Goal: Task Accomplishment & Management: Manage account settings

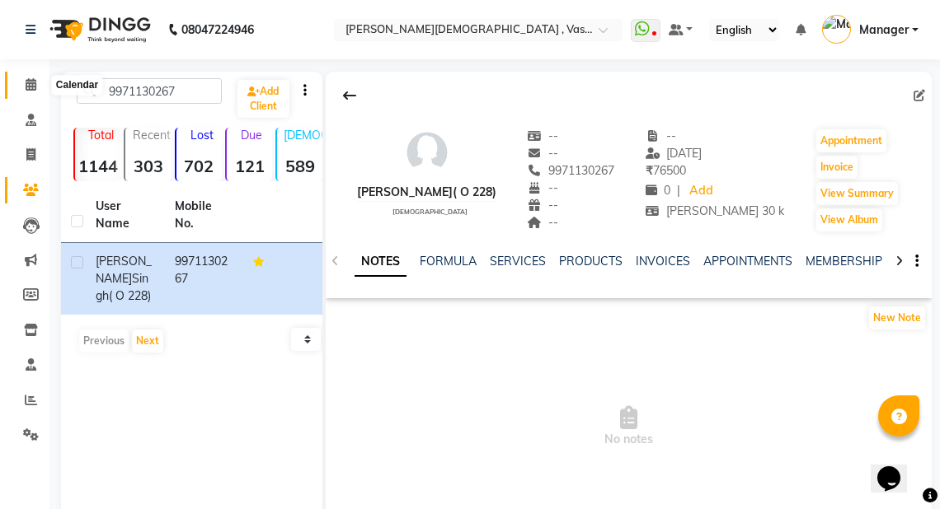
click at [29, 83] on icon at bounding box center [31, 84] width 11 height 12
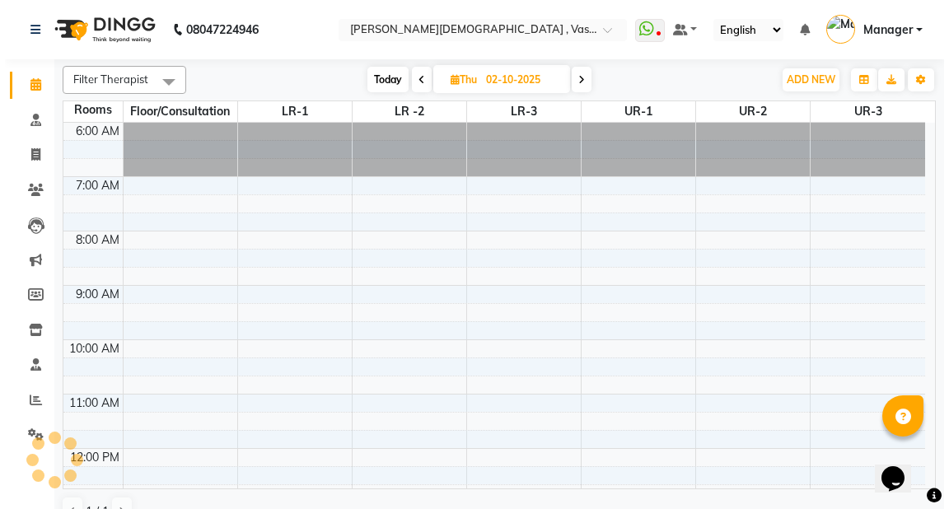
scroll to position [378, 0]
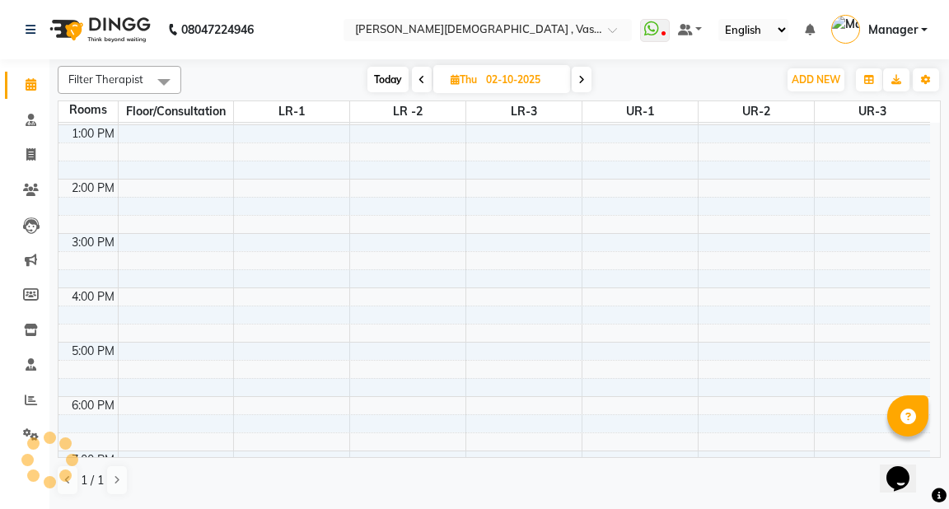
click at [447, 78] on span "Thu" at bounding box center [464, 79] width 35 height 12
select select "10"
select select "2025"
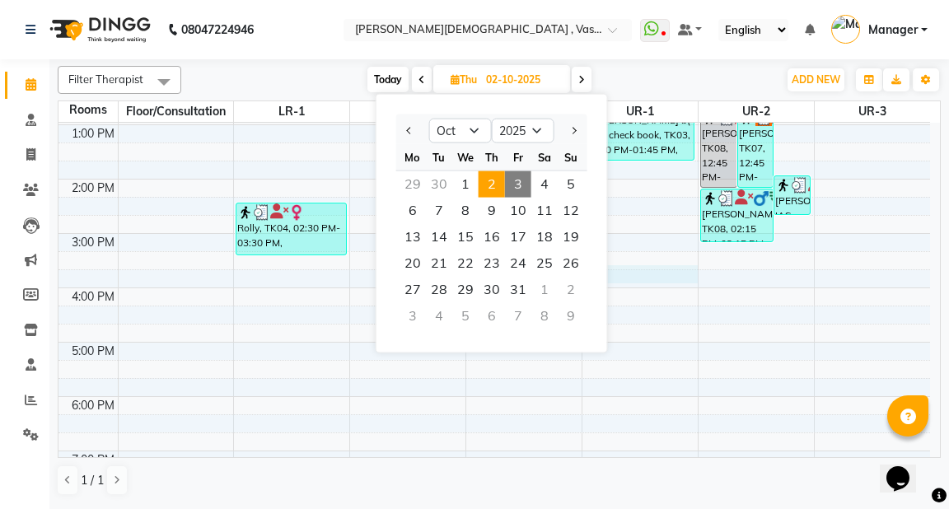
click at [661, 280] on div "6:00 AM 7:00 AM 8:00 AM 9:00 AM 10:00 AM 11:00 AM 12:00 PM 1:00 PM 2:00 PM 3:00…" at bounding box center [495, 152] width 872 height 815
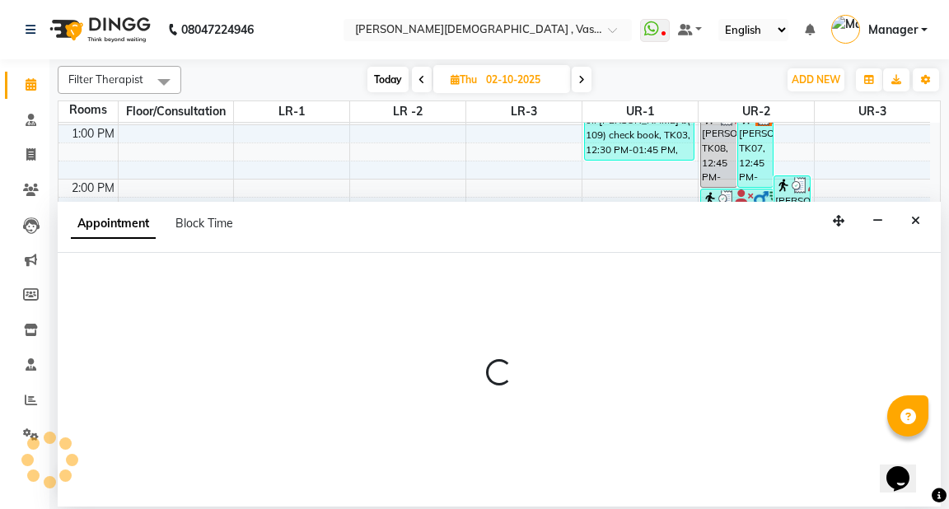
select select "tentative"
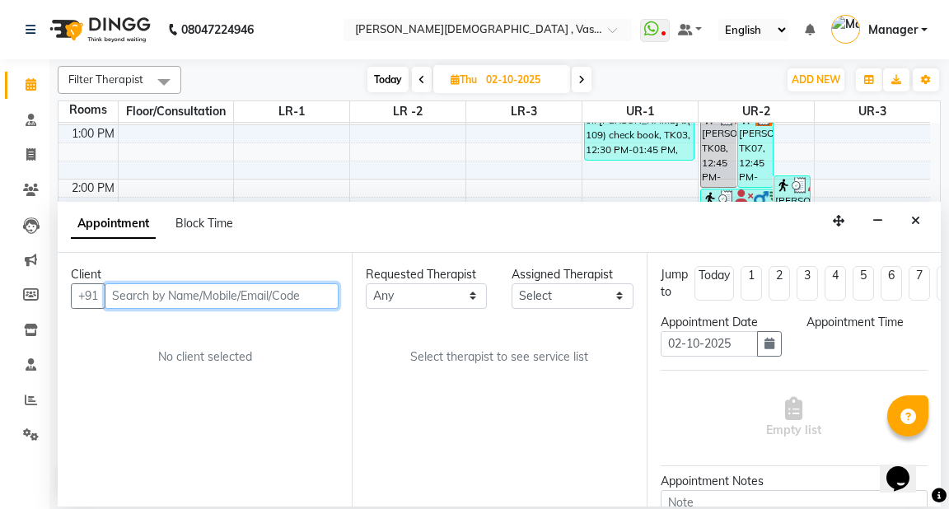
select select "945"
click at [919, 220] on icon "Close" at bounding box center [916, 221] width 9 height 12
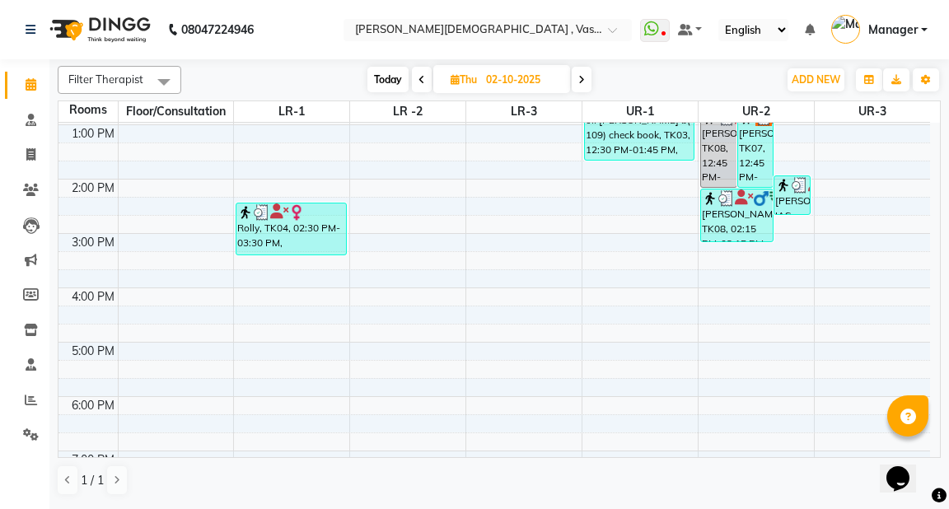
click at [457, 79] on span "Thu" at bounding box center [464, 79] width 35 height 12
select select "10"
select select "2025"
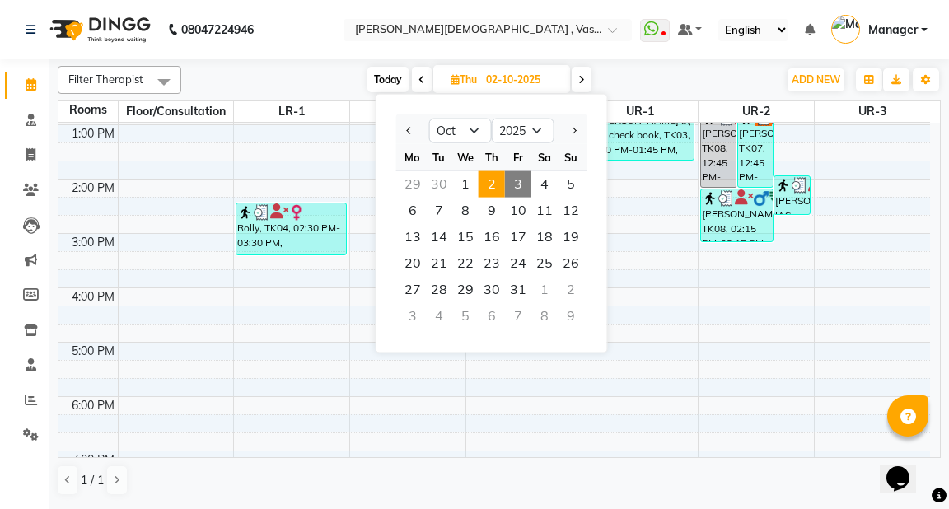
click at [518, 185] on span "3" at bounding box center [518, 184] width 26 height 26
type input "03-10-2025"
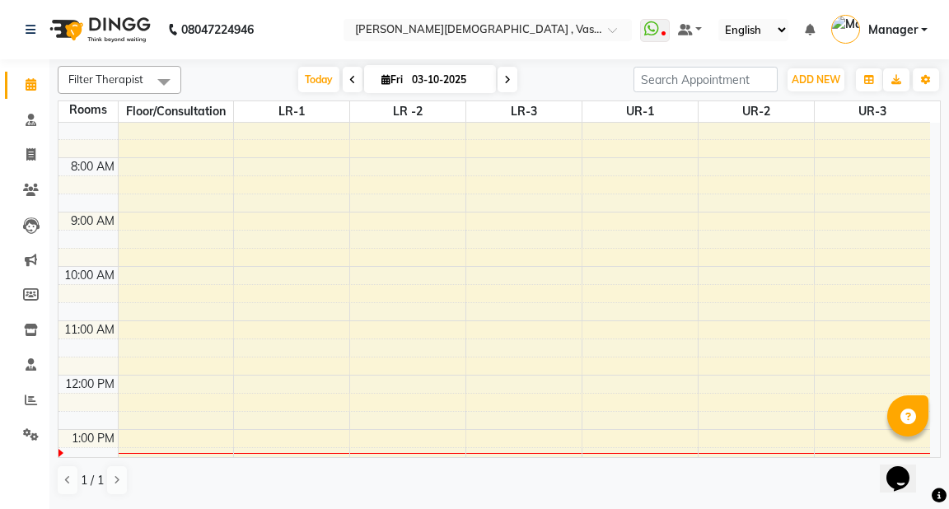
scroll to position [0, 0]
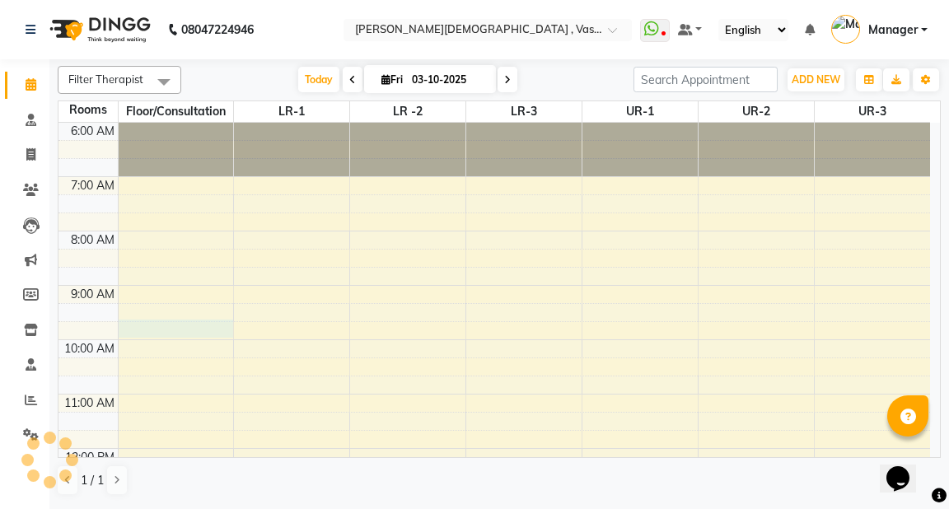
click at [146, 340] on td at bounding box center [524, 349] width 813 height 18
select select "585"
select select "tentative"
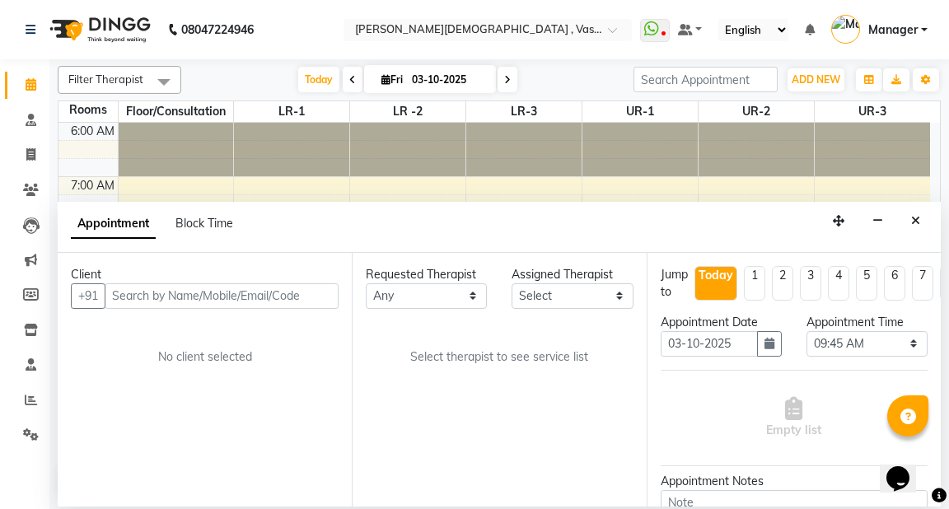
click at [148, 307] on input "text" at bounding box center [222, 297] width 234 height 26
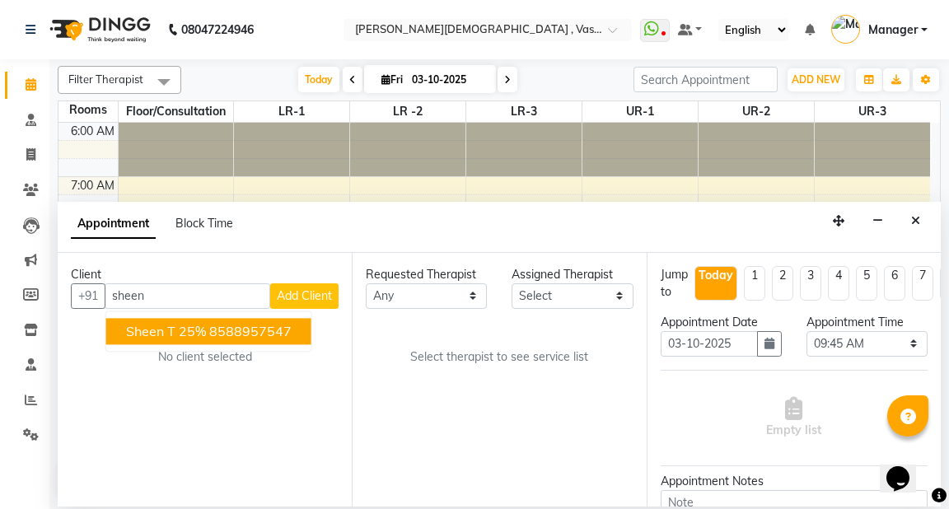
click at [151, 323] on span "sheen T 25%" at bounding box center [166, 331] width 80 height 16
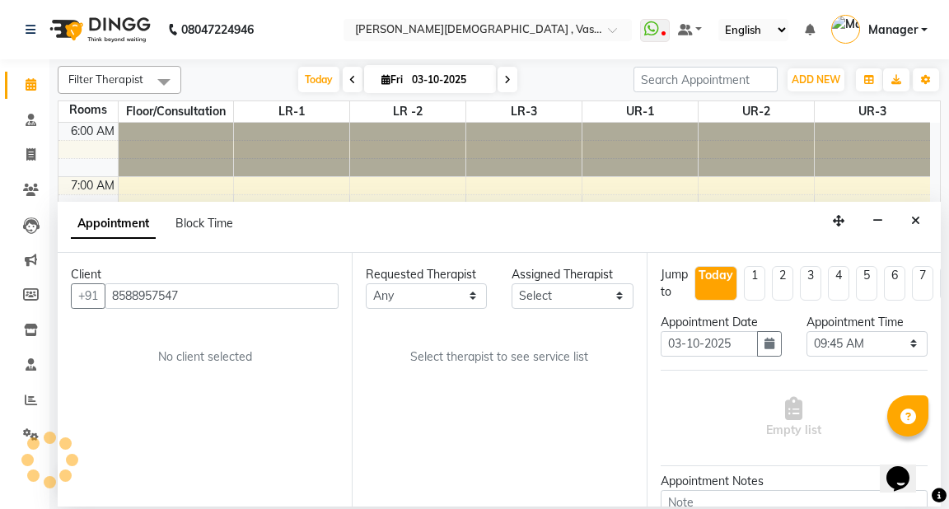
type input "8588957547"
click at [460, 298] on select "Any [PERSON_NAME] V [PERSON_NAME] [PERSON_NAME] A K [PERSON_NAME] N [PERSON_NAM…" at bounding box center [426, 297] width 121 height 26
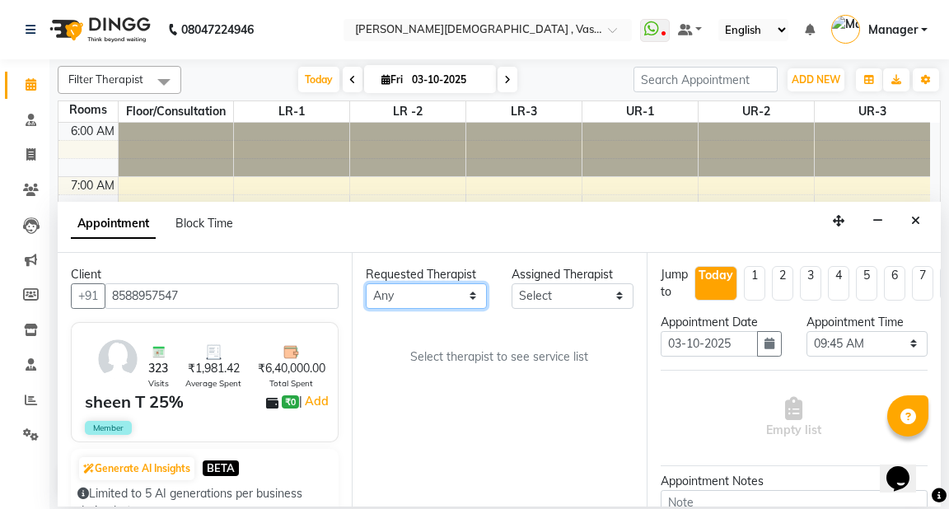
select select "41713"
click at [366, 284] on select "Any [PERSON_NAME] V [PERSON_NAME] [PERSON_NAME] A K [PERSON_NAME] N [PERSON_NAM…" at bounding box center [426, 297] width 121 height 26
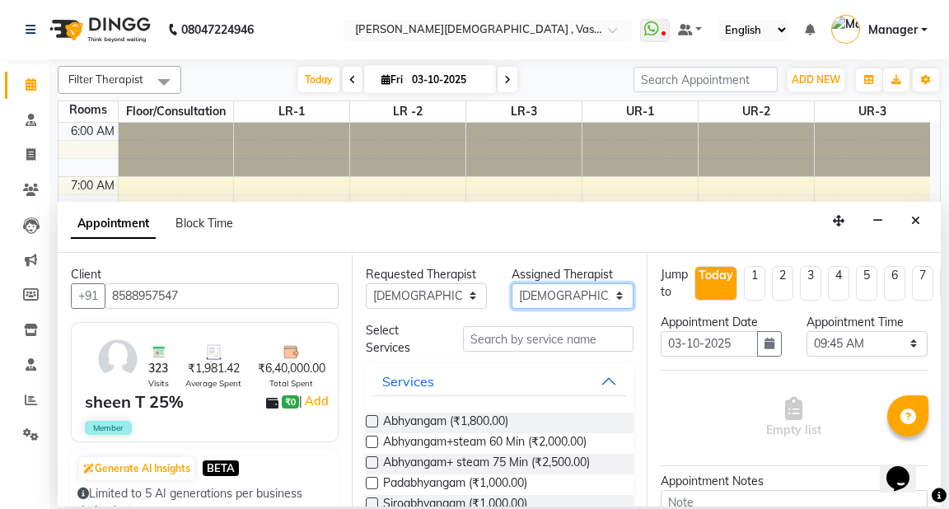
click at [563, 297] on select "Select [PERSON_NAME] V [PERSON_NAME] [PERSON_NAME] A K [PERSON_NAME] N [PERSON_…" at bounding box center [572, 297] width 121 height 26
select select "50054"
click at [512, 284] on select "Select [PERSON_NAME] V [PERSON_NAME] [PERSON_NAME] A K [PERSON_NAME] N [PERSON_…" at bounding box center [572, 297] width 121 height 26
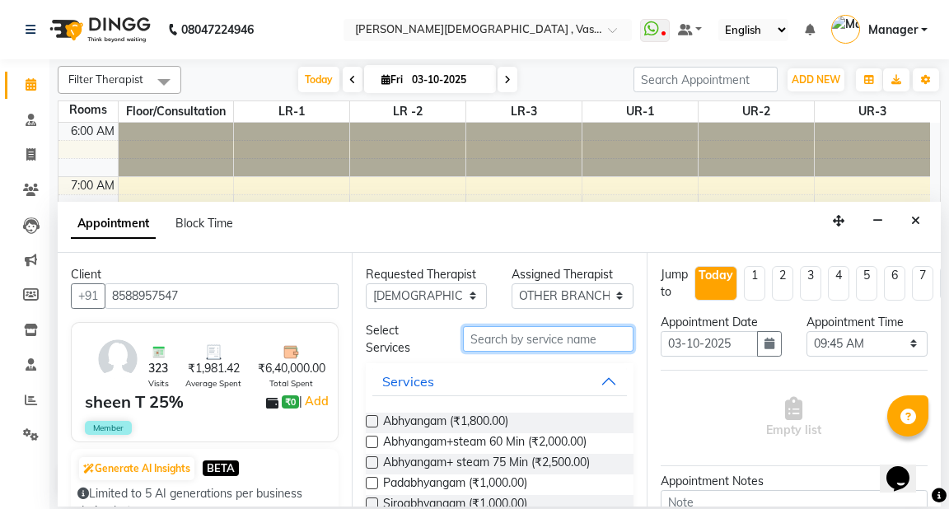
click at [466, 343] on input "text" at bounding box center [548, 339] width 170 height 26
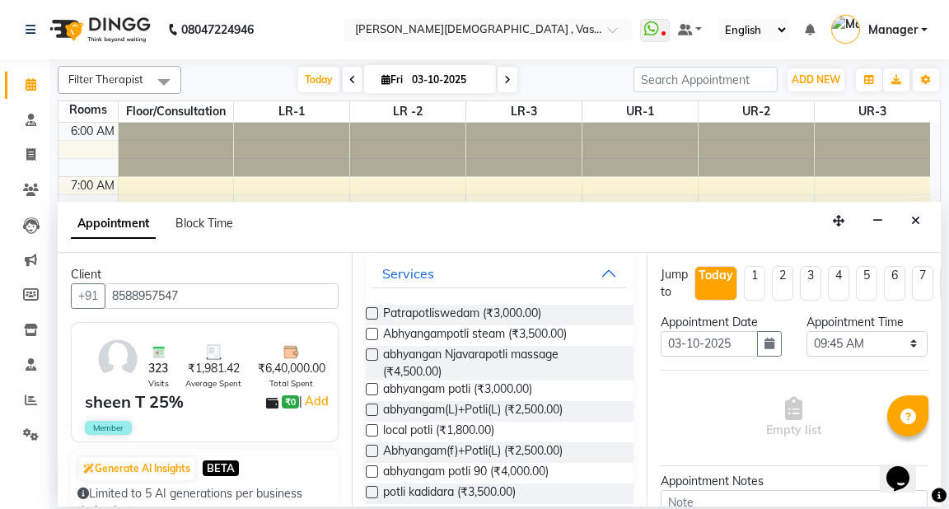
scroll to position [109, 0]
type input "potli"
click at [540, 409] on span "abhyangam(L)+Potli(L) (₹2,500.00)" at bounding box center [473, 411] width 180 height 21
checkbox input "true"
select select "2610"
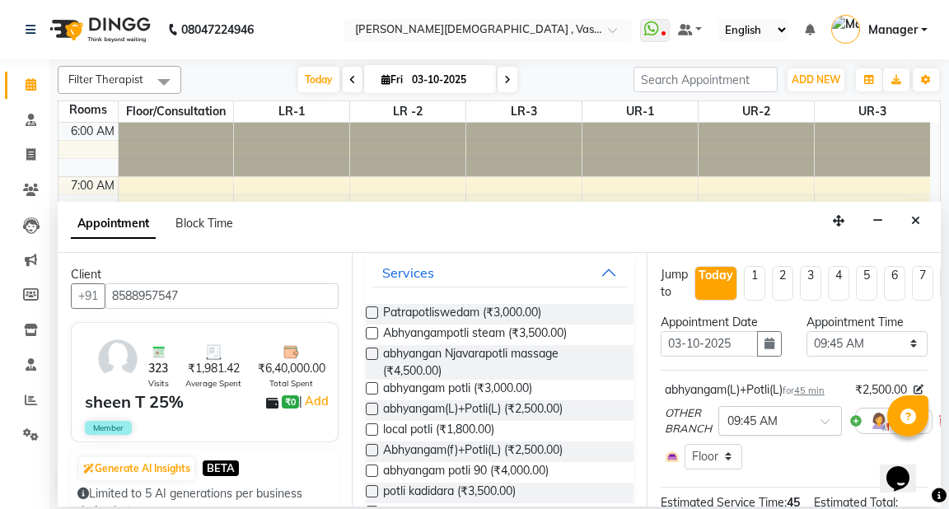
checkbox input "false"
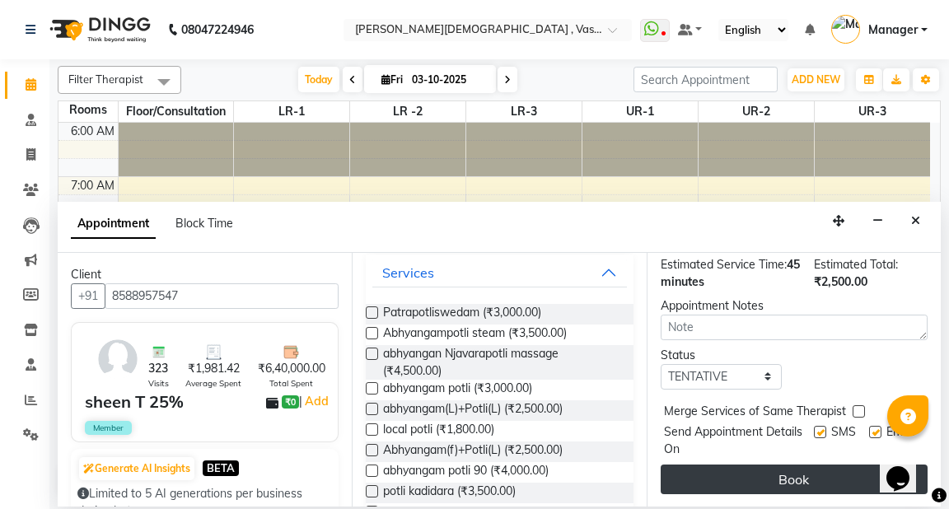
click at [818, 475] on button "Book" at bounding box center [794, 480] width 267 height 30
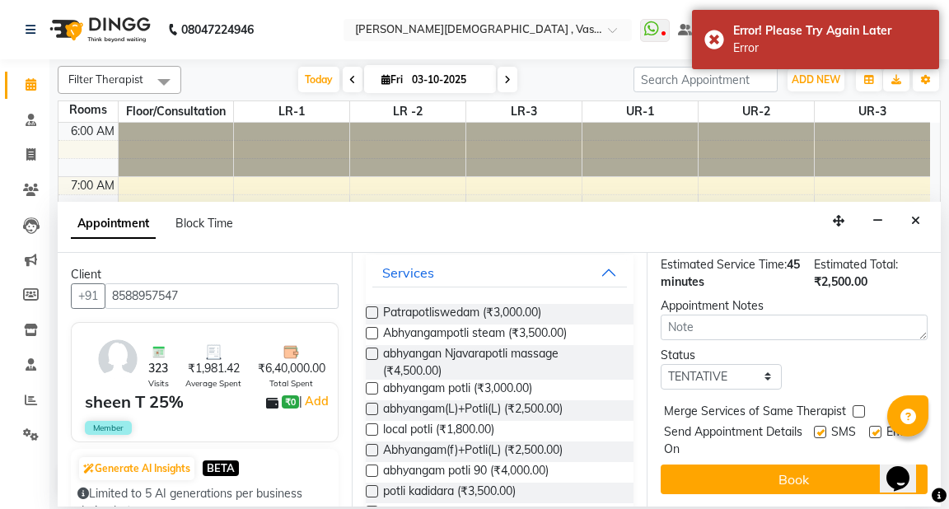
click at [914, 221] on icon "Close" at bounding box center [916, 221] width 9 height 12
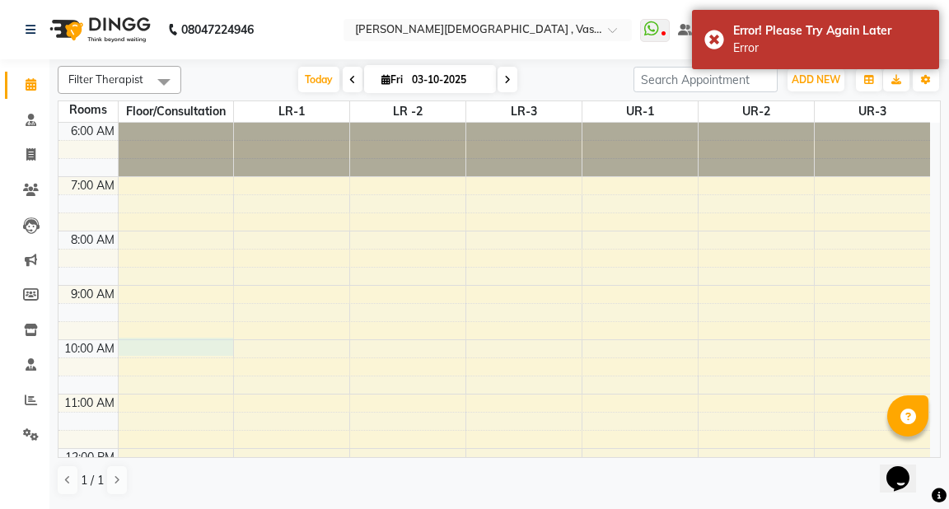
select select "600"
select select "tentative"
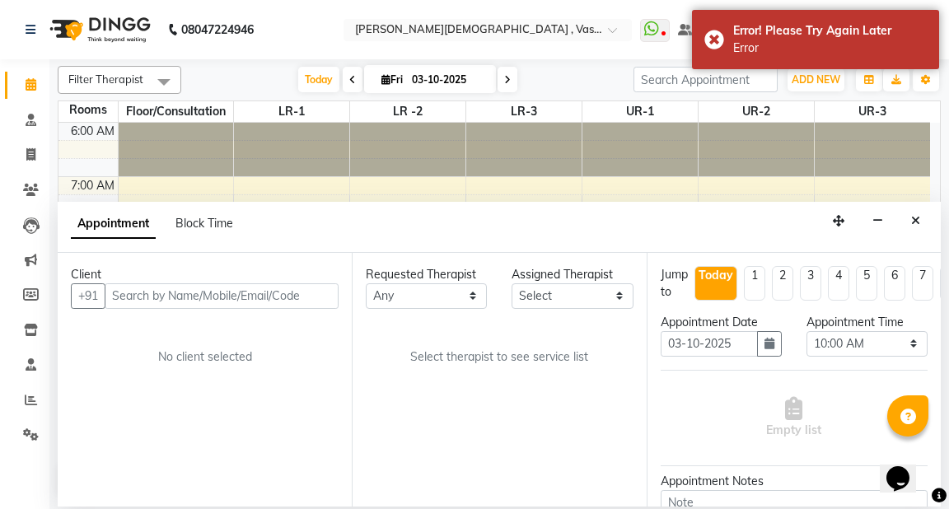
click at [142, 293] on input "text" at bounding box center [222, 297] width 234 height 26
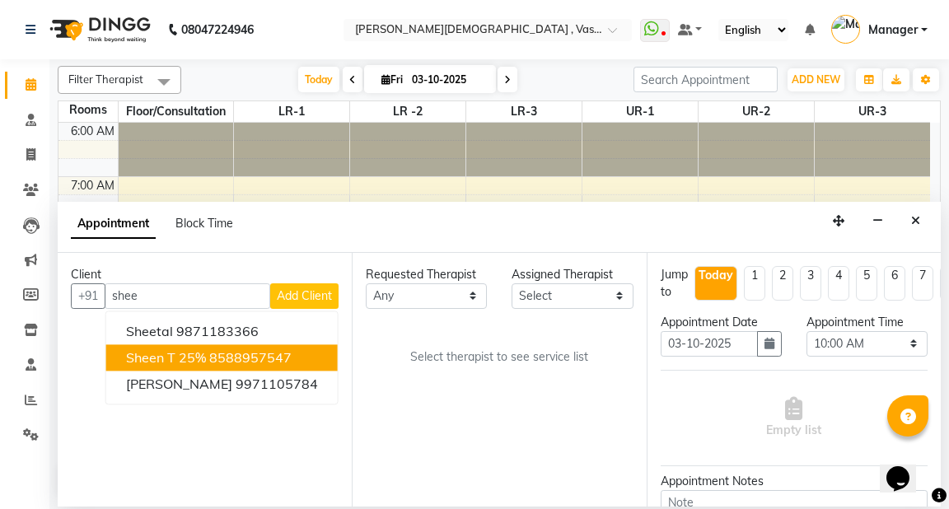
click at [210, 363] on ngb-highlight "8588957547" at bounding box center [250, 357] width 82 height 16
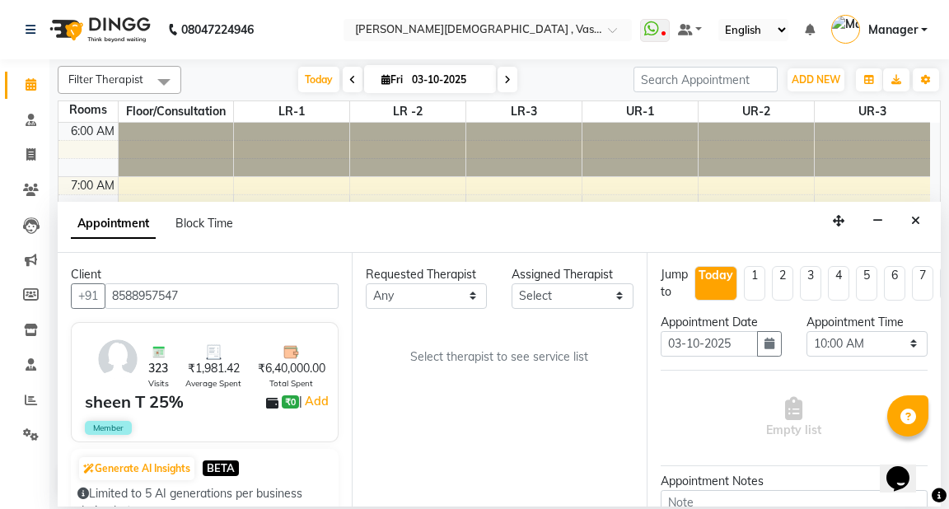
type input "8588957547"
click at [437, 300] on select "Any [PERSON_NAME] V [PERSON_NAME] [PERSON_NAME] A K [PERSON_NAME] N [PERSON_NAM…" at bounding box center [426, 297] width 121 height 26
select select "41713"
click at [366, 284] on select "Any [PERSON_NAME] V [PERSON_NAME] [PERSON_NAME] A K [PERSON_NAME] N [PERSON_NAM…" at bounding box center [426, 297] width 121 height 26
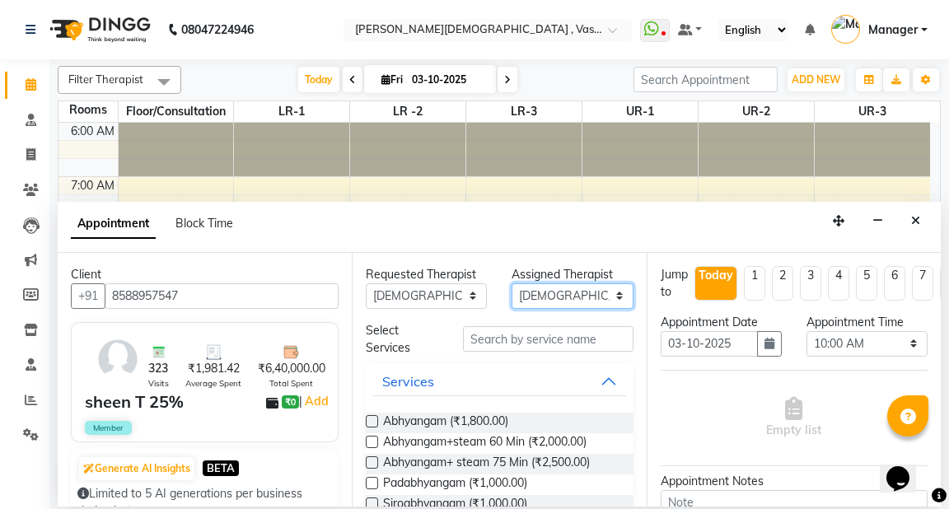
click at [574, 296] on select "Select [PERSON_NAME] V [PERSON_NAME] [PERSON_NAME] A K [PERSON_NAME] N [PERSON_…" at bounding box center [572, 297] width 121 height 26
select select "50054"
click at [512, 284] on select "Select [PERSON_NAME] V [PERSON_NAME] [PERSON_NAME] A K [PERSON_NAME] N [PERSON_…" at bounding box center [572, 297] width 121 height 26
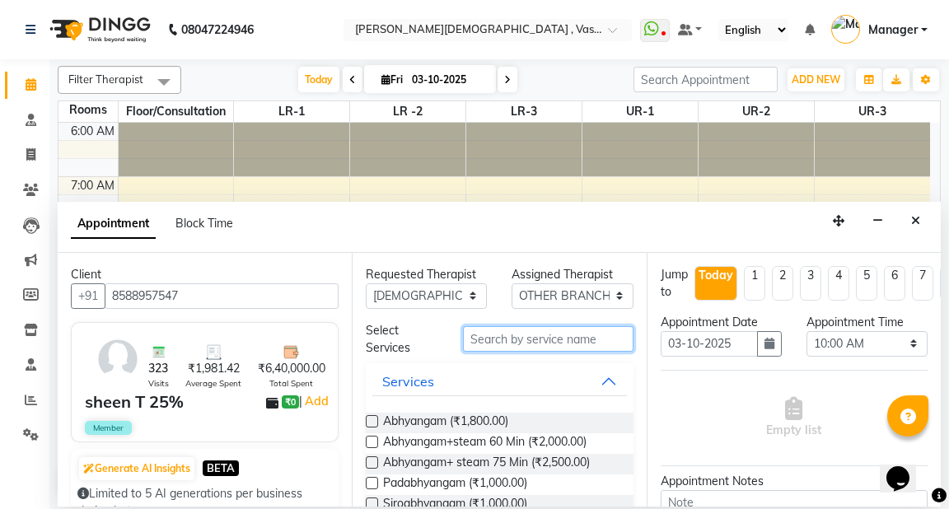
click at [479, 343] on input "text" at bounding box center [548, 339] width 170 height 26
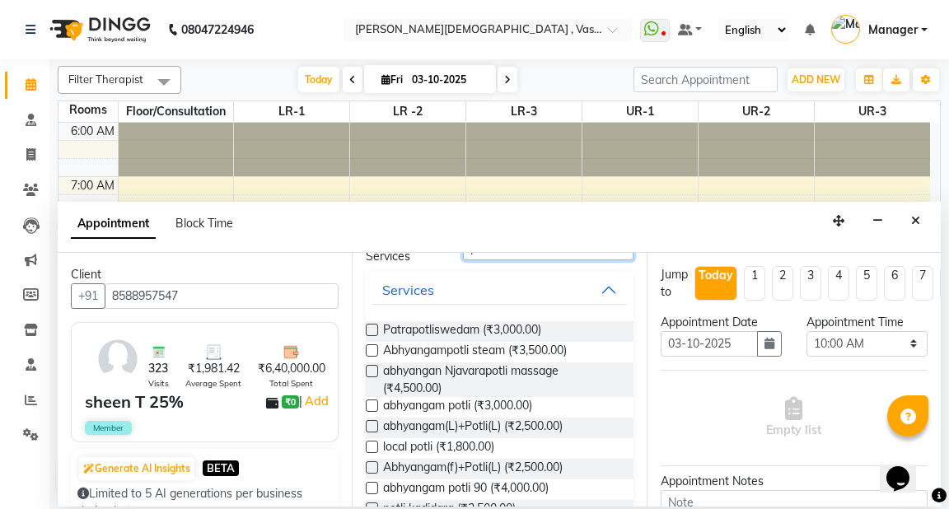
scroll to position [148, 0]
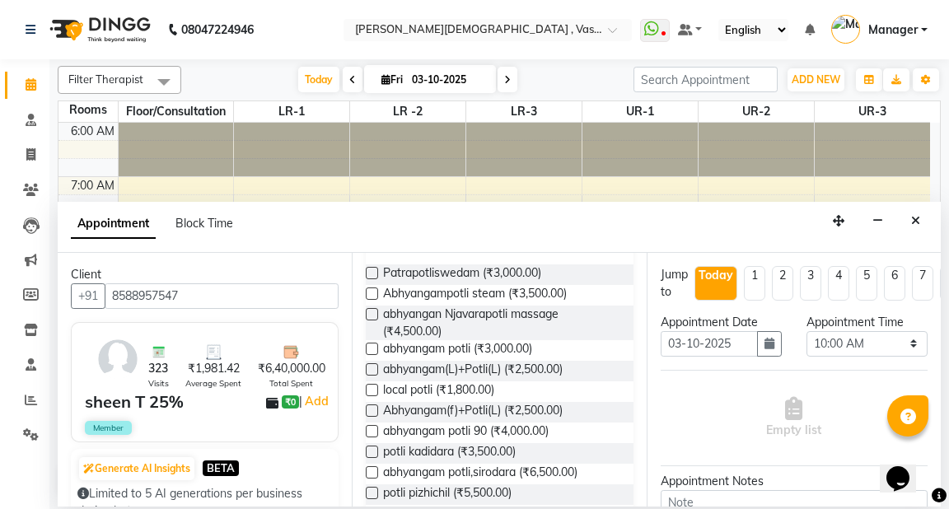
type input "potli"
click at [369, 368] on label at bounding box center [372, 369] width 12 height 12
click at [369, 368] on input "checkbox" at bounding box center [371, 371] width 11 height 11
checkbox input "true"
select select
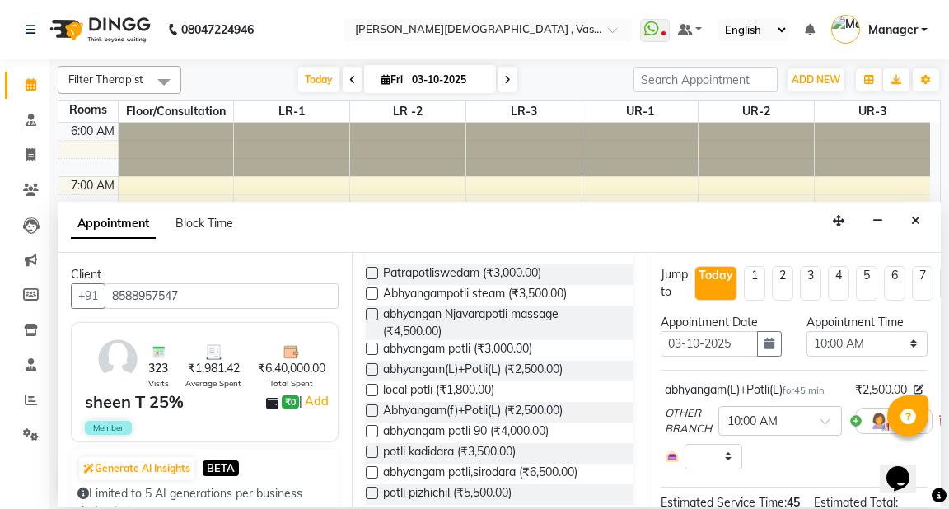
checkbox input "false"
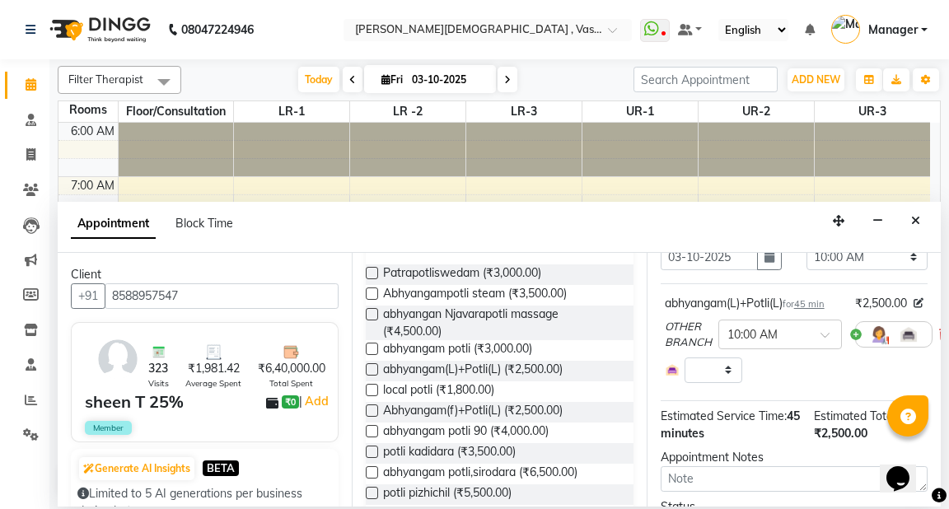
scroll to position [206, 0]
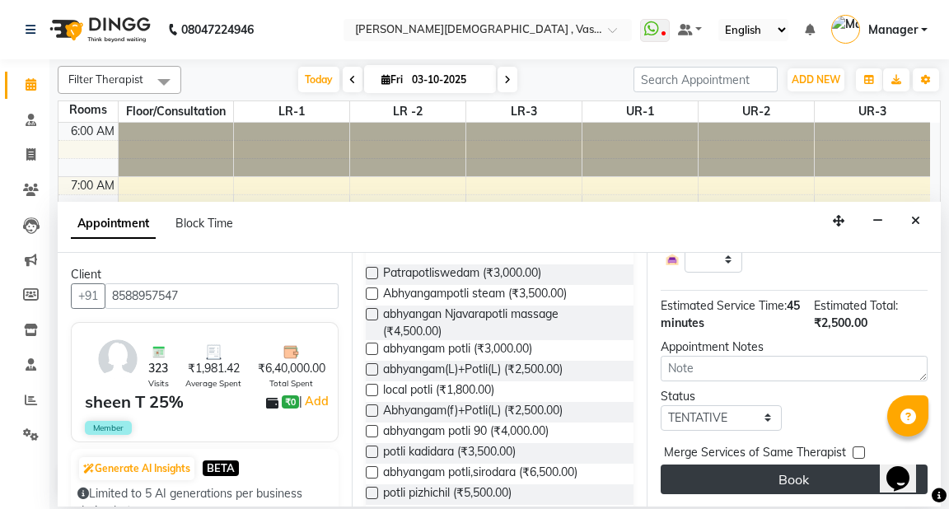
click at [825, 471] on button "Book" at bounding box center [794, 480] width 267 height 30
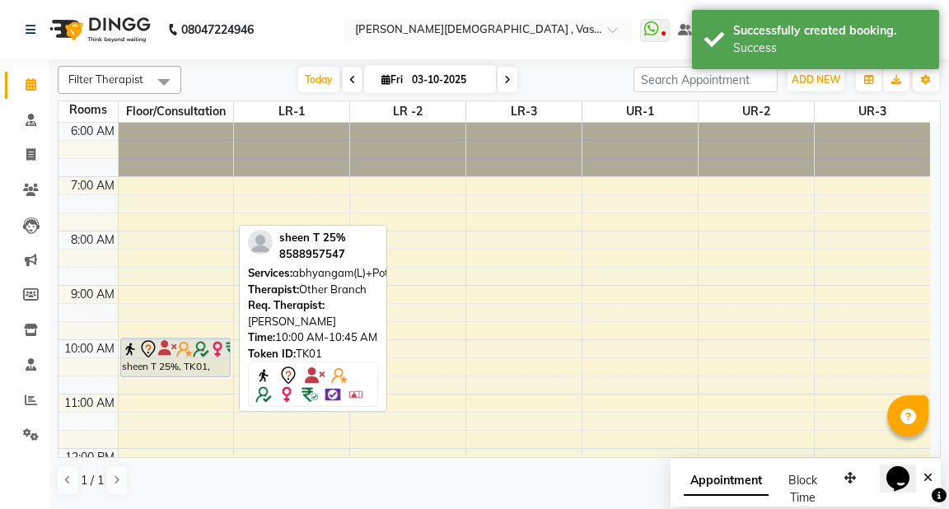
click at [190, 360] on div "sheen T 25%, TK01, 10:00 AM-10:45 AM, abhyangam(L)+Potli(L)" at bounding box center [175, 358] width 109 height 38
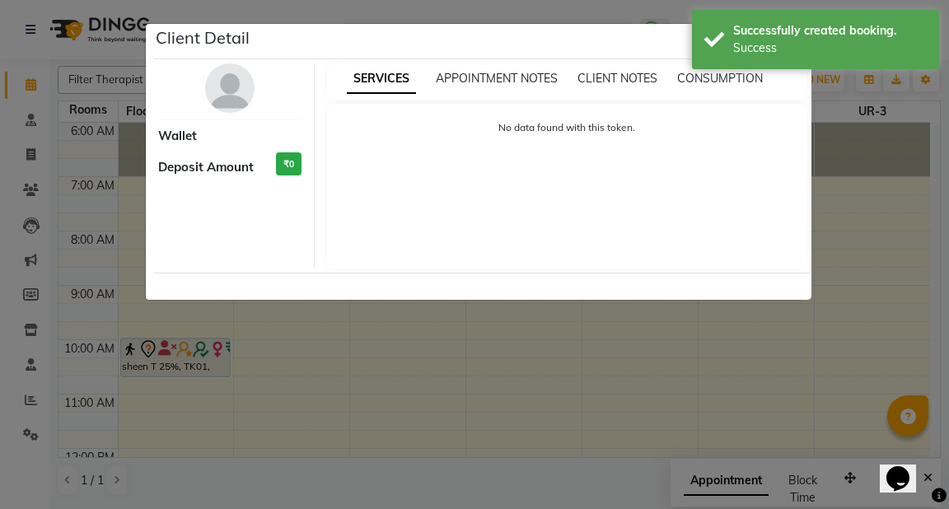
select select "7"
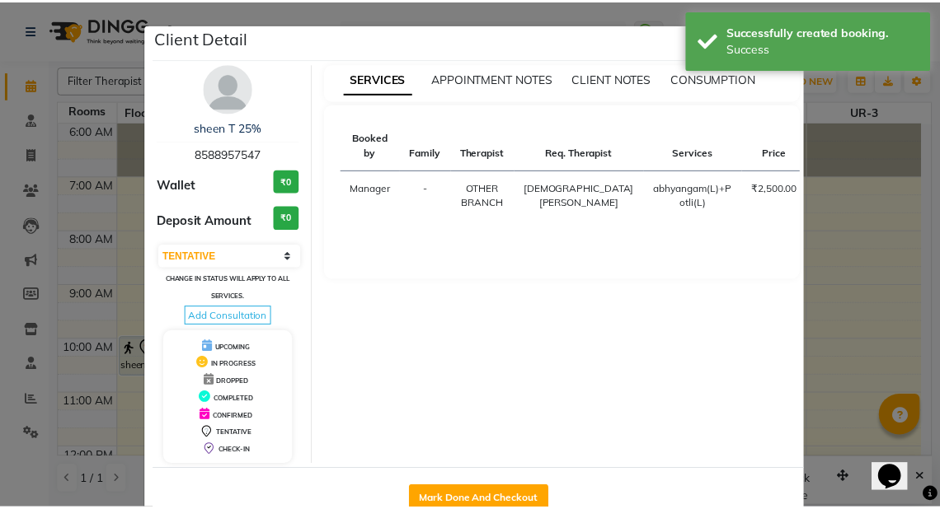
scroll to position [42, 0]
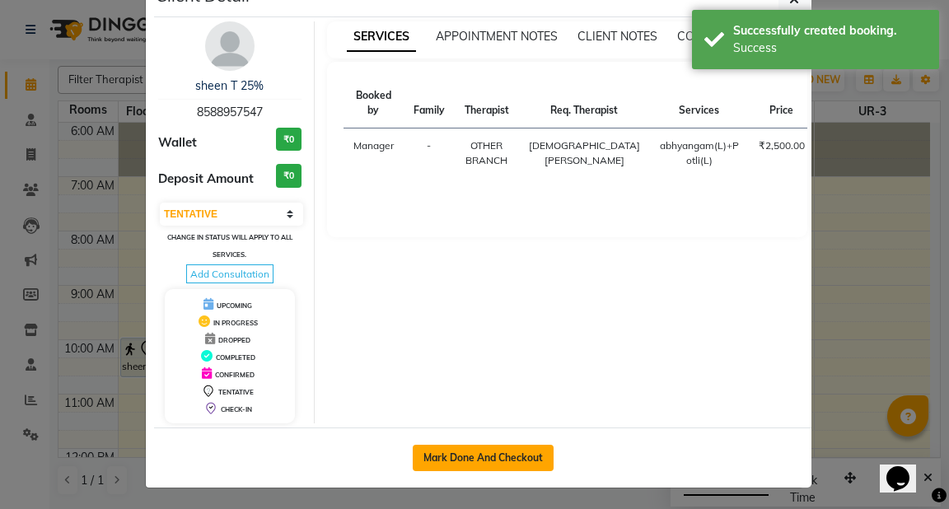
click at [515, 454] on button "Mark Done And Checkout" at bounding box center [483, 458] width 141 height 26
select select "5571"
select select "service"
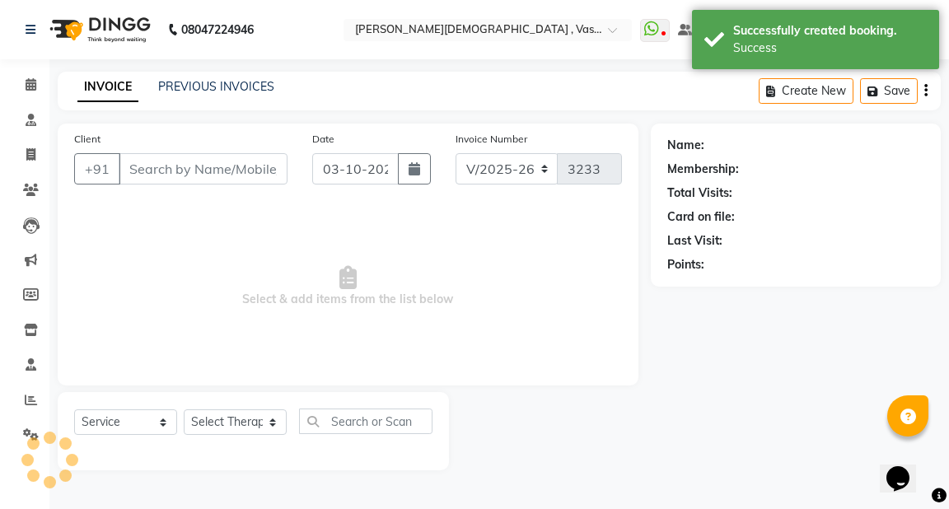
select select "3"
type input "8588957547"
select select "50054"
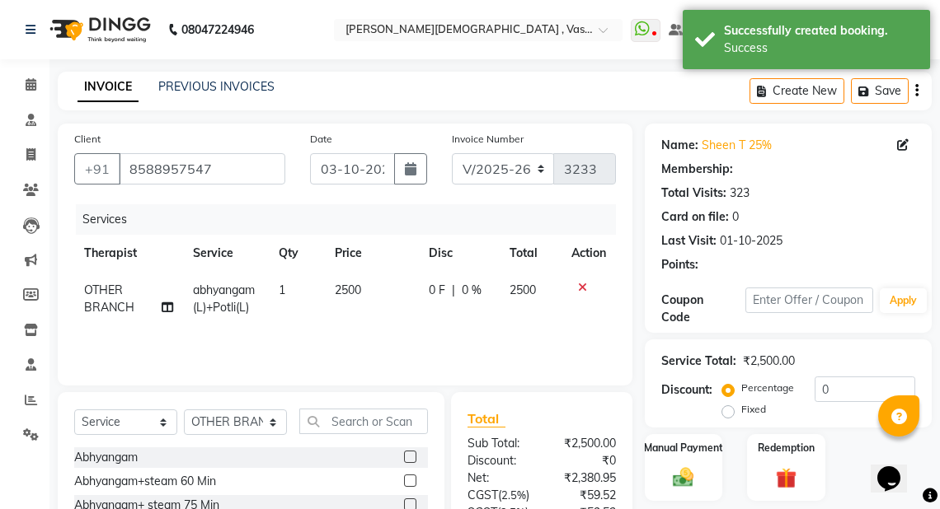
select select "1: Object"
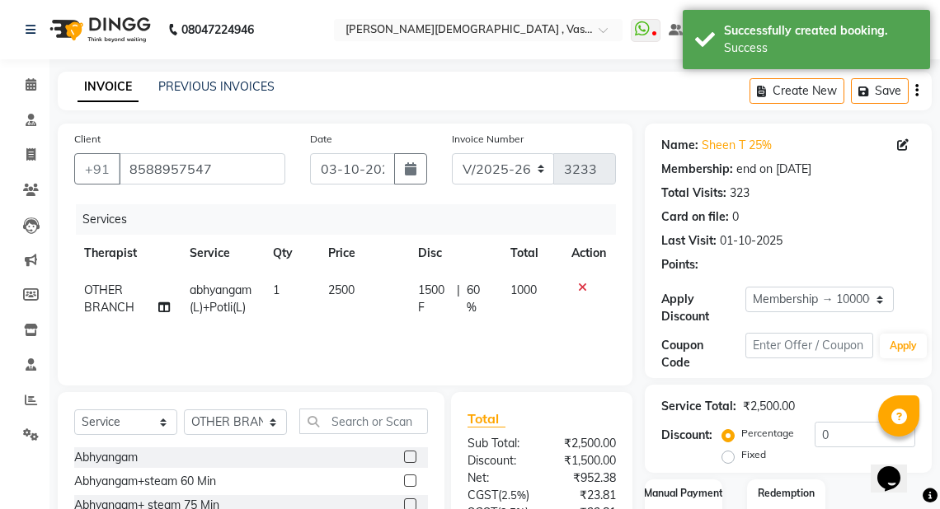
type input "60"
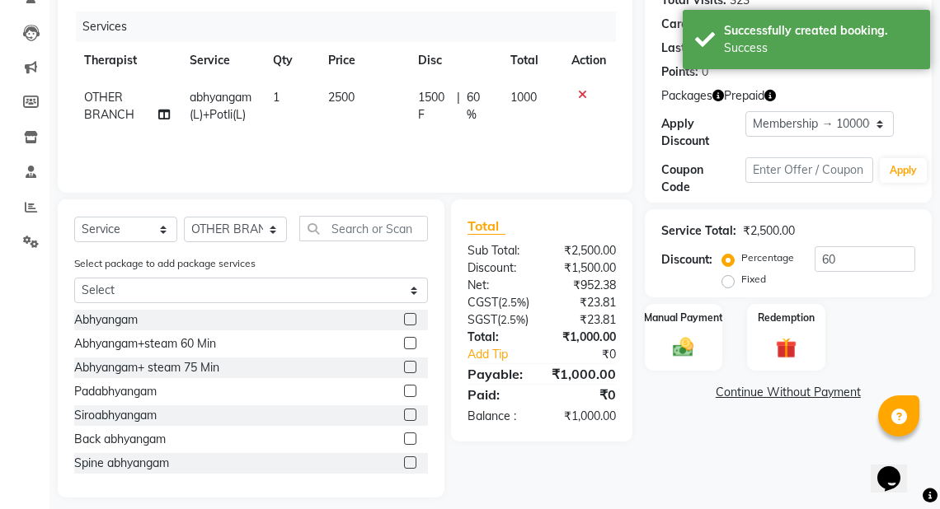
scroll to position [171, 0]
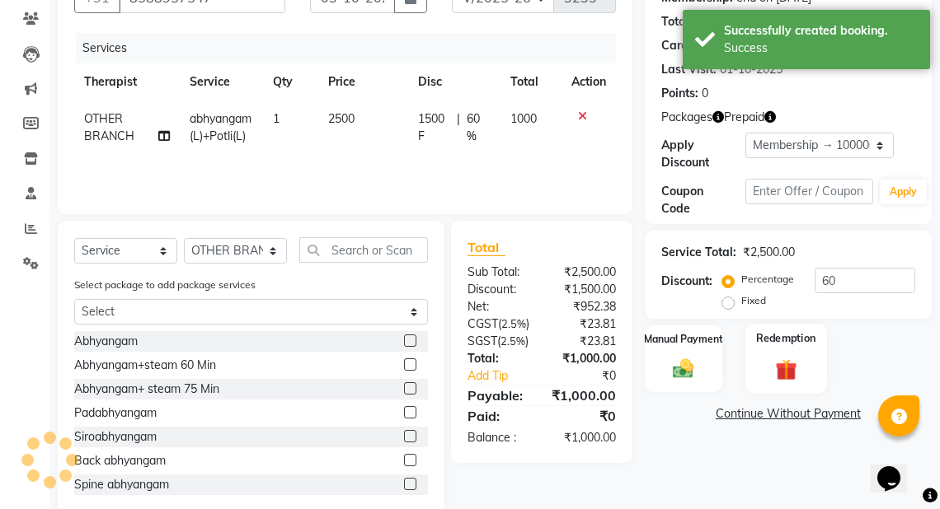
drag, startPoint x: 801, startPoint y: 364, endPoint x: 818, endPoint y: 374, distance: 19.9
click at [801, 363] on img at bounding box center [785, 369] width 35 height 27
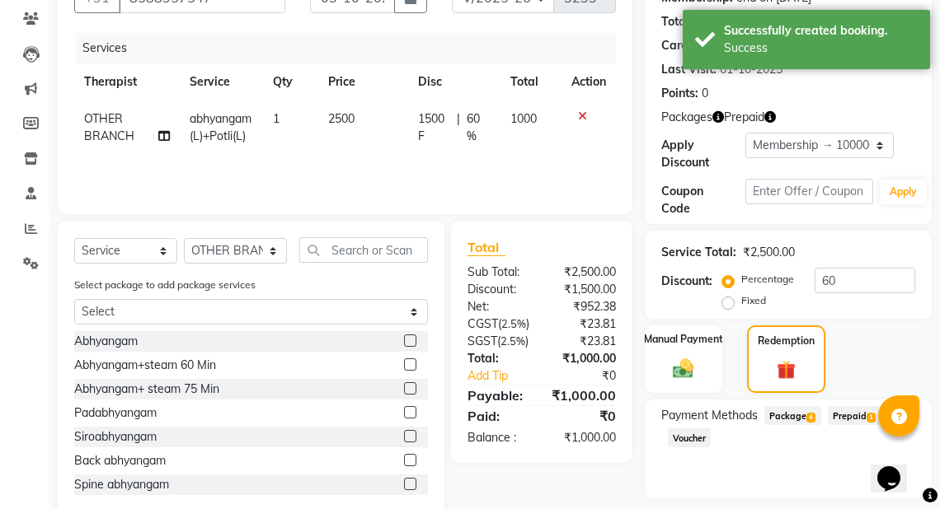
drag, startPoint x: 856, startPoint y: 412, endPoint x: 899, endPoint y: 386, distance: 51.0
click at [857, 409] on span "Prepaid 1" at bounding box center [854, 415] width 54 height 19
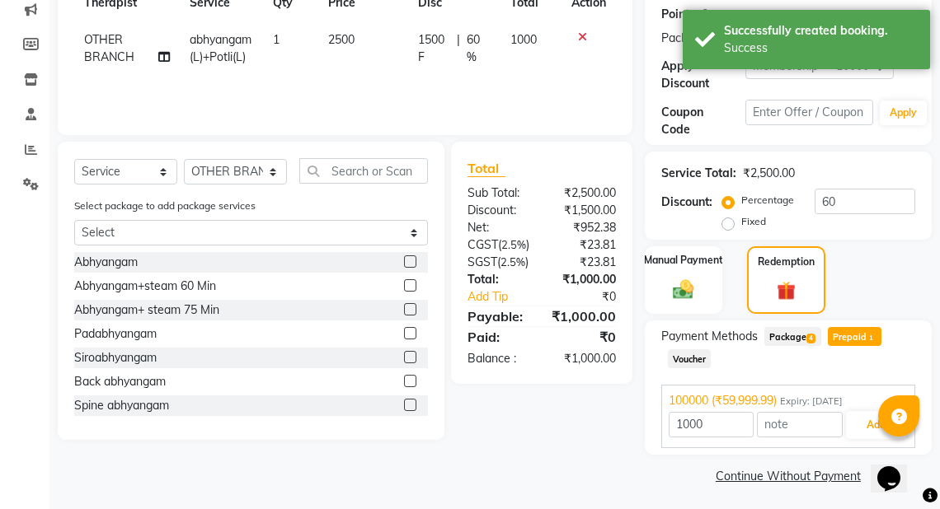
scroll to position [255, 0]
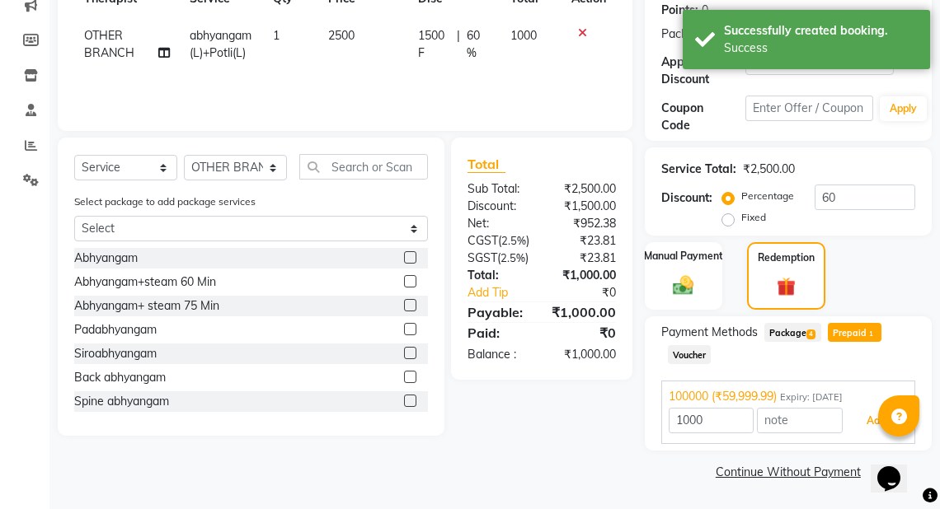
drag, startPoint x: 860, startPoint y: 419, endPoint x: 930, endPoint y: 398, distance: 72.2
click at [862, 417] on button "Add" at bounding box center [876, 421] width 60 height 28
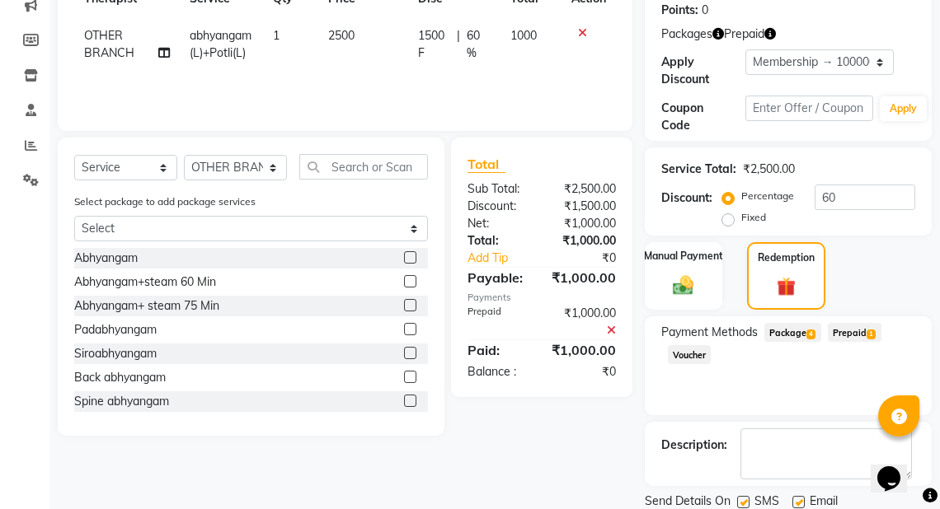
scroll to position [311, 0]
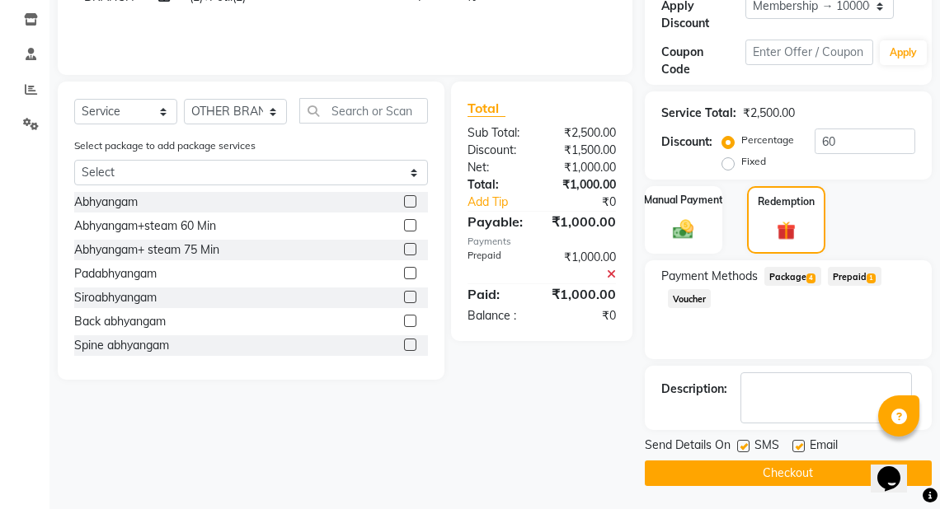
click at [740, 476] on button "Checkout" at bounding box center [788, 474] width 287 height 26
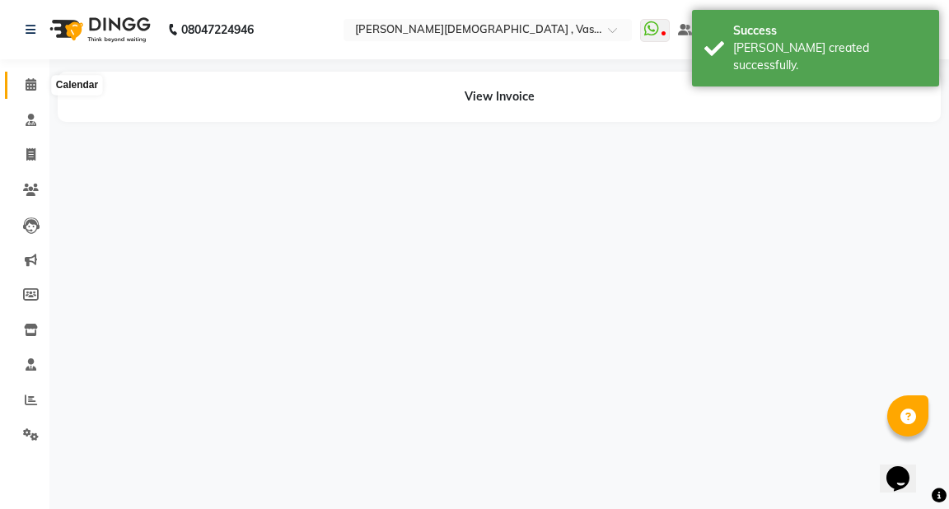
click at [26, 89] on icon at bounding box center [31, 84] width 11 height 12
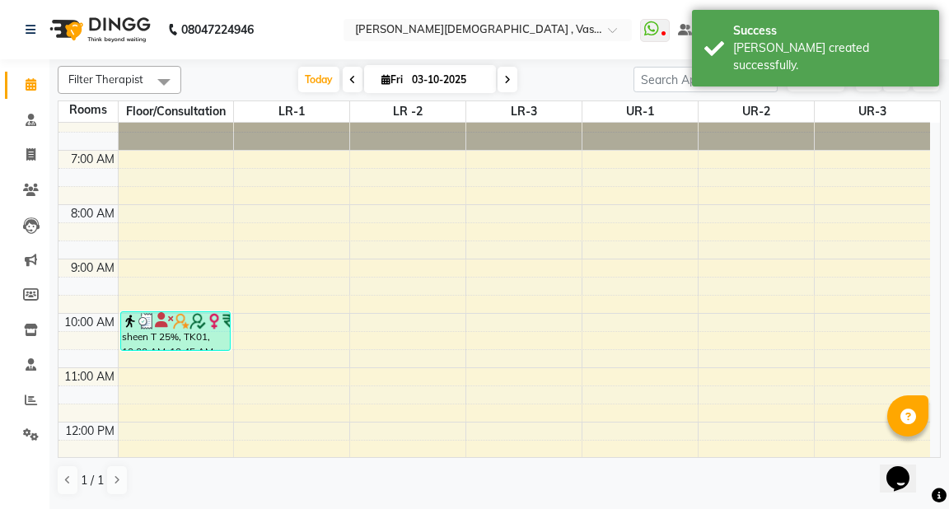
scroll to position [16, 0]
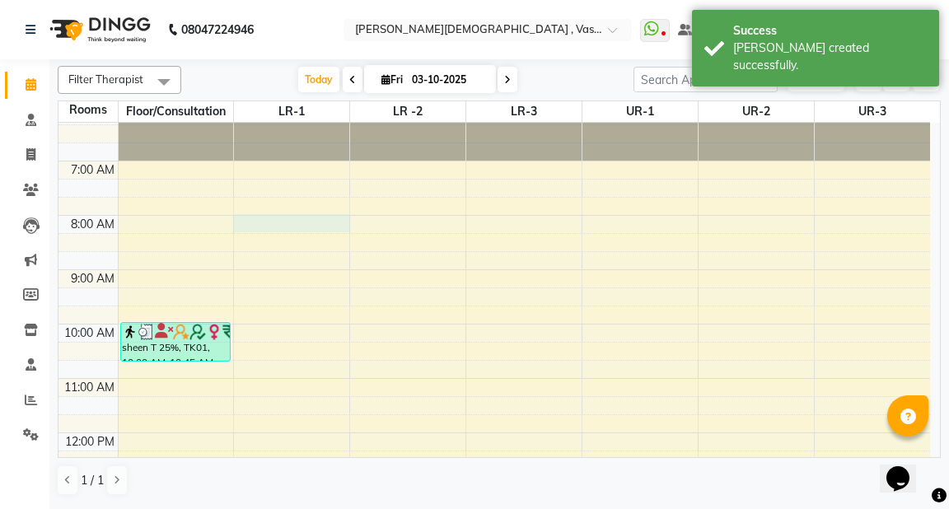
click at [260, 223] on div "6:00 AM 7:00 AM 8:00 AM 9:00 AM 10:00 AM 11:00 AM 12:00 PM 1:00 PM 2:00 PM 3:00…" at bounding box center [495, 514] width 872 height 815
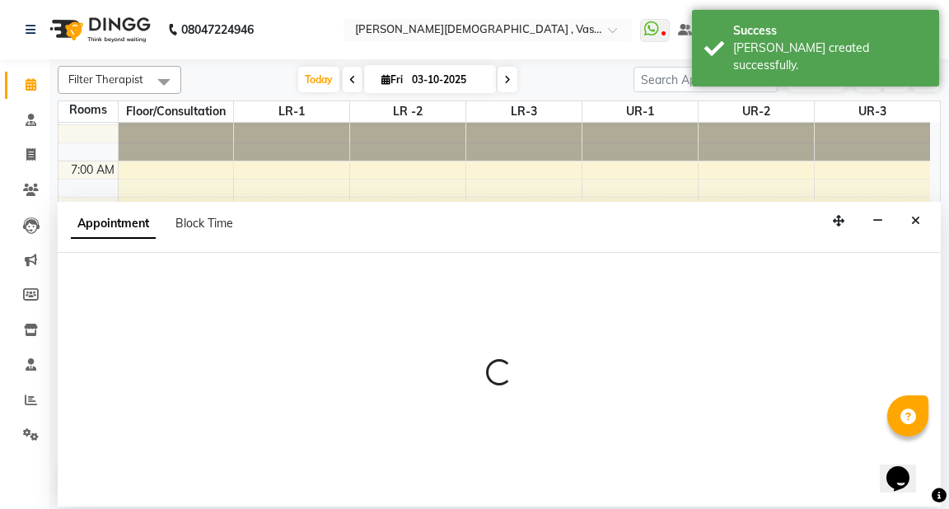
select select "480"
select select "tentative"
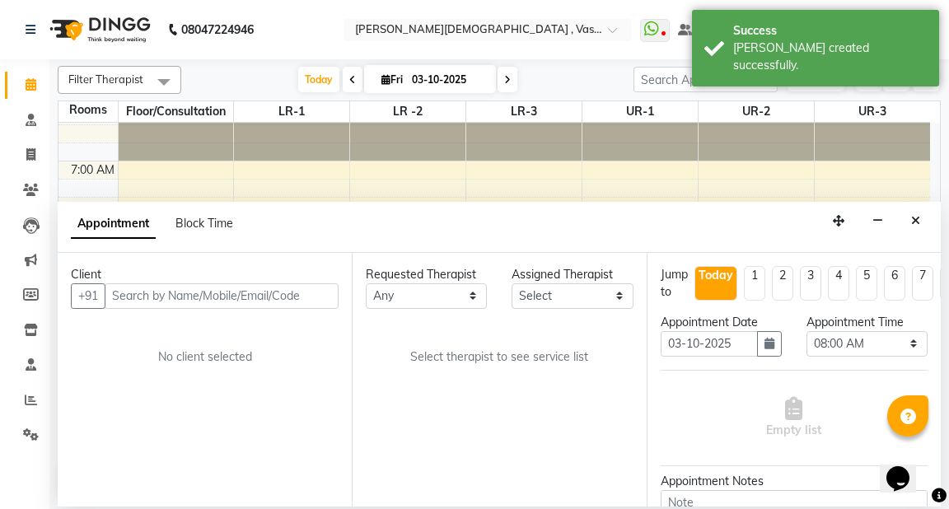
click at [179, 298] on input "text" at bounding box center [222, 297] width 234 height 26
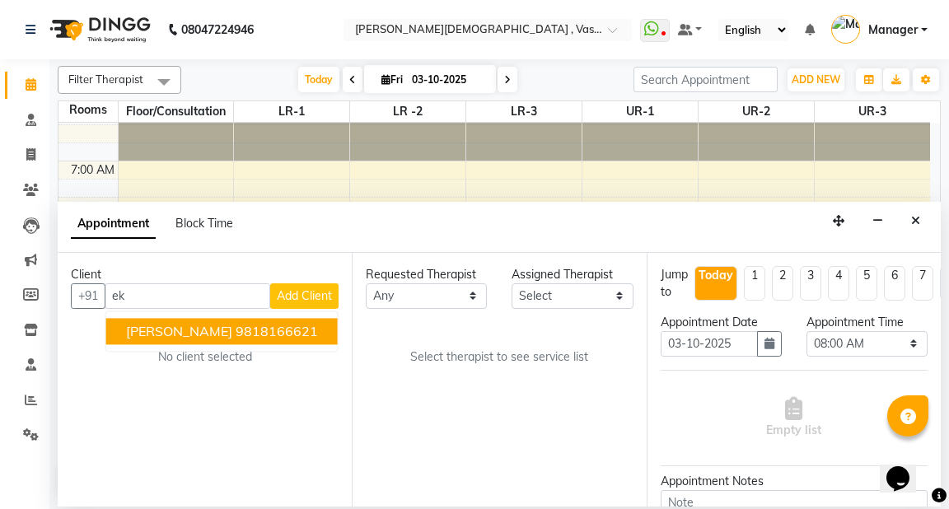
type input "e"
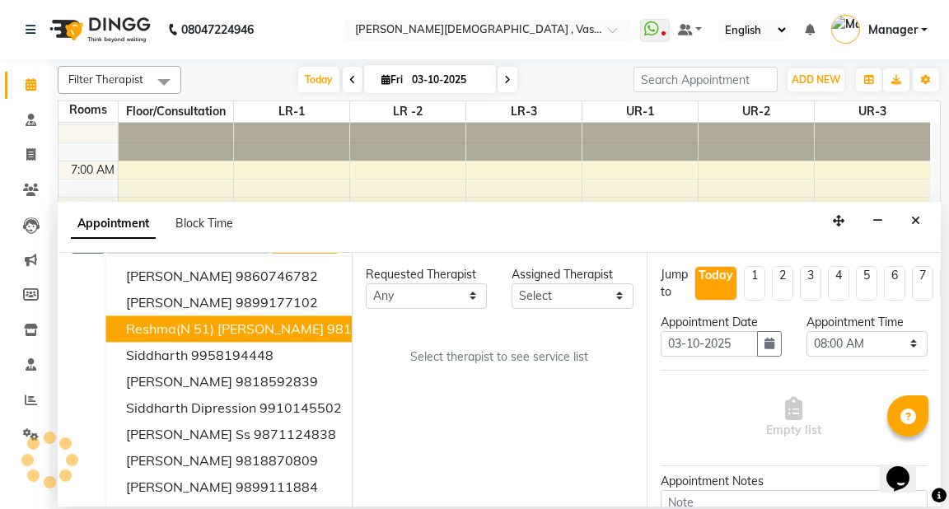
scroll to position [0, 0]
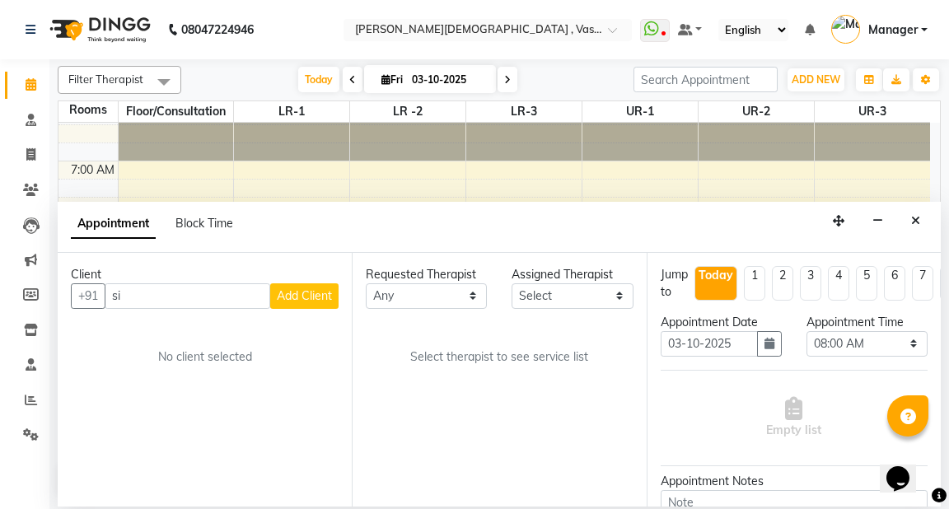
type input "s"
type input "e"
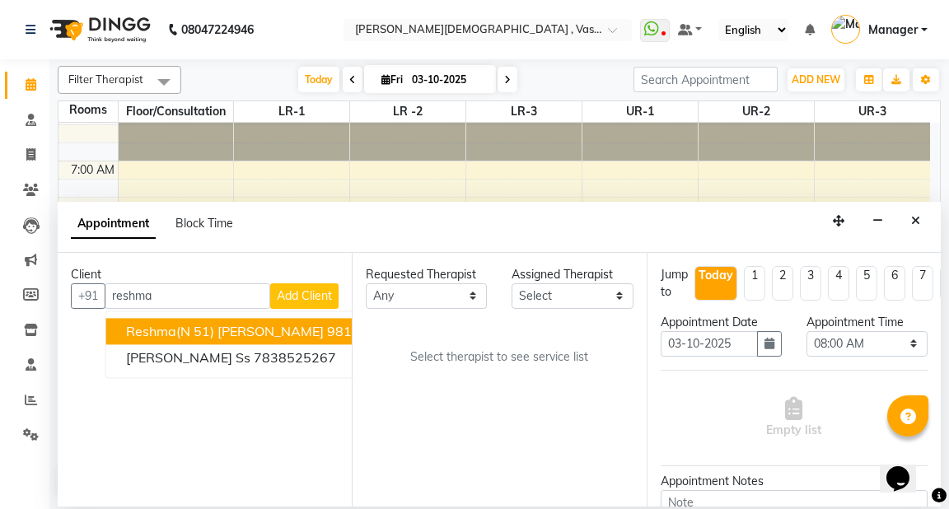
click at [206, 325] on span "reshma(N 51) siddhique" at bounding box center [225, 331] width 198 height 16
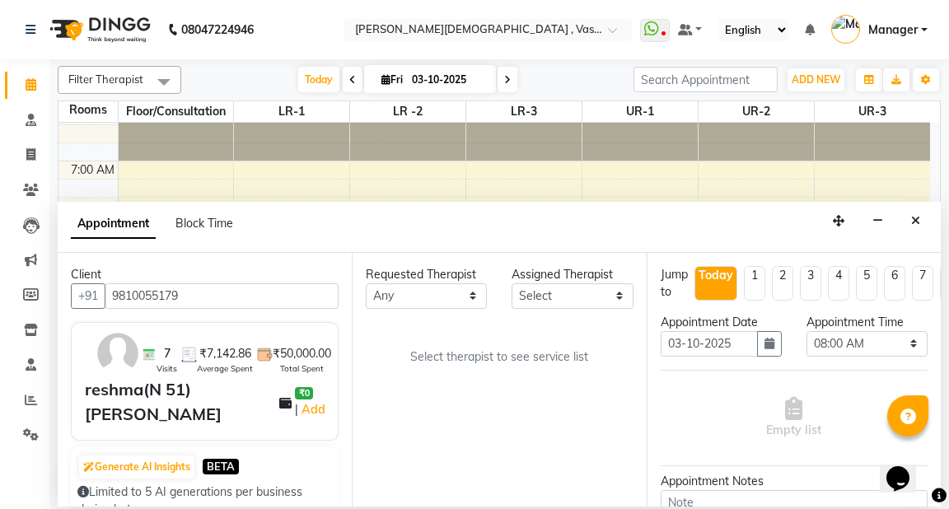
type input "9810055179"
click at [454, 295] on select "Any [PERSON_NAME] V [PERSON_NAME] [PERSON_NAME] A K [PERSON_NAME] N [PERSON_NAM…" at bounding box center [426, 297] width 121 height 26
select select "71499"
click at [366, 284] on select "Any [PERSON_NAME] V [PERSON_NAME] [PERSON_NAME] A K [PERSON_NAME] N [PERSON_NAM…" at bounding box center [426, 297] width 121 height 26
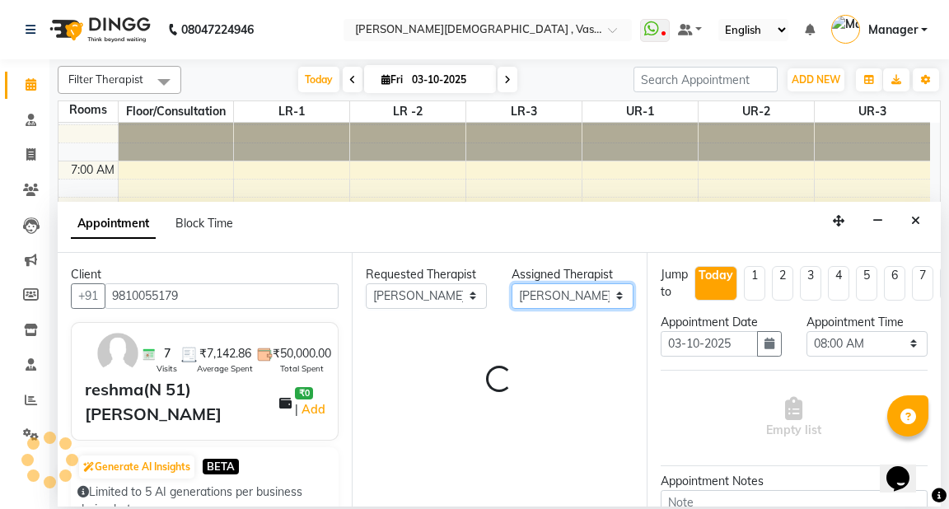
click at [600, 303] on select "Select [PERSON_NAME] V [PERSON_NAME] [PERSON_NAME] A K [PERSON_NAME] N [PERSON_…" at bounding box center [572, 297] width 121 height 26
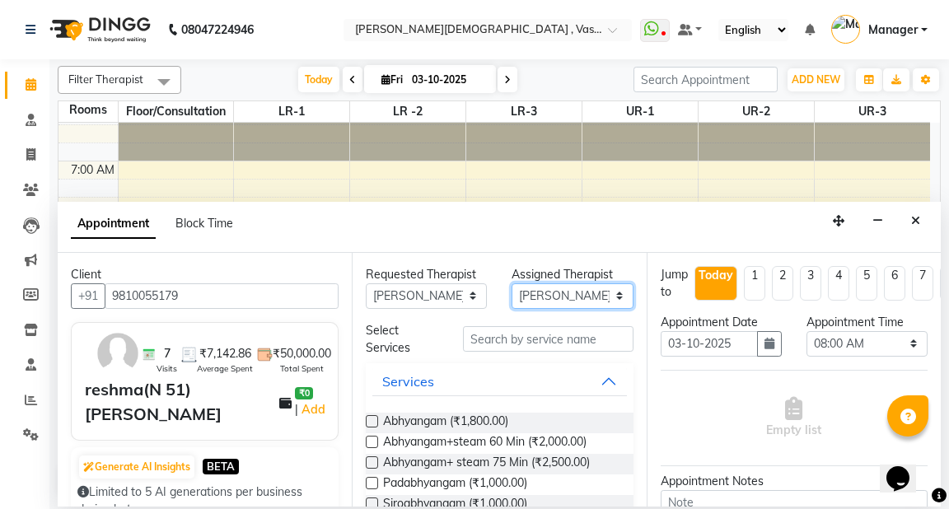
select select "41713"
click at [512, 284] on select "Select [PERSON_NAME] V [PERSON_NAME] [PERSON_NAME] A K [PERSON_NAME] N [PERSON_…" at bounding box center [572, 297] width 121 height 26
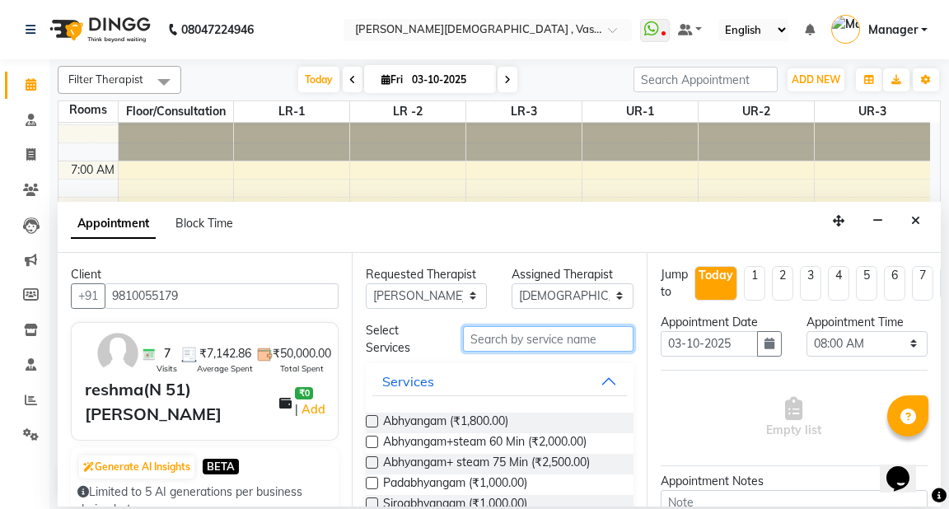
click at [482, 346] on input "text" at bounding box center [548, 339] width 170 height 26
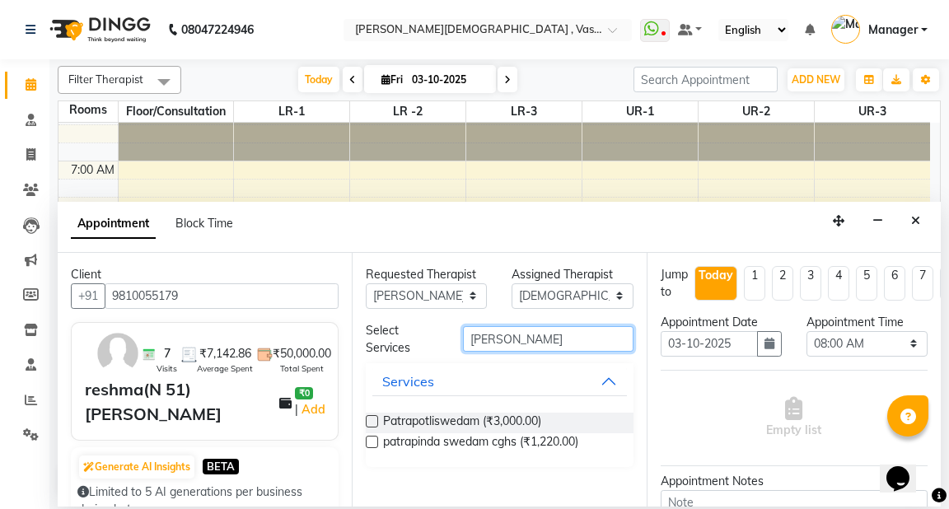
type input "patra"
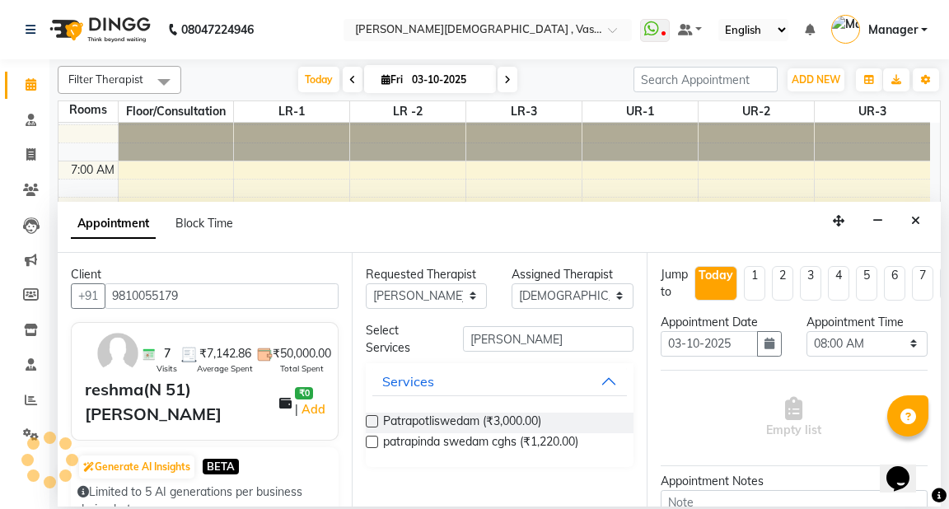
click at [374, 419] on label at bounding box center [372, 421] width 12 height 12
click at [374, 419] on input "checkbox" at bounding box center [371, 423] width 11 height 11
checkbox input "true"
select select "2647"
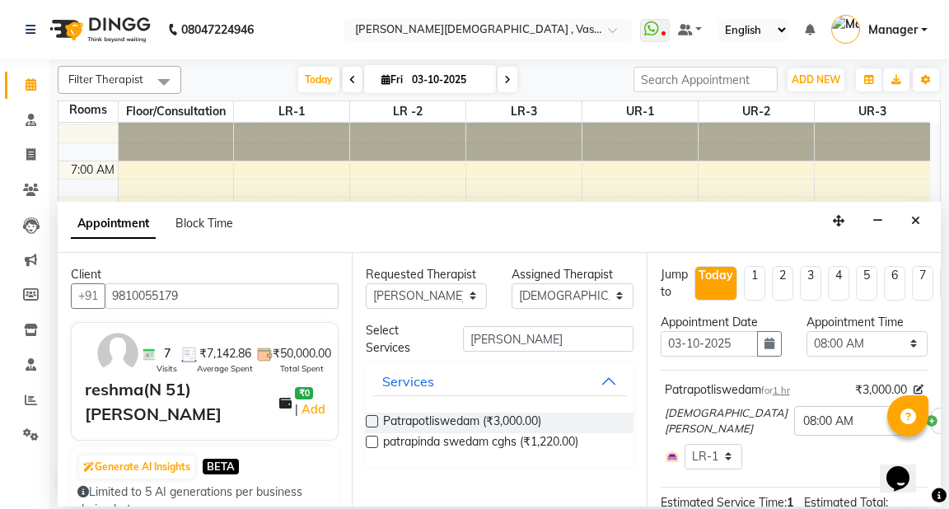
checkbox input "false"
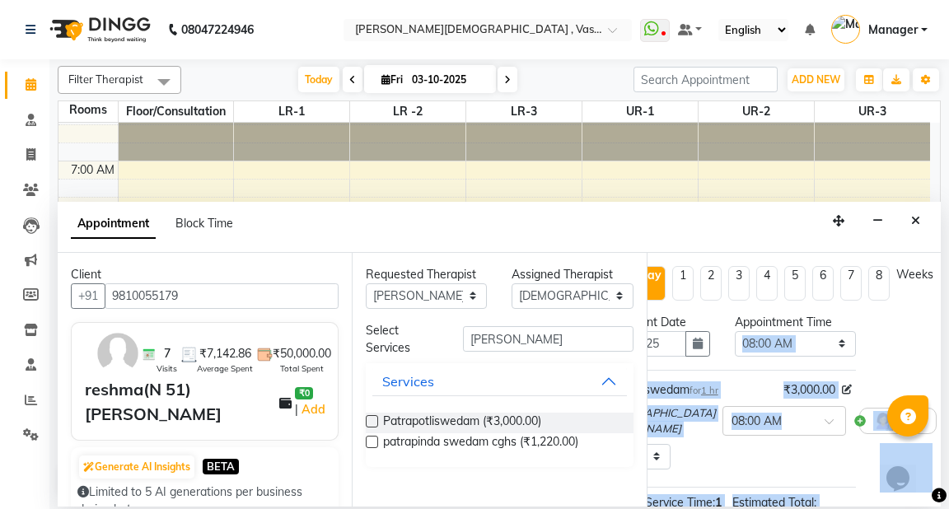
scroll to position [247, 72]
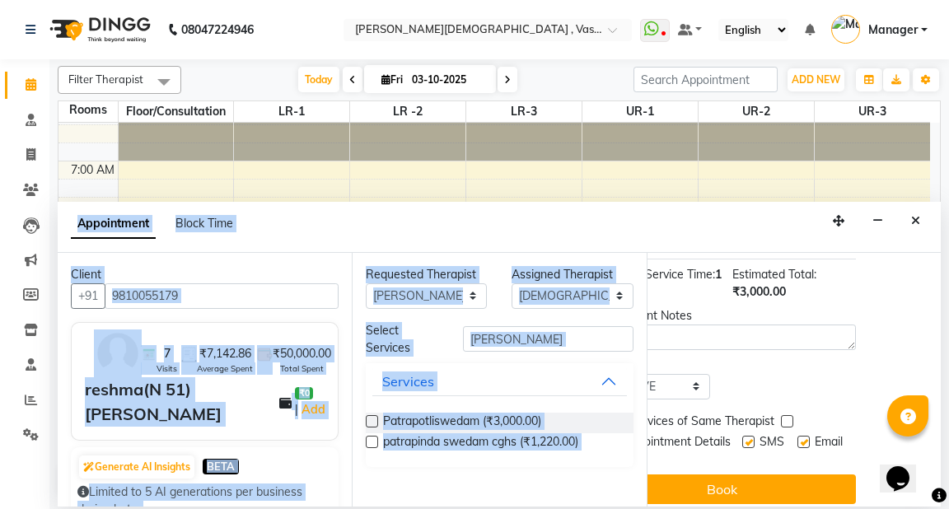
drag, startPoint x: 930, startPoint y: 345, endPoint x: 919, endPoint y: 505, distance: 161.1
click at [931, 509] on html "08047224946 Select Location × Ayurnava Ayurveda , Vasant Kunj WhatsApp Status ✕…" at bounding box center [474, 254] width 949 height 509
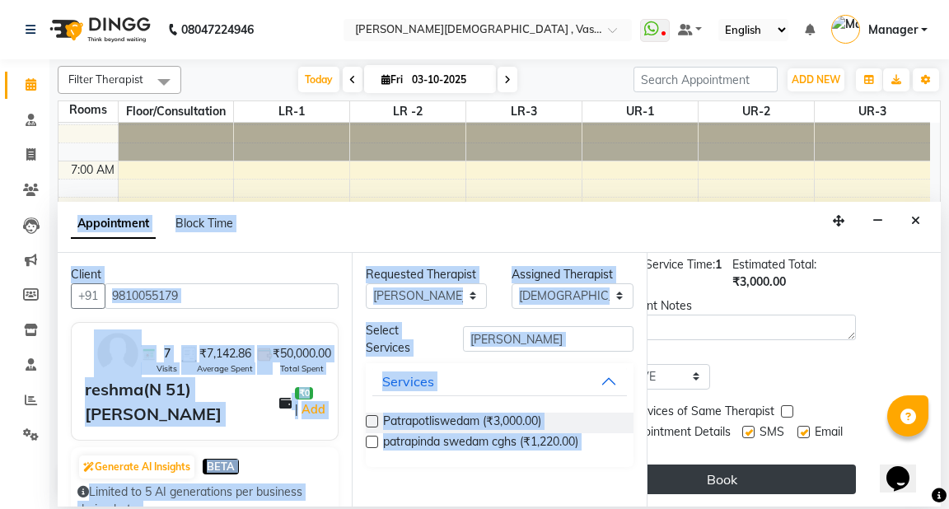
click at [776, 466] on button "Book" at bounding box center [722, 480] width 267 height 30
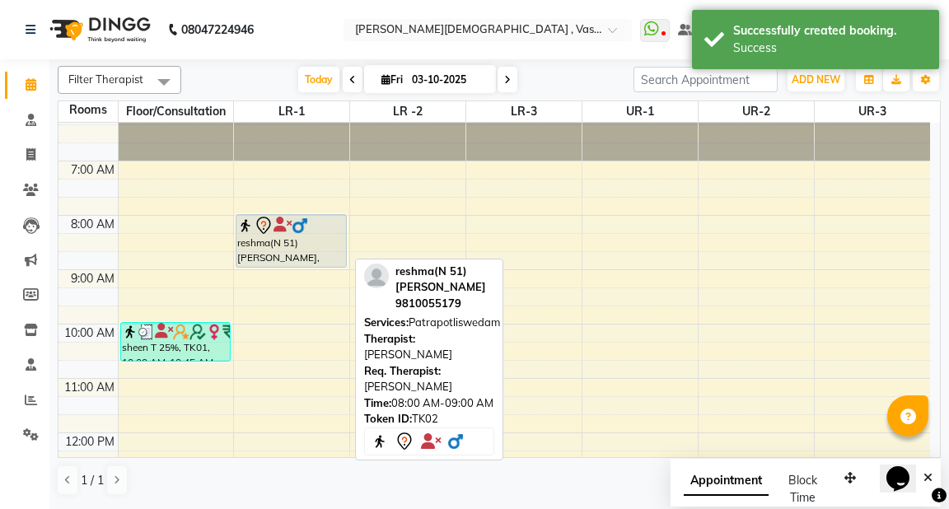
click at [300, 241] on div "reshma(N 51) [PERSON_NAME], TK02, 08:00 AM-09:00 AM, Patrapotliswedam" at bounding box center [291, 241] width 109 height 52
select select "7"
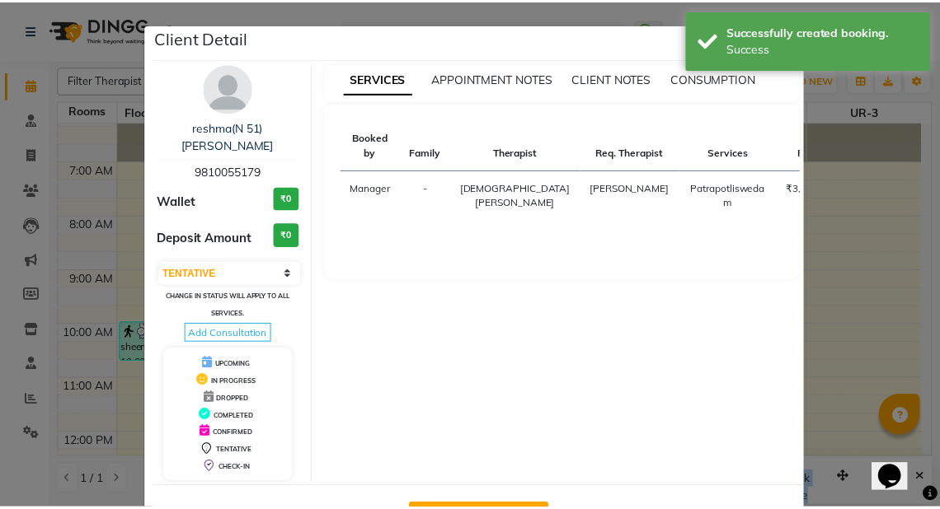
scroll to position [42, 0]
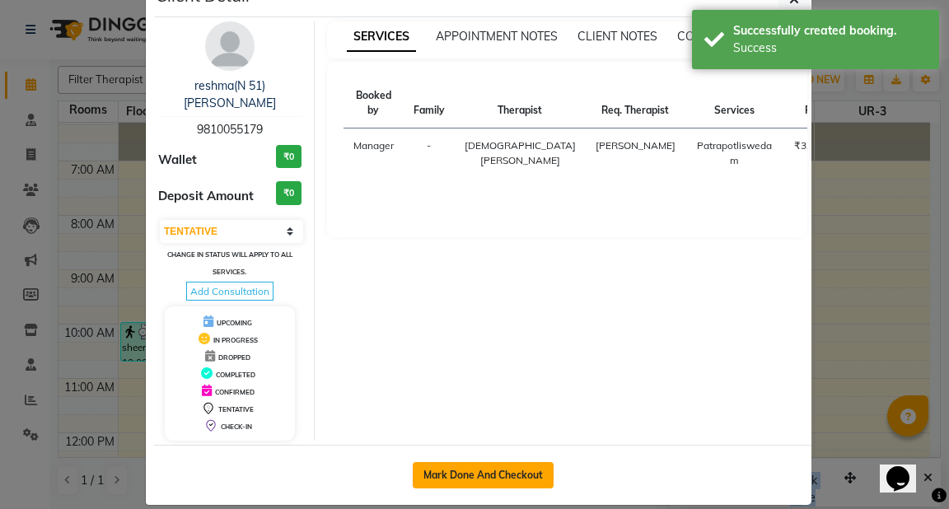
drag, startPoint x: 497, startPoint y: 458, endPoint x: 518, endPoint y: 452, distance: 22.4
click at [498, 462] on button "Mark Done And Checkout" at bounding box center [483, 475] width 141 height 26
select select "5571"
select select "service"
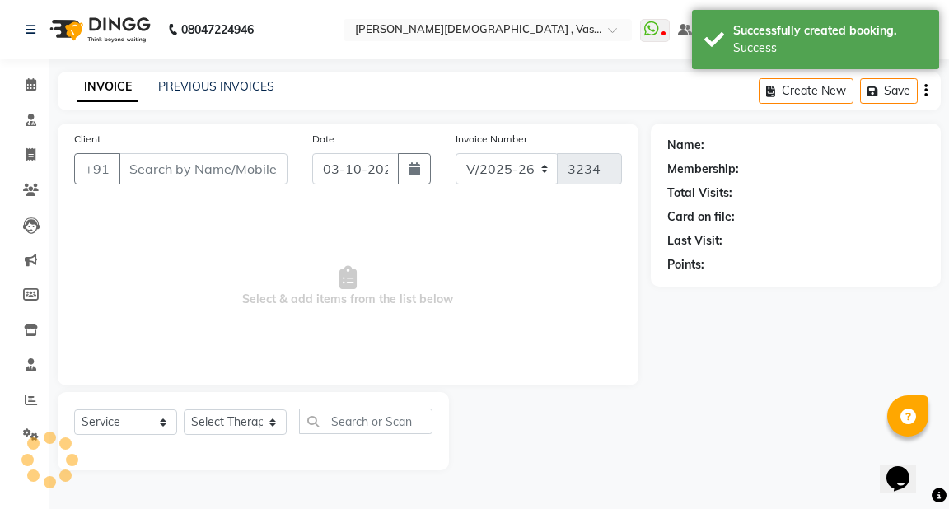
select select "3"
type input "9810055179"
select select "41713"
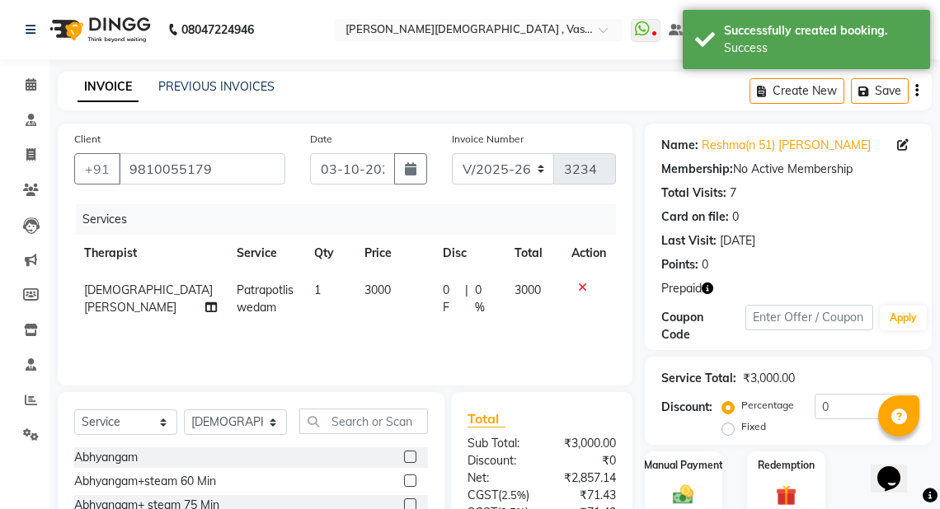
click at [741, 424] on label "Fixed" at bounding box center [753, 427] width 25 height 15
click at [725, 424] on input "Fixed" at bounding box center [731, 427] width 12 height 12
radio input "true"
drag, startPoint x: 805, startPoint y: 406, endPoint x: 743, endPoint y: 405, distance: 61.8
click at [743, 405] on div "Percentage Fixed 0" at bounding box center [820, 416] width 190 height 45
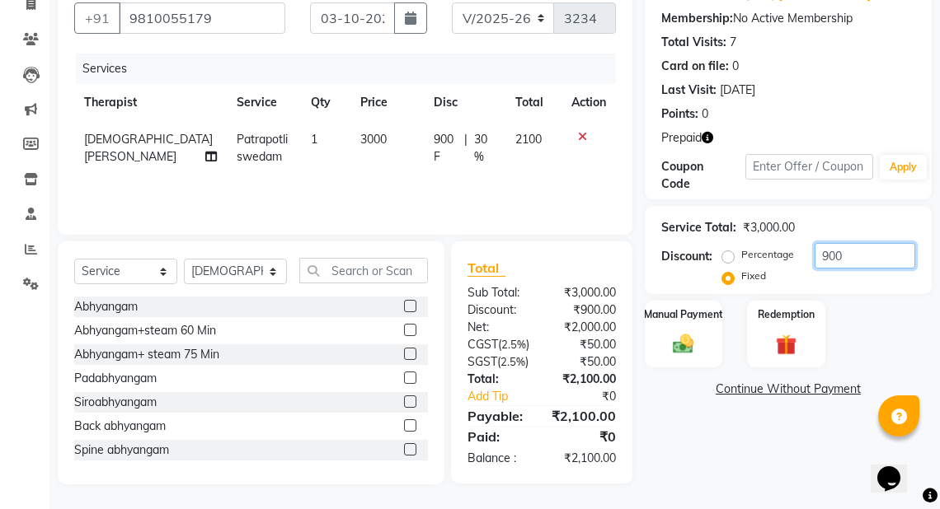
scroll to position [185, 0]
type input "900"
click at [783, 331] on img at bounding box center [785, 344] width 35 height 27
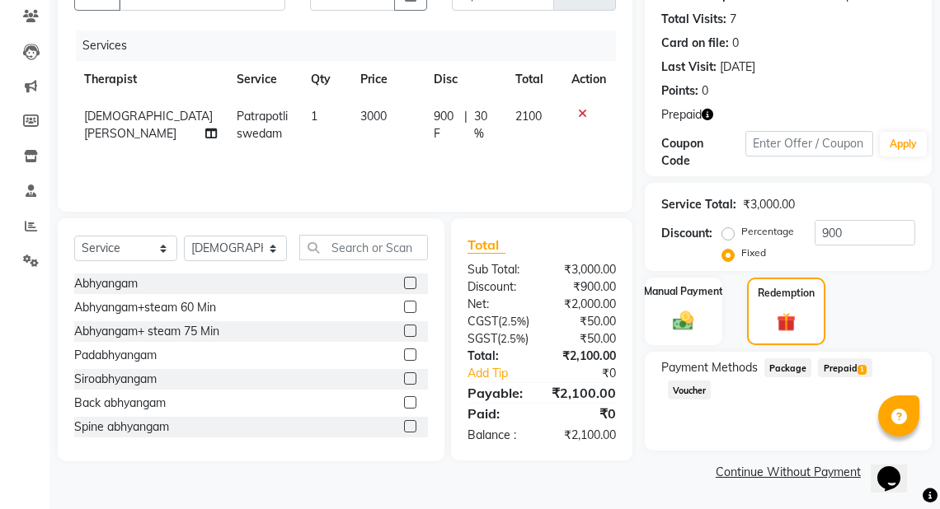
drag, startPoint x: 840, startPoint y: 359, endPoint x: 935, endPoint y: 357, distance: 94.8
click at [841, 359] on span "Prepaid 1" at bounding box center [845, 368] width 54 height 19
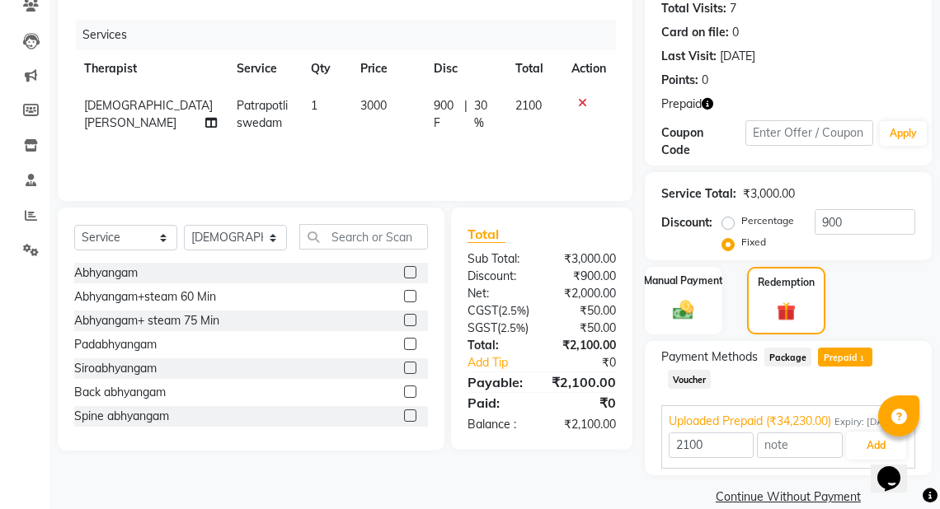
scroll to position [227, 0]
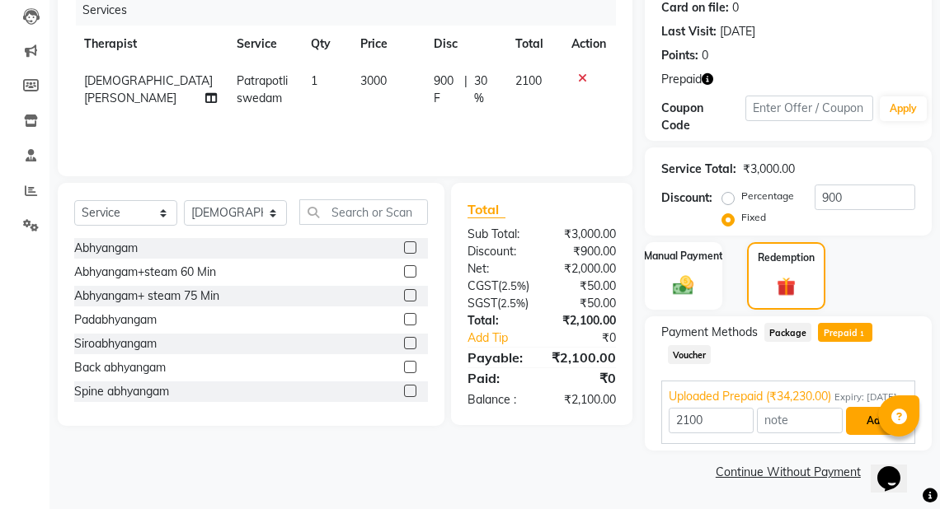
click at [874, 420] on button "Add" at bounding box center [876, 421] width 60 height 28
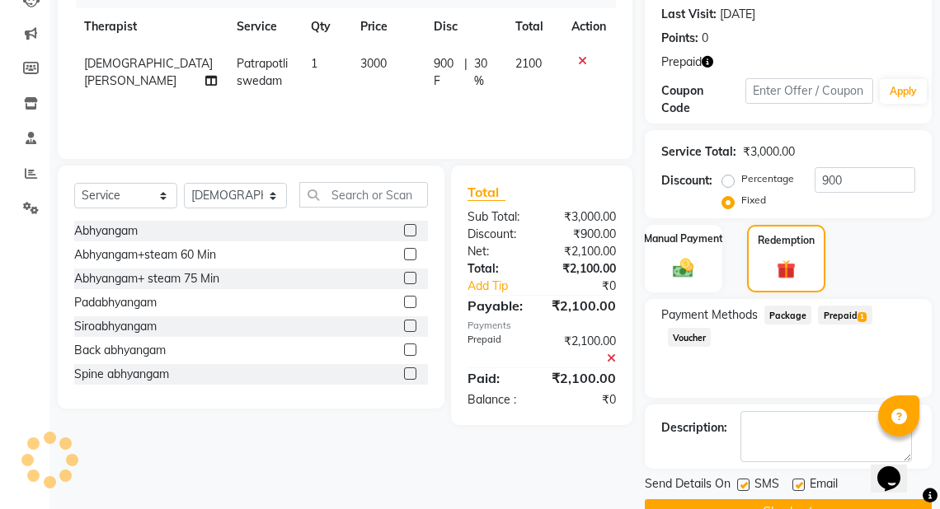
scroll to position [265, 0]
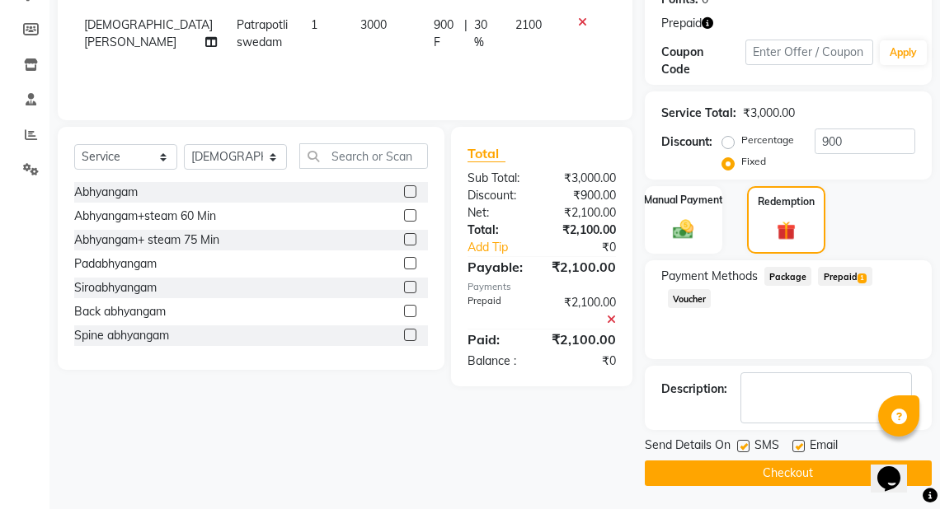
click at [828, 476] on button "Checkout" at bounding box center [788, 474] width 287 height 26
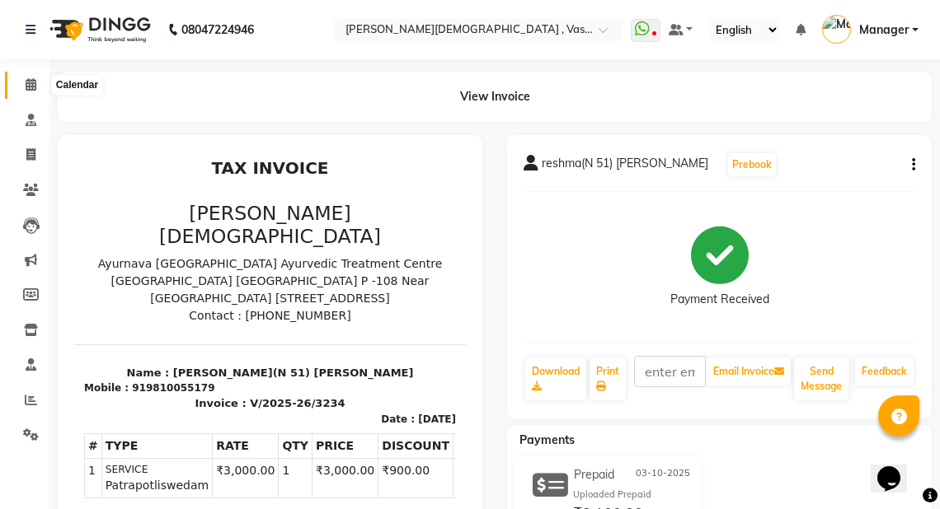
click at [30, 81] on icon at bounding box center [31, 84] width 11 height 12
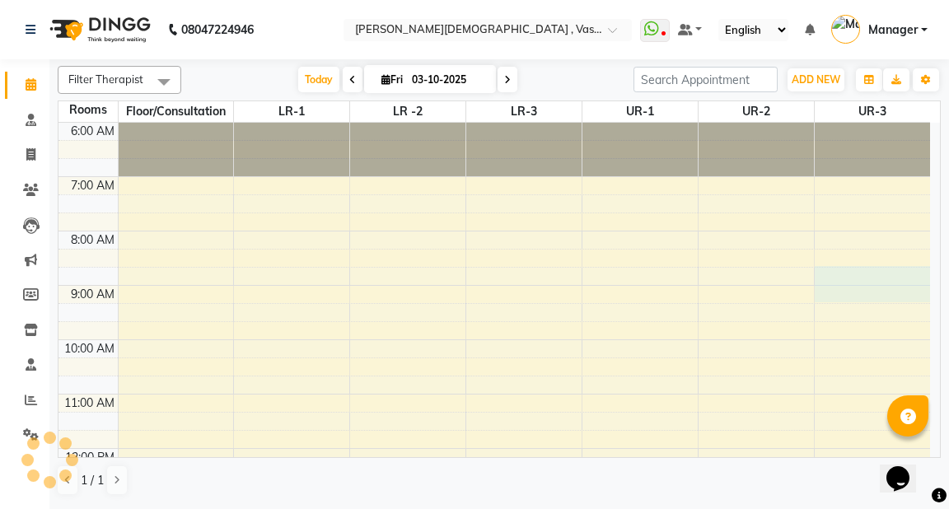
drag, startPoint x: 925, startPoint y: 268, endPoint x: 934, endPoint y: 341, distance: 73.9
click at [934, 349] on div "6:00 AM 7:00 AM 8:00 AM 9:00 AM 10:00 AM 11:00 AM 12:00 PM 1:00 PM 2:00 PM 3:00…" at bounding box center [500, 290] width 882 height 335
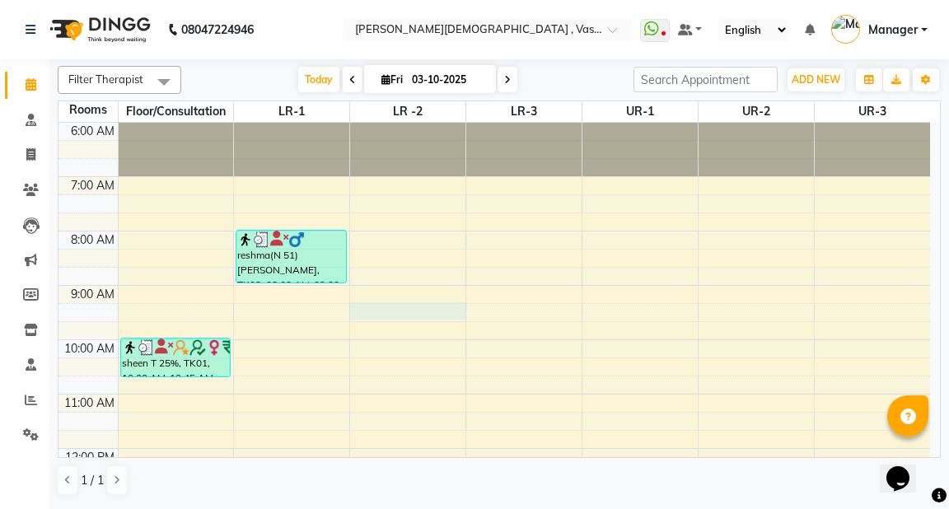
select select "tentative"
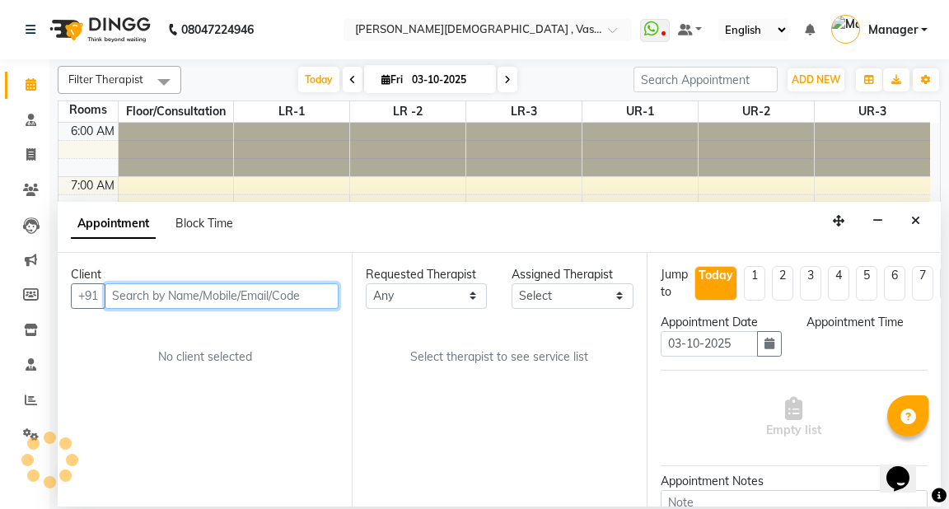
select select "555"
click at [148, 290] on input "text" at bounding box center [222, 297] width 234 height 26
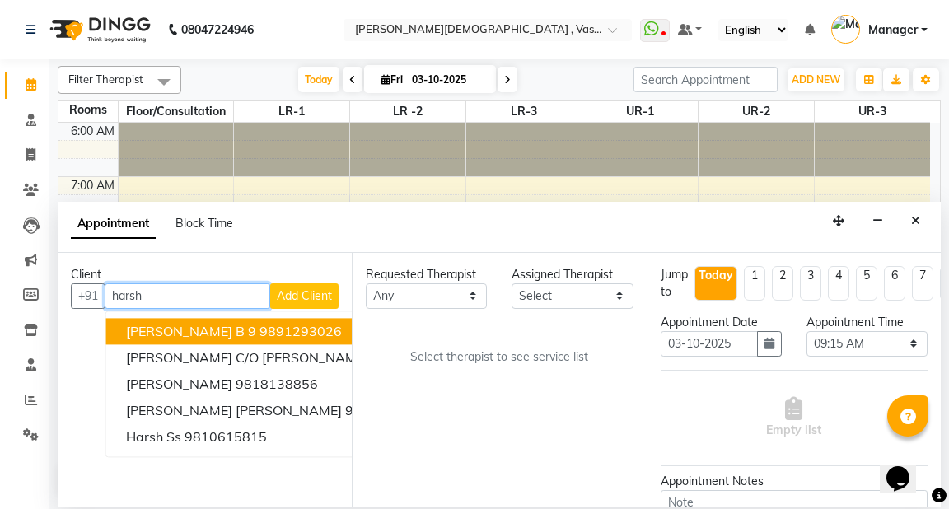
click at [169, 327] on span "Harshita b 9" at bounding box center [191, 331] width 130 height 16
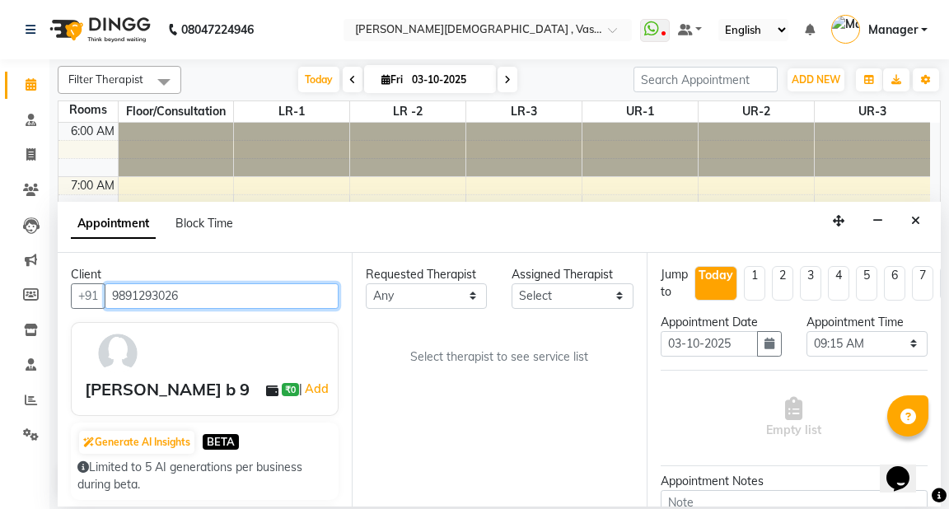
drag, startPoint x: 233, startPoint y: 291, endPoint x: 113, endPoint y: 296, distance: 120.4
click at [113, 296] on input "9891293026" at bounding box center [222, 297] width 234 height 26
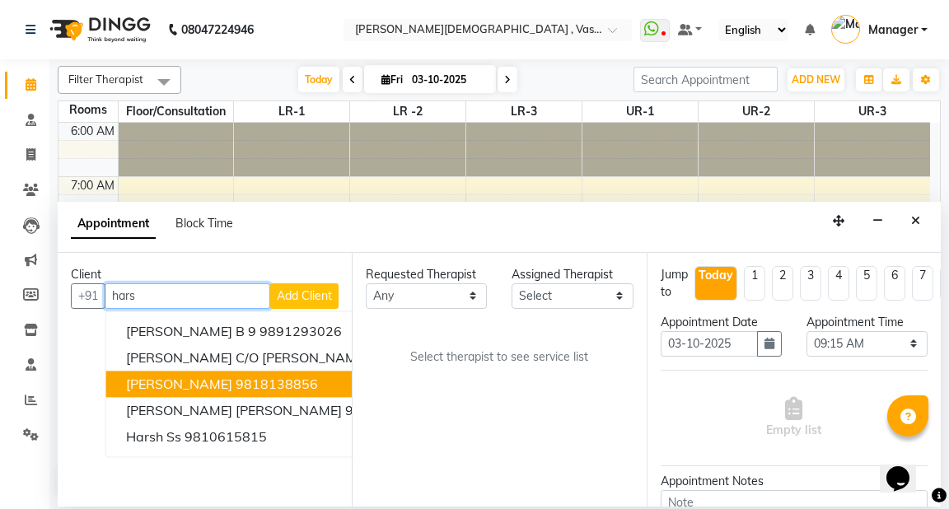
click at [236, 378] on ngb-highlight "9818138856" at bounding box center [277, 384] width 82 height 16
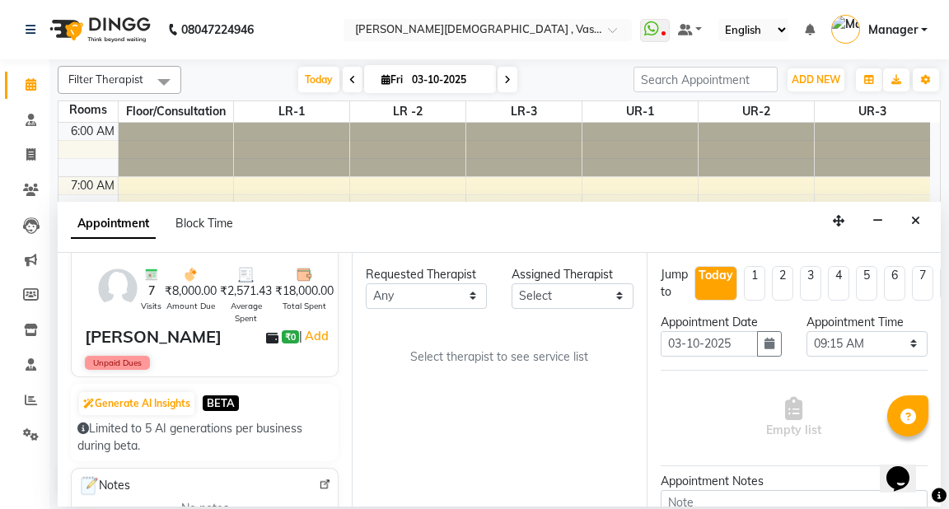
scroll to position [63, 0]
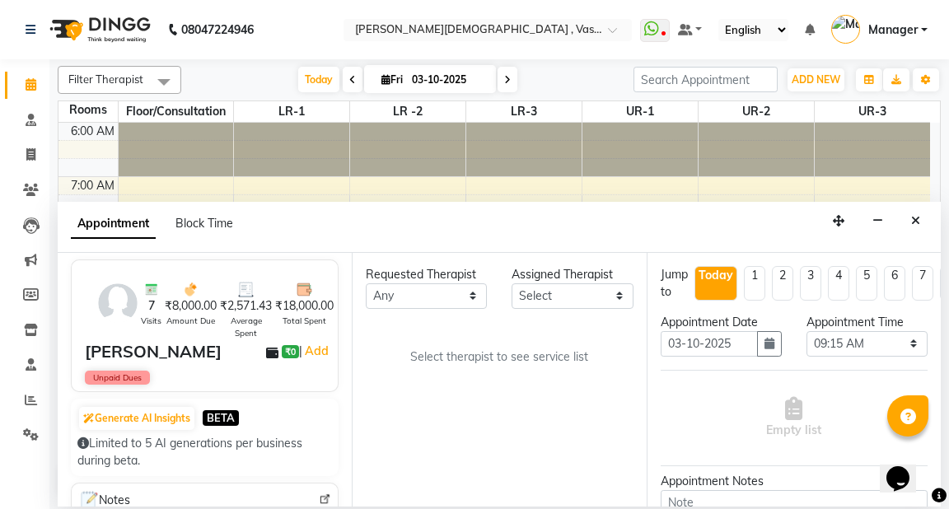
type input "9818138856"
click at [429, 300] on select "Any [PERSON_NAME] V [PERSON_NAME] [PERSON_NAME] A K [PERSON_NAME] N [PERSON_NAM…" at bounding box center [426, 297] width 121 height 26
select select "71369"
click at [366, 284] on select "Any [PERSON_NAME] V [PERSON_NAME] [PERSON_NAME] A K [PERSON_NAME] N [PERSON_NAM…" at bounding box center [426, 297] width 121 height 26
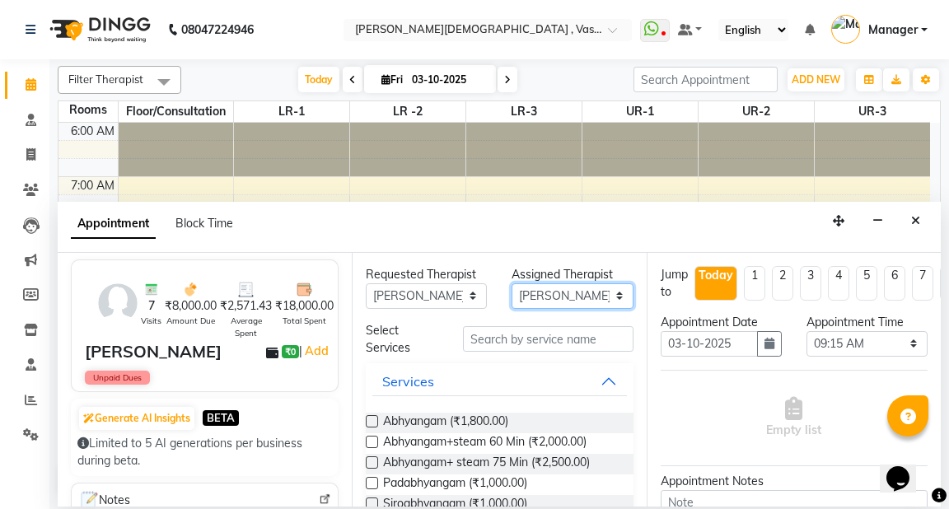
drag, startPoint x: 542, startPoint y: 300, endPoint x: 543, endPoint y: 283, distance: 17.3
click at [542, 298] on select "Select [PERSON_NAME] V [PERSON_NAME] [PERSON_NAME] A K [PERSON_NAME] N [PERSON_…" at bounding box center [572, 297] width 121 height 26
select select "71499"
click at [512, 284] on select "Select [PERSON_NAME] V [PERSON_NAME] [PERSON_NAME] A K [PERSON_NAME] N [PERSON_…" at bounding box center [572, 297] width 121 height 26
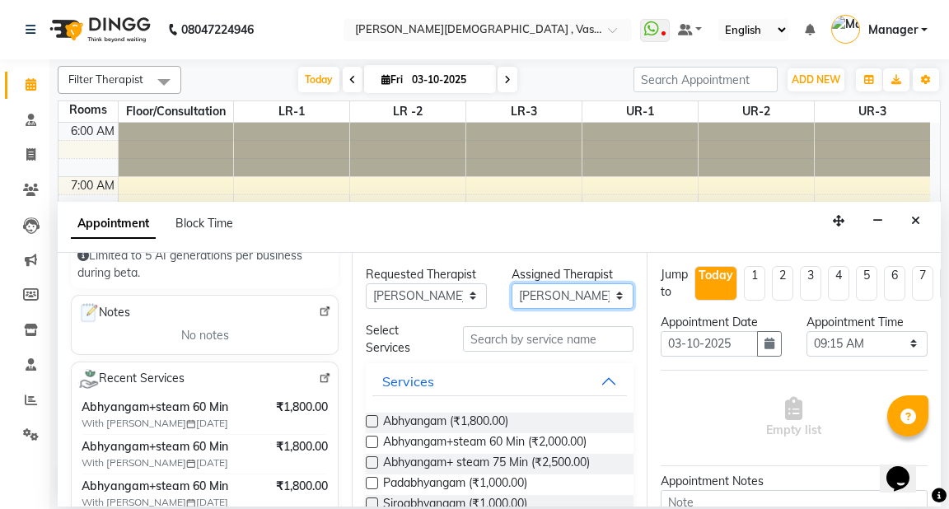
scroll to position [291, 0]
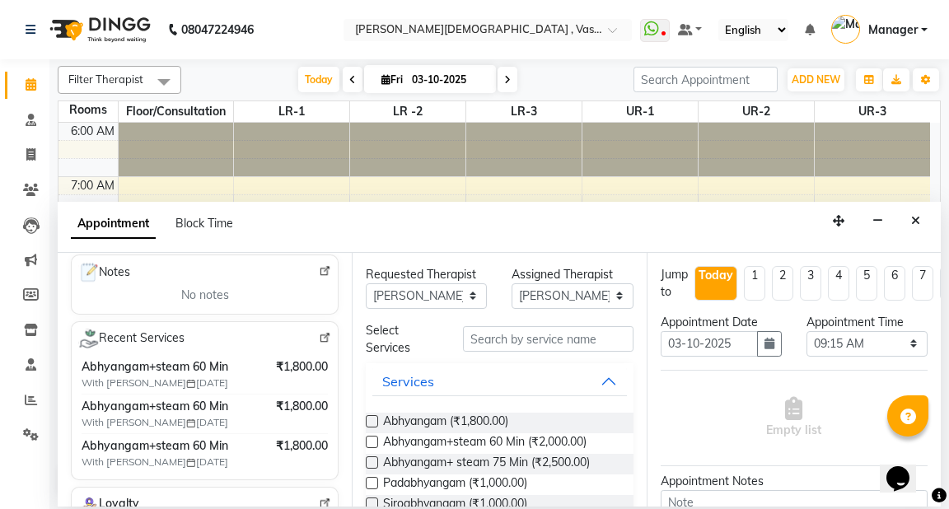
click at [375, 440] on label at bounding box center [372, 442] width 12 height 12
click at [375, 440] on input "checkbox" at bounding box center [371, 443] width 11 height 11
checkbox input "true"
select select "2648"
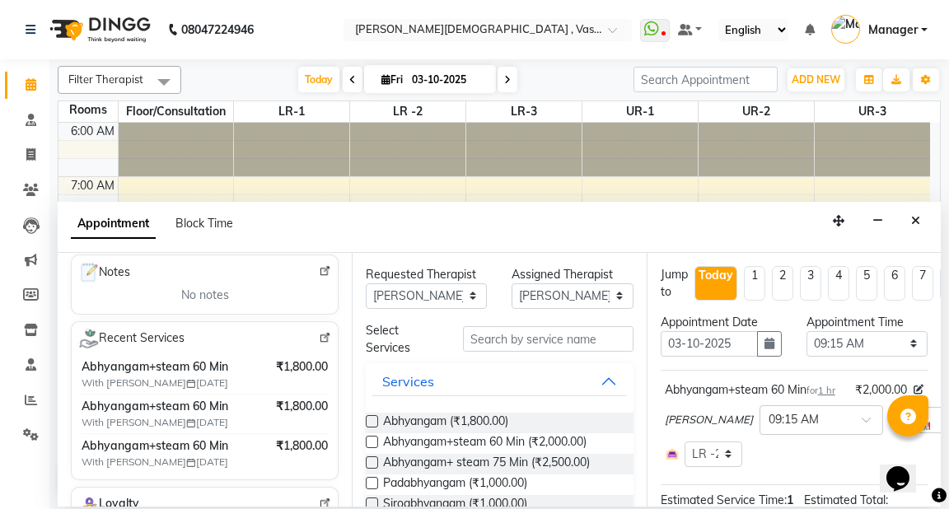
checkbox input "false"
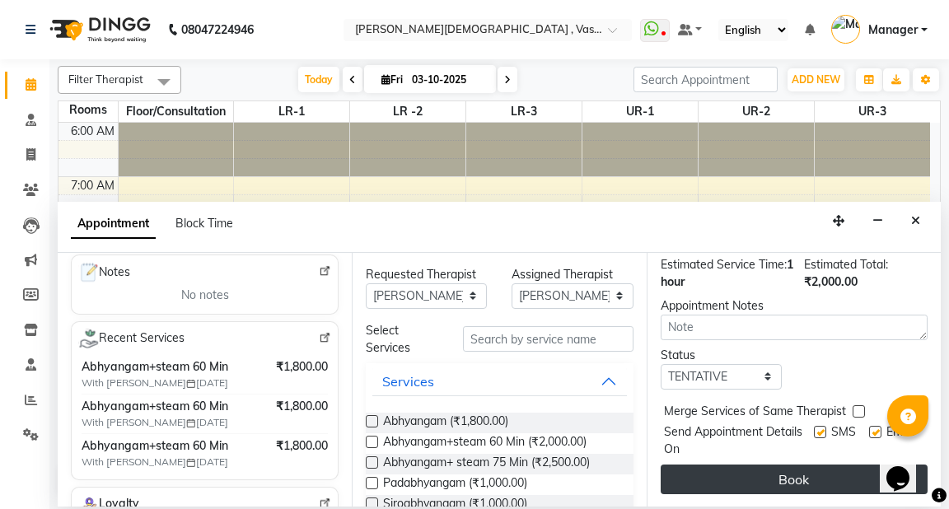
click at [804, 478] on button "Book" at bounding box center [794, 480] width 267 height 30
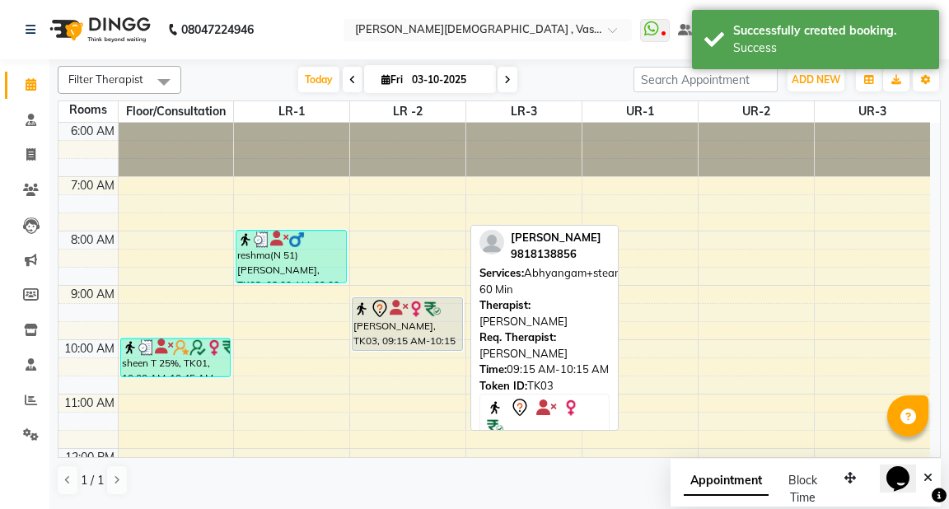
click at [400, 325] on div "[PERSON_NAME], TK03, 09:15 AM-10:15 AM, Abhyangam+steam 60 Min" at bounding box center [407, 324] width 109 height 52
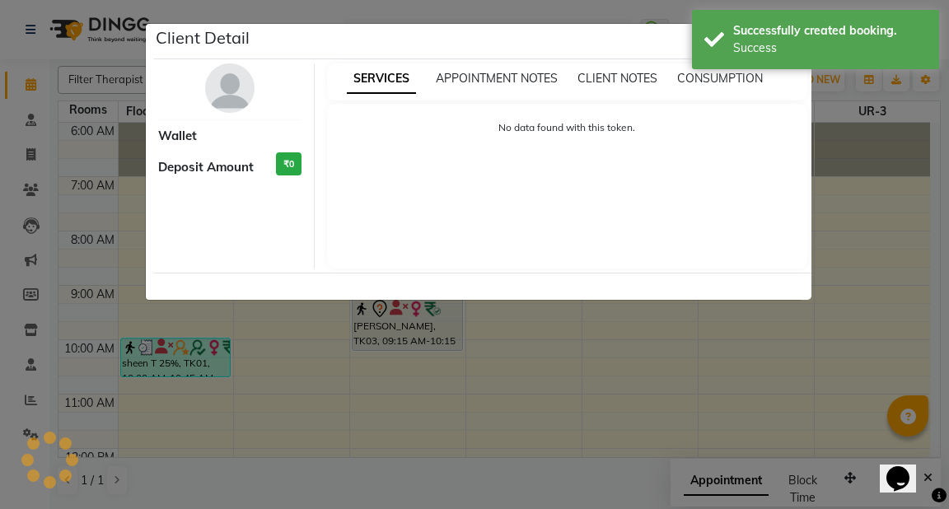
select select "7"
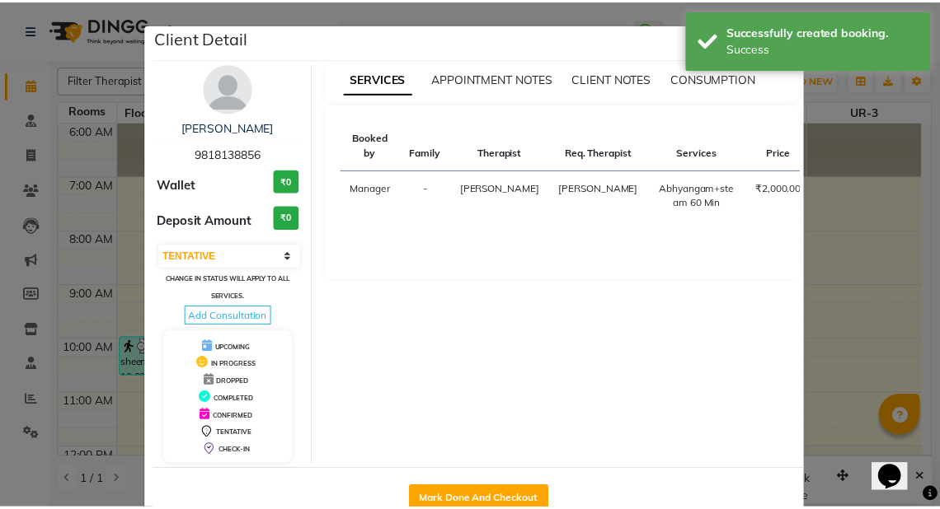
scroll to position [42, 0]
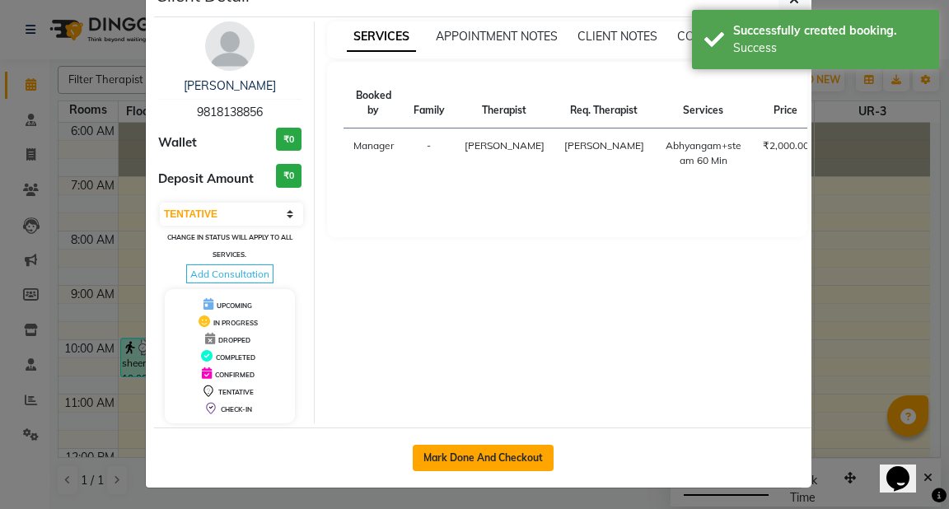
click at [488, 455] on button "Mark Done And Checkout" at bounding box center [483, 458] width 141 height 26
select select "service"
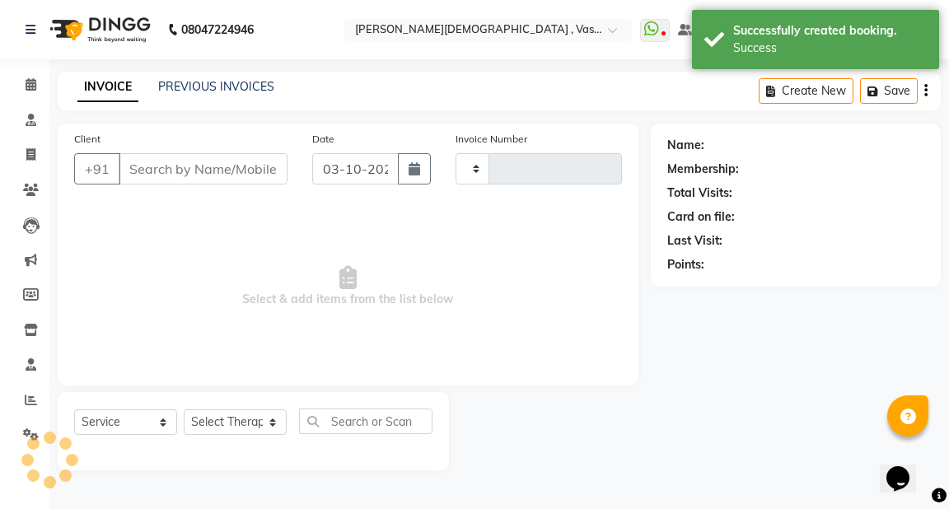
type input "3235"
select select "5571"
type input "9818138856"
select select "71499"
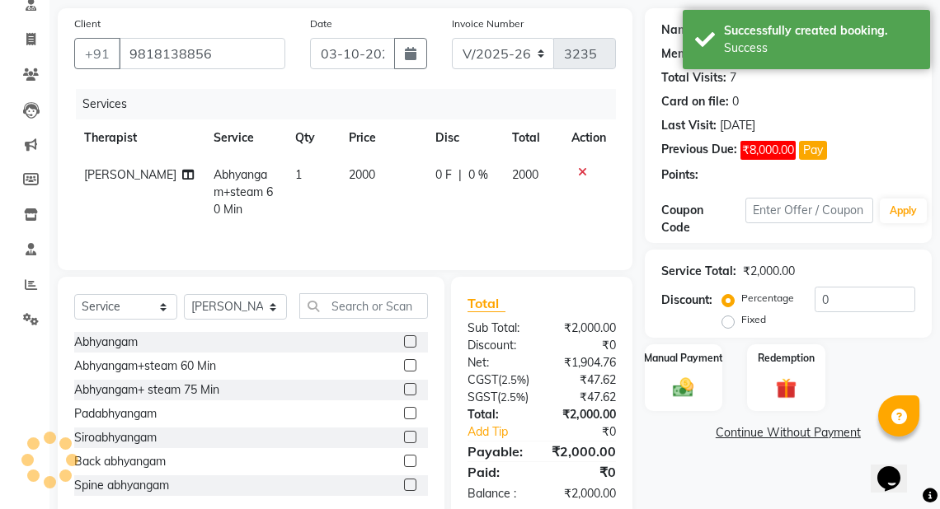
scroll to position [185, 0]
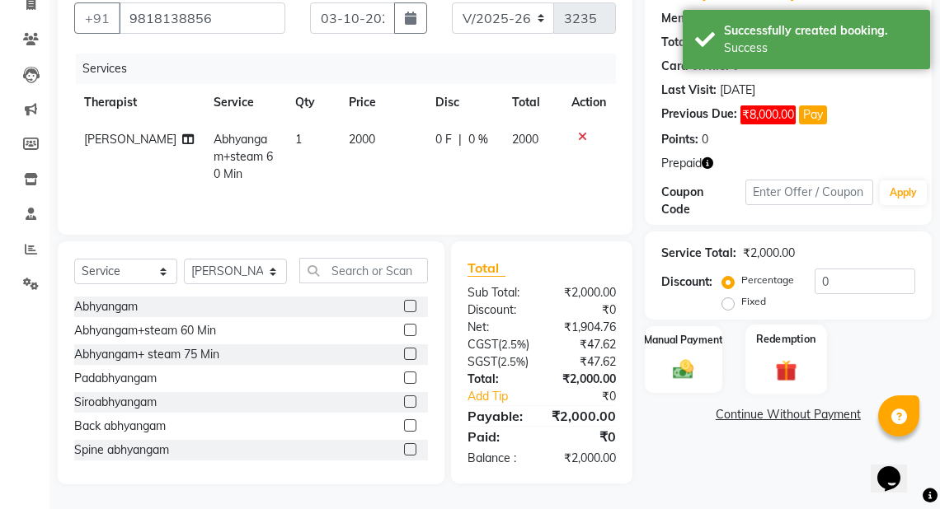
click at [789, 357] on img at bounding box center [785, 370] width 35 height 27
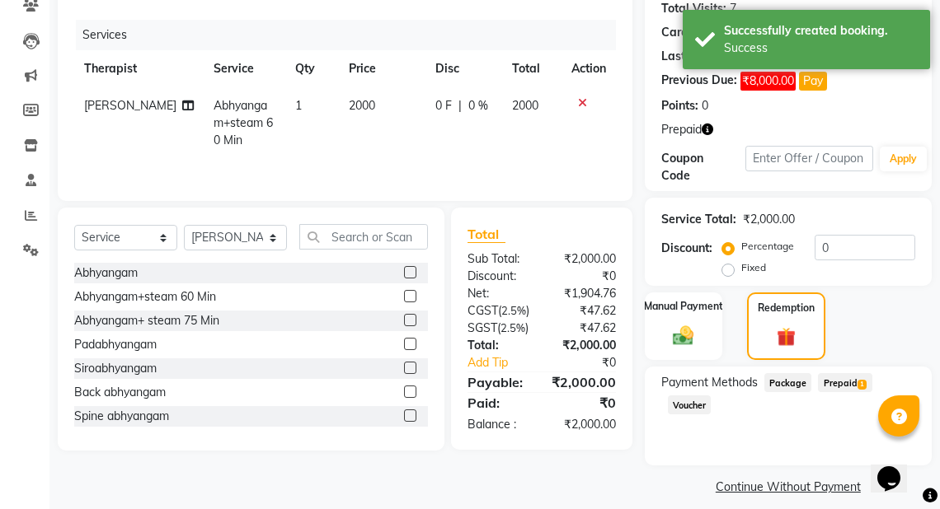
click at [841, 381] on span "Prepaid 1" at bounding box center [845, 382] width 54 height 19
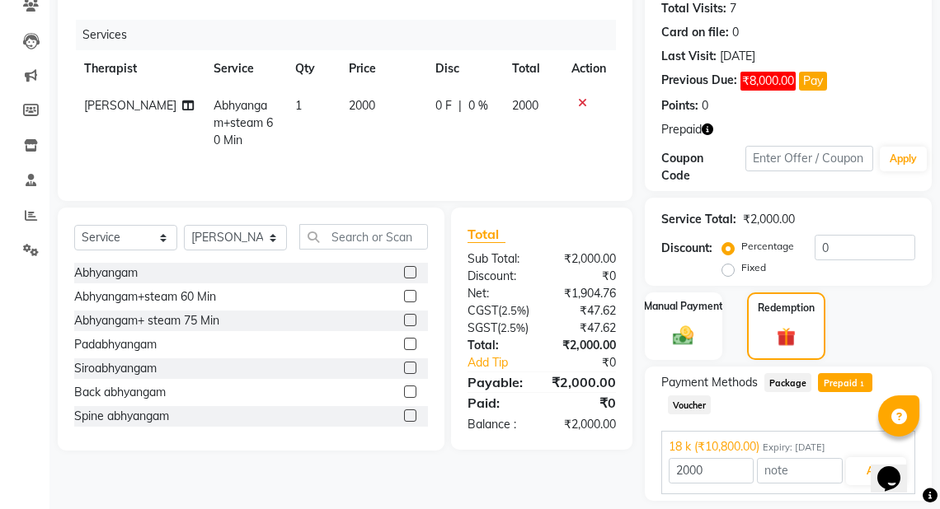
click at [741, 267] on label "Fixed" at bounding box center [753, 267] width 25 height 15
click at [729, 267] on input "Fixed" at bounding box center [731, 268] width 12 height 12
radio input "true"
type input "10800"
drag, startPoint x: 842, startPoint y: 255, endPoint x: 770, endPoint y: 259, distance: 72.6
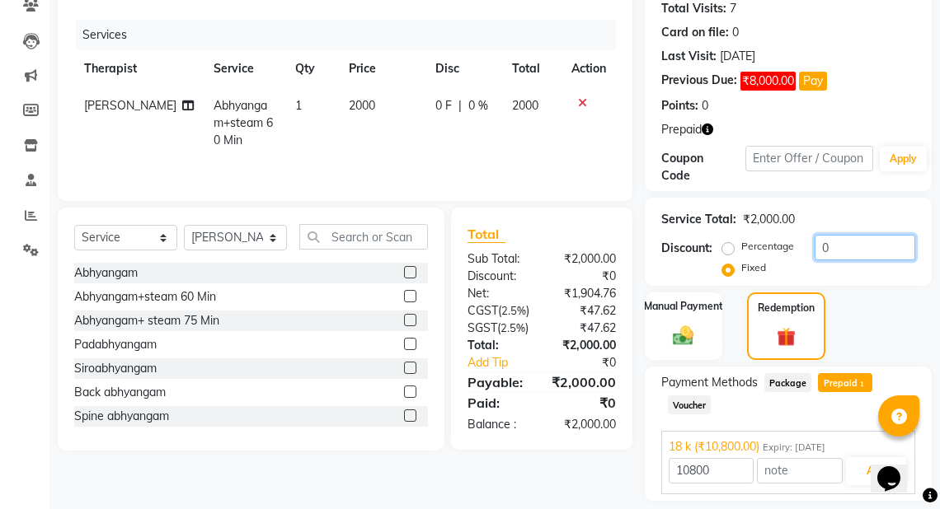
click at [772, 259] on div "Percentage Fixed 0" at bounding box center [820, 257] width 190 height 45
type input "200"
drag, startPoint x: 834, startPoint y: 382, endPoint x: 865, endPoint y: 422, distance: 50.5
click at [834, 384] on span "Prepaid 1" at bounding box center [845, 382] width 54 height 19
type input "1800"
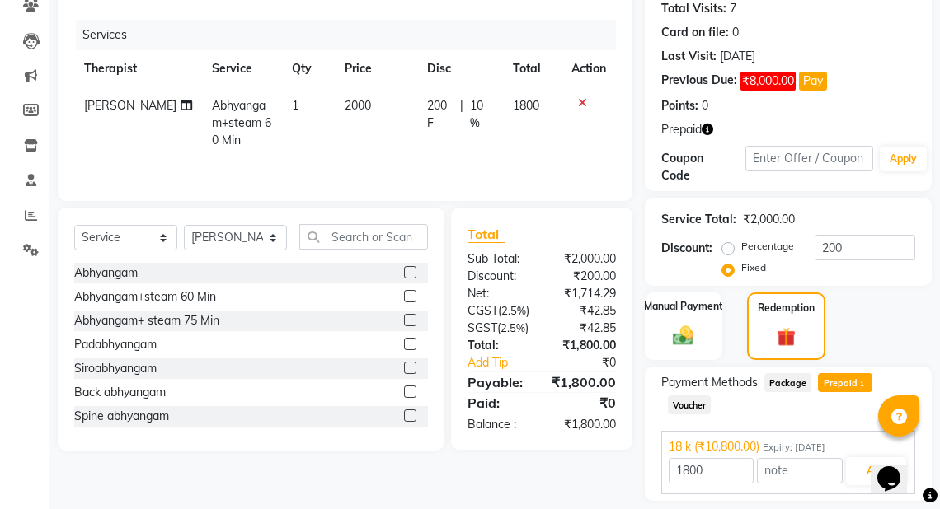
scroll to position [235, 0]
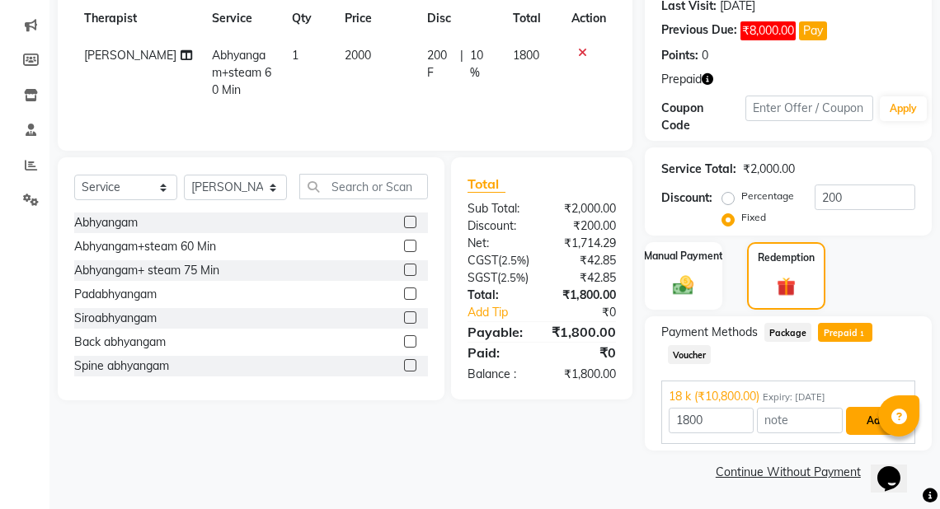
click at [870, 426] on button "Add" at bounding box center [876, 421] width 60 height 28
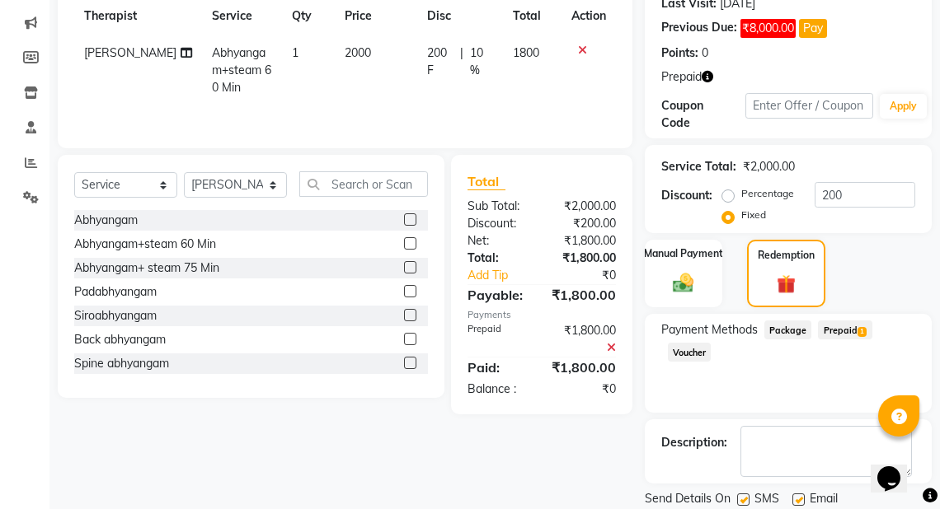
scroll to position [291, 0]
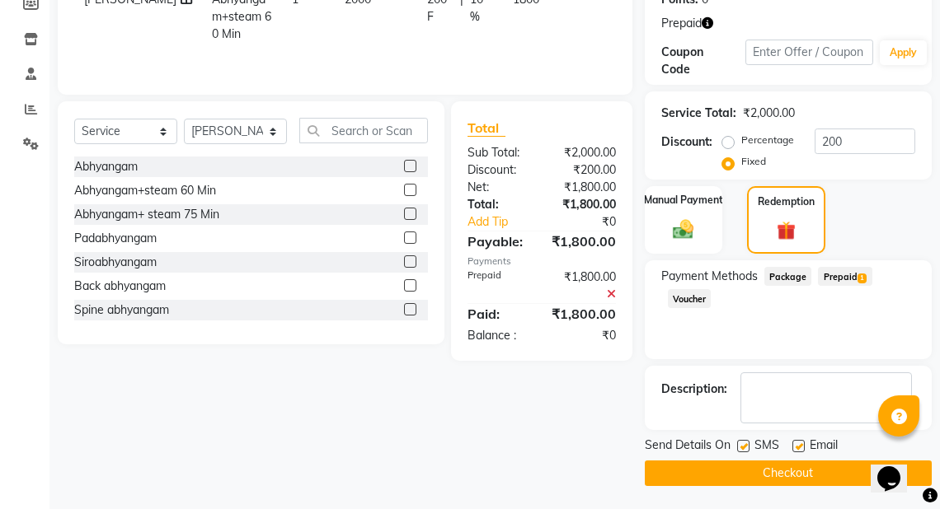
click at [799, 476] on button "Checkout" at bounding box center [788, 474] width 287 height 26
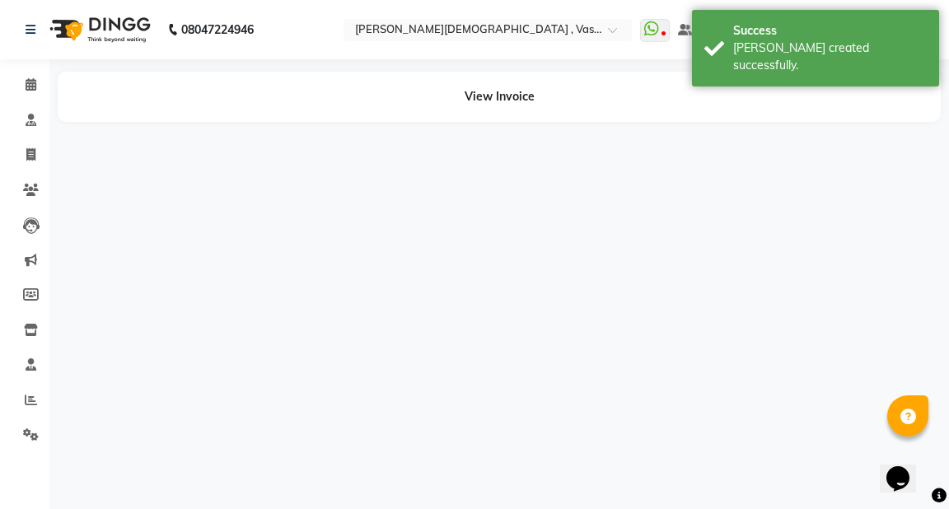
drag, startPoint x: 949, startPoint y: 317, endPoint x: 922, endPoint y: 162, distance: 157.2
click at [936, 184] on div "08047224946 Select Location × Ayurnava Ayurveda , Vasant Kunj WhatsApp Status ✕…" at bounding box center [474, 254] width 949 height 509
click at [30, 189] on icon at bounding box center [31, 190] width 16 height 12
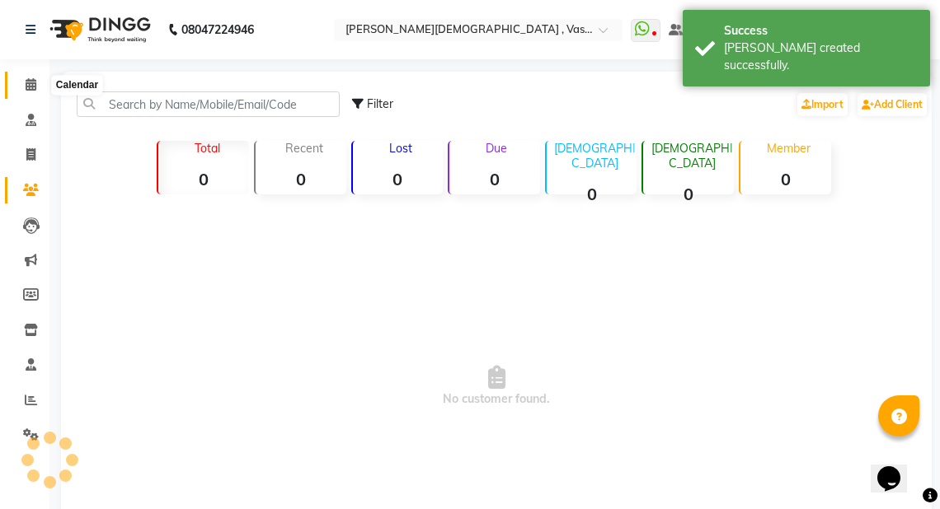
click at [34, 87] on icon at bounding box center [31, 84] width 11 height 12
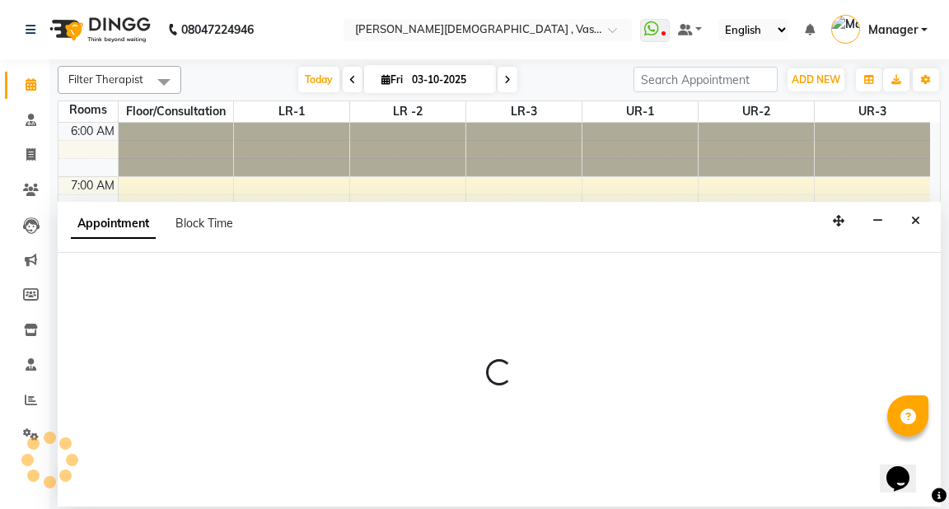
select select "tentative"
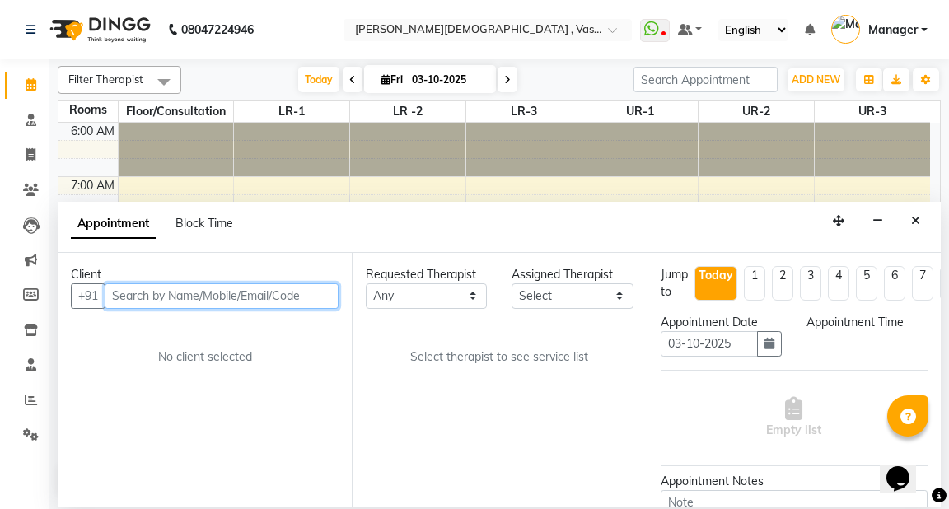
select select "480"
click at [154, 298] on input "text" at bounding box center [222, 297] width 234 height 26
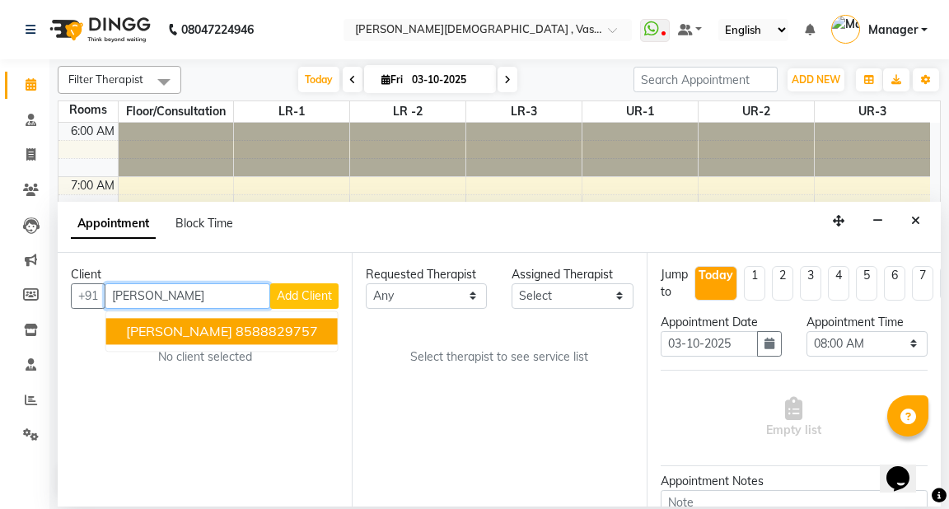
click at [178, 336] on span "[PERSON_NAME]" at bounding box center [179, 331] width 106 height 16
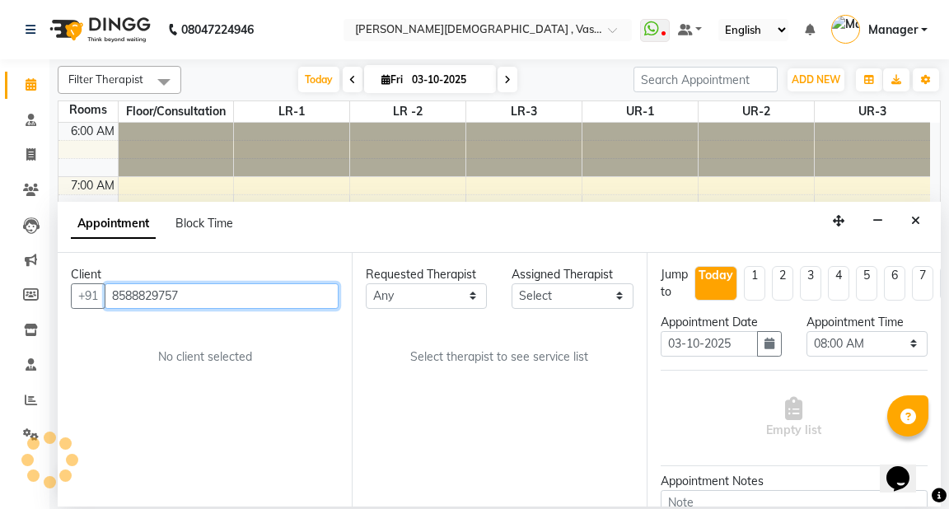
type input "8588829757"
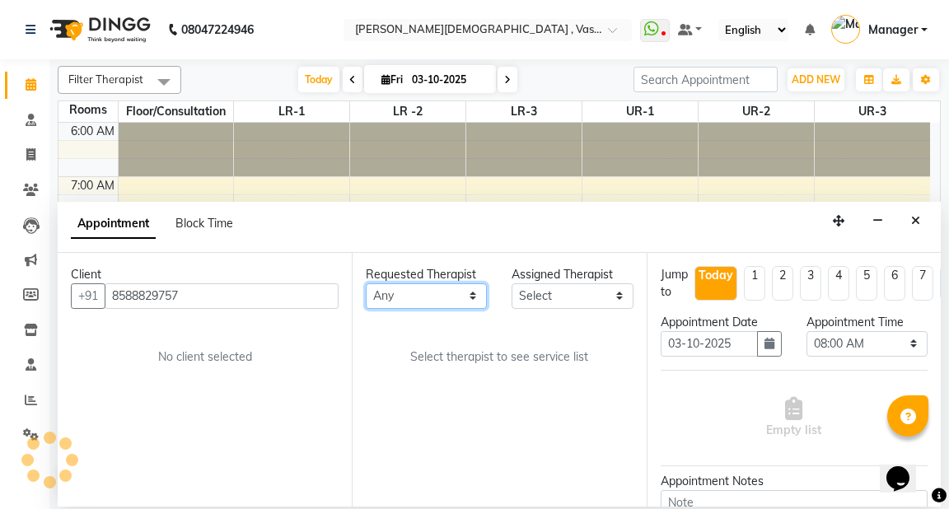
click at [465, 298] on select "Any [PERSON_NAME] V [PERSON_NAME] [PERSON_NAME] A K [PERSON_NAME] N [PERSON_NAM…" at bounding box center [426, 297] width 121 height 26
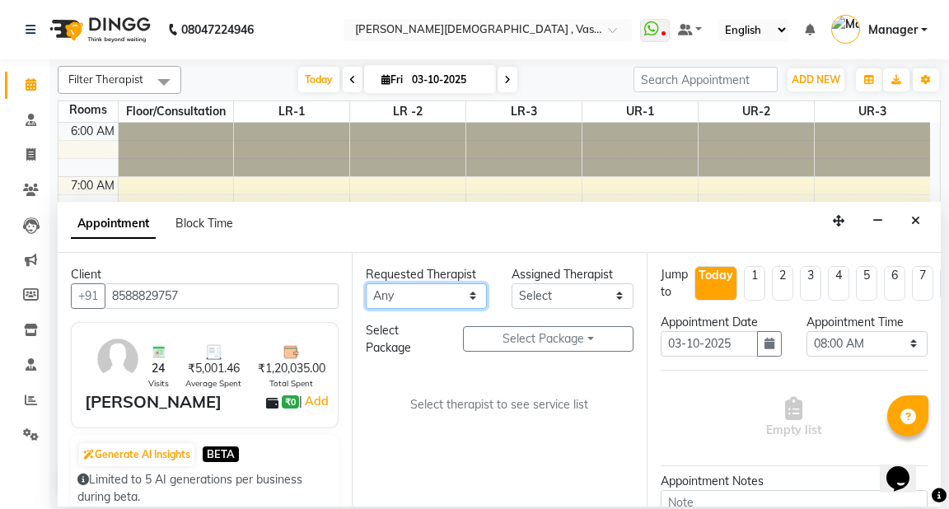
select select "71369"
click at [366, 284] on select "Any [PERSON_NAME] V [PERSON_NAME] [PERSON_NAME] A K [PERSON_NAME] N [PERSON_NAM…" at bounding box center [426, 297] width 121 height 26
select select "71369"
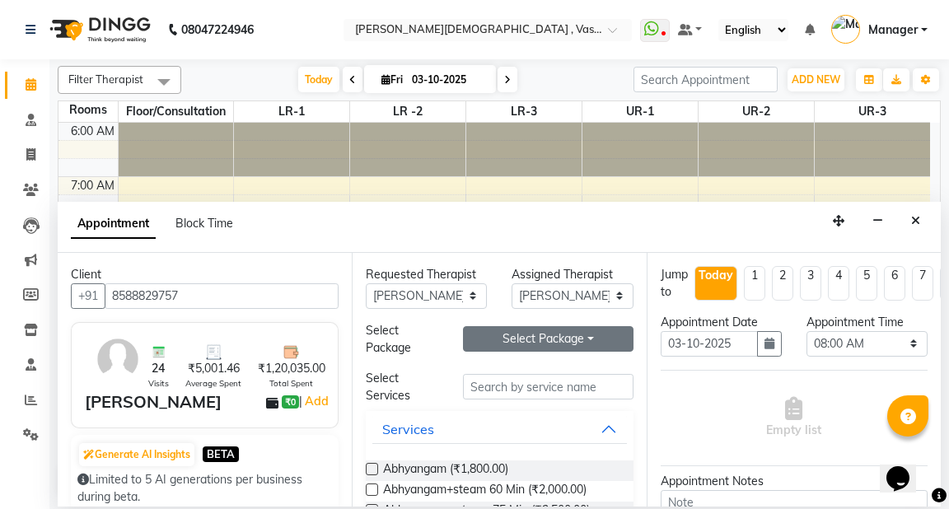
click at [518, 336] on button "Select Package Toggle Dropdown" at bounding box center [548, 339] width 170 height 26
click at [514, 374] on li "kiran sharma cghs" at bounding box center [545, 372] width 163 height 24
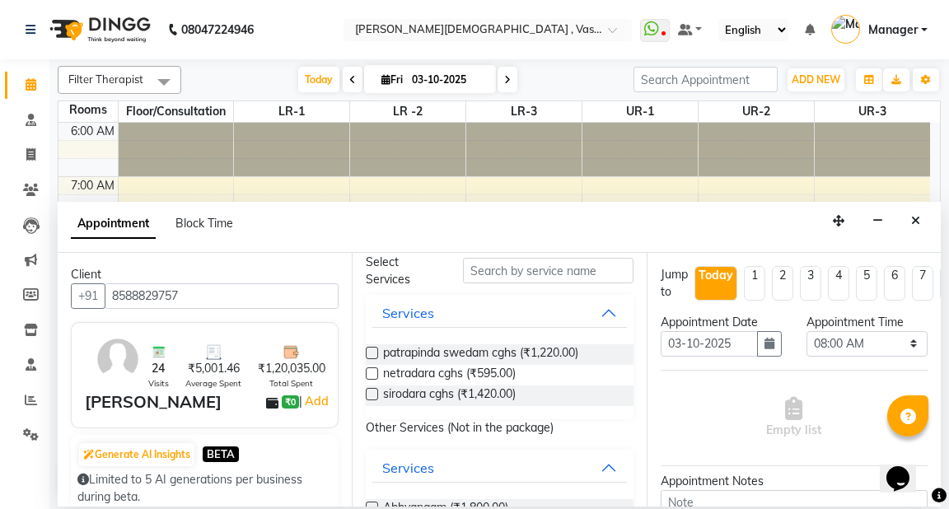
scroll to position [132, 0]
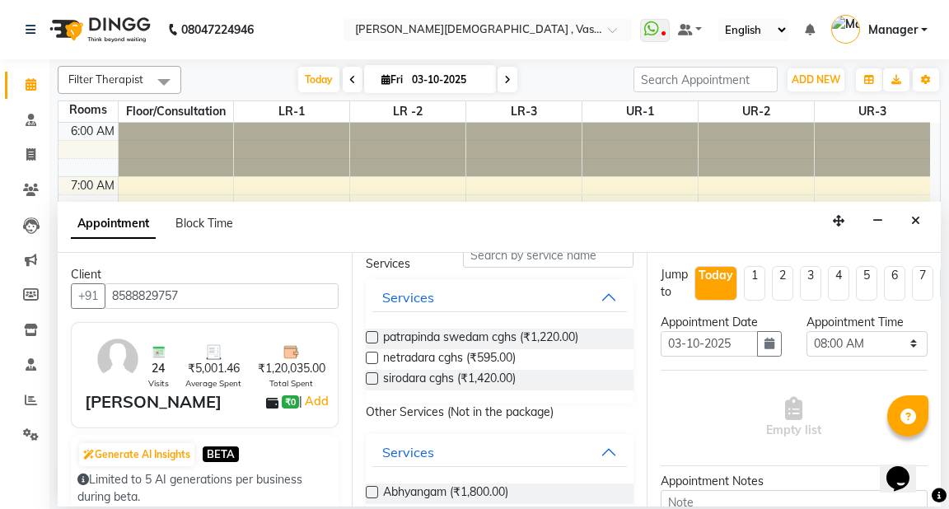
click at [373, 334] on label at bounding box center [372, 337] width 12 height 12
click at [373, 334] on input "checkbox" at bounding box center [371, 339] width 11 height 11
checkbox input "true"
select select "2648"
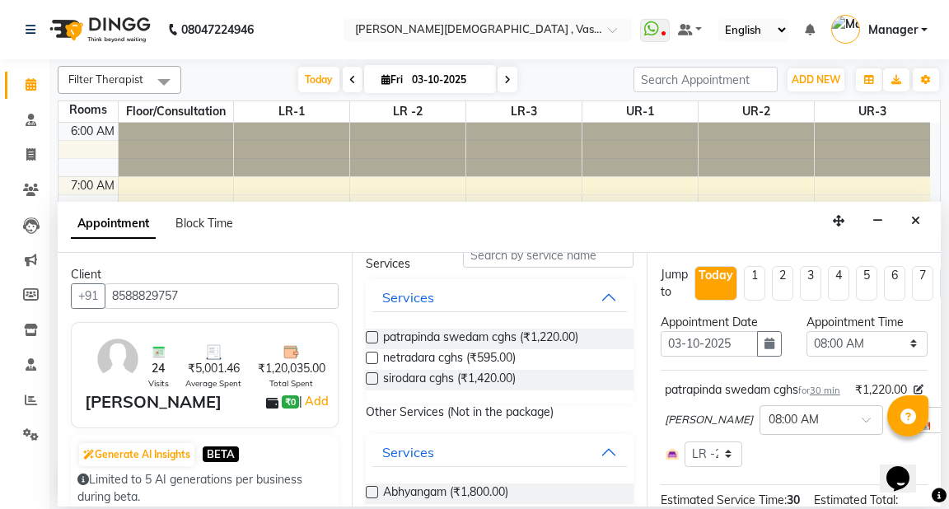
checkbox input "false"
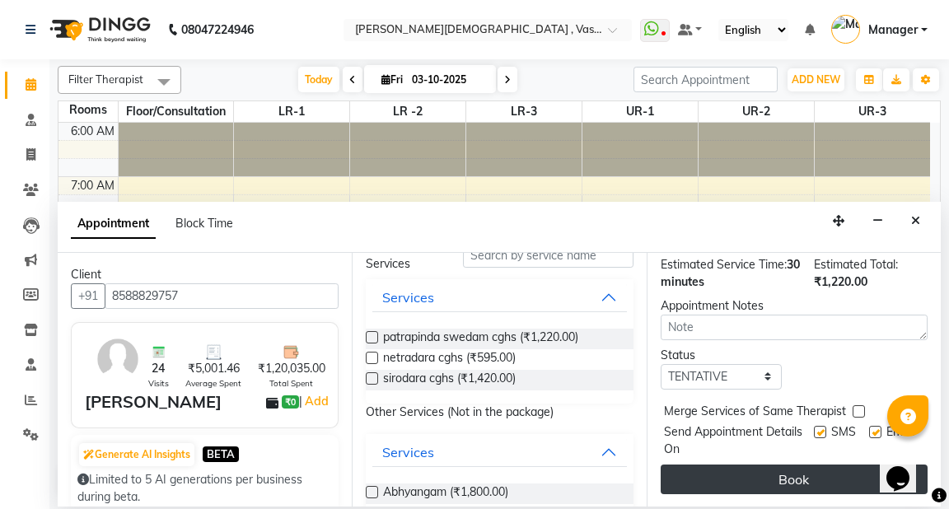
click at [808, 468] on button "Book" at bounding box center [794, 480] width 267 height 30
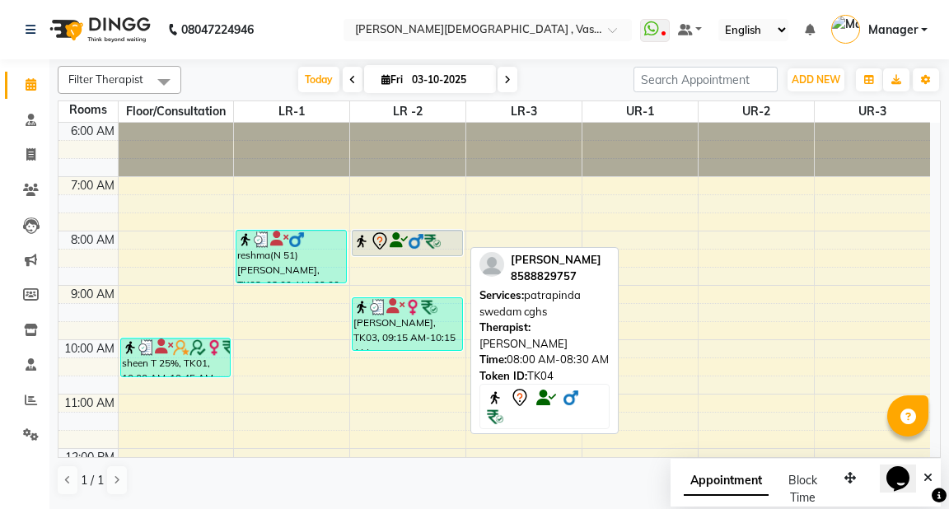
click at [387, 237] on icon at bounding box center [380, 242] width 20 height 20
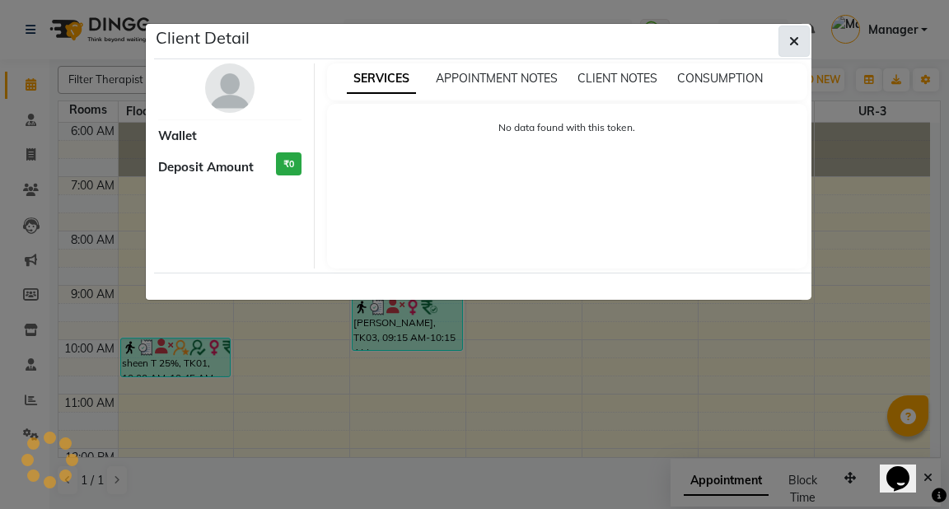
click at [799, 43] on button "button" at bounding box center [794, 41] width 31 height 31
select select "7"
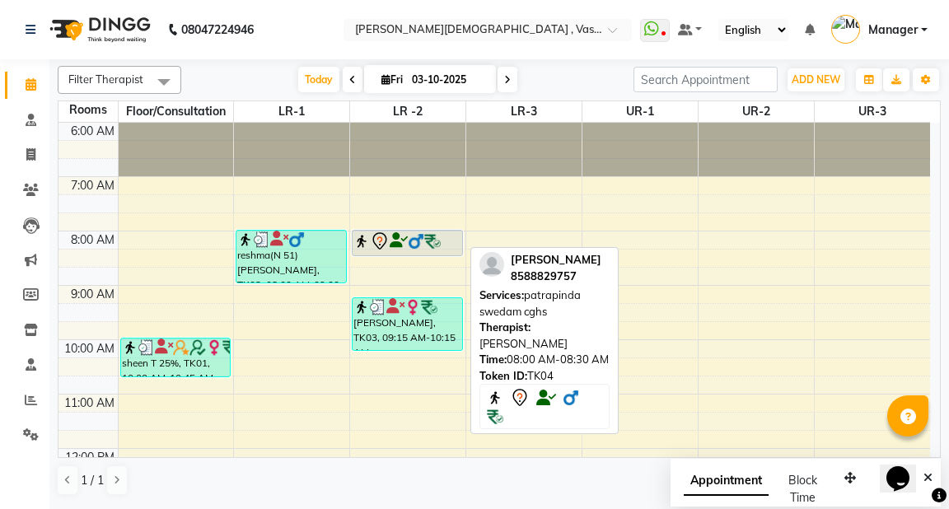
click at [378, 244] on icon at bounding box center [380, 242] width 20 height 20
select select "7"
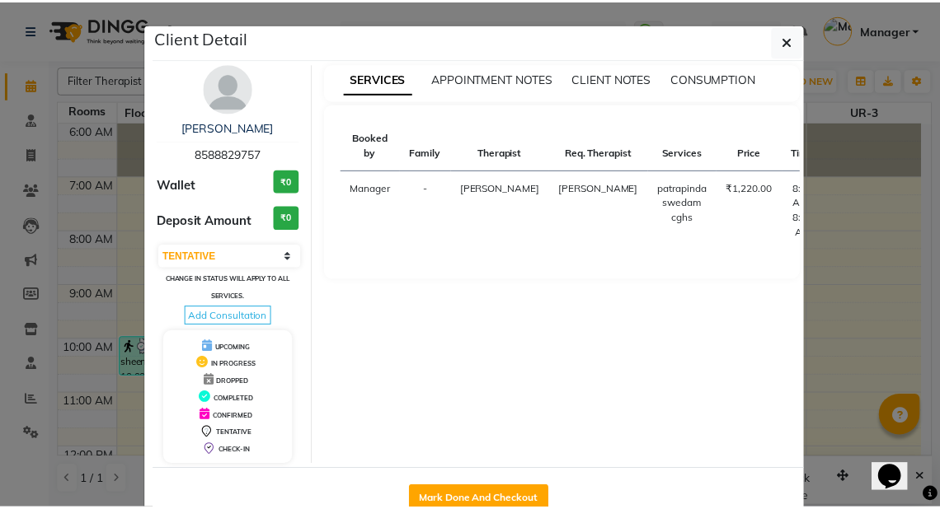
scroll to position [42, 0]
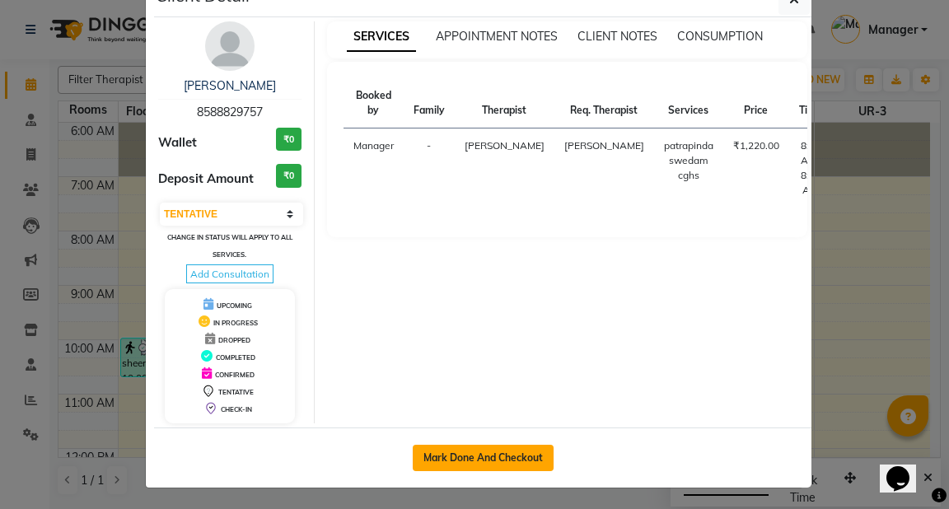
click at [476, 450] on button "Mark Done And Checkout" at bounding box center [483, 458] width 141 height 26
select select "service"
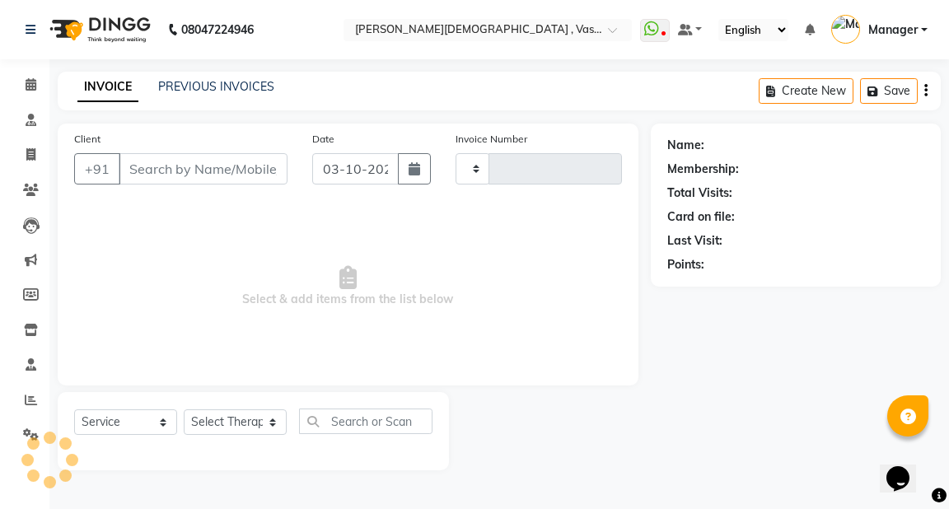
type input "3236"
select select "5571"
type input "8588829757"
select select "71369"
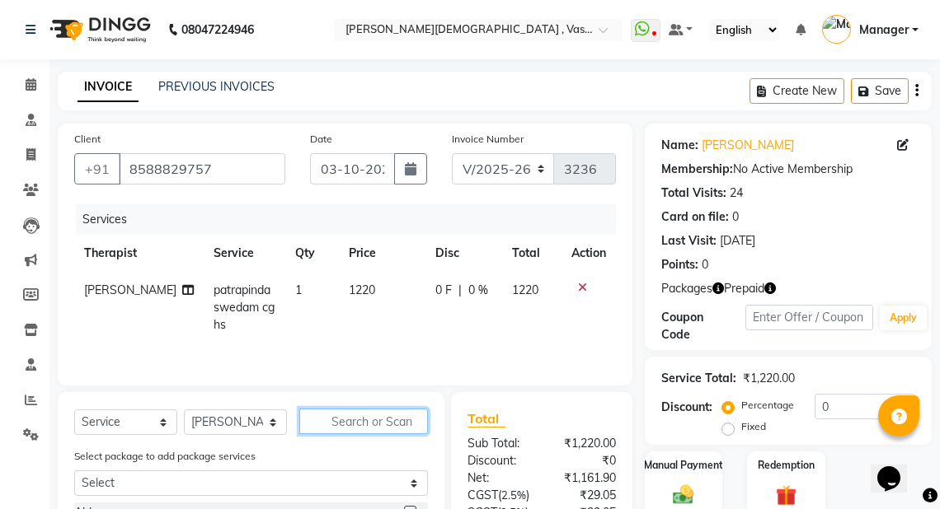
click at [359, 425] on input "text" at bounding box center [363, 422] width 129 height 26
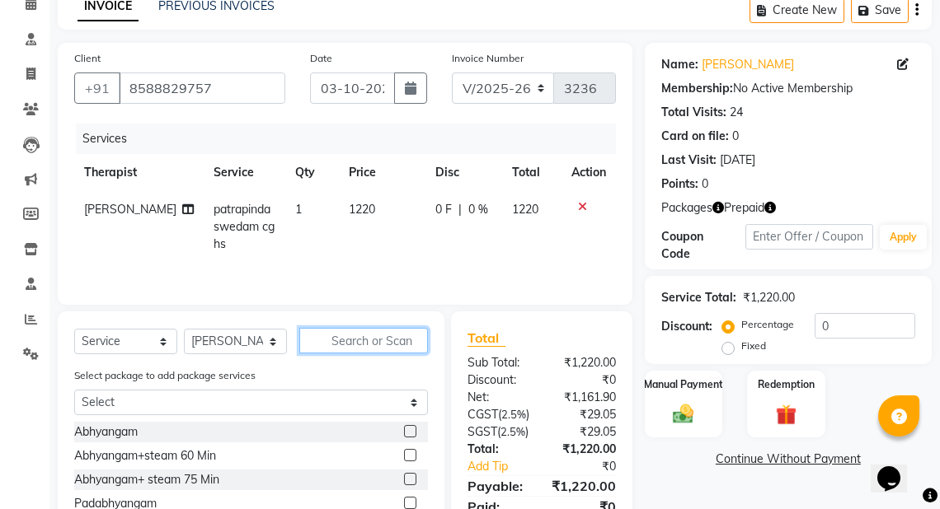
scroll to position [83, 0]
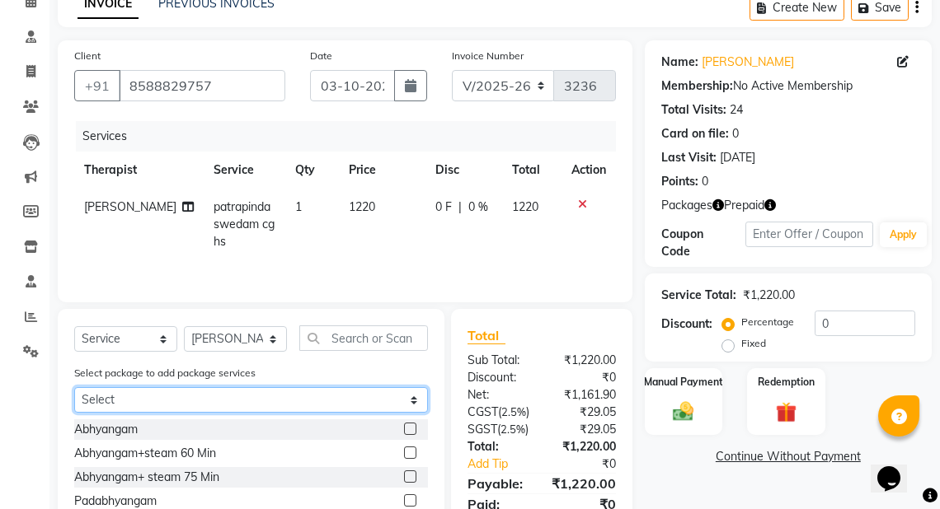
click at [157, 403] on select "Select kiran sharma cghs M.M Sharma" at bounding box center [251, 400] width 354 height 26
select select "1: Object"
click at [74, 388] on select "Select kiran sharma cghs M.M Sharma" at bounding box center [251, 400] width 354 height 26
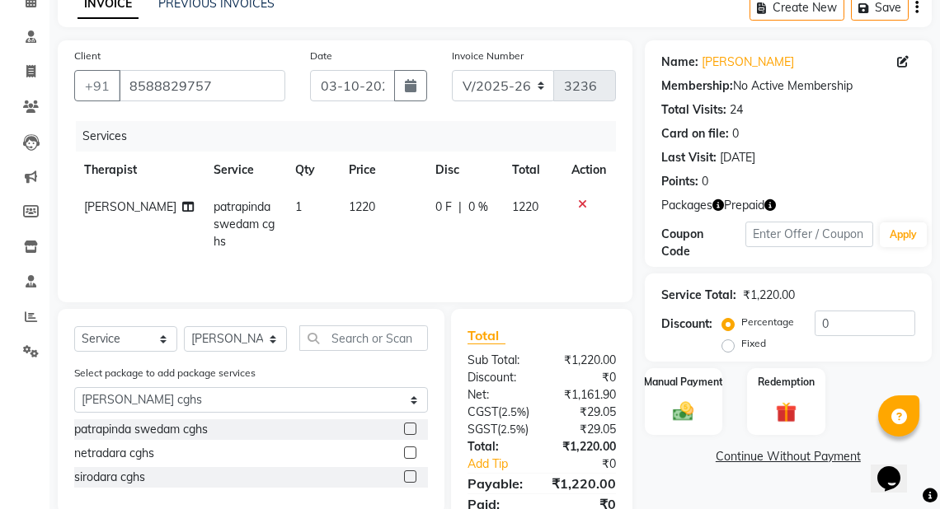
click at [411, 456] on label at bounding box center [410, 453] width 12 height 12
click at [411, 456] on input "checkbox" at bounding box center [409, 453] width 11 height 11
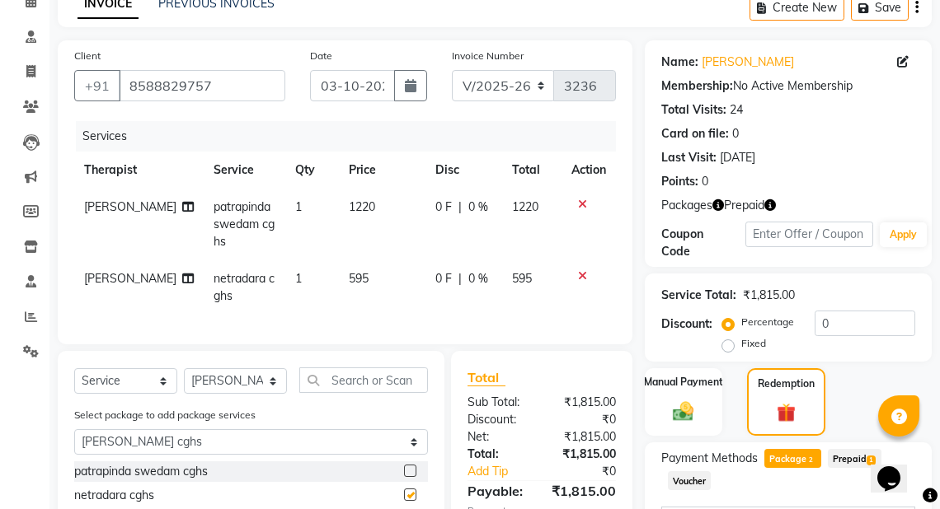
checkbox input "false"
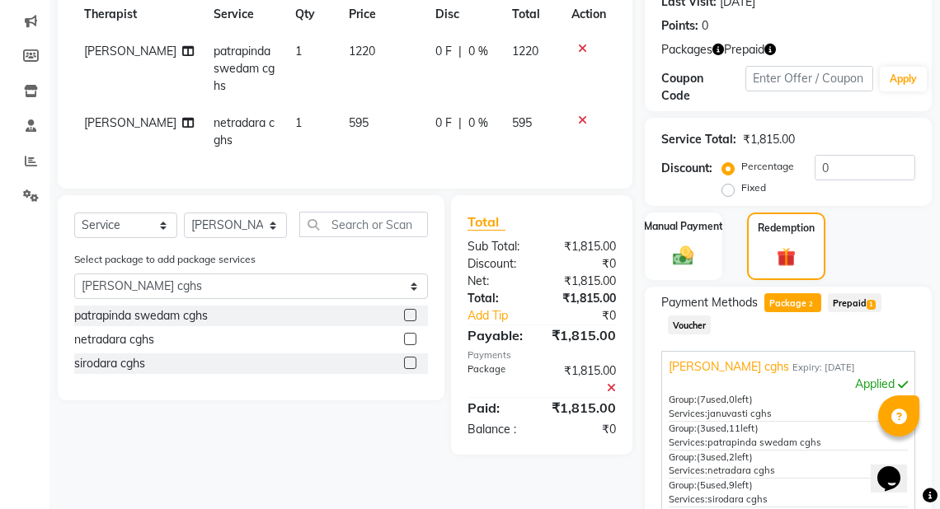
scroll to position [274, 0]
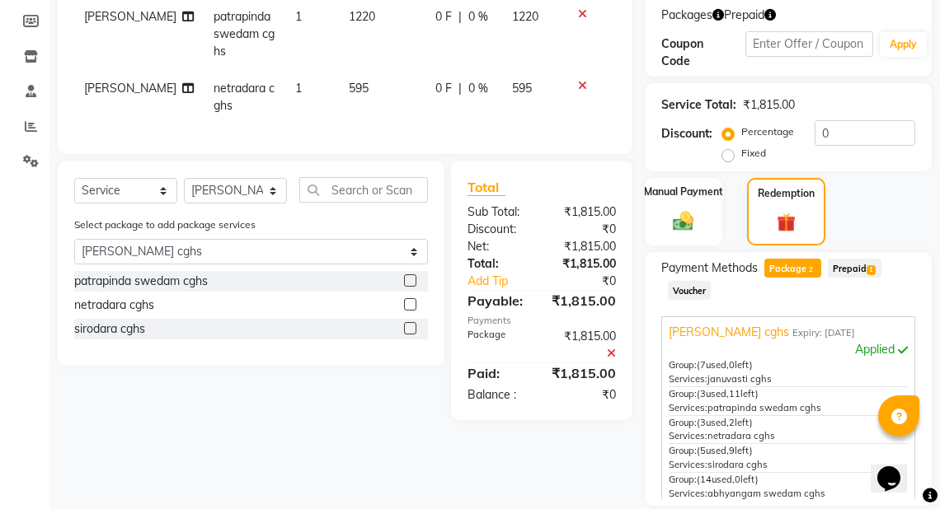
click at [788, 265] on span "Package 2" at bounding box center [792, 268] width 57 height 19
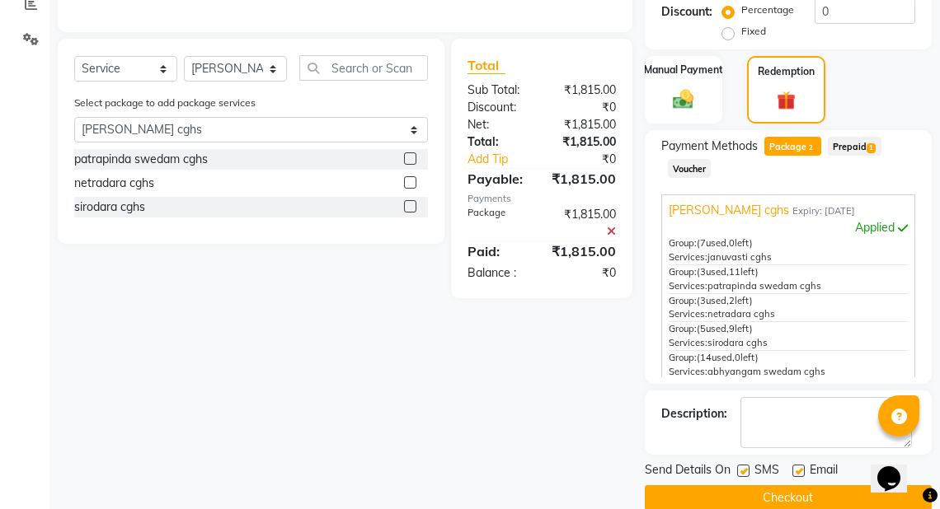
scroll to position [422, 0]
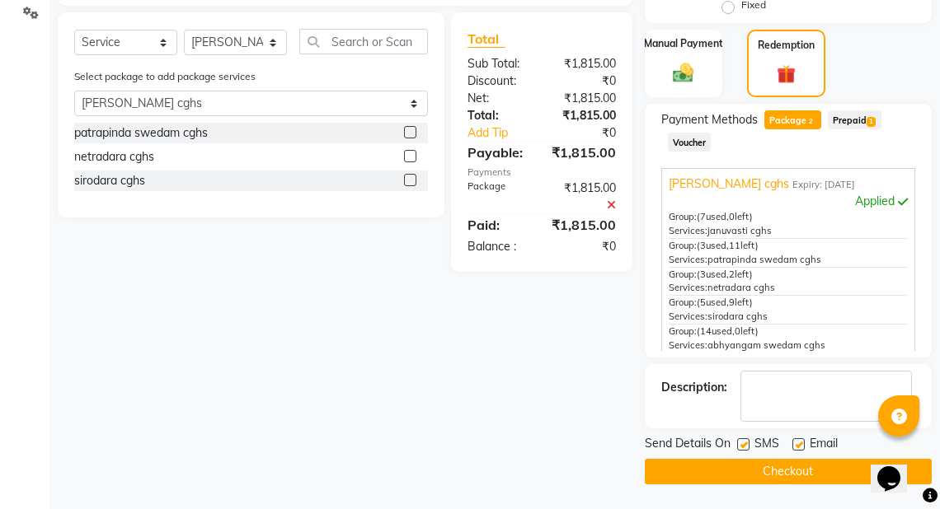
click at [781, 471] on button "Checkout" at bounding box center [788, 472] width 287 height 26
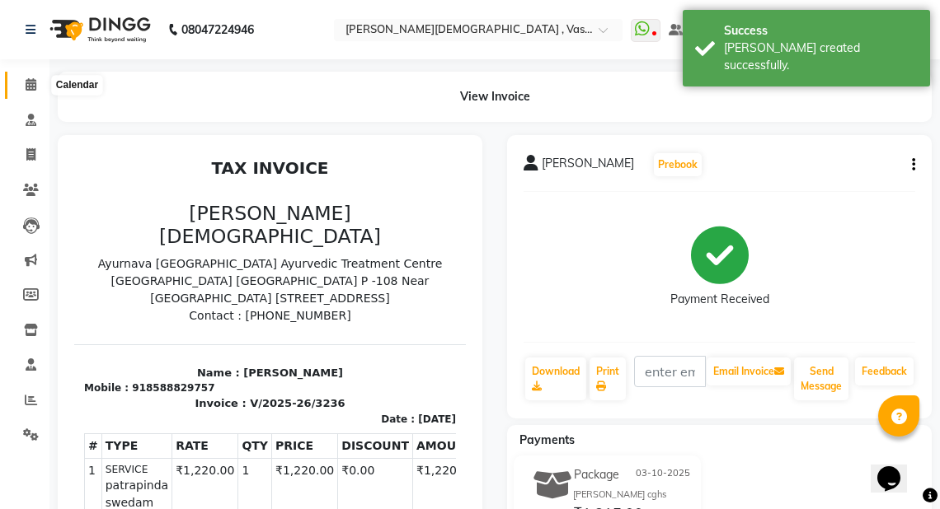
click at [28, 86] on icon at bounding box center [31, 84] width 11 height 12
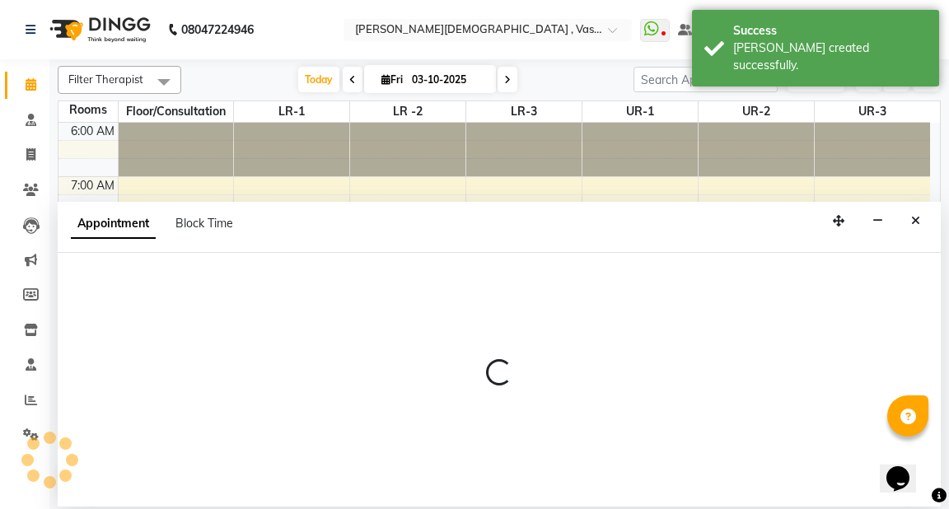
select select "tentative"
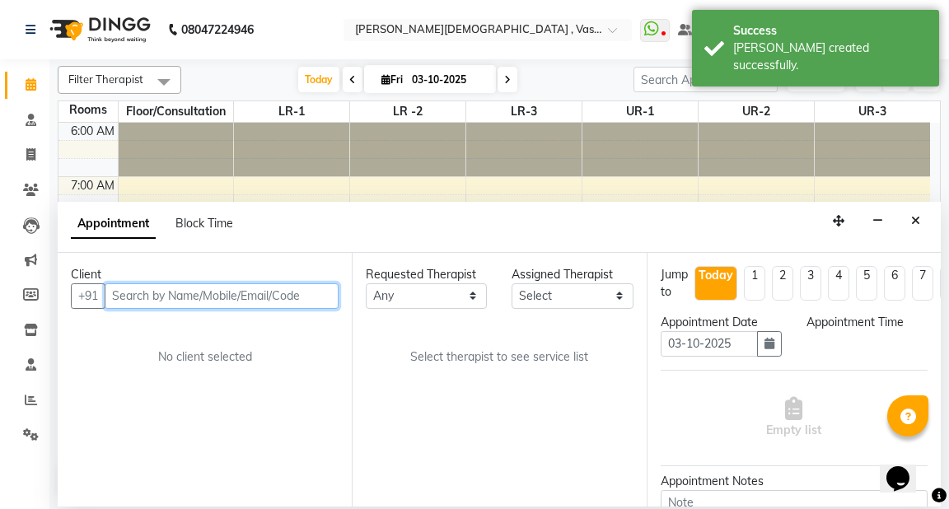
select select "480"
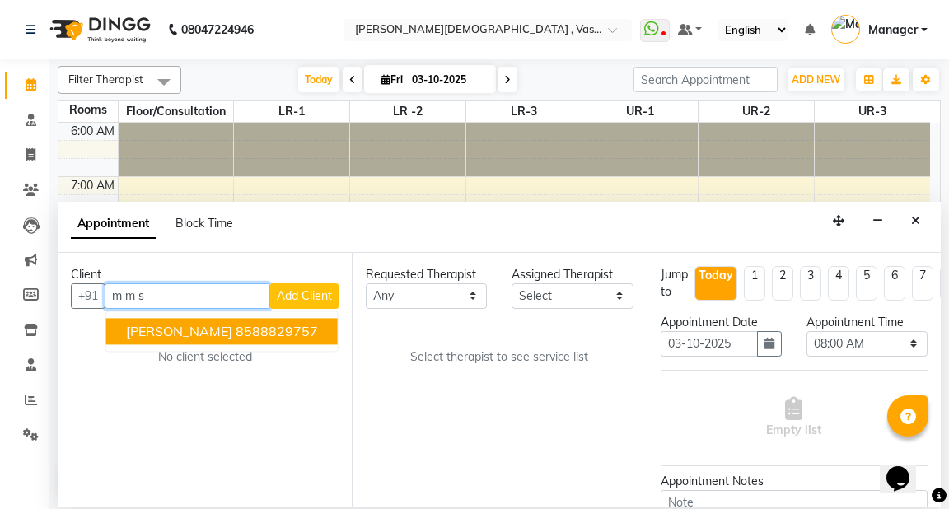
click at [170, 323] on span "[PERSON_NAME]" at bounding box center [179, 331] width 106 height 16
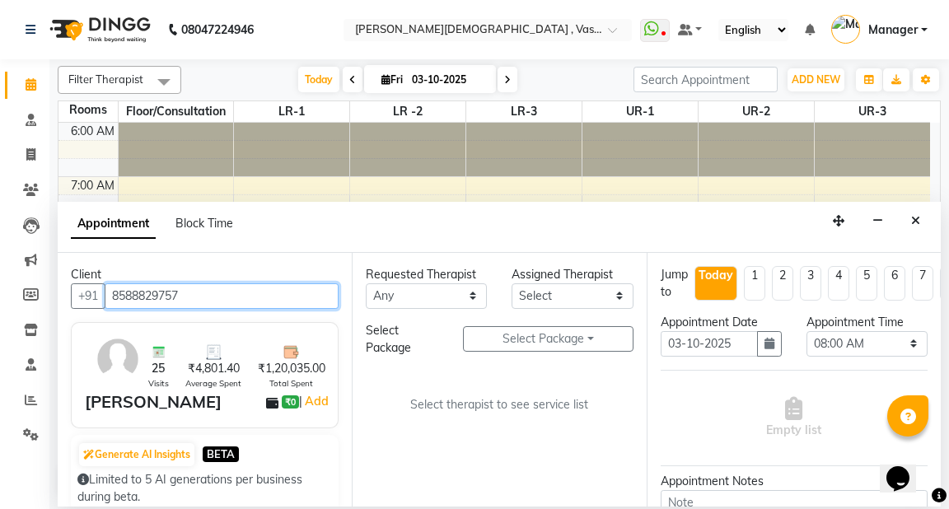
type input "8588829757"
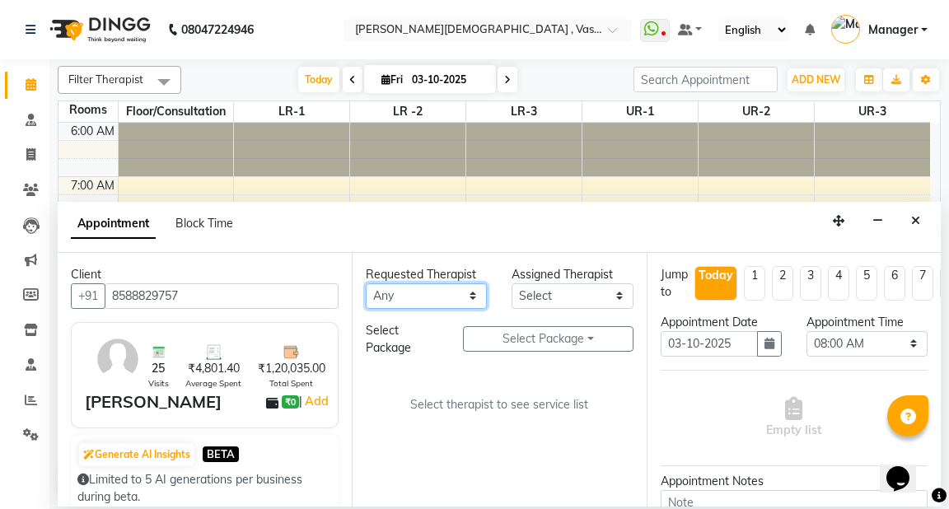
click at [451, 293] on select "Any [PERSON_NAME] V [PERSON_NAME] [PERSON_NAME] A K [PERSON_NAME] N [PERSON_NAM…" at bounding box center [426, 297] width 121 height 26
select select "39036"
click at [366, 284] on select "Any [PERSON_NAME] V [PERSON_NAME] [PERSON_NAME] A K [PERSON_NAME] N [PERSON_NAM…" at bounding box center [426, 297] width 121 height 26
select select "39036"
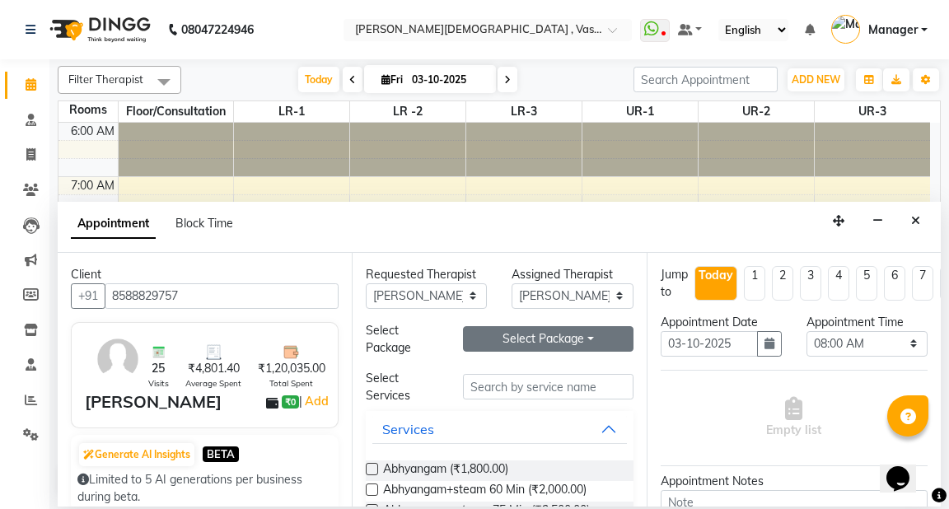
click at [532, 335] on button "Select Package Toggle Dropdown" at bounding box center [548, 339] width 170 height 26
click at [518, 399] on li "M.M Sharma" at bounding box center [545, 396] width 163 height 24
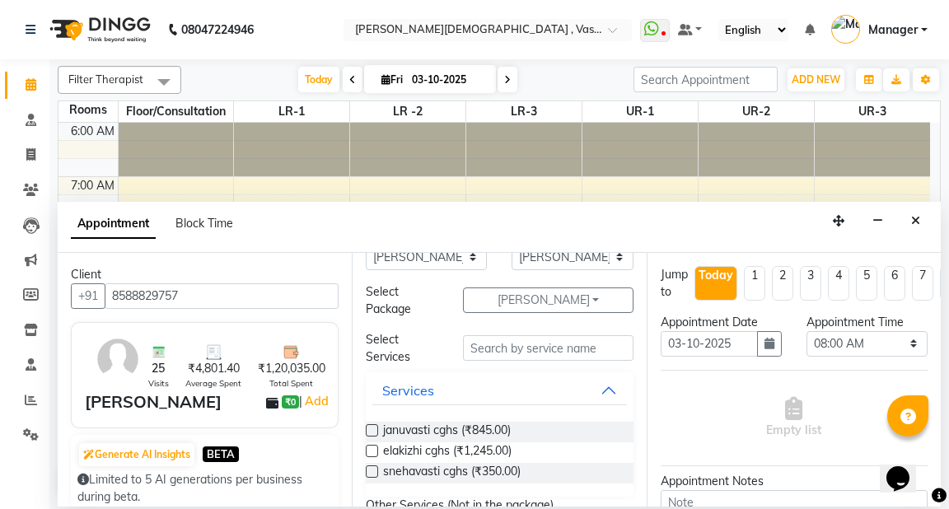
scroll to position [77, 0]
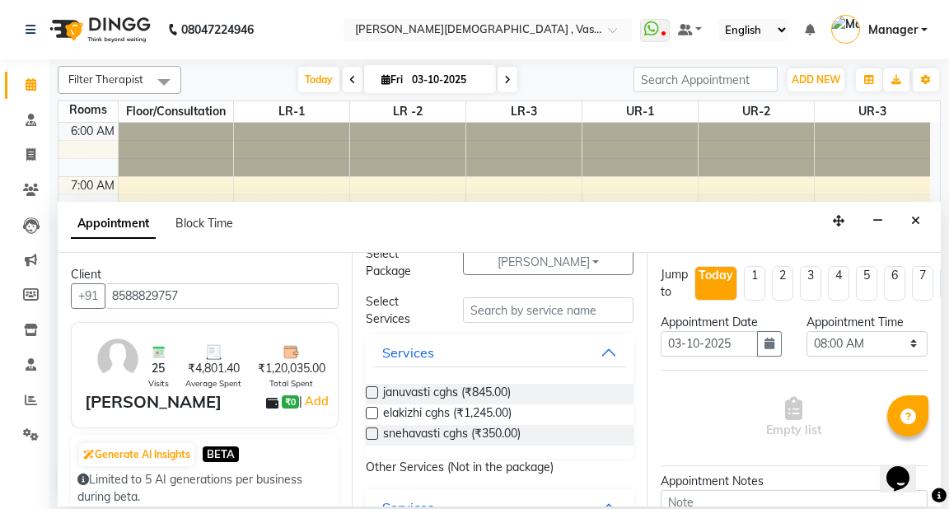
click at [371, 410] on label at bounding box center [372, 413] width 12 height 12
click at [371, 410] on input "checkbox" at bounding box center [371, 415] width 11 height 11
checkbox input "true"
select select "2649"
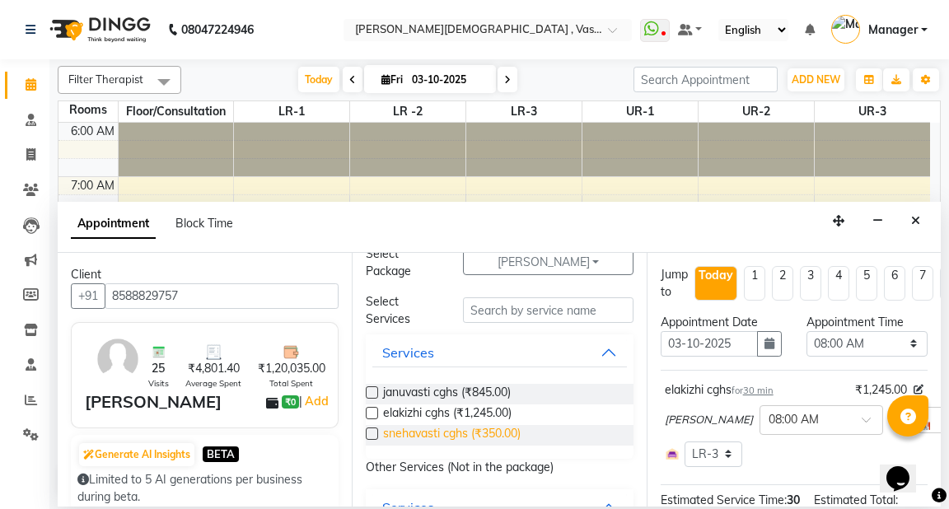
checkbox input "false"
drag, startPoint x: 371, startPoint y: 389, endPoint x: 949, endPoint y: 382, distance: 577.8
click at [374, 388] on label at bounding box center [372, 393] width 12 height 12
click at [374, 389] on input "checkbox" at bounding box center [371, 394] width 11 height 11
checkbox input "true"
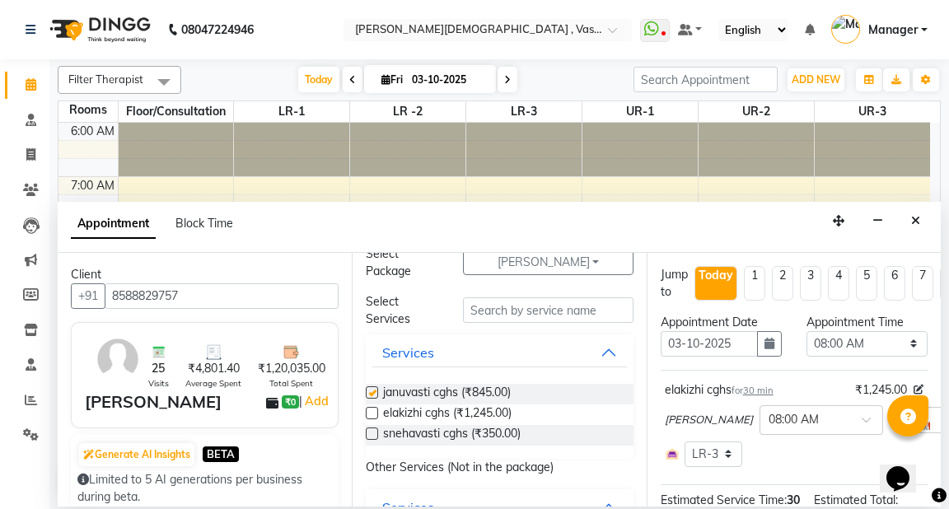
select select "2649"
checkbox input "false"
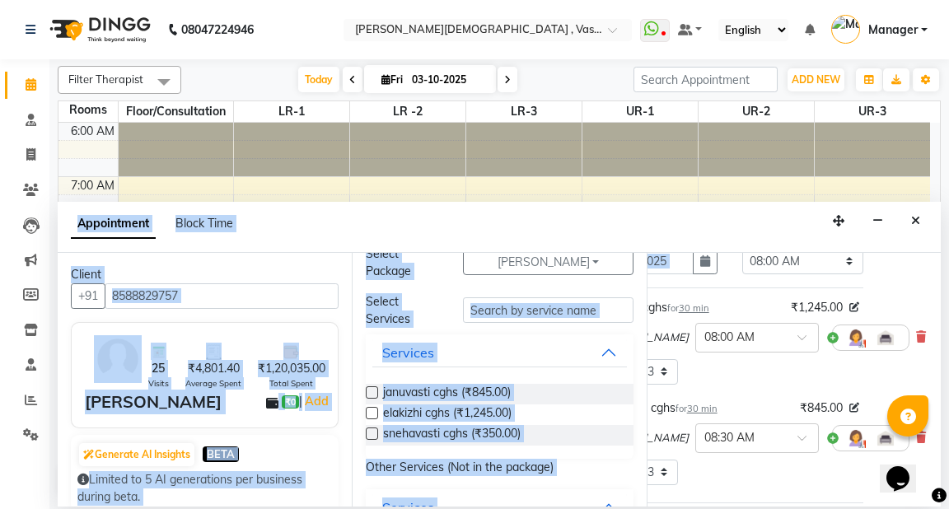
drag, startPoint x: 940, startPoint y: 345, endPoint x: 874, endPoint y: 495, distance: 163.9
click at [926, 509] on html "08047224946 Select Location × Ayurnava Ayurveda , Vasant Kunj WhatsApp Status ✕…" at bounding box center [474, 254] width 949 height 509
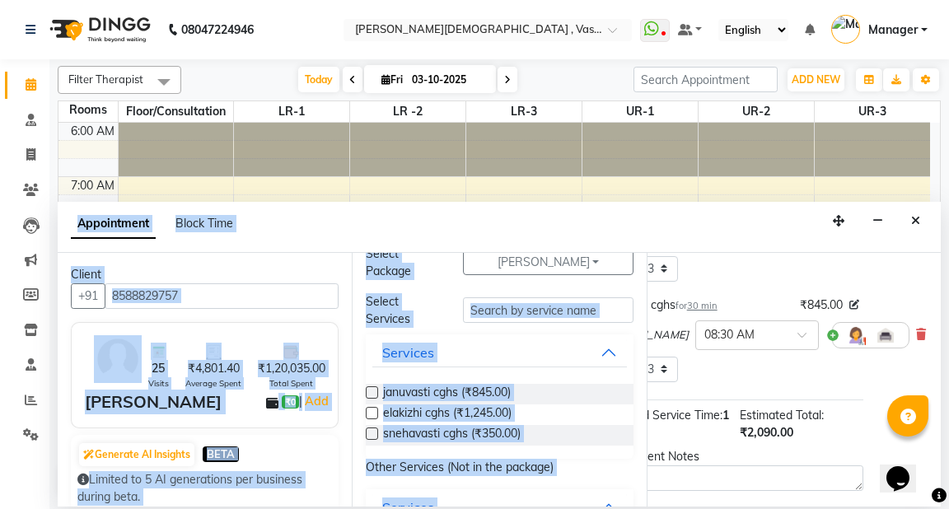
scroll to position [349, 72]
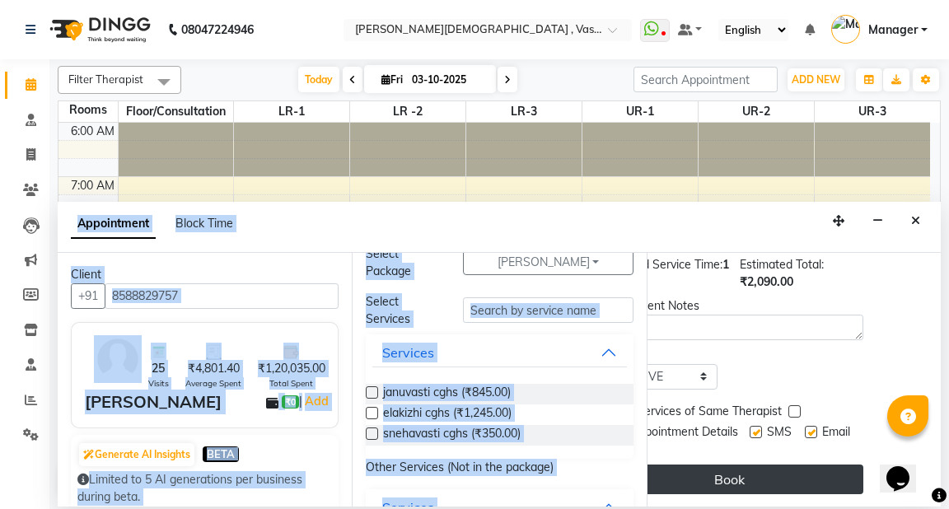
click at [781, 471] on button "Book" at bounding box center [730, 480] width 267 height 30
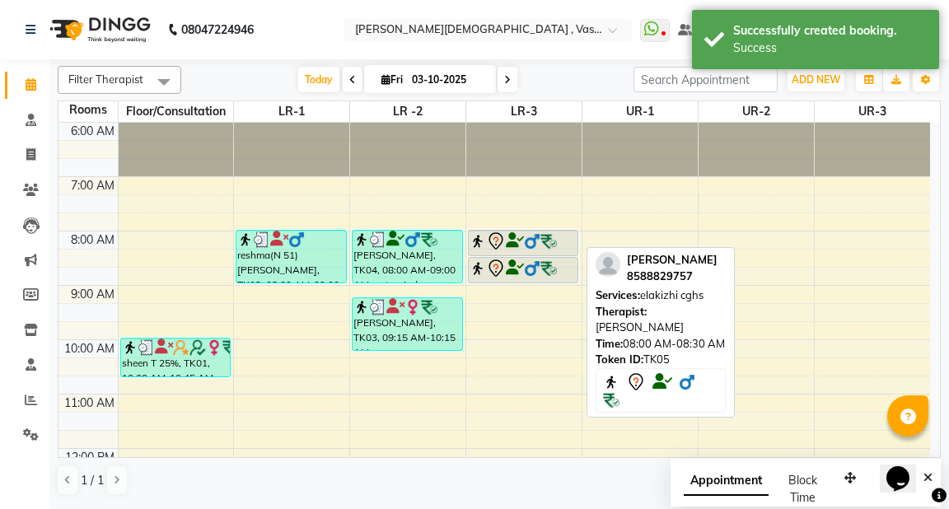
click at [498, 250] on div "[PERSON_NAME], TK05, 08:00 AM-08:30 AM, elakizhi cghs" at bounding box center [523, 243] width 109 height 25
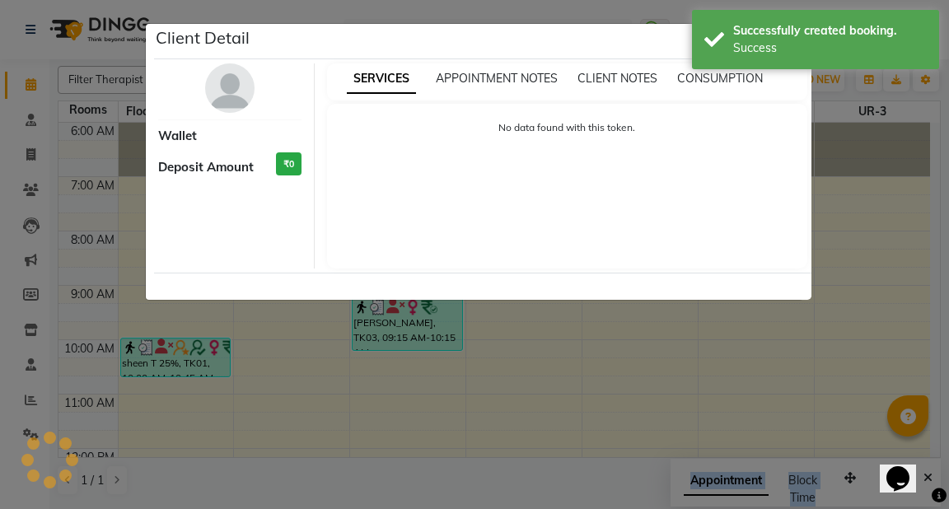
select select "7"
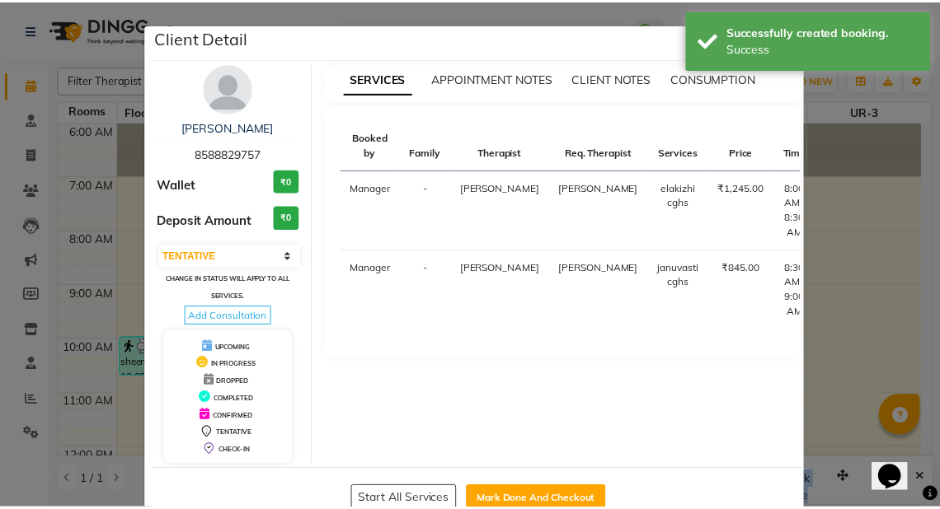
scroll to position [42, 0]
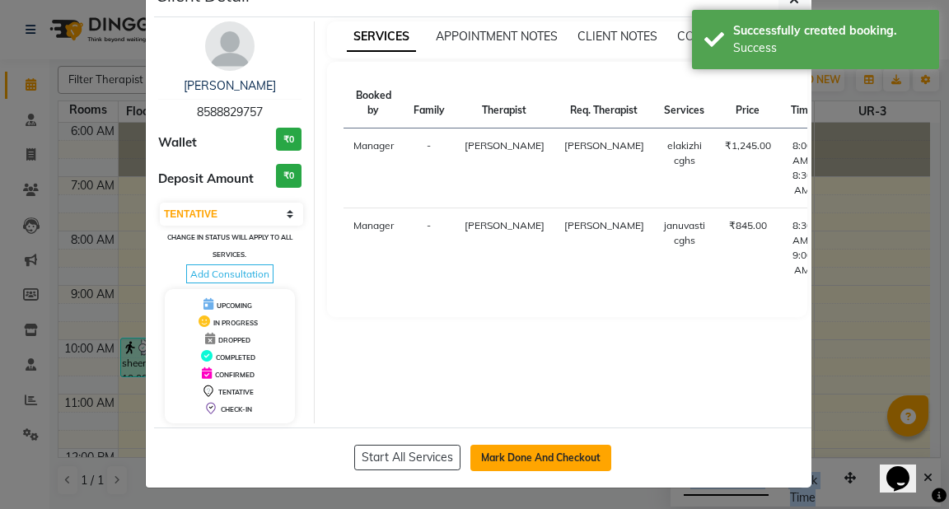
click at [525, 452] on button "Mark Done And Checkout" at bounding box center [541, 458] width 141 height 26
select select "5571"
select select "service"
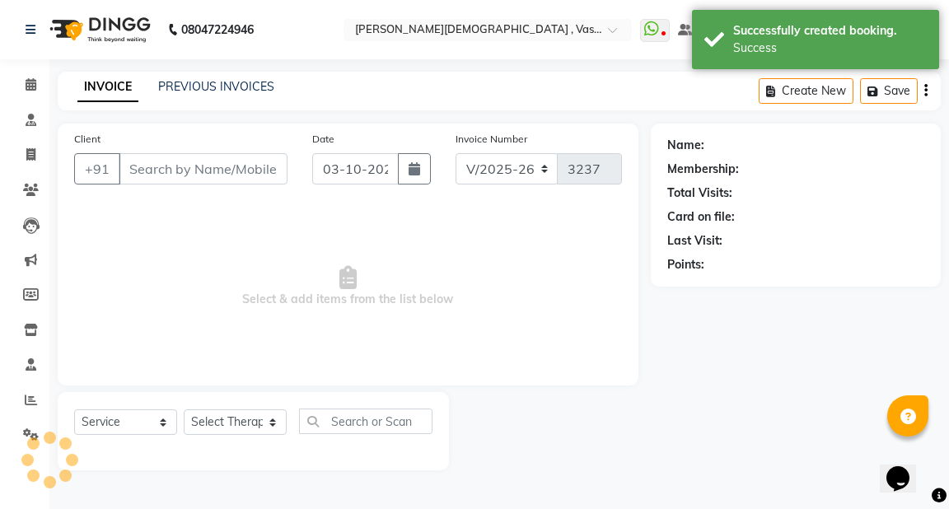
type input "8588829757"
select select "39036"
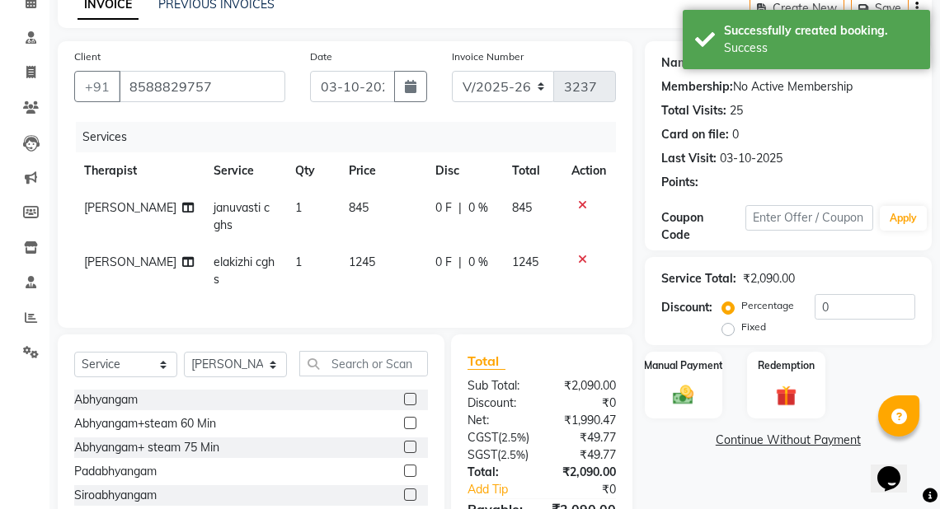
scroll to position [232, 0]
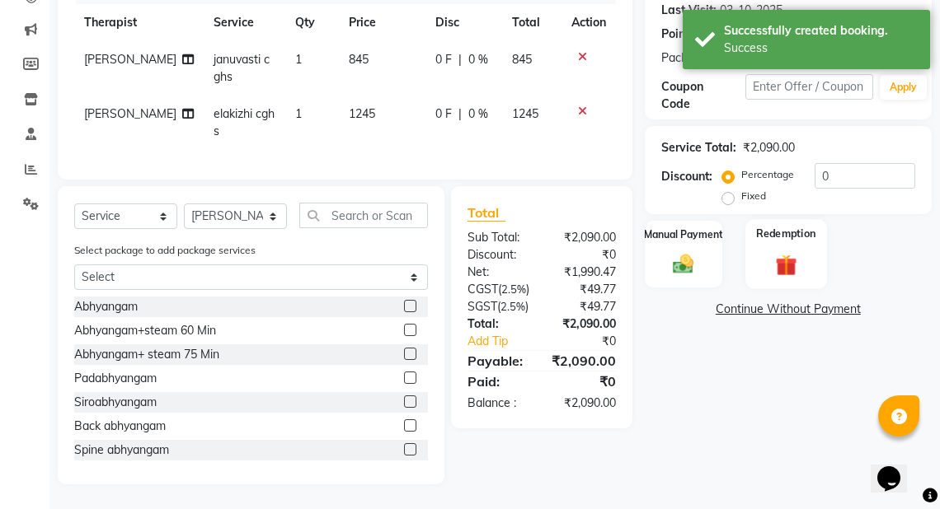
click at [795, 260] on img at bounding box center [785, 264] width 35 height 27
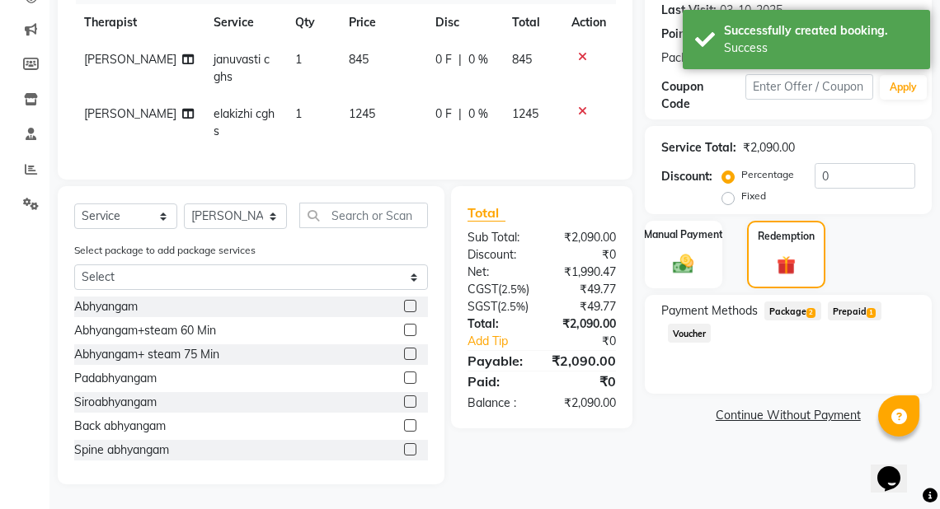
click at [791, 307] on span "Package 2" at bounding box center [792, 311] width 57 height 19
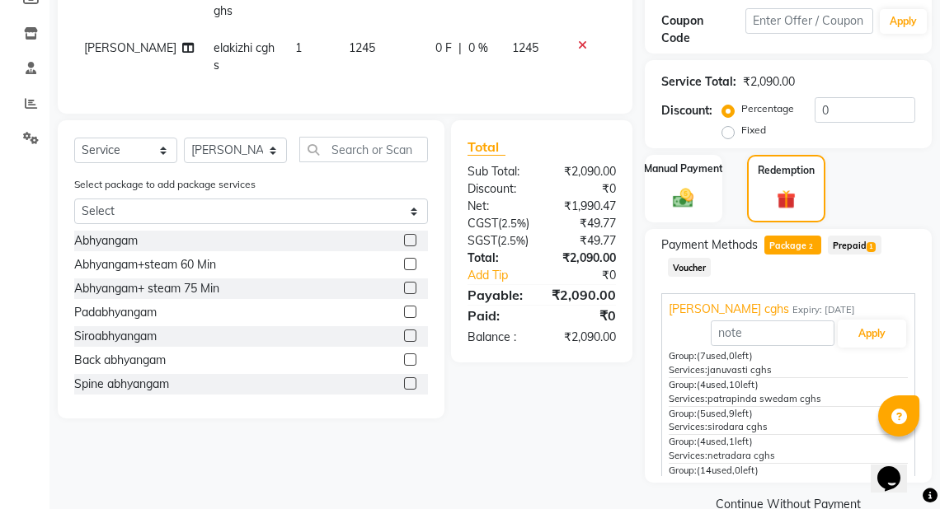
scroll to position [330, 0]
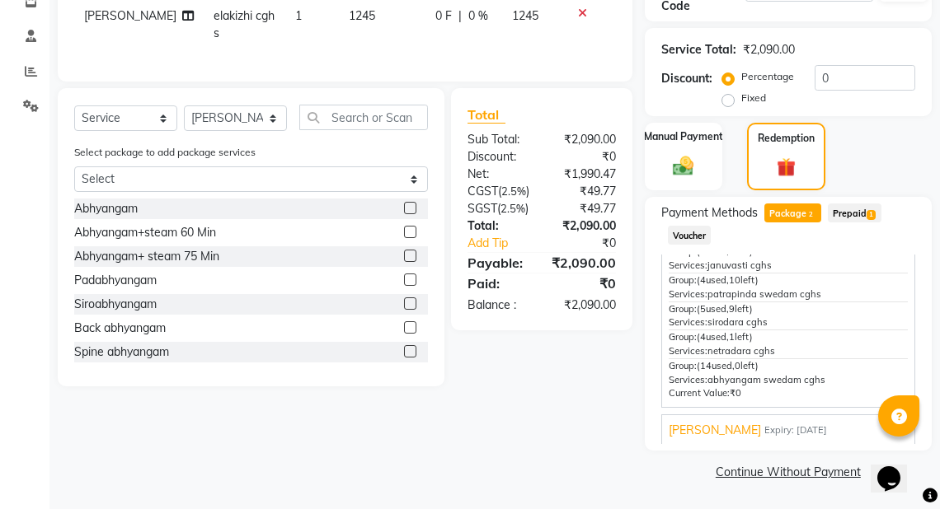
click at [770, 427] on span "Expiry: 05-07-2026" at bounding box center [795, 431] width 63 height 14
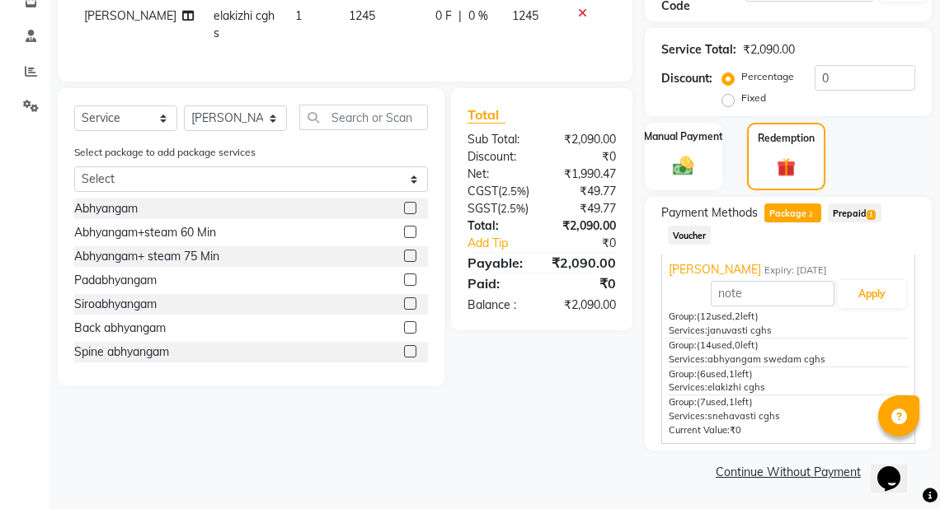
scroll to position [45, 0]
click at [854, 295] on button "Apply" at bounding box center [871, 296] width 68 height 28
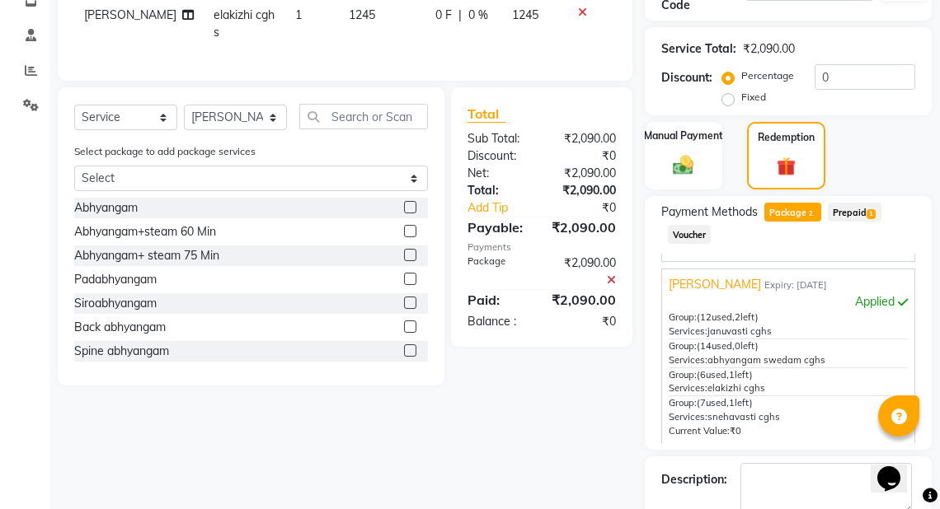
scroll to position [422, 0]
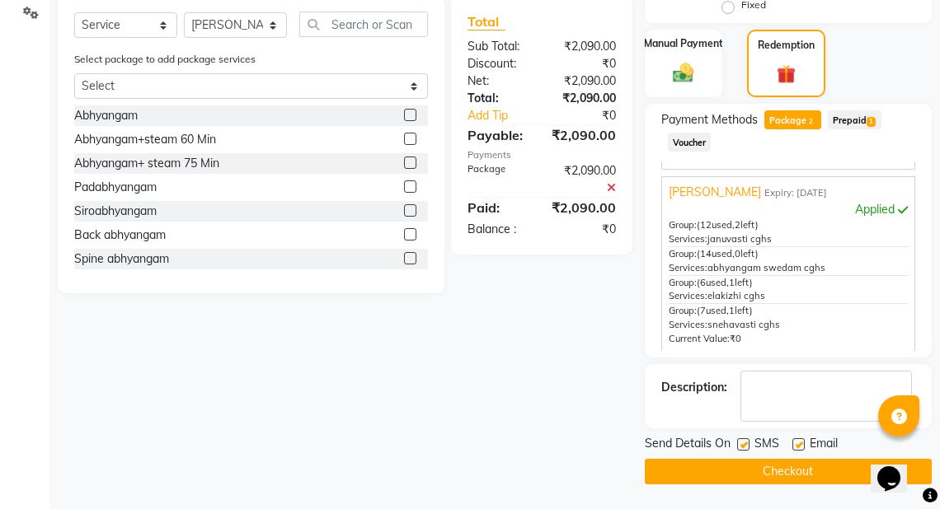
click at [809, 472] on button "Checkout" at bounding box center [788, 472] width 287 height 26
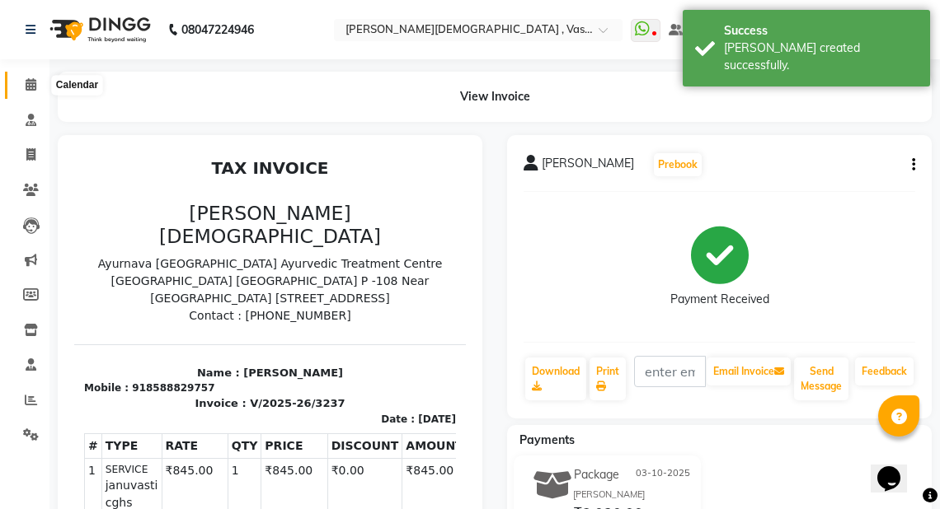
click at [32, 87] on icon at bounding box center [31, 84] width 11 height 12
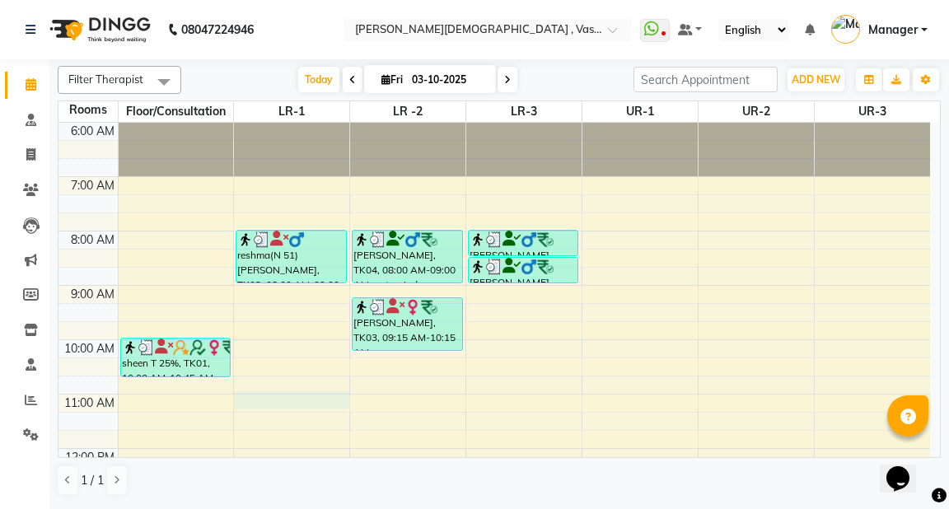
select select "tentative"
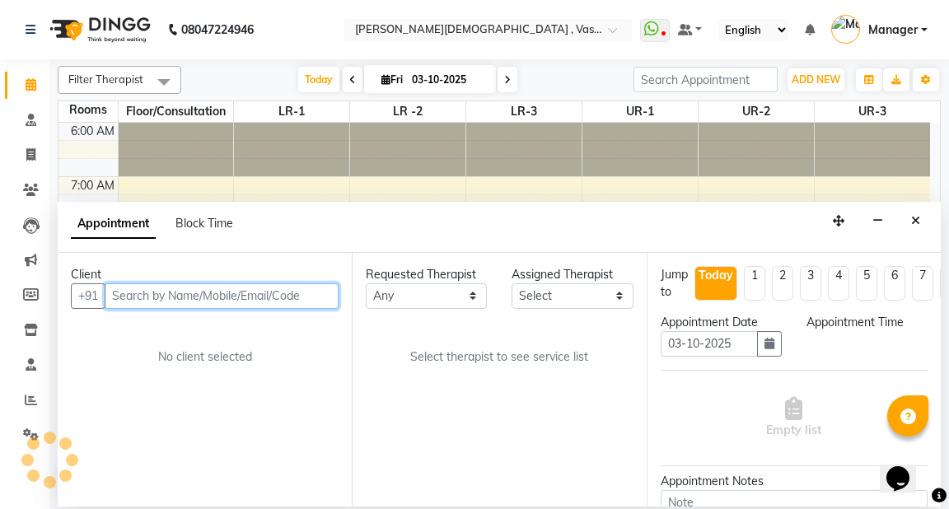
select select "660"
click at [167, 296] on input "text" at bounding box center [222, 297] width 234 height 26
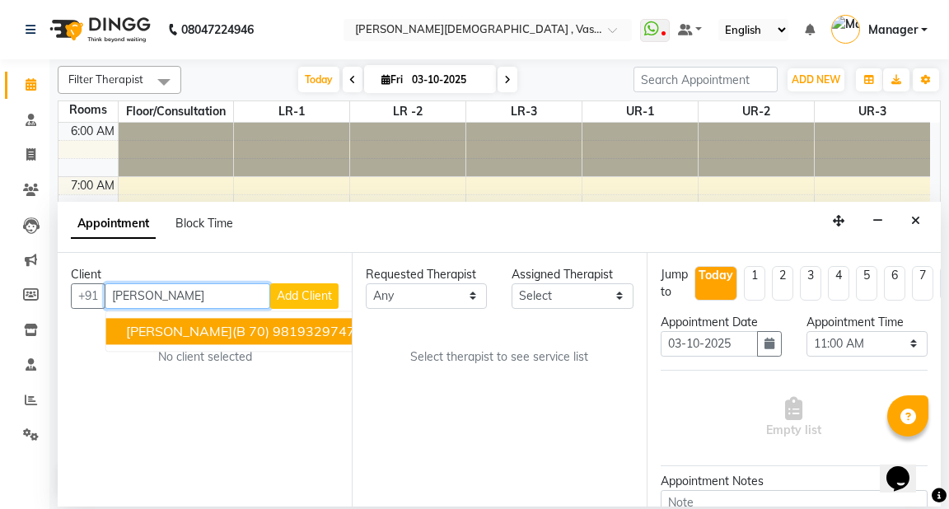
click at [178, 328] on span "[PERSON_NAME](B 70)" at bounding box center [197, 331] width 143 height 16
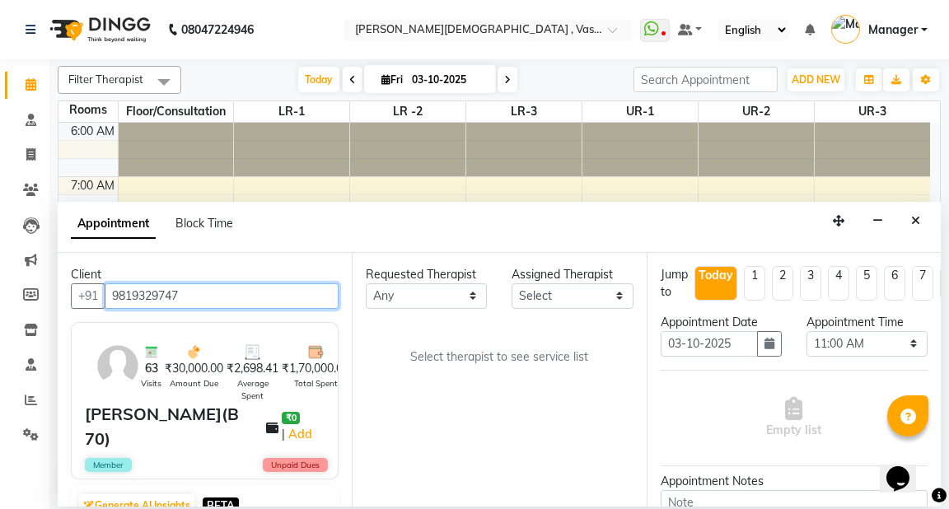
type input "9819329747"
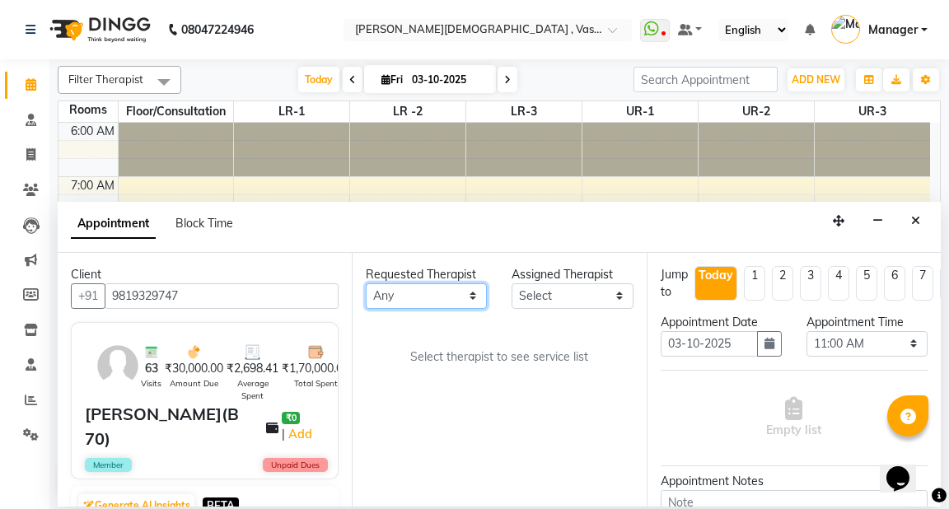
click at [438, 297] on select "Any [PERSON_NAME] V [PERSON_NAME] [PERSON_NAME] A K [PERSON_NAME] N [PERSON_NAM…" at bounding box center [426, 297] width 121 height 26
select select "71369"
click at [366, 284] on select "Any [PERSON_NAME] V [PERSON_NAME] [PERSON_NAME] A K [PERSON_NAME] N [PERSON_NAM…" at bounding box center [426, 297] width 121 height 26
select select "71369"
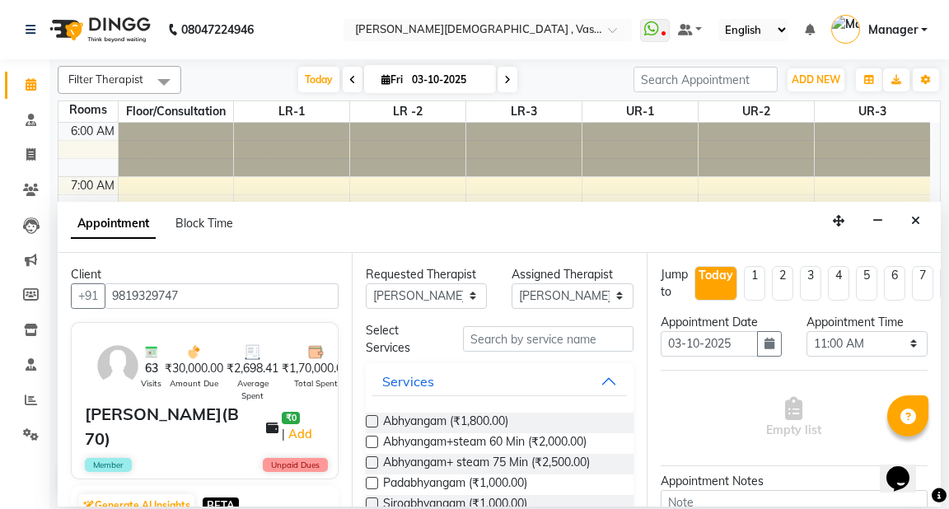
click at [369, 422] on label at bounding box center [372, 421] width 12 height 12
click at [369, 422] on input "checkbox" at bounding box center [371, 423] width 11 height 11
checkbox input "true"
select select "2647"
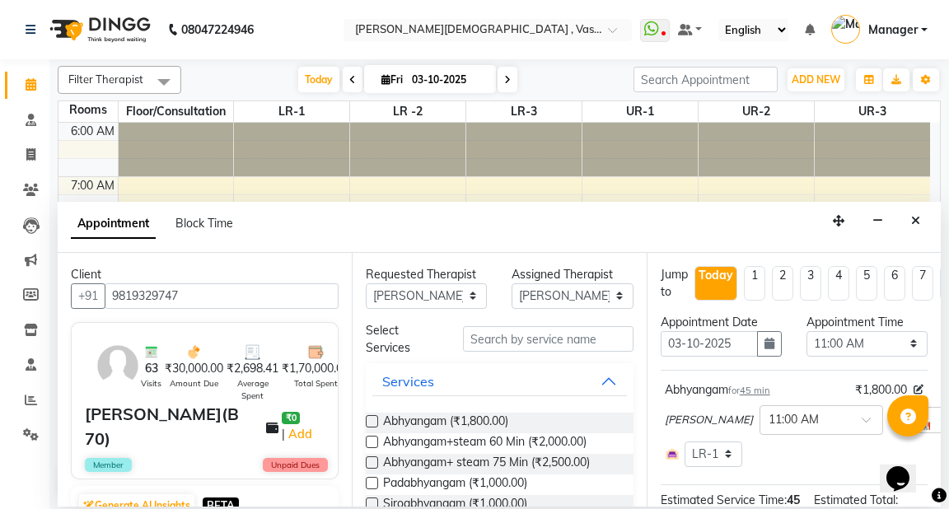
checkbox input "false"
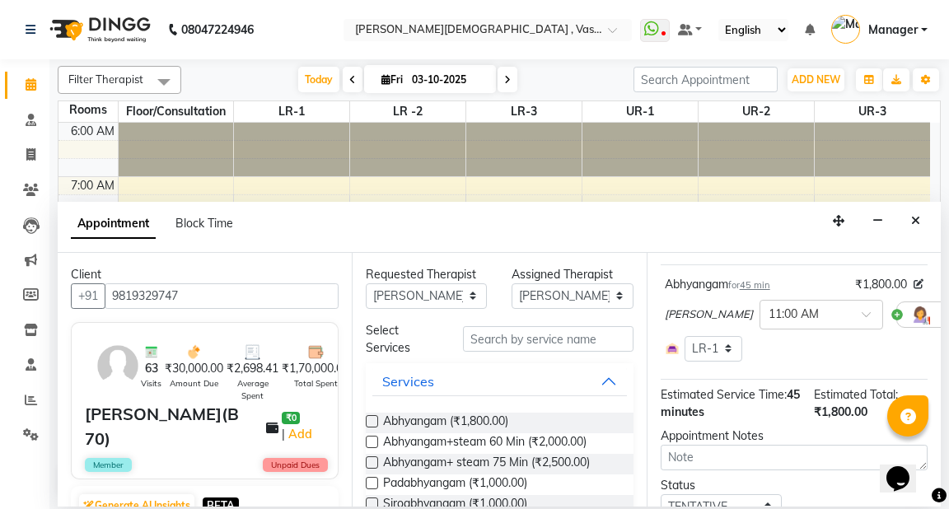
scroll to position [263, 0]
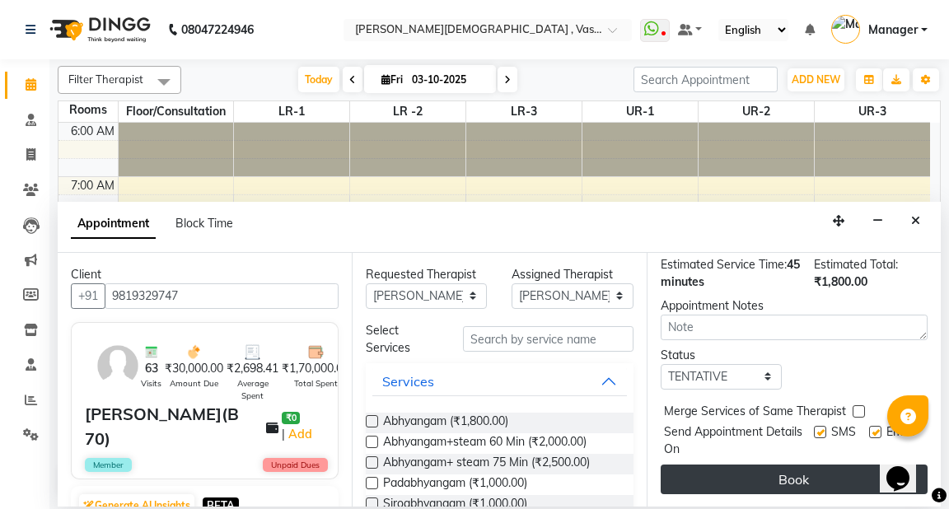
click at [836, 465] on button "Book" at bounding box center [794, 480] width 267 height 30
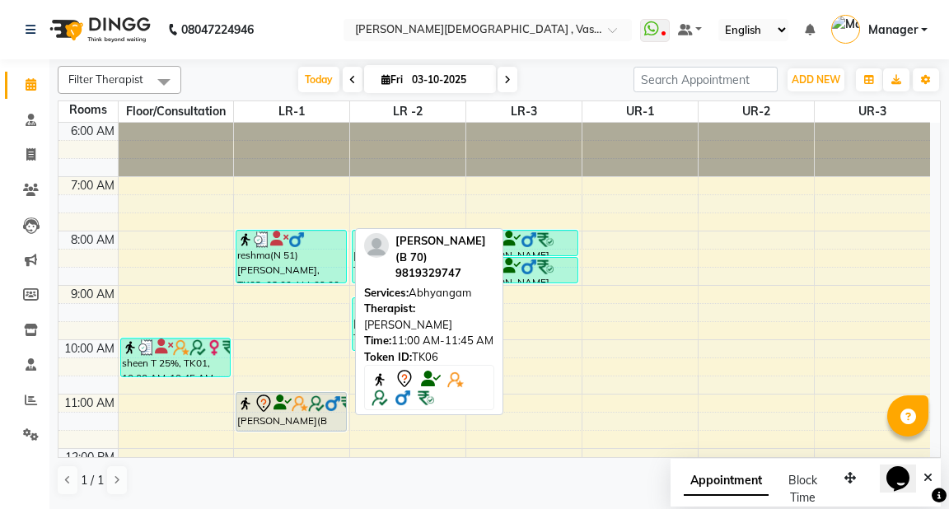
click at [300, 399] on img at bounding box center [300, 404] width 16 height 16
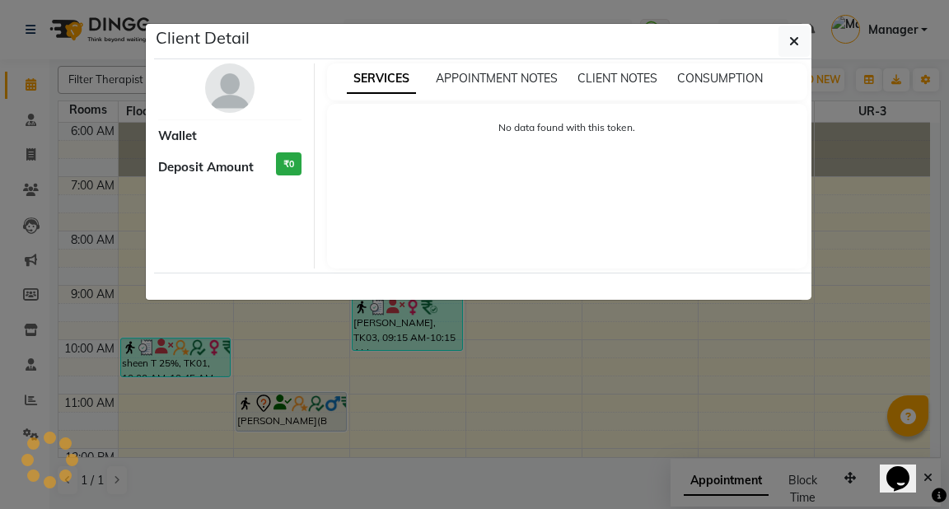
select select "7"
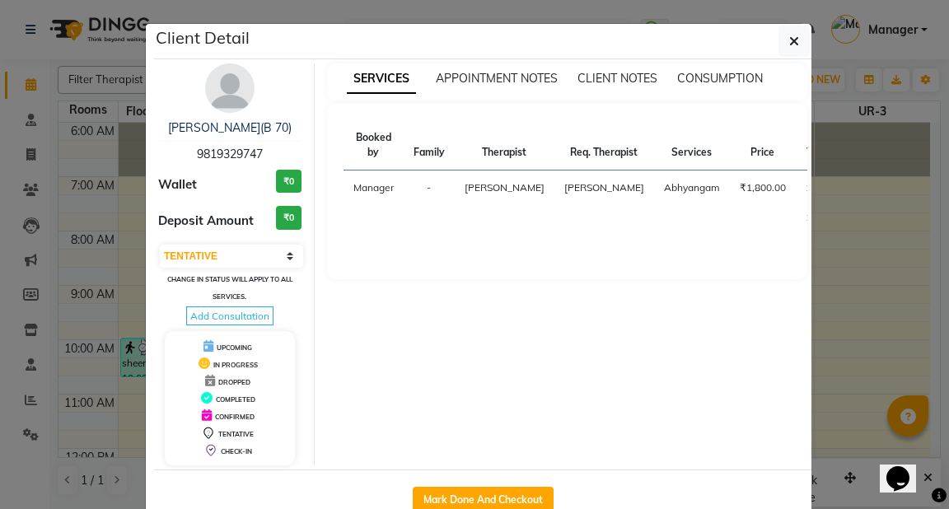
drag, startPoint x: 936, startPoint y: 204, endPoint x: 937, endPoint y: 241, distance: 37.1
click at [937, 241] on ngb-modal-window "Client Detail sarath paniker(B 70) 9819329747 Wallet ₹0 Deposit Amount ₹0 Selec…" at bounding box center [474, 254] width 949 height 509
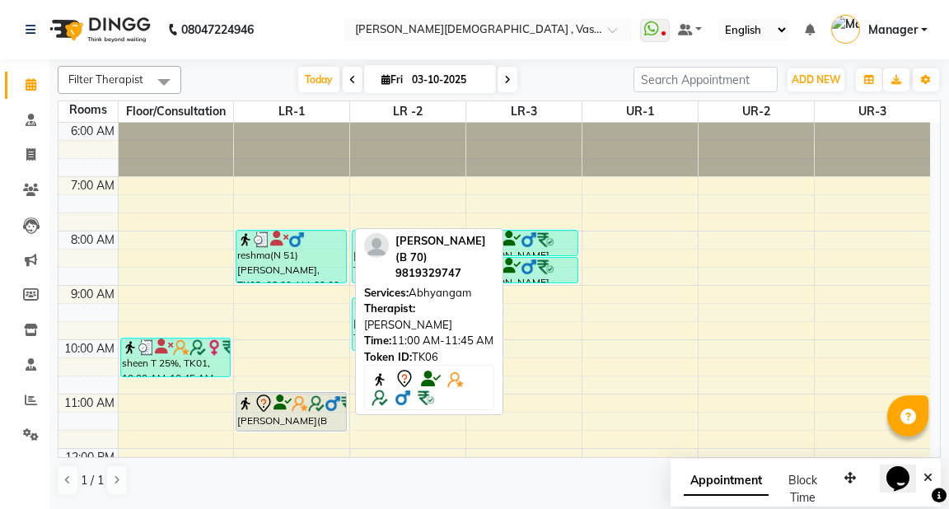
click at [254, 420] on div "[PERSON_NAME](B 70), TK06, 11:00 AM-11:45 AM, Abhyangam" at bounding box center [291, 412] width 109 height 38
select select "7"
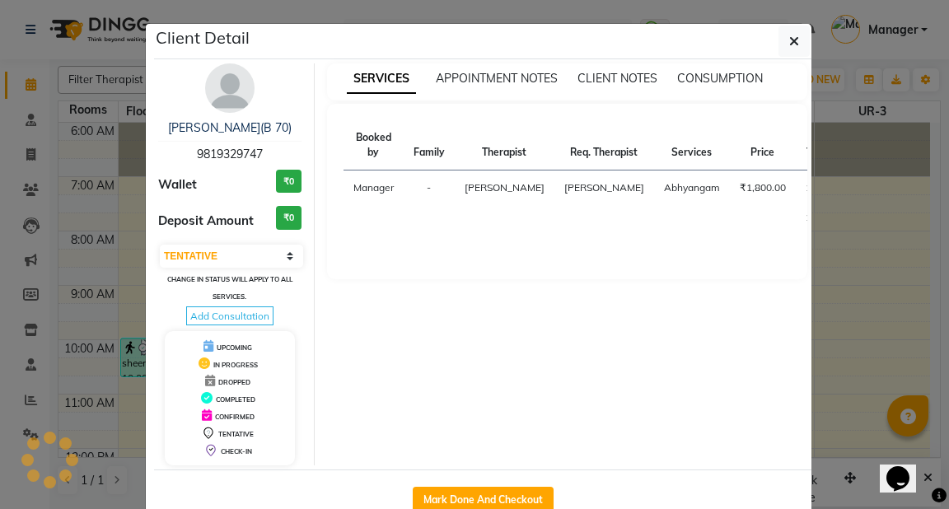
scroll to position [42, 0]
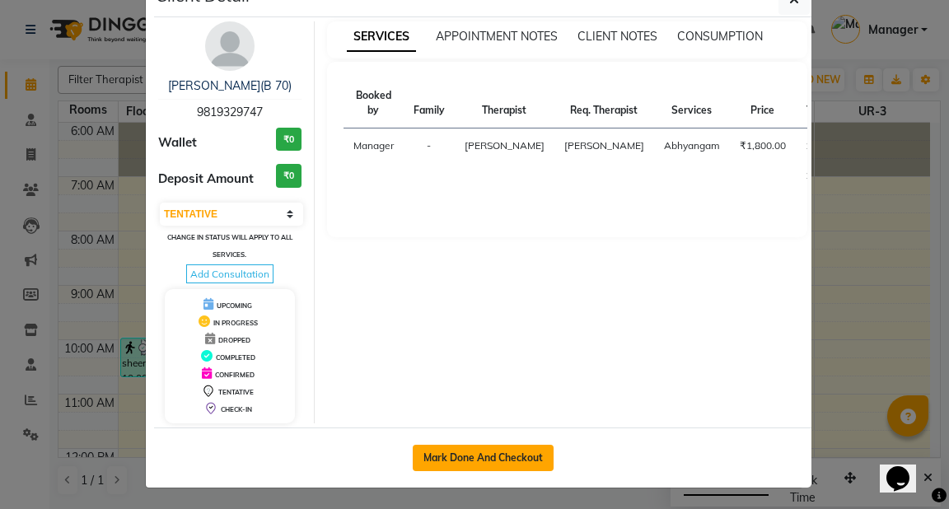
click at [515, 452] on button "Mark Done And Checkout" at bounding box center [483, 458] width 141 height 26
select select "service"
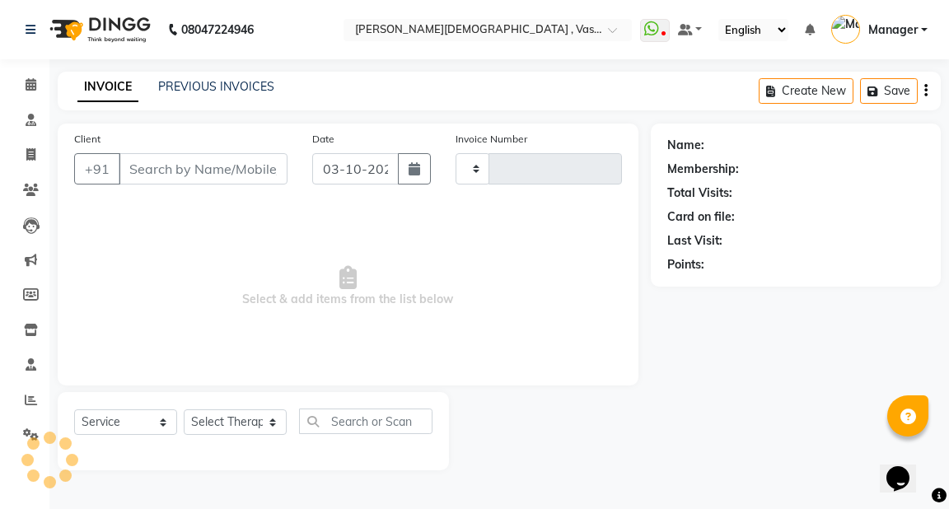
type input "3238"
select select "5571"
click at [28, 85] on icon at bounding box center [31, 84] width 11 height 12
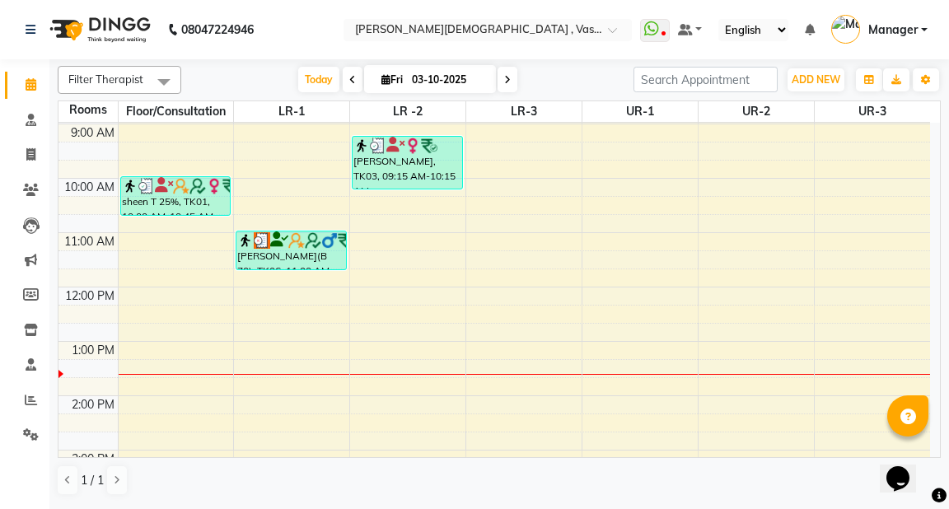
scroll to position [161, 0]
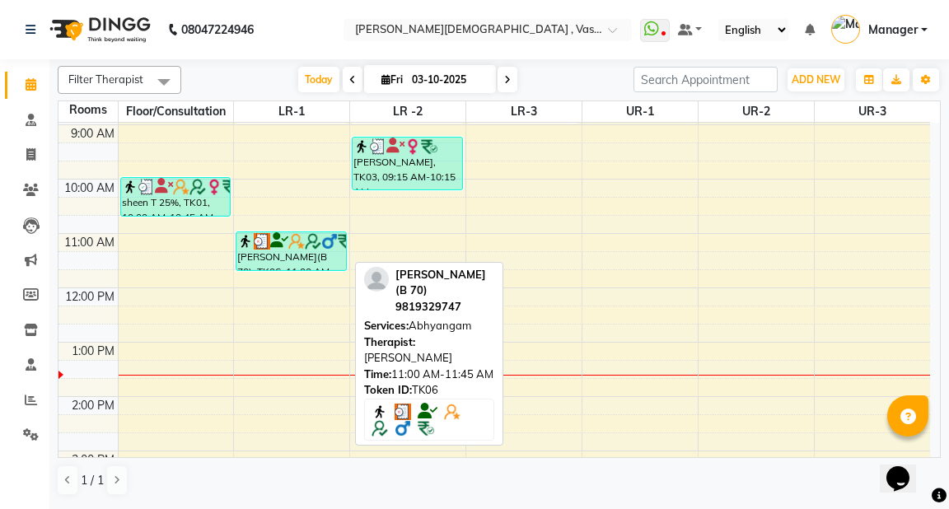
click at [272, 255] on div "[PERSON_NAME](B 70), TK06, 11:00 AM-11:45 AM, Abhyangam" at bounding box center [291, 251] width 109 height 38
select select "3"
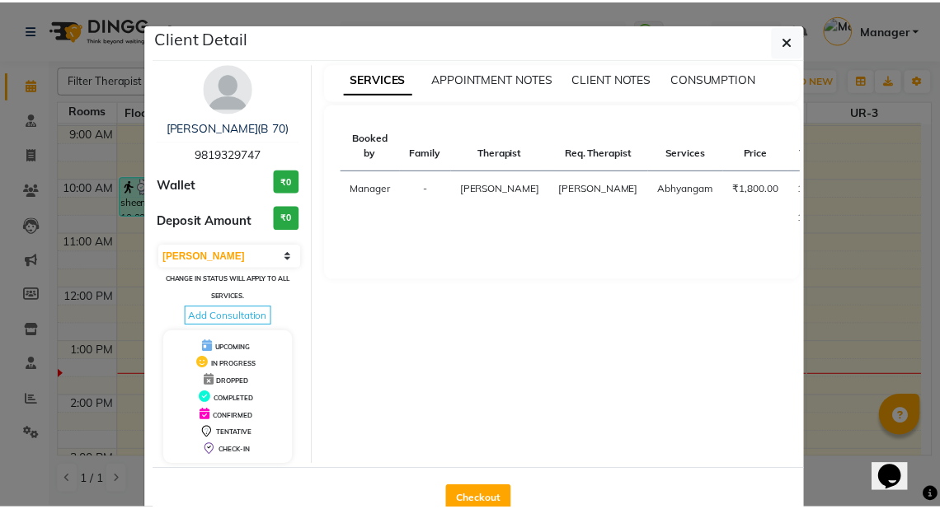
scroll to position [42, 0]
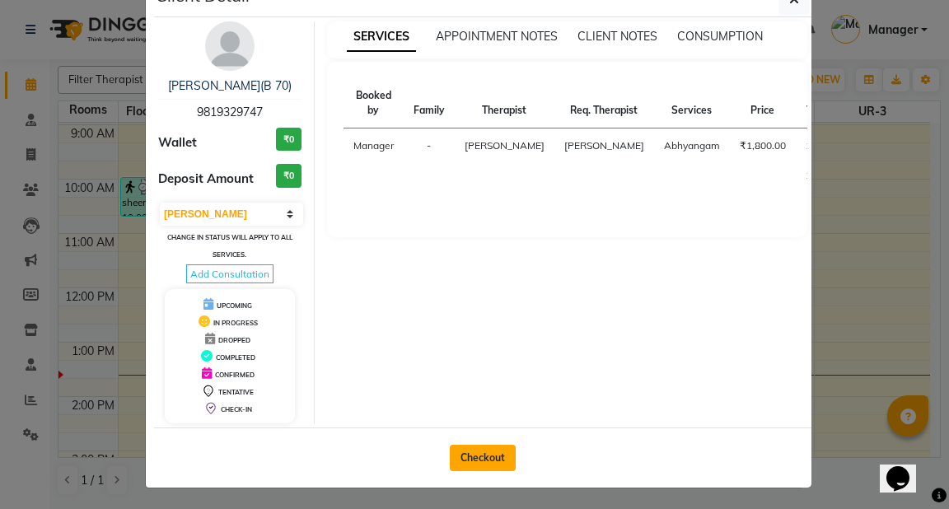
click at [482, 451] on button "Checkout" at bounding box center [483, 458] width 66 height 26
select select "service"
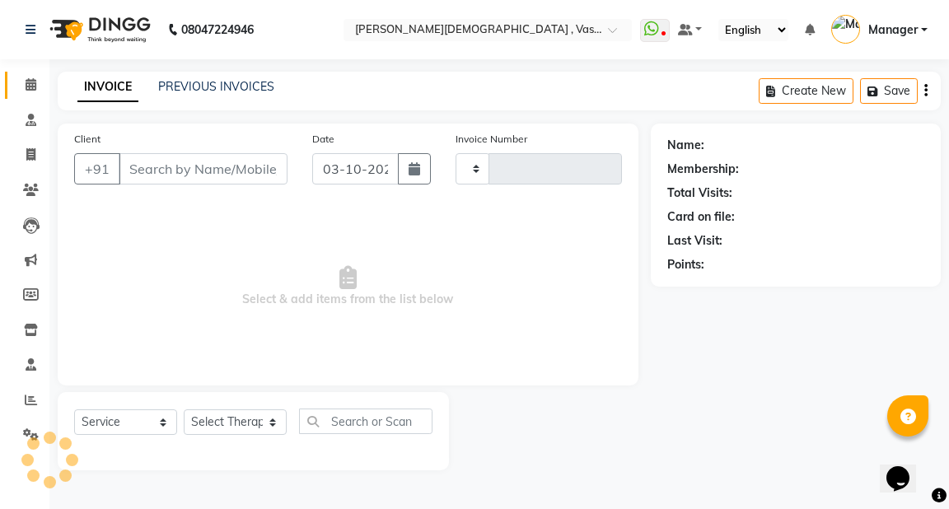
type input "3238"
select select "5571"
type input "9819329747"
select select "71369"
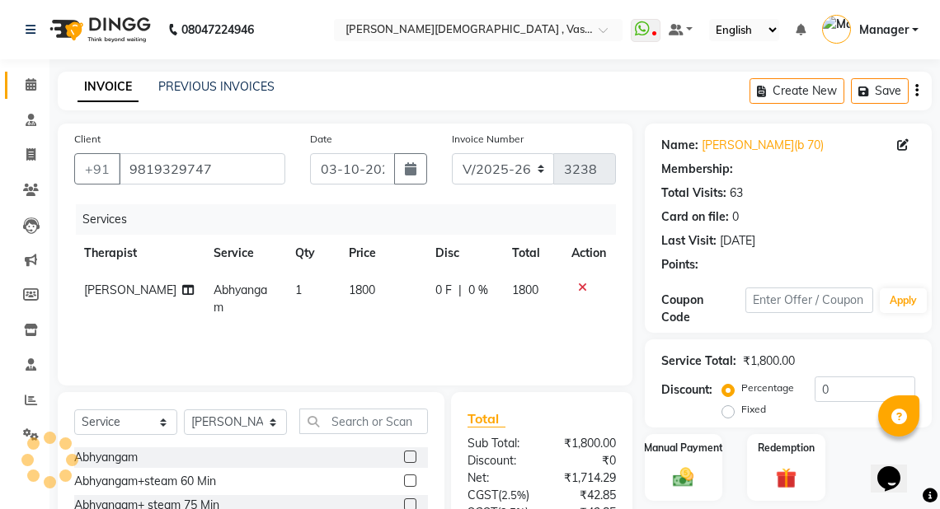
select select "1: Object"
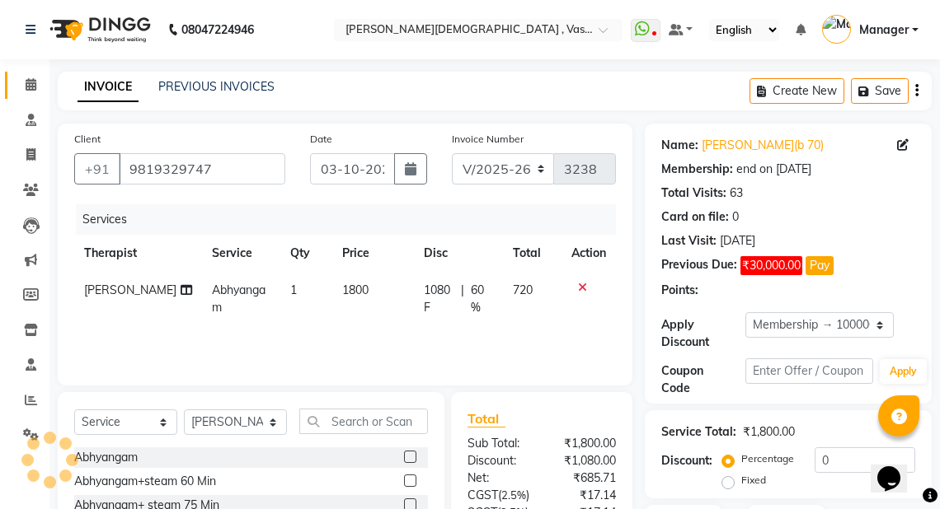
type input "60"
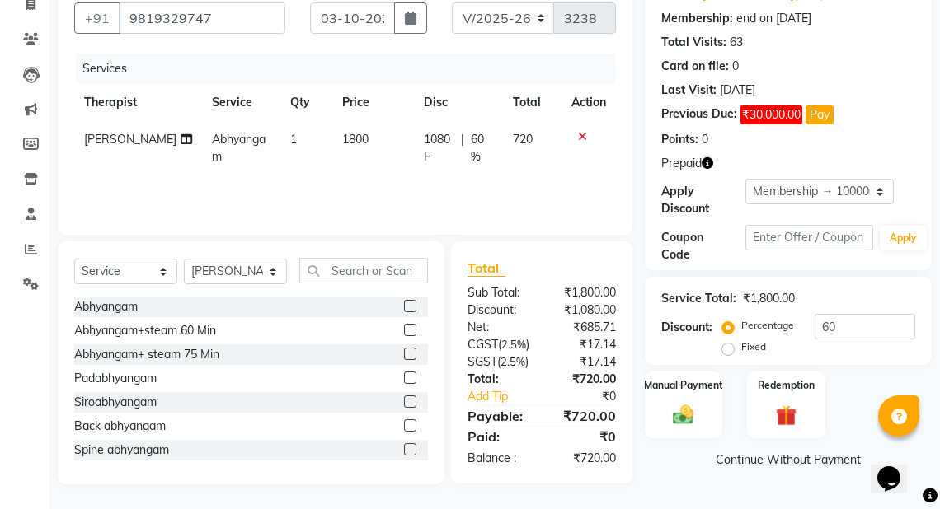
scroll to position [185, 0]
drag, startPoint x: 729, startPoint y: 314, endPoint x: 769, endPoint y: 326, distance: 42.0
click at [741, 340] on label "Fixed" at bounding box center [753, 347] width 25 height 15
click at [729, 341] on input "Fixed" at bounding box center [731, 347] width 12 height 12
radio input "true"
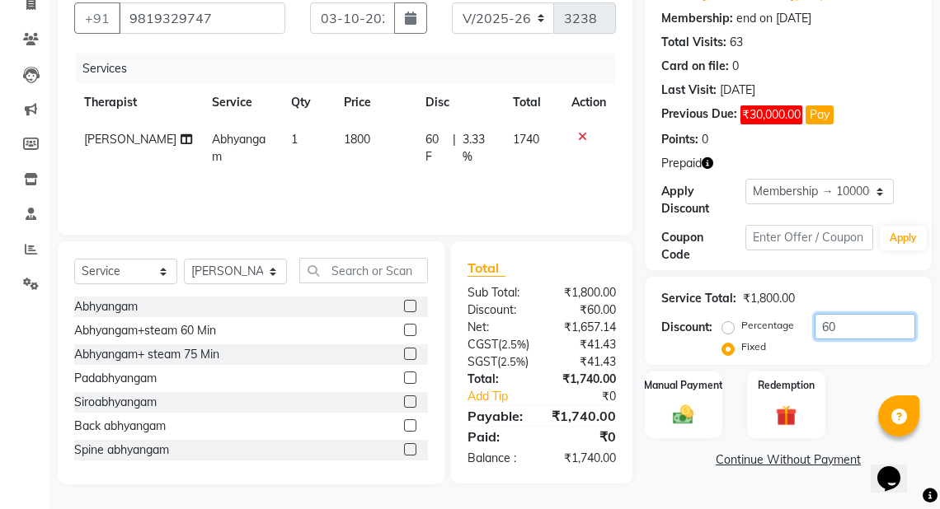
drag, startPoint x: 843, startPoint y: 295, endPoint x: 771, endPoint y: 301, distance: 72.8
click at [771, 314] on div "Percentage Fixed 60" at bounding box center [820, 336] width 190 height 45
type input "1"
type input "660"
drag, startPoint x: 788, startPoint y: 386, endPoint x: 837, endPoint y: 366, distance: 53.3
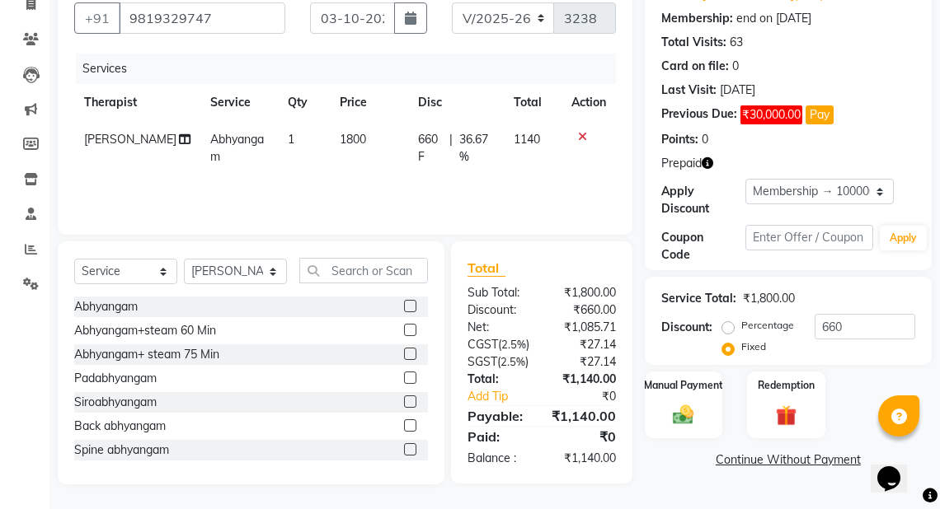
click at [787, 403] on img at bounding box center [786, 416] width 34 height 26
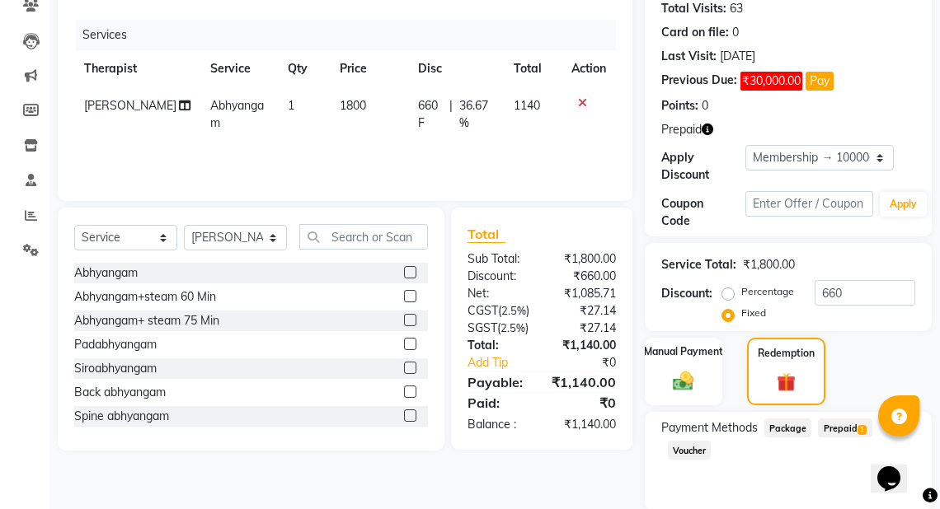
scroll to position [244, 0]
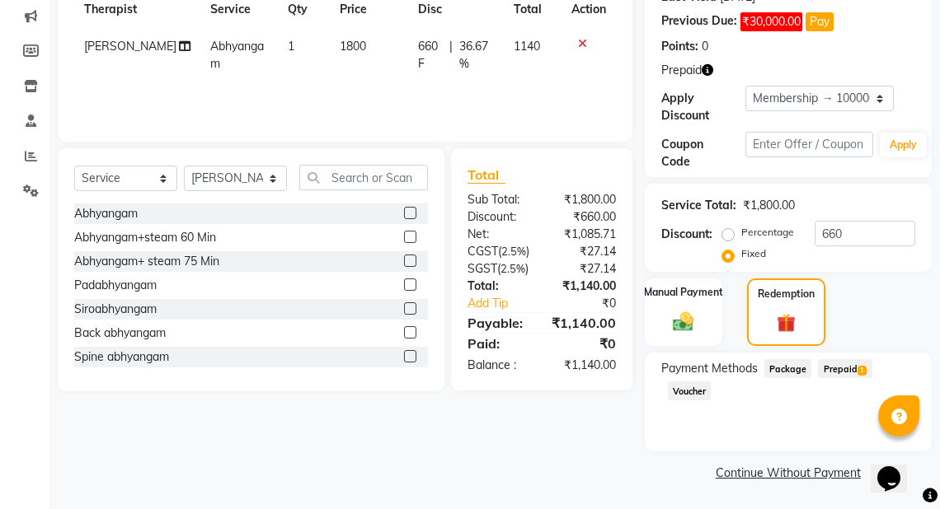
drag, startPoint x: 843, startPoint y: 368, endPoint x: 949, endPoint y: 320, distance: 116.2
click at [846, 367] on span "Prepaid 1" at bounding box center [845, 368] width 54 height 19
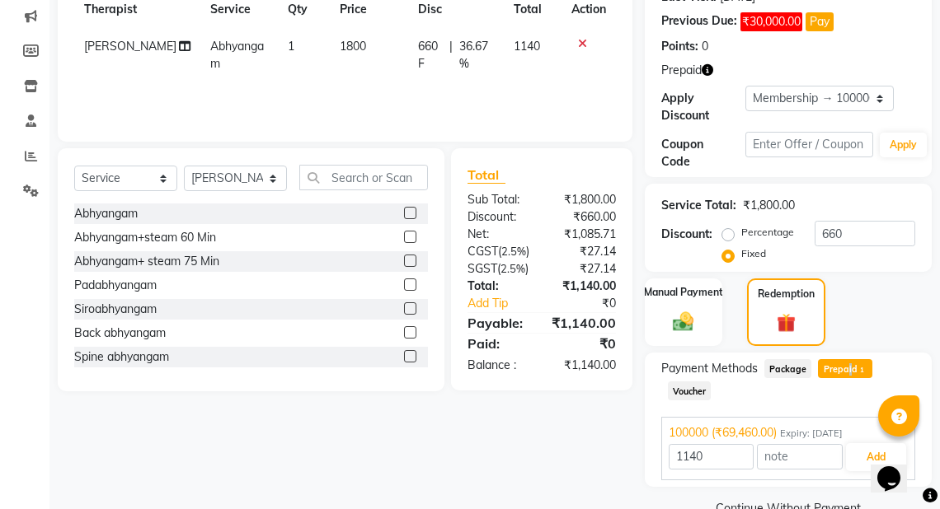
scroll to position [280, 0]
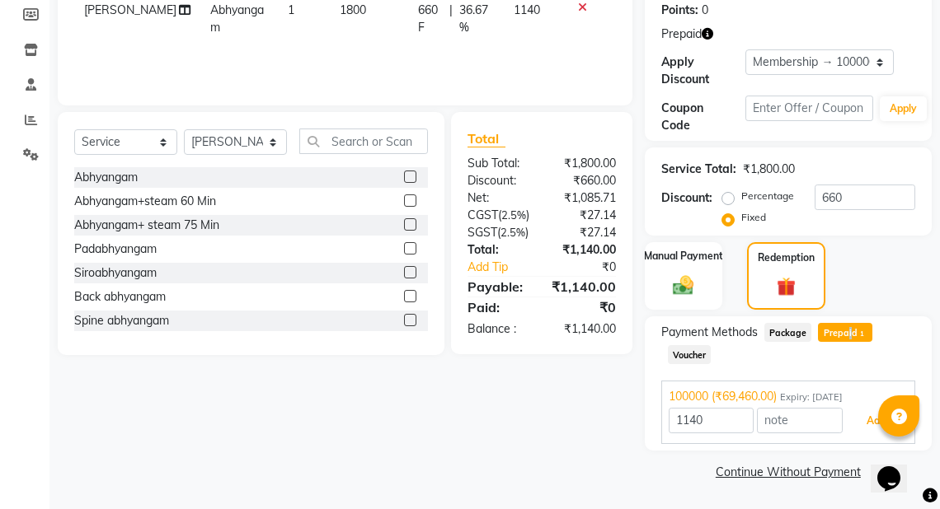
drag, startPoint x: 846, startPoint y: 420, endPoint x: 860, endPoint y: 416, distance: 14.6
click at [847, 419] on button "Add" at bounding box center [876, 421] width 60 height 28
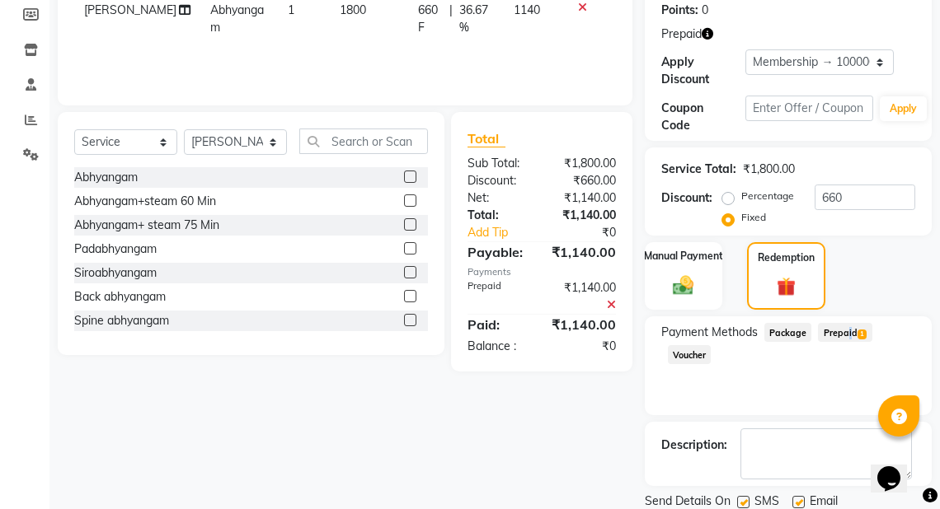
scroll to position [336, 0]
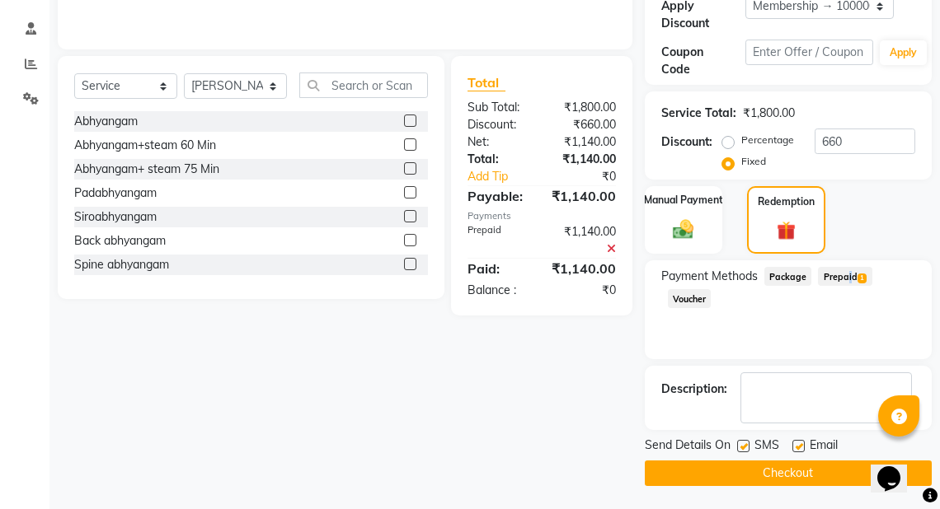
click at [819, 476] on button "Checkout" at bounding box center [788, 474] width 287 height 26
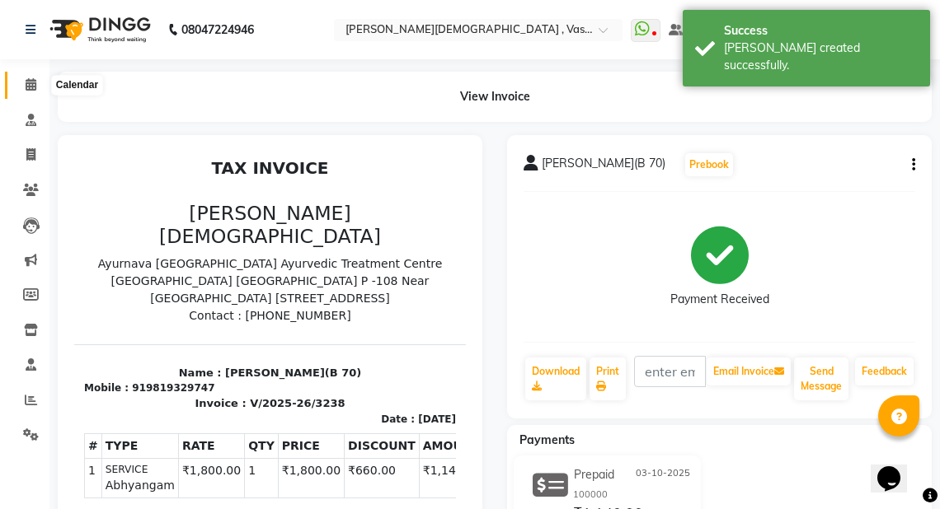
click at [27, 82] on icon at bounding box center [31, 84] width 11 height 12
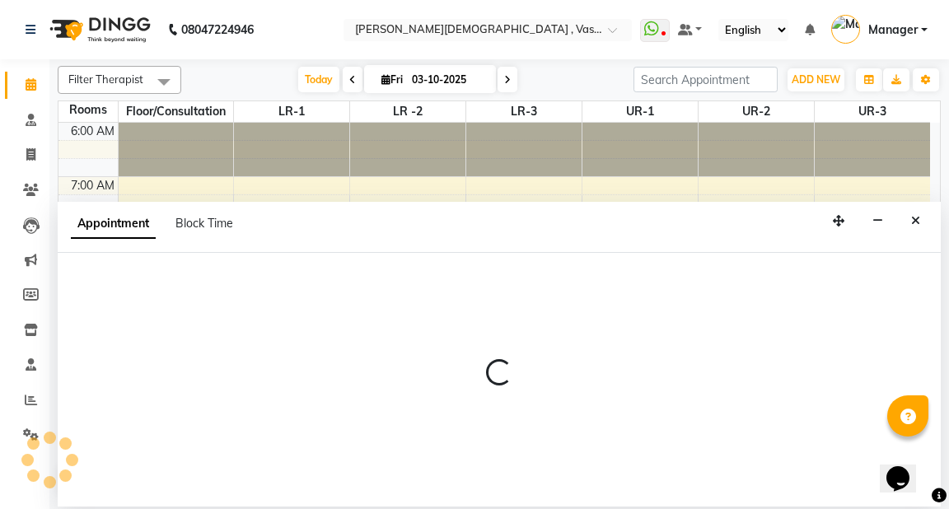
select select "660"
select select "tentative"
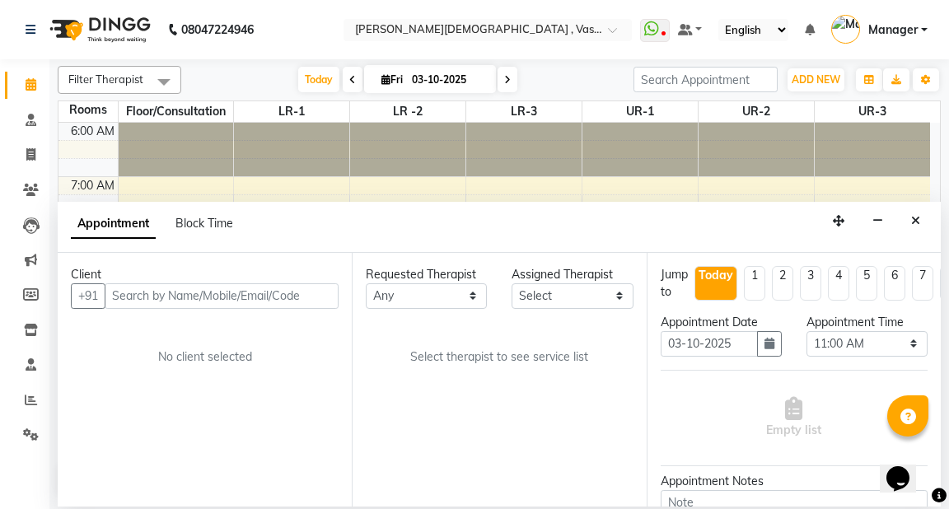
click at [158, 291] on input "text" at bounding box center [222, 297] width 234 height 26
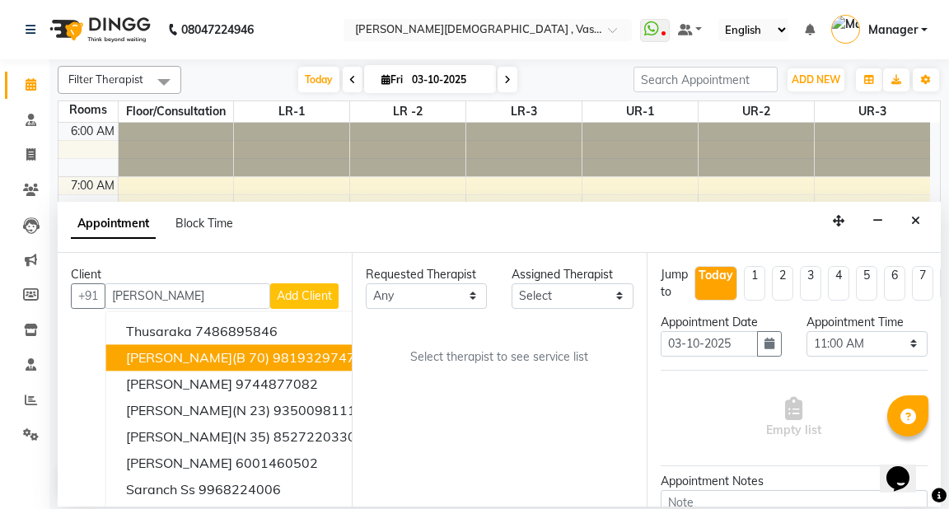
click at [192, 355] on span "[PERSON_NAME](B 70)" at bounding box center [197, 357] width 143 height 16
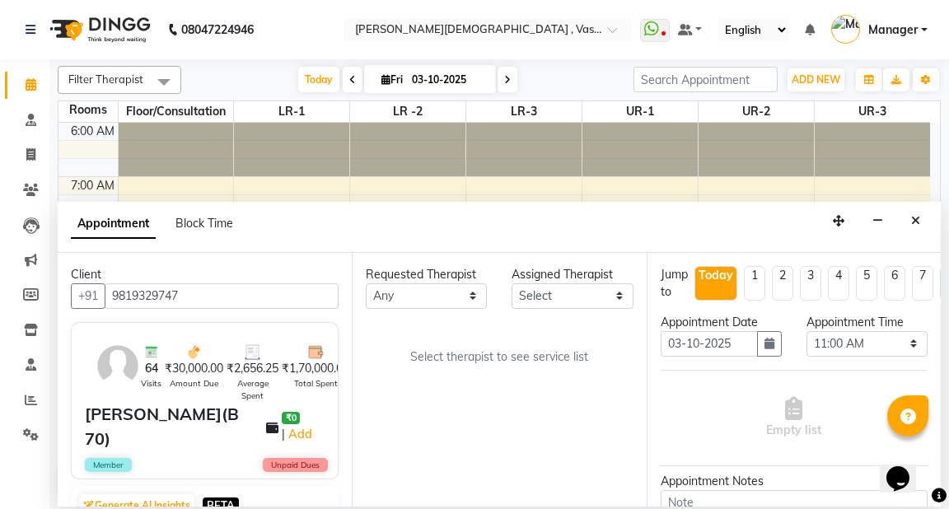
type input "9819329747"
click at [432, 300] on select "Any [PERSON_NAME] V [PERSON_NAME] [PERSON_NAME] A K [PERSON_NAME] N [PERSON_NAM…" at bounding box center [426, 297] width 121 height 26
select select "71369"
click at [366, 284] on select "Any [PERSON_NAME] V [PERSON_NAME] [PERSON_NAME] A K [PERSON_NAME] N [PERSON_NAM…" at bounding box center [426, 297] width 121 height 26
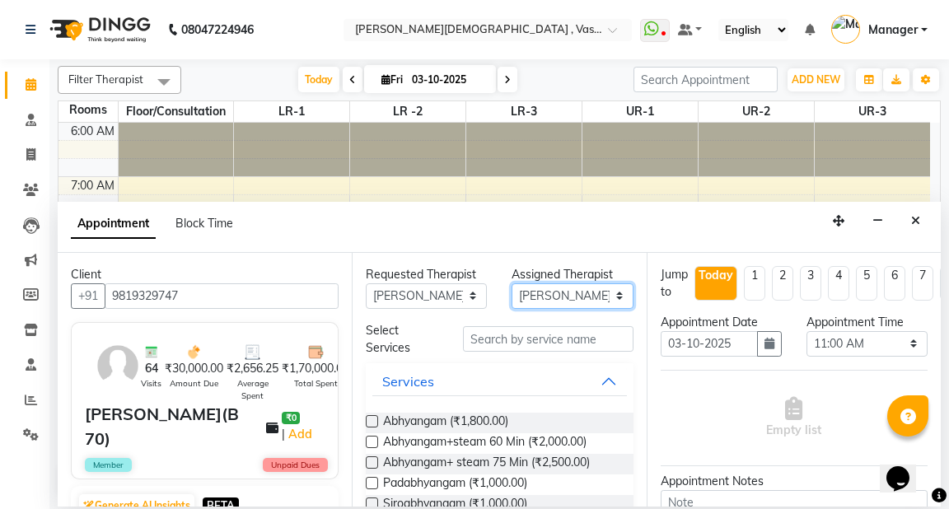
click at [570, 287] on select "Select [PERSON_NAME] V [PERSON_NAME] [PERSON_NAME] A K [PERSON_NAME] N [PERSON_…" at bounding box center [572, 297] width 121 height 26
select select "50054"
click at [512, 284] on select "Select [PERSON_NAME] V [PERSON_NAME] [PERSON_NAME] A K [PERSON_NAME] N [PERSON_…" at bounding box center [572, 297] width 121 height 26
click at [370, 420] on label at bounding box center [372, 421] width 12 height 12
click at [370, 420] on input "checkbox" at bounding box center [371, 423] width 11 height 11
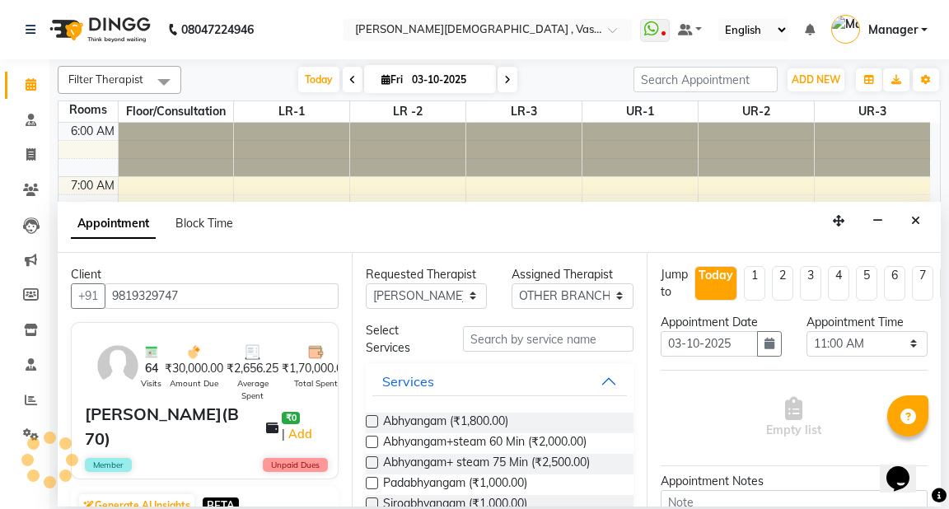
checkbox input "true"
select select "2648"
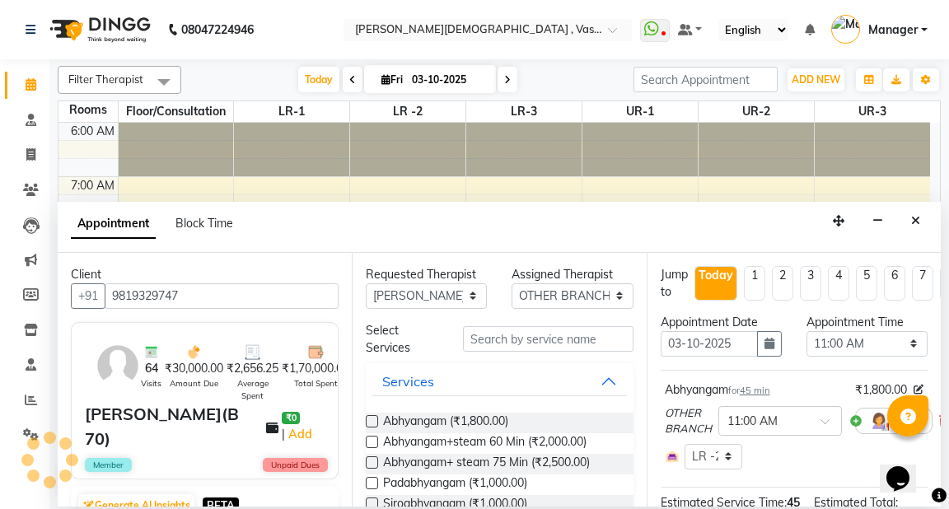
checkbox input "false"
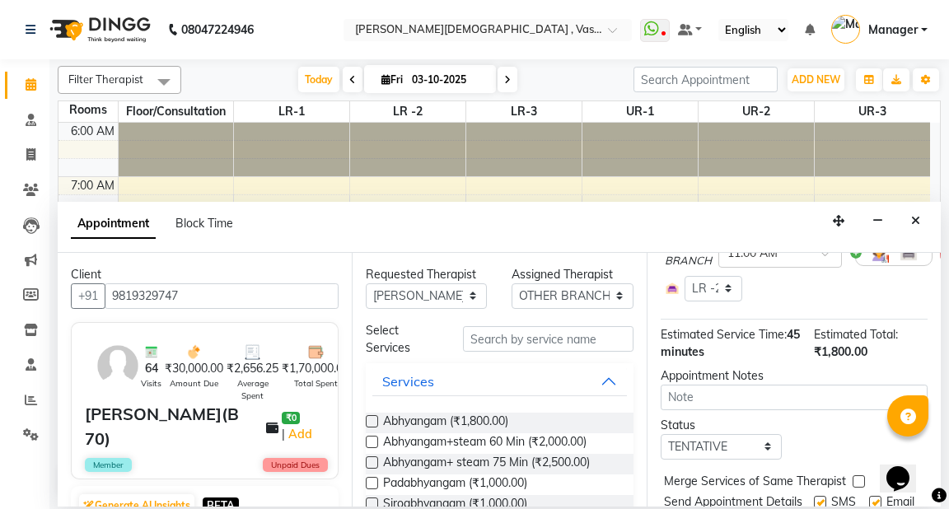
scroll to position [247, 0]
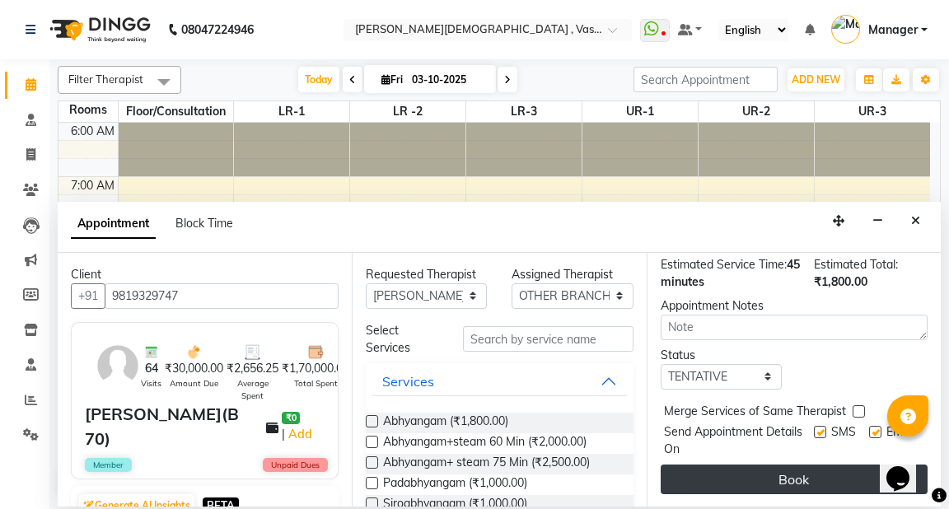
click at [799, 472] on button "Book" at bounding box center [794, 480] width 267 height 30
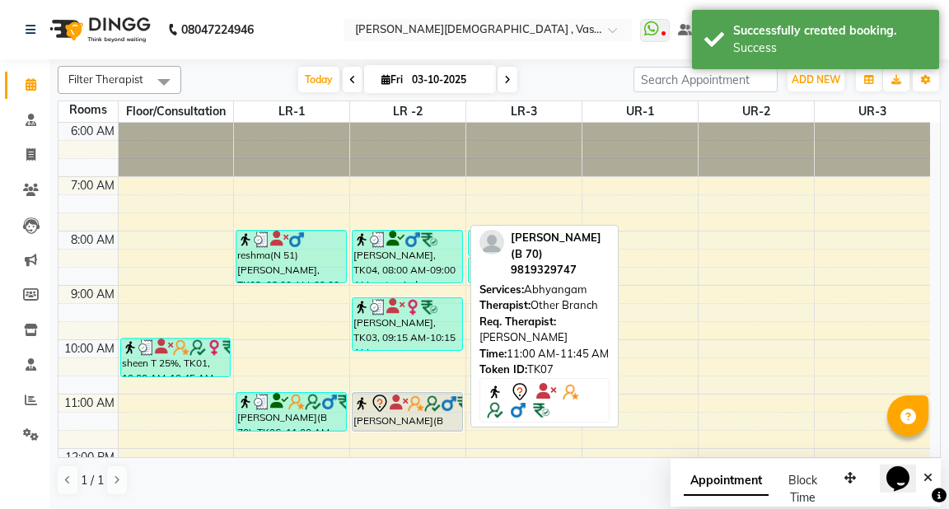
click at [415, 410] on img at bounding box center [416, 404] width 16 height 16
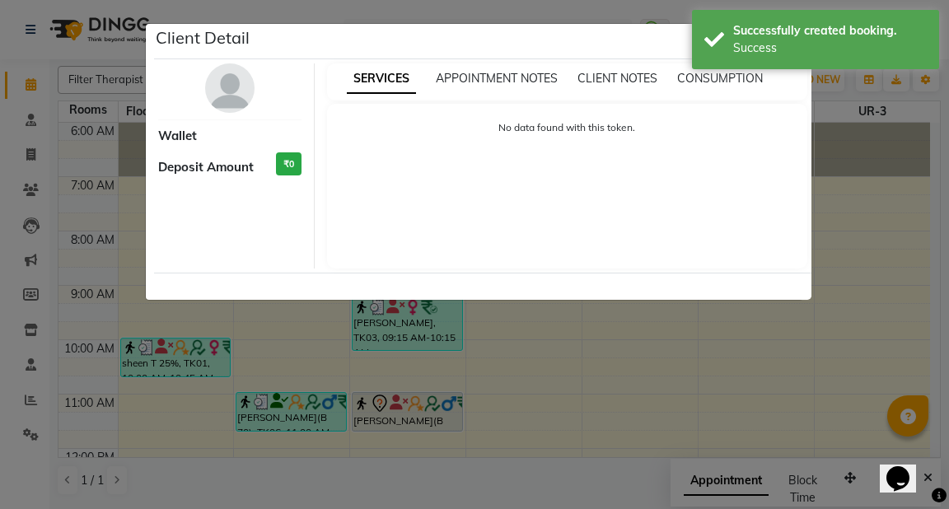
select select "7"
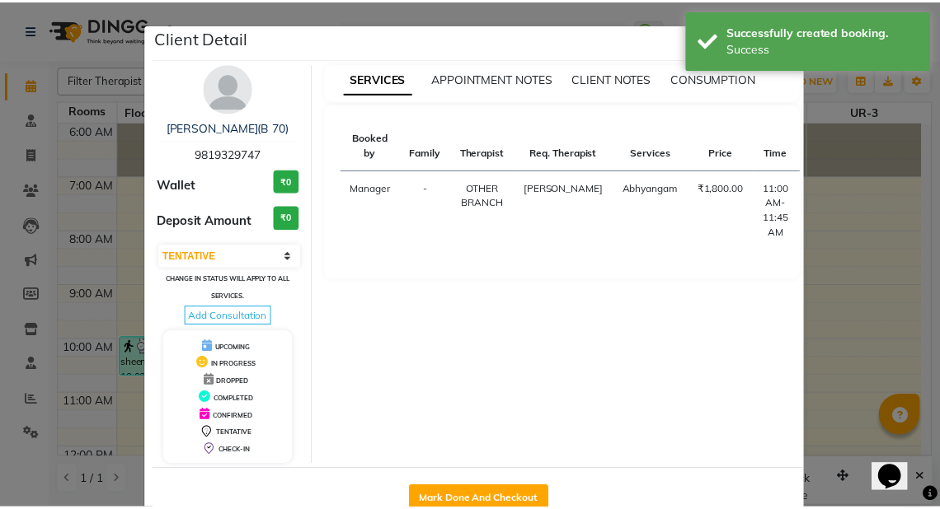
scroll to position [42, 0]
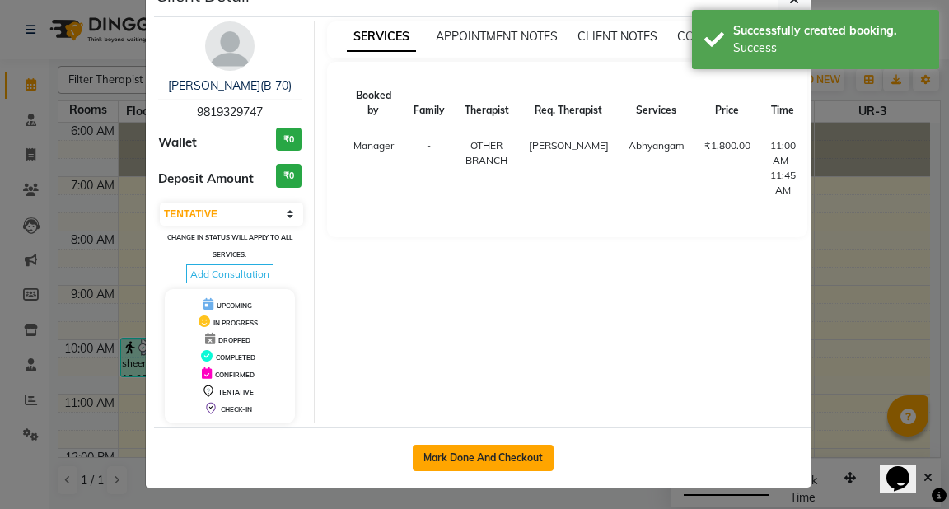
click at [523, 456] on button "Mark Done And Checkout" at bounding box center [483, 458] width 141 height 26
select select "service"
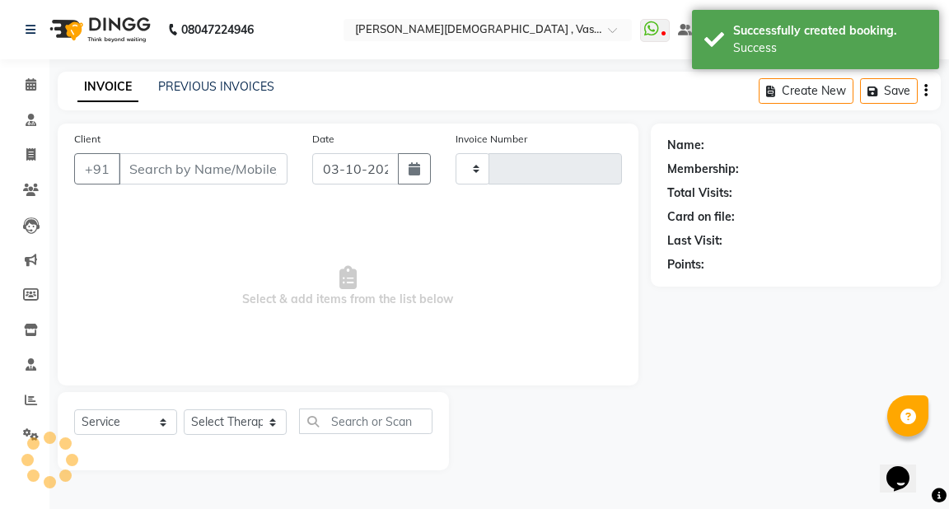
type input "3239"
select select "5571"
type input "9819329747"
select select "50054"
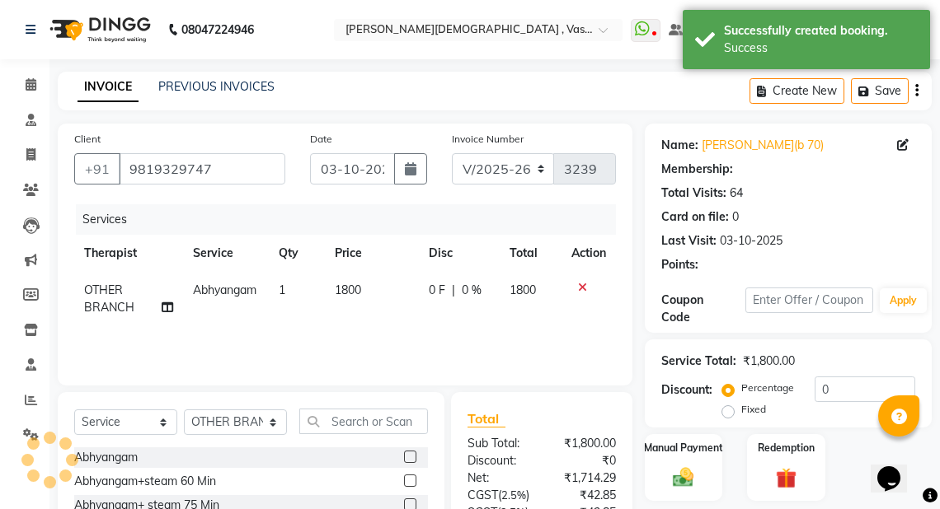
select select "1: Object"
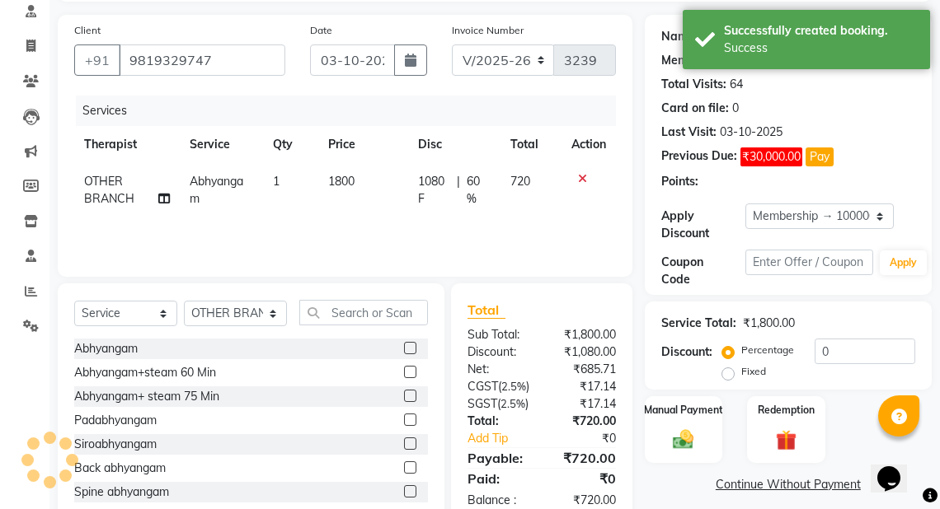
type input "60"
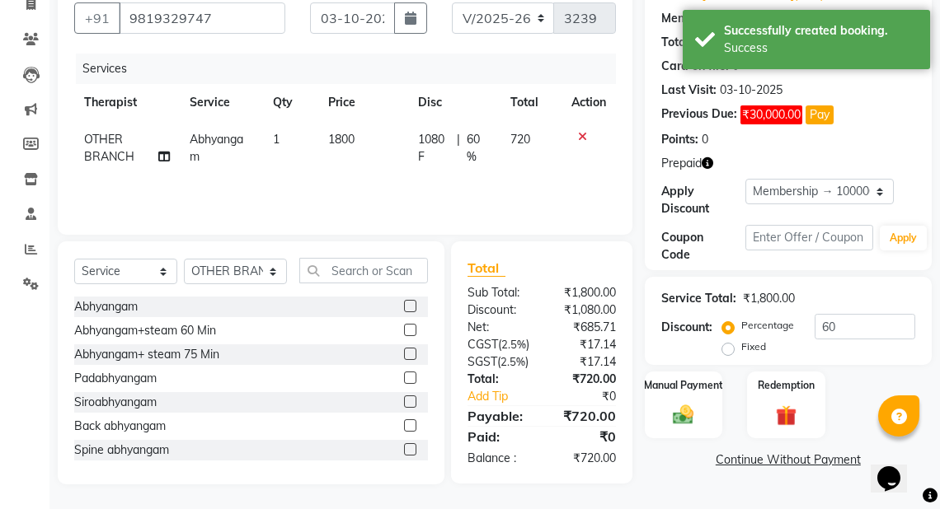
click at [741, 340] on label "Fixed" at bounding box center [753, 347] width 25 height 15
click at [725, 341] on input "Fixed" at bounding box center [731, 347] width 12 height 12
radio input "true"
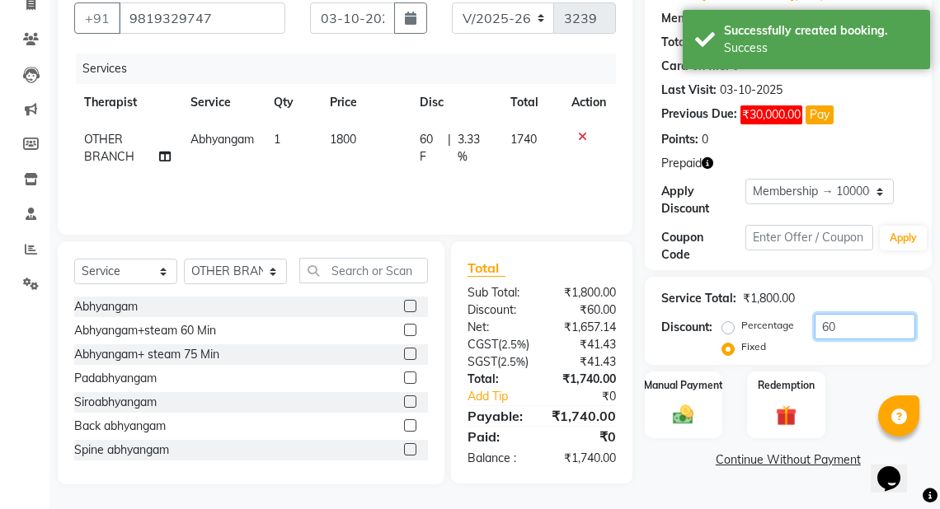
drag, startPoint x: 903, startPoint y: 307, endPoint x: 755, endPoint y: 302, distance: 148.4
click at [755, 302] on div "Service Total: ₹1,800.00 Discount: Percentage Fixed 60" at bounding box center [788, 321] width 287 height 88
type input "1"
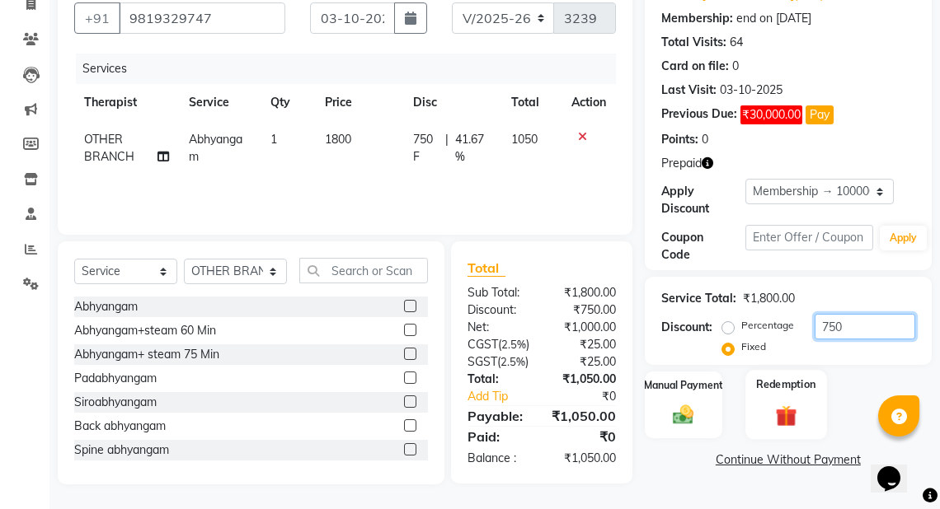
type input "750"
drag, startPoint x: 795, startPoint y: 393, endPoint x: 949, endPoint y: 376, distance: 155.1
click at [795, 402] on img at bounding box center [785, 415] width 35 height 27
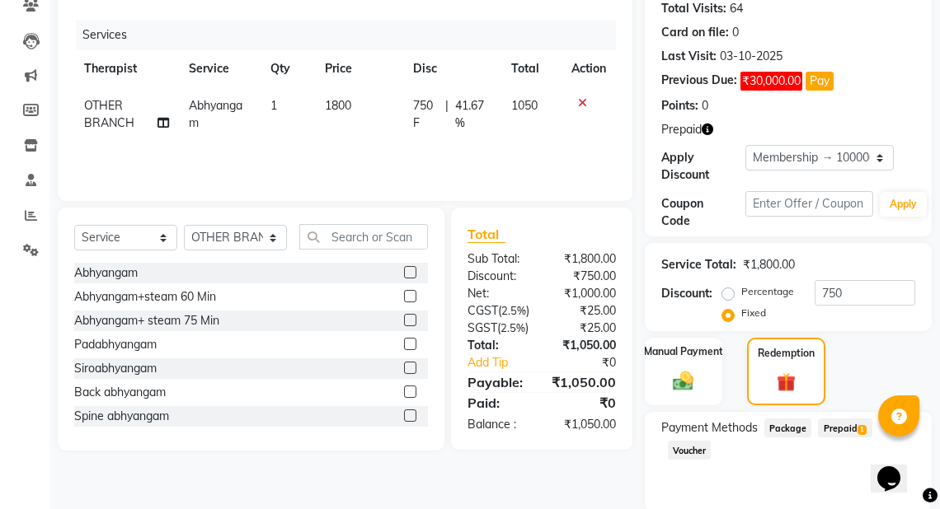
scroll to position [244, 0]
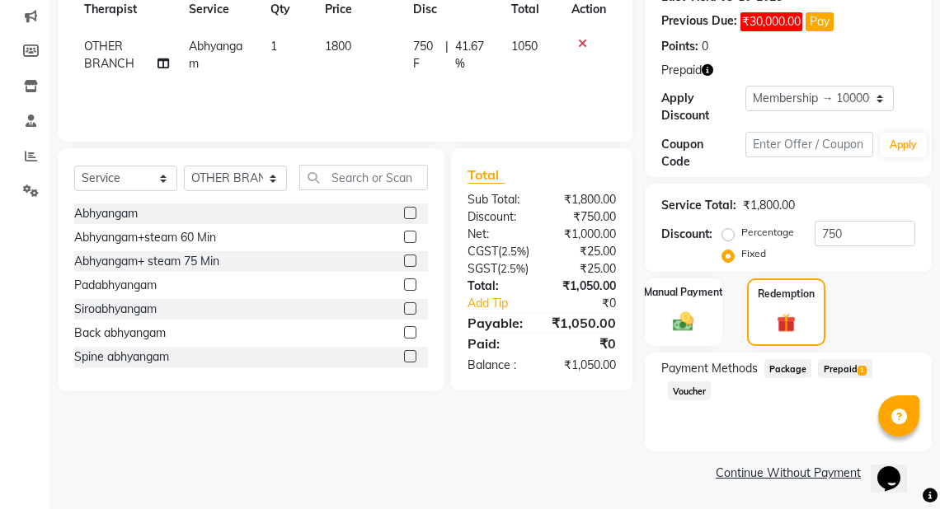
click at [844, 372] on span "Prepaid 1" at bounding box center [845, 368] width 54 height 19
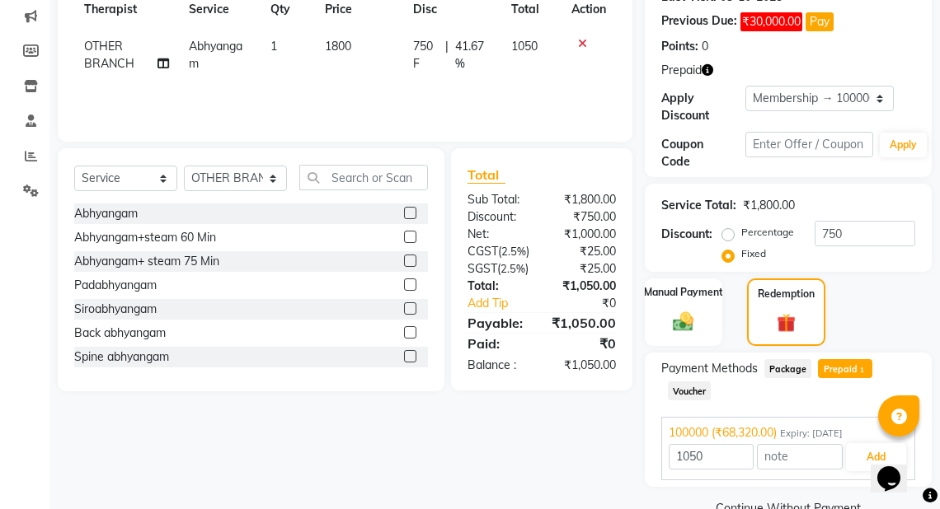
scroll to position [280, 0]
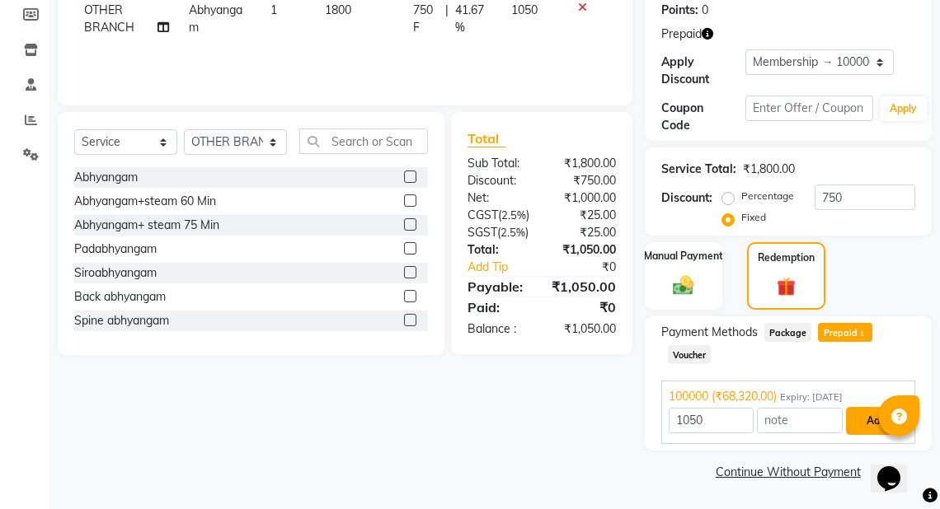
click at [874, 419] on button "Add" at bounding box center [876, 421] width 60 height 28
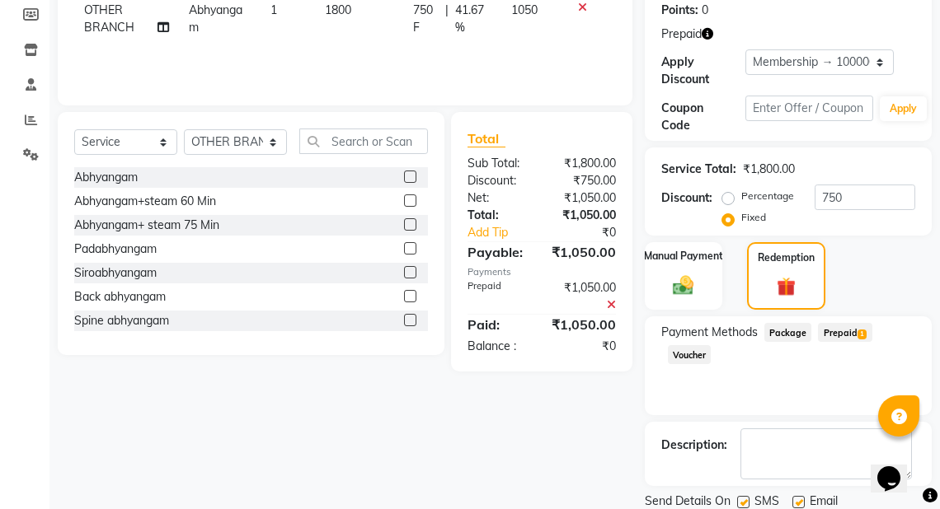
scroll to position [336, 0]
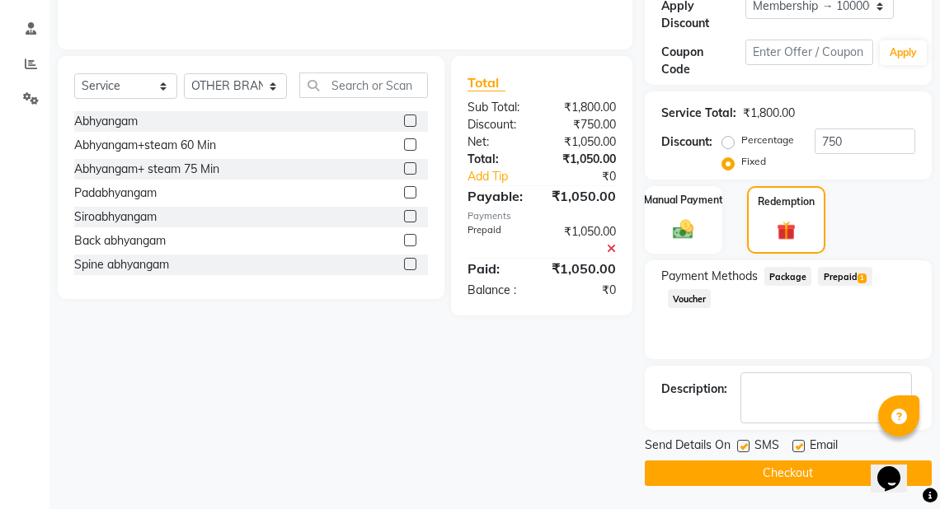
click at [791, 481] on button "Checkout" at bounding box center [788, 474] width 287 height 26
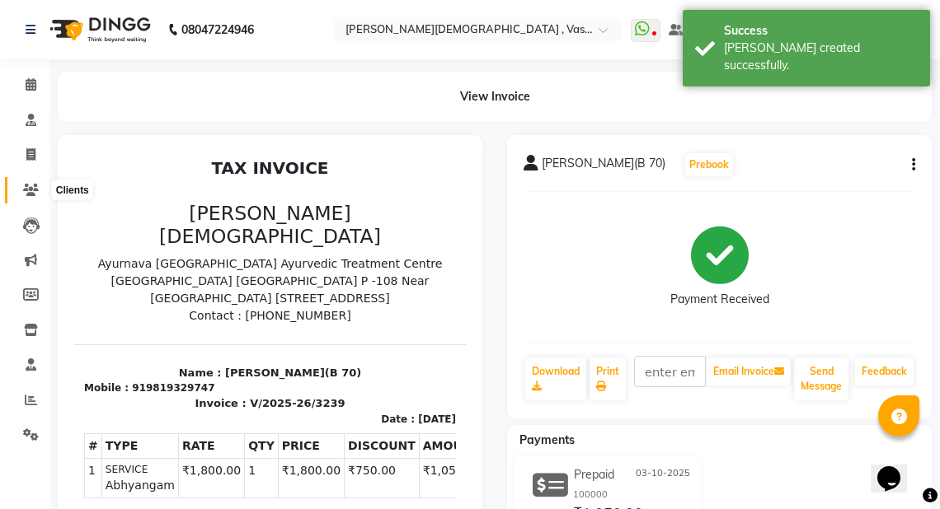
click at [33, 192] on icon at bounding box center [31, 190] width 16 height 12
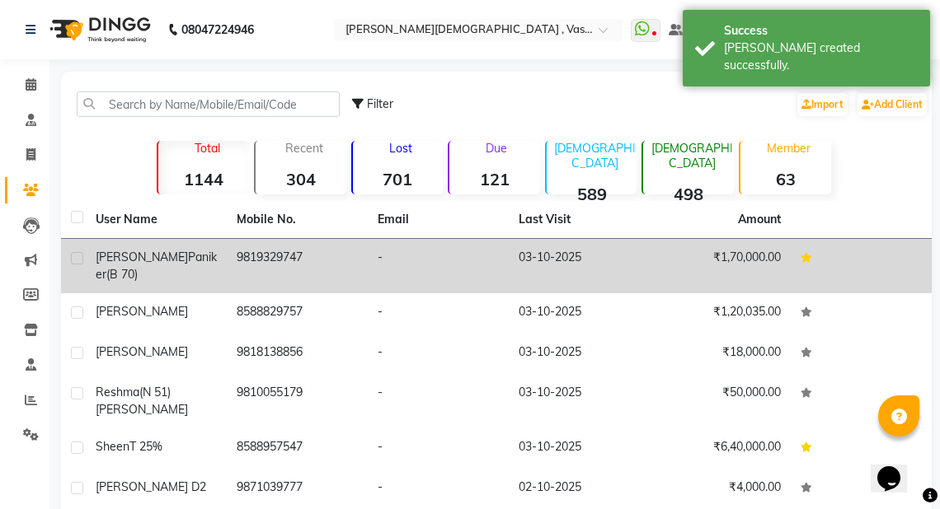
click at [260, 265] on td "9819329747" at bounding box center [297, 266] width 141 height 54
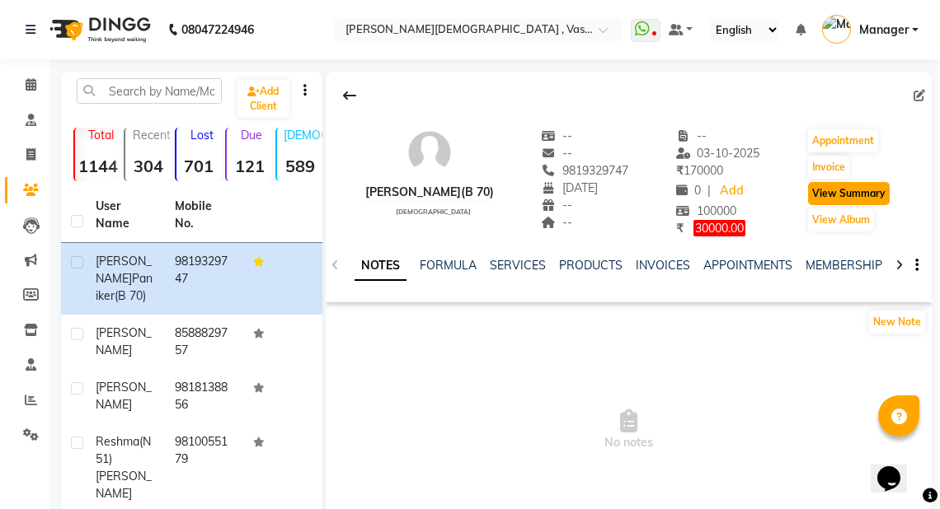
click at [846, 189] on button "View Summary" at bounding box center [849, 193] width 82 height 23
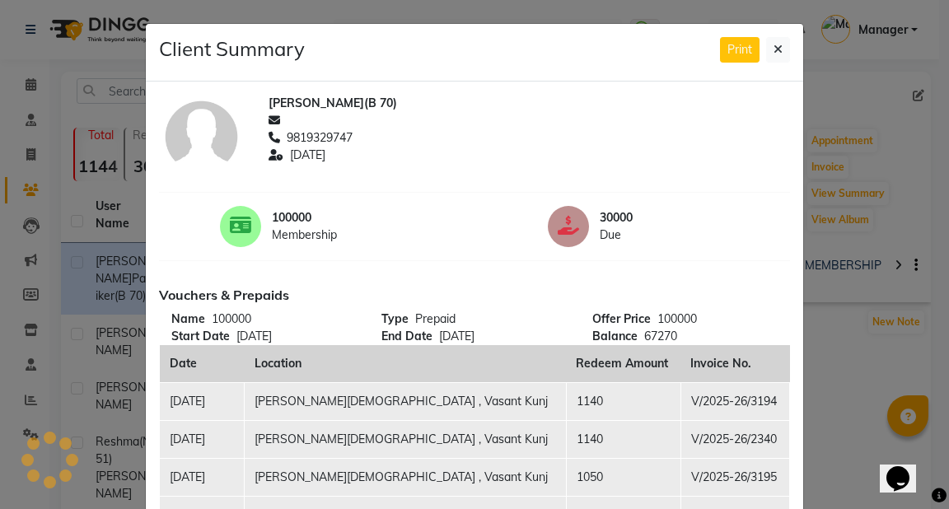
drag, startPoint x: 777, startPoint y: 48, endPoint x: 634, endPoint y: 50, distance: 143.4
click at [774, 49] on icon at bounding box center [778, 50] width 9 height 12
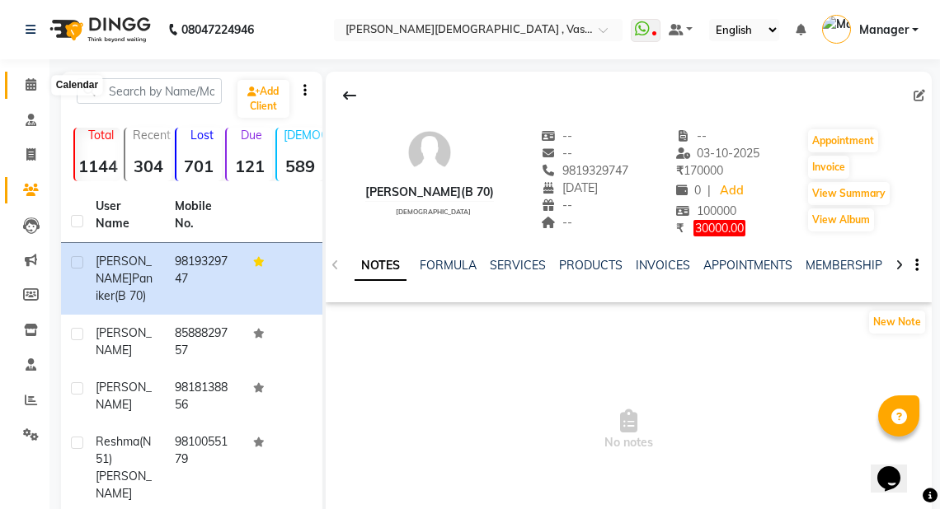
click at [30, 86] on icon at bounding box center [31, 84] width 11 height 12
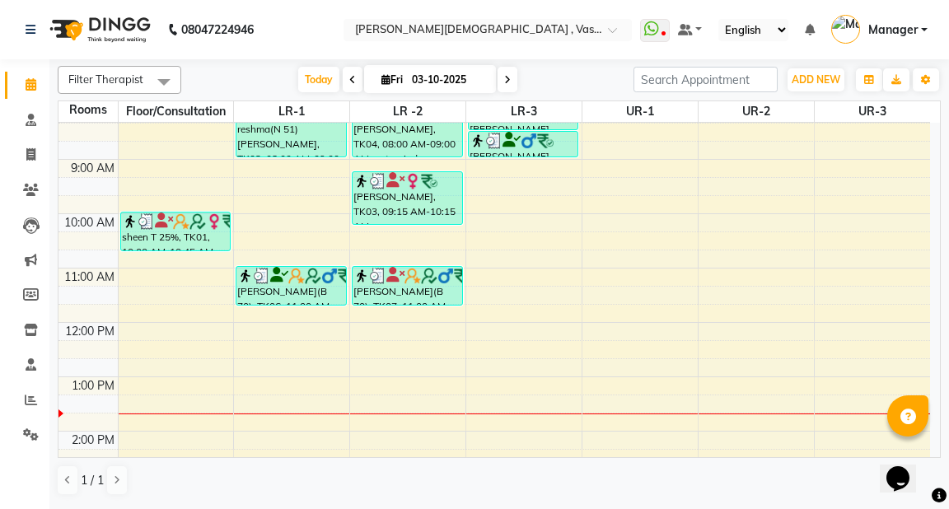
scroll to position [129, 0]
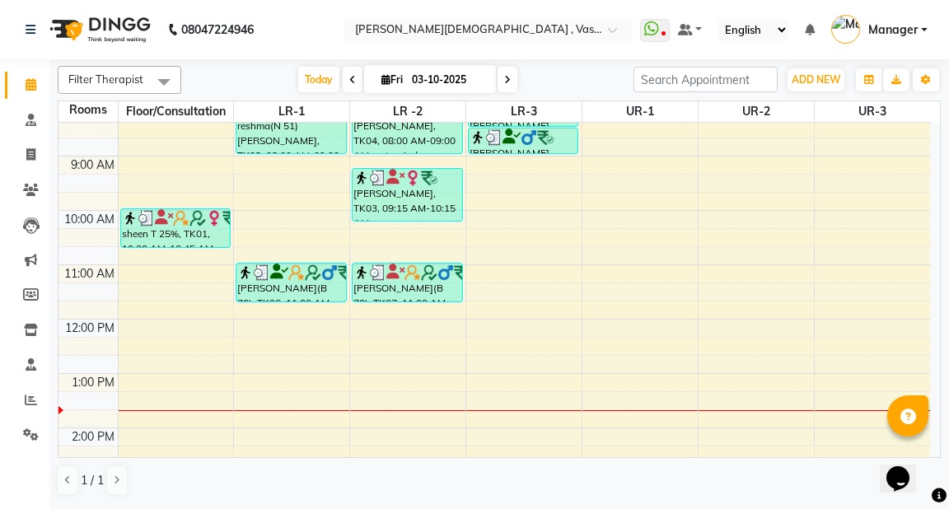
click at [247, 320] on div "6:00 AM 7:00 AM 8:00 AM 9:00 AM 10:00 AM 11:00 AM 12:00 PM 1:00 PM 2:00 PM 3:00…" at bounding box center [495, 400] width 872 height 815
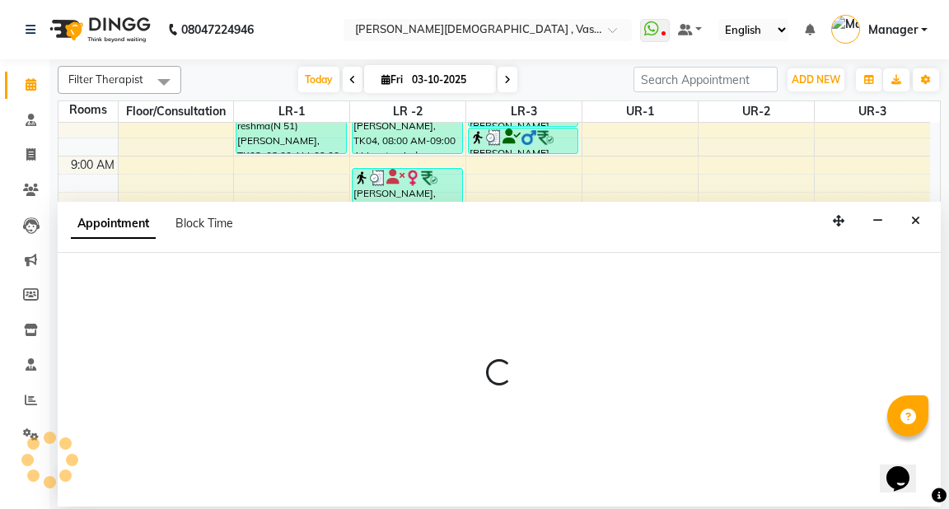
select select "720"
select select "tentative"
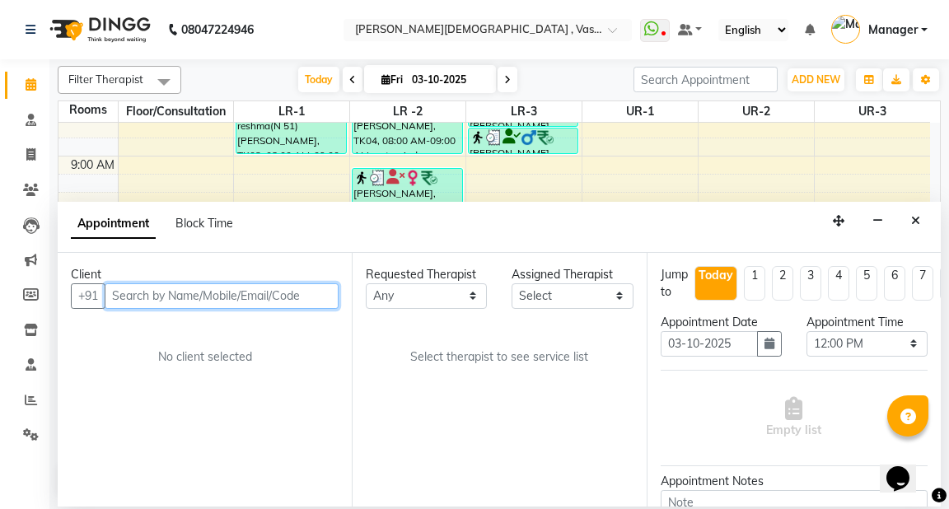
click at [117, 300] on input "text" at bounding box center [222, 297] width 234 height 26
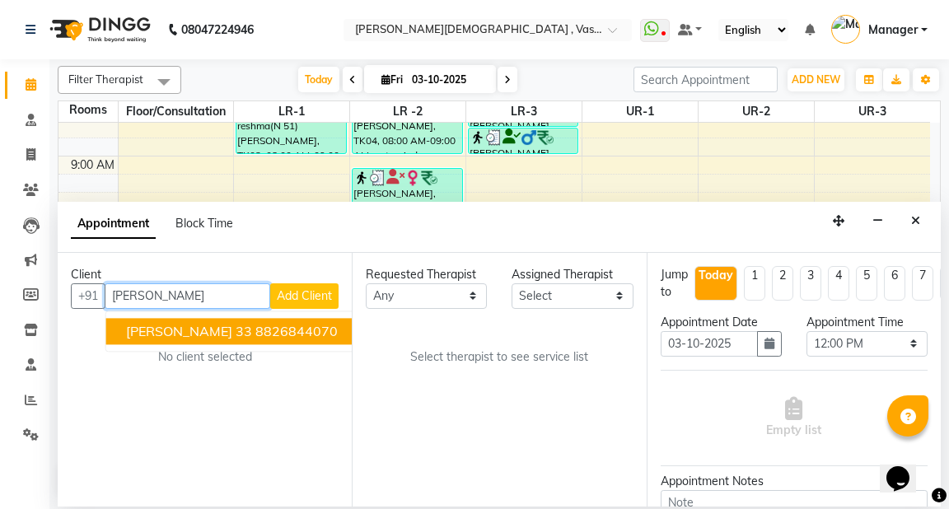
click at [152, 326] on span "Apurva 33" at bounding box center [189, 331] width 126 height 16
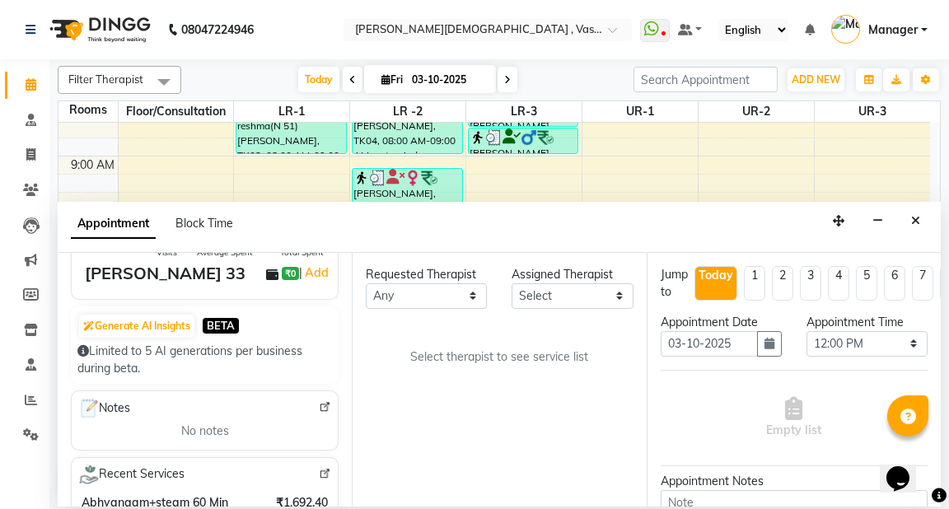
scroll to position [77, 0]
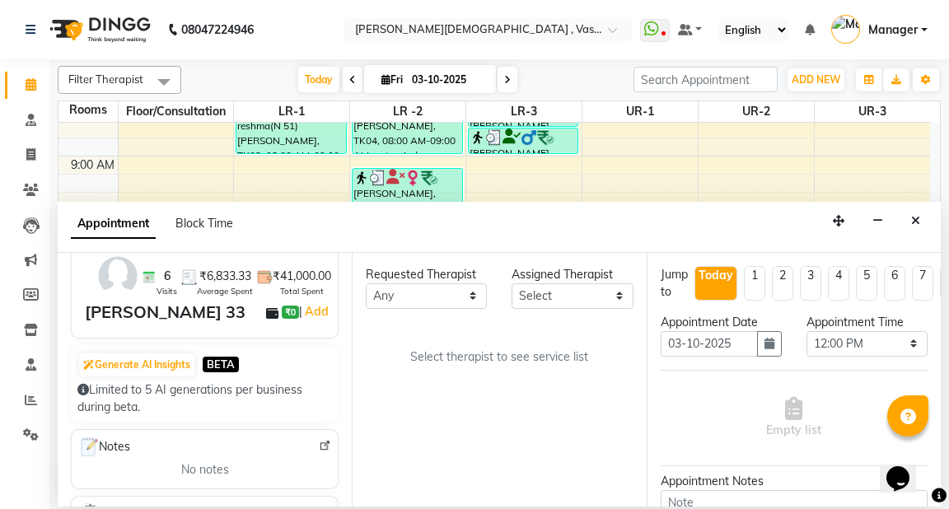
type input "8826844070"
click at [468, 291] on select "Any [PERSON_NAME] V [PERSON_NAME] [PERSON_NAME] A K [PERSON_NAME] N [PERSON_NAM…" at bounding box center [426, 297] width 121 height 26
select select "71499"
click at [366, 284] on select "Any [PERSON_NAME] V [PERSON_NAME] [PERSON_NAME] A K [PERSON_NAME] N [PERSON_NAM…" at bounding box center [426, 297] width 121 height 26
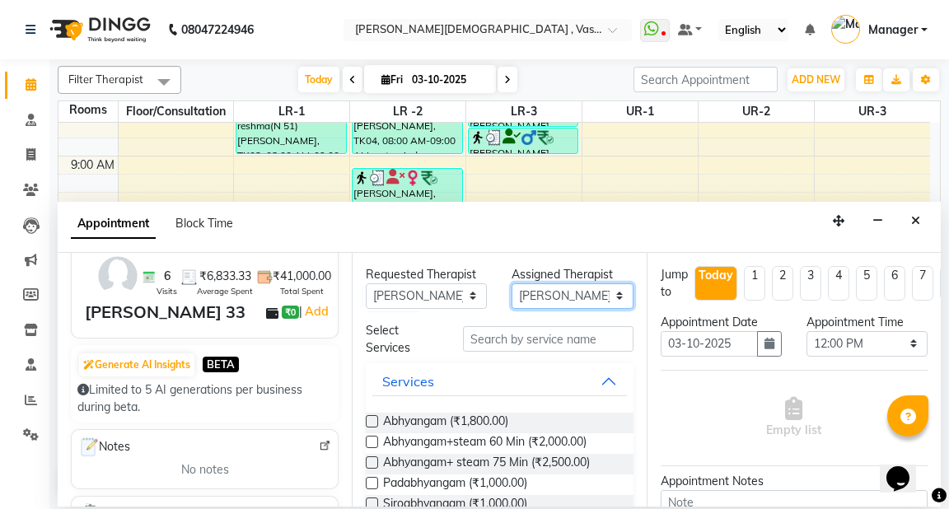
click at [569, 295] on select "Select [PERSON_NAME] V [PERSON_NAME] [PERSON_NAME] A K [PERSON_NAME] N [PERSON_…" at bounding box center [572, 297] width 121 height 26
select select "41713"
click at [512, 284] on select "Select [PERSON_NAME] V [PERSON_NAME] [PERSON_NAME] A K [PERSON_NAME] N [PERSON_…" at bounding box center [572, 297] width 121 height 26
click at [369, 417] on label at bounding box center [372, 421] width 12 height 12
click at [369, 418] on input "checkbox" at bounding box center [371, 423] width 11 height 11
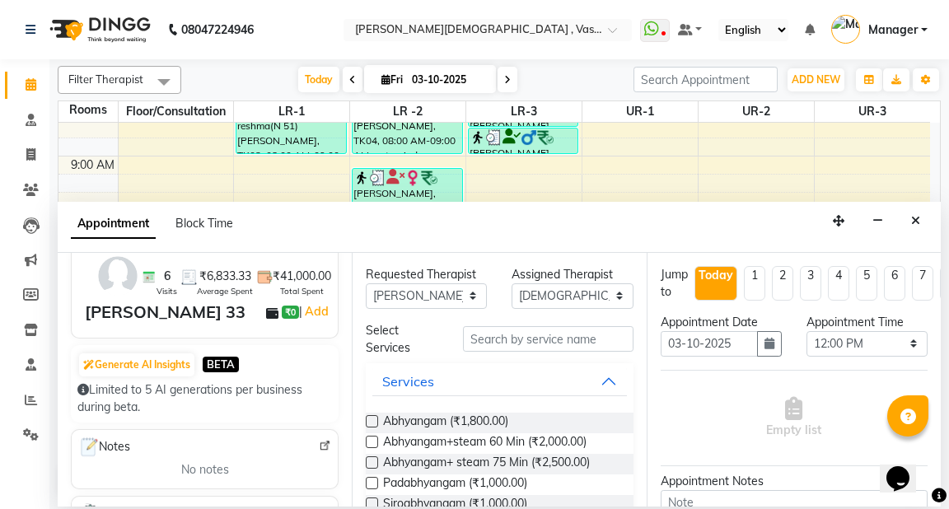
checkbox input "true"
select select "2647"
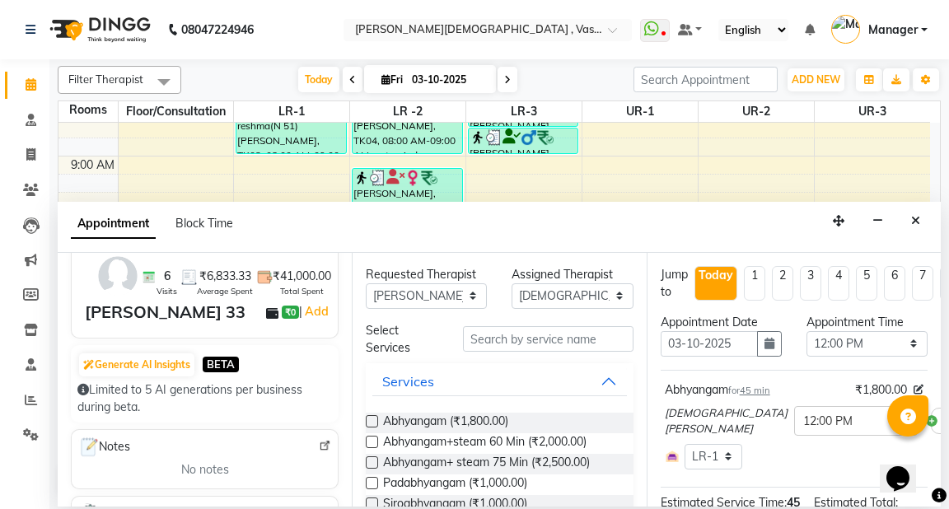
checkbox input "false"
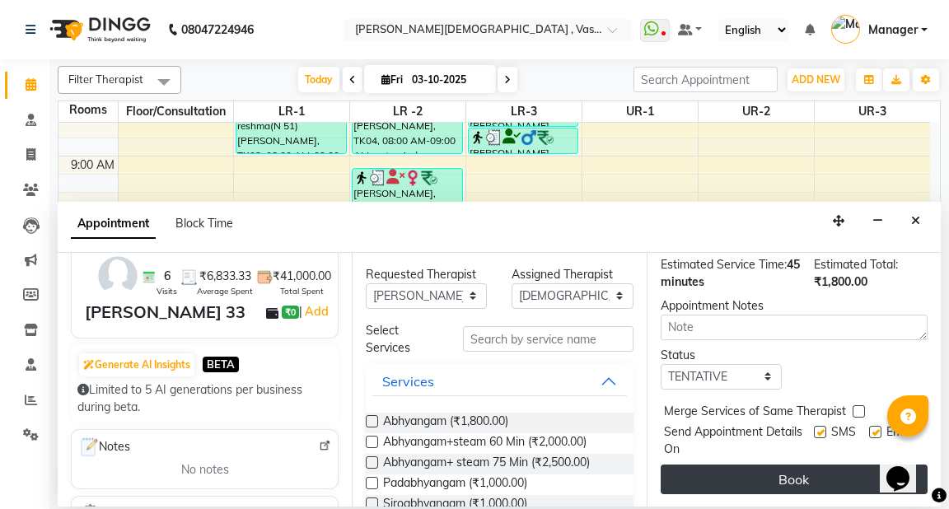
click at [822, 475] on button "Book" at bounding box center [794, 480] width 267 height 30
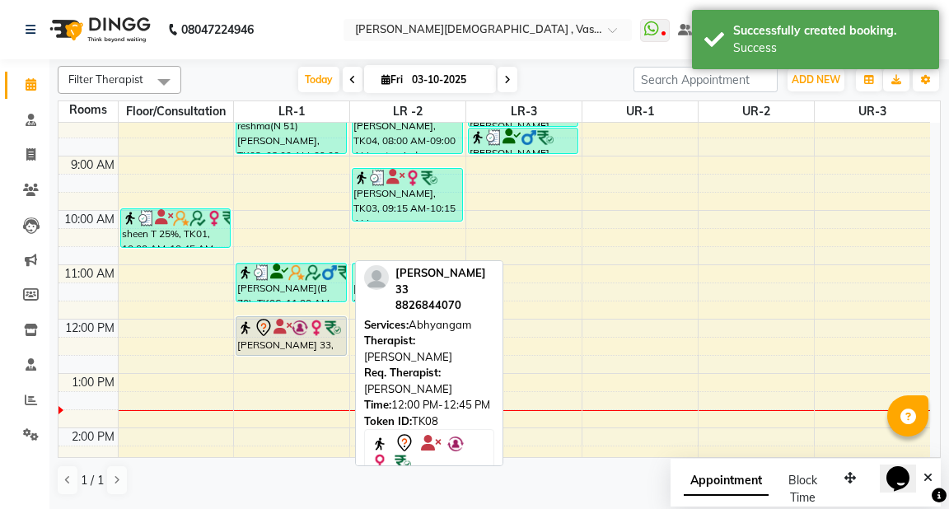
click at [270, 340] on div "Apurva 33, TK08, 12:00 PM-12:45 PM, Abhyangam" at bounding box center [291, 336] width 109 height 38
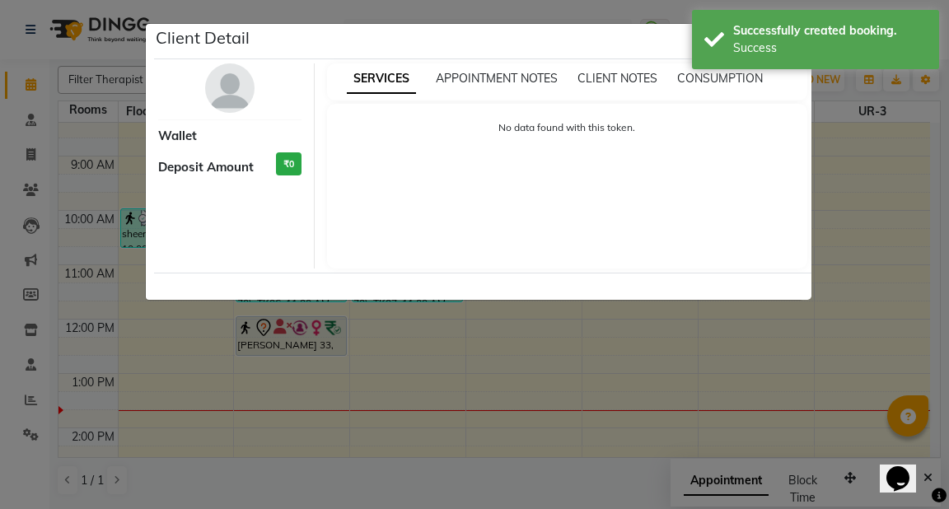
select select "7"
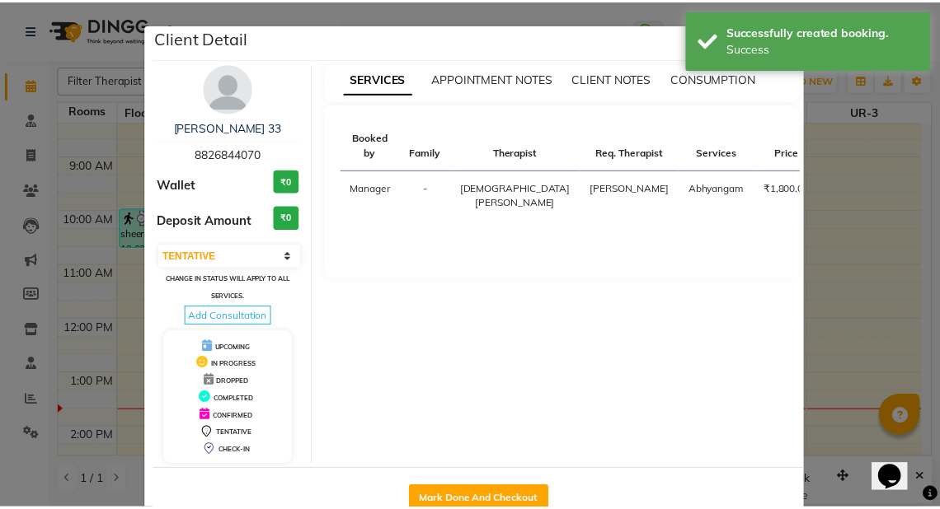
scroll to position [42, 0]
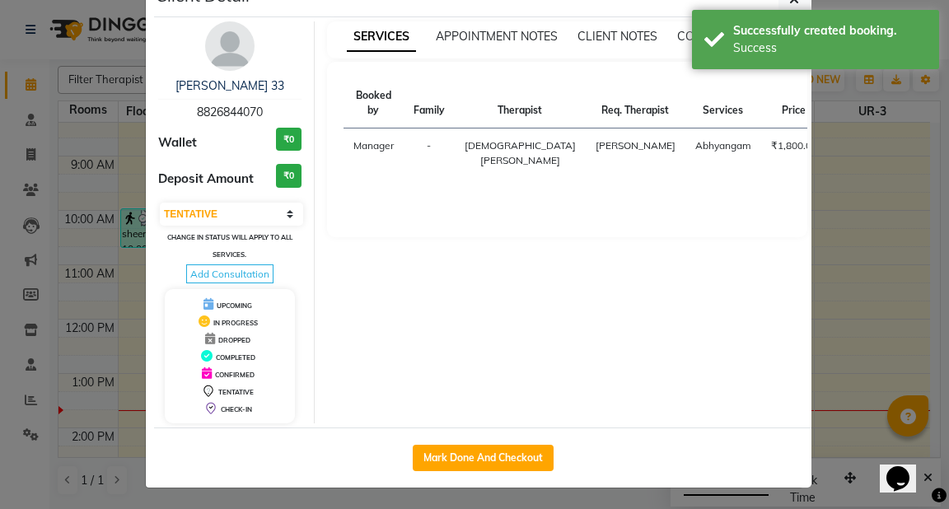
drag, startPoint x: 481, startPoint y: 451, endPoint x: 631, endPoint y: 385, distance: 164.6
click at [480, 450] on button "Mark Done And Checkout" at bounding box center [483, 458] width 141 height 26
select select "service"
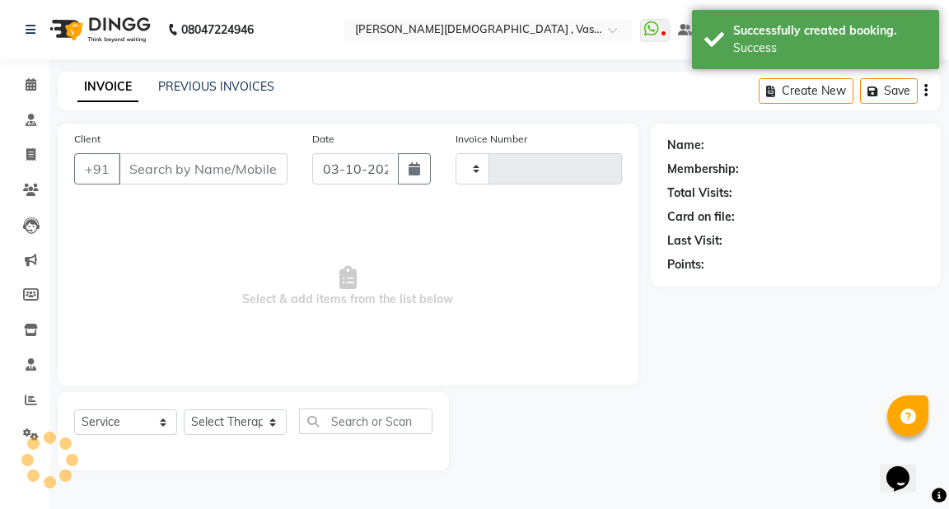
type input "3240"
select select "5571"
type input "8826844070"
select select "41713"
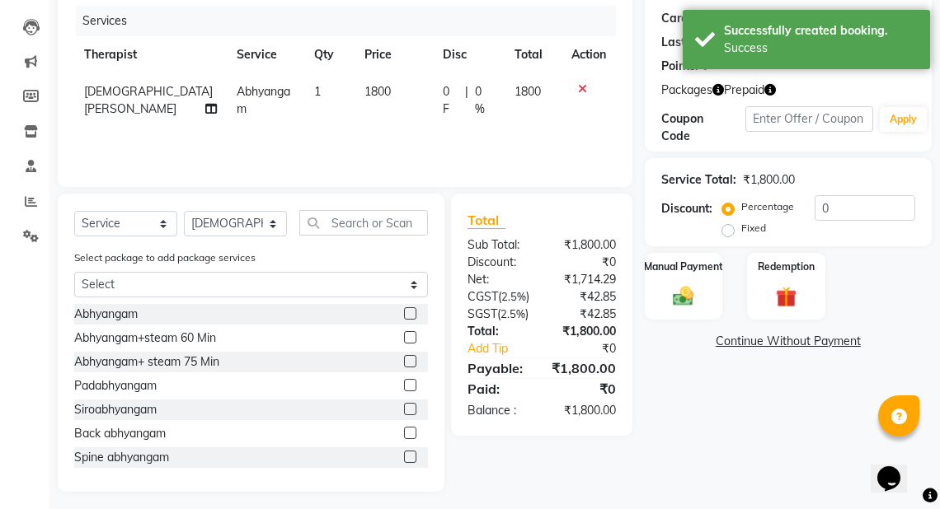
scroll to position [208, 0]
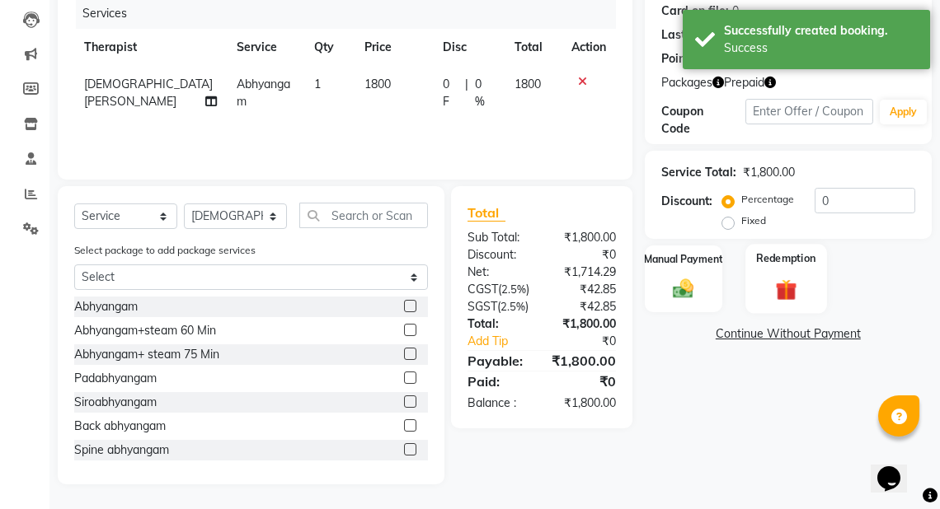
click at [785, 274] on div "Redemption" at bounding box center [785, 279] width 81 height 70
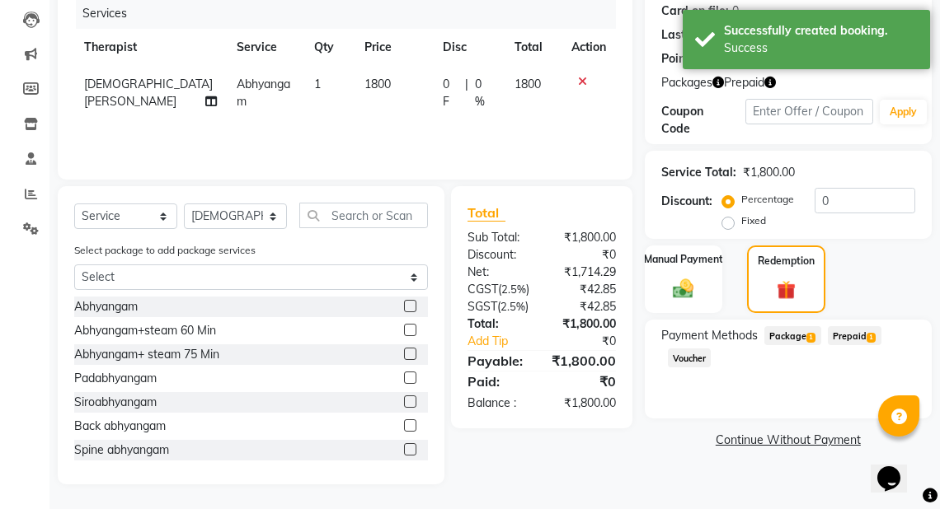
click at [779, 336] on span "Package 1" at bounding box center [792, 335] width 57 height 19
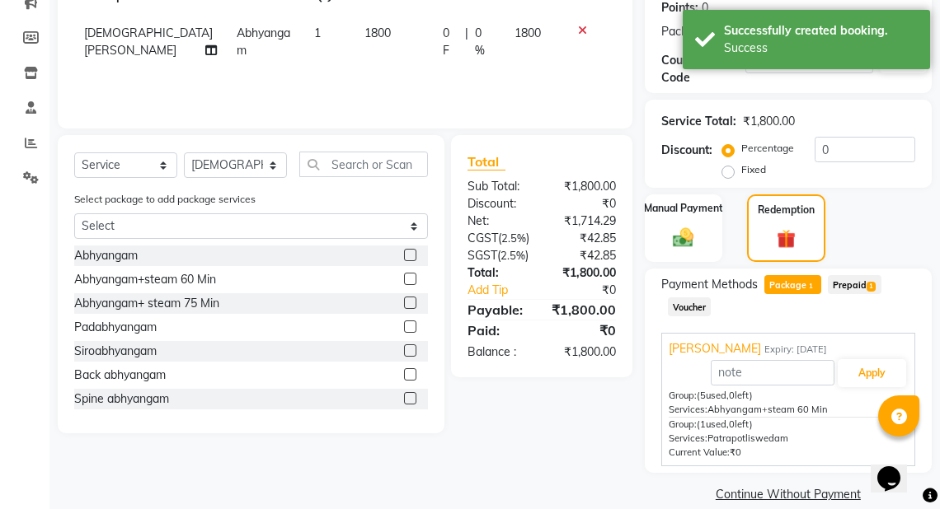
scroll to position [279, 0]
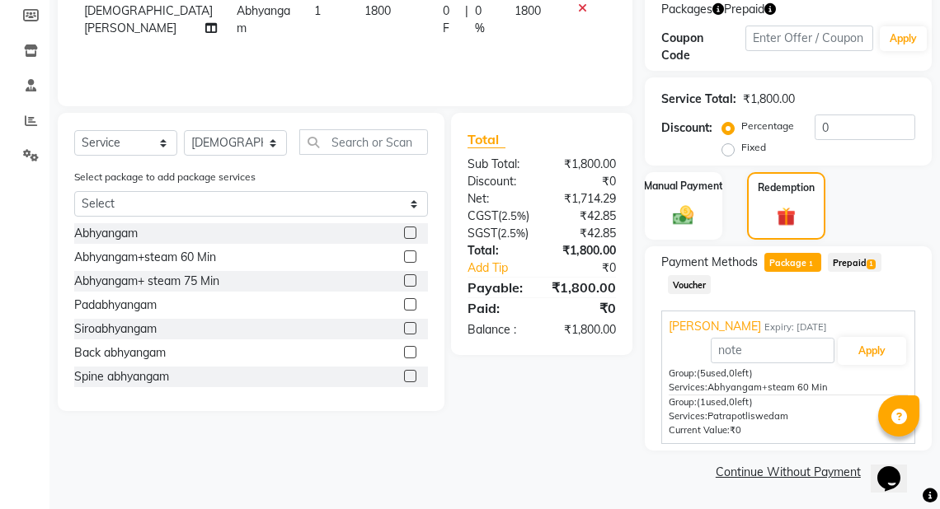
click at [864, 260] on span "Prepaid 1" at bounding box center [854, 262] width 54 height 19
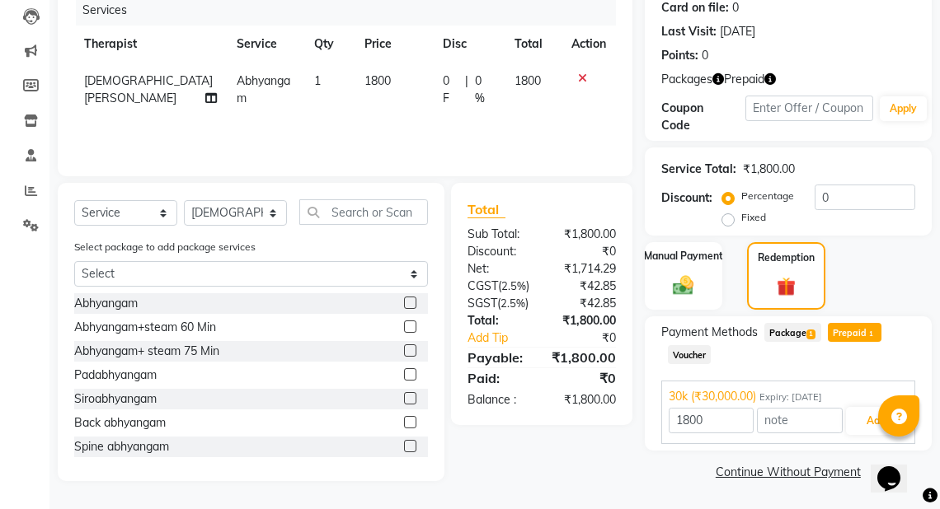
scroll to position [209, 0]
click at [578, 76] on icon at bounding box center [582, 79] width 9 height 12
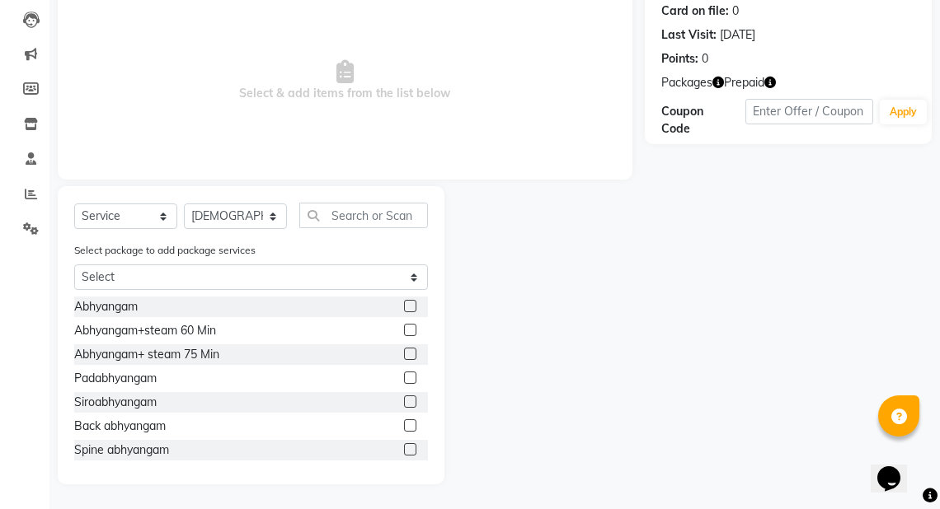
scroll to position [208, 0]
click at [326, 211] on input "text" at bounding box center [363, 216] width 129 height 26
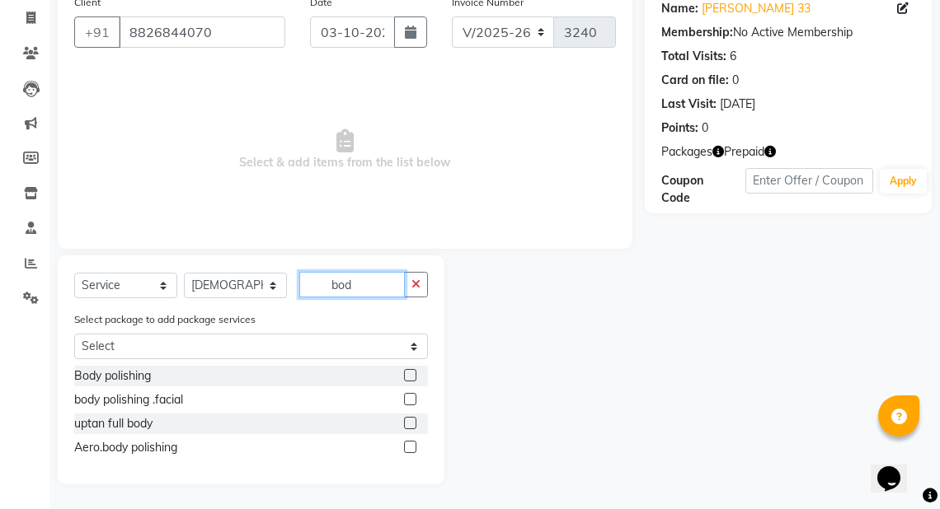
scroll to position [138, 0]
type input "bod"
click at [411, 374] on label at bounding box center [410, 375] width 12 height 12
click at [411, 374] on input "checkbox" at bounding box center [409, 376] width 11 height 11
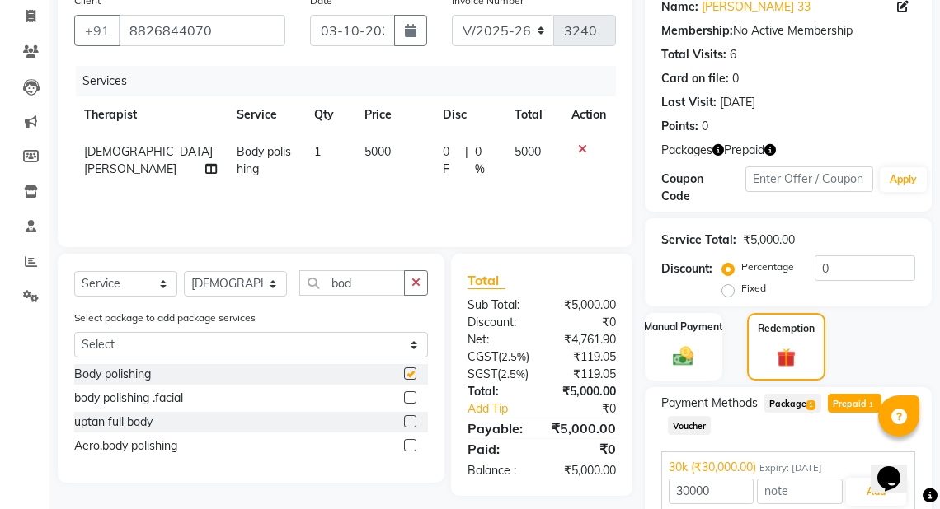
checkbox input "false"
drag, startPoint x: 729, startPoint y: 290, endPoint x: 849, endPoint y: 289, distance: 120.3
click at [741, 290] on label "Fixed" at bounding box center [753, 288] width 25 height 15
click at [732, 290] on input "Fixed" at bounding box center [731, 289] width 12 height 12
radio input "true"
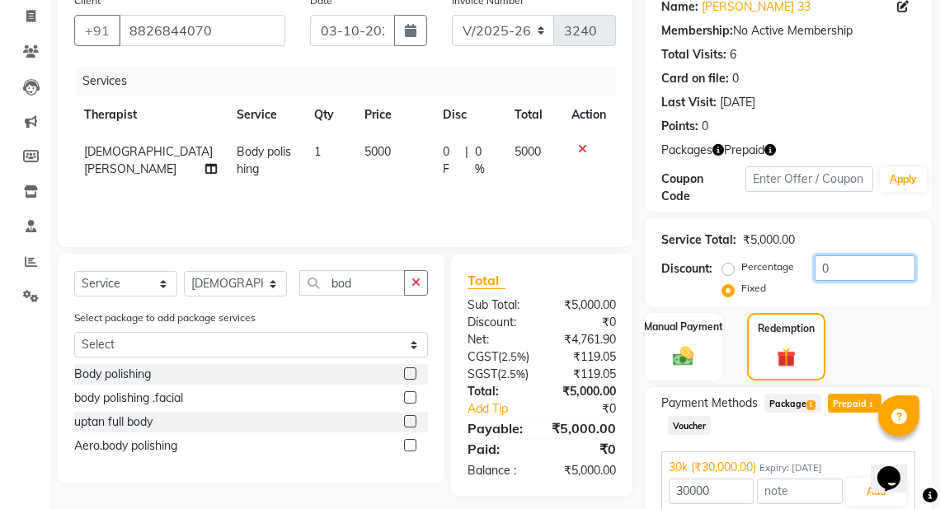
drag, startPoint x: 878, startPoint y: 277, endPoint x: 812, endPoint y: 284, distance: 66.3
click at [812, 284] on div "Percentage Fixed 0" at bounding box center [820, 277] width 190 height 45
type input "1000"
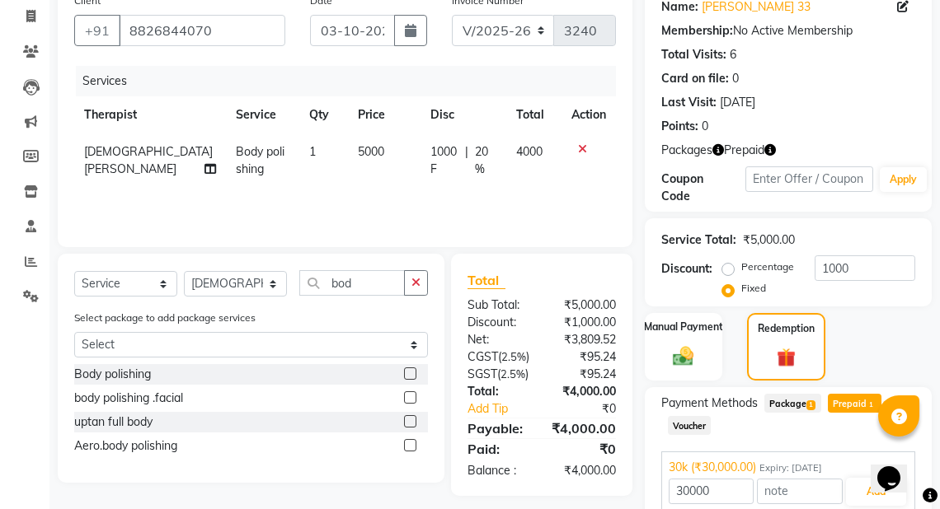
click at [845, 405] on span "Prepaid 1" at bounding box center [854, 403] width 54 height 19
type input "4000"
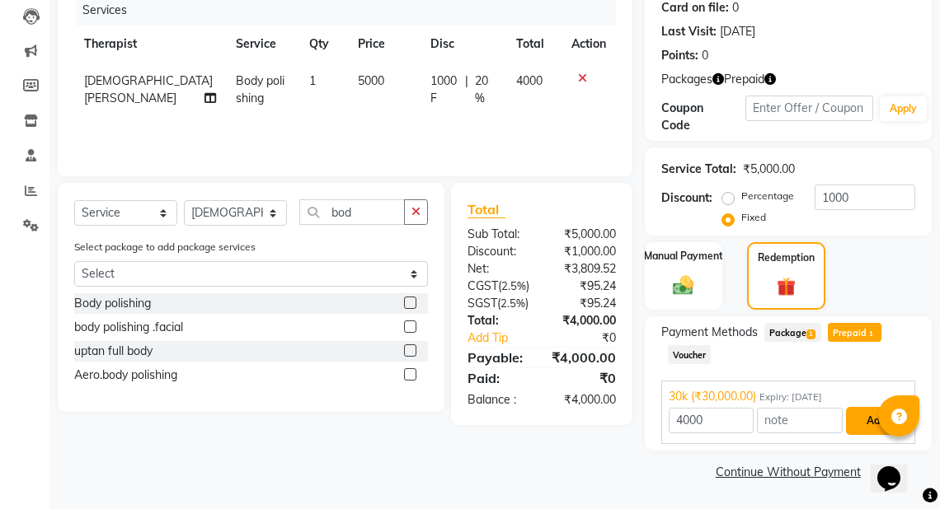
click at [860, 413] on button "Add" at bounding box center [876, 421] width 60 height 28
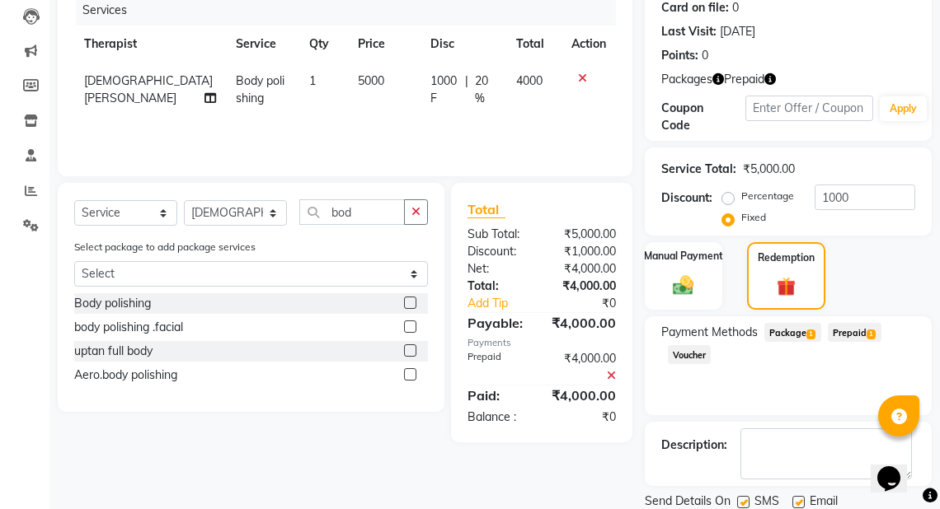
scroll to position [265, 0]
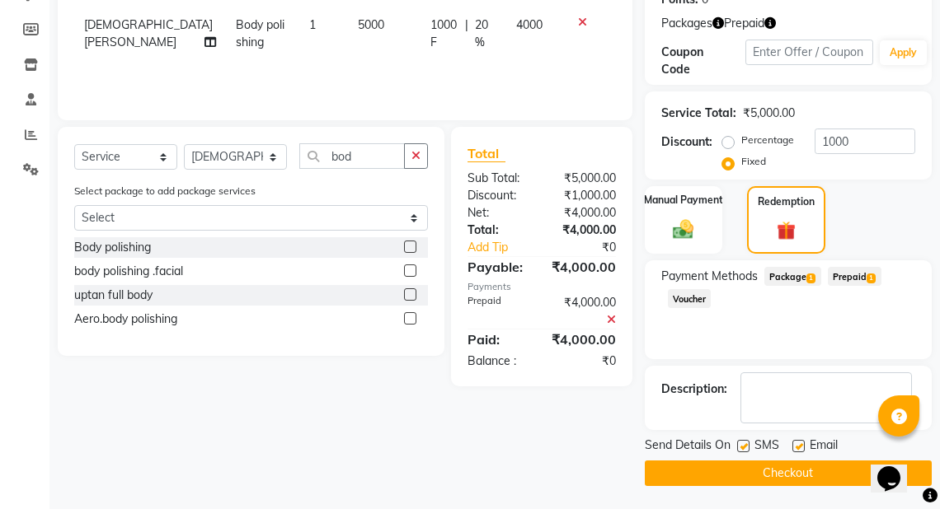
click at [788, 475] on button "Checkout" at bounding box center [788, 474] width 287 height 26
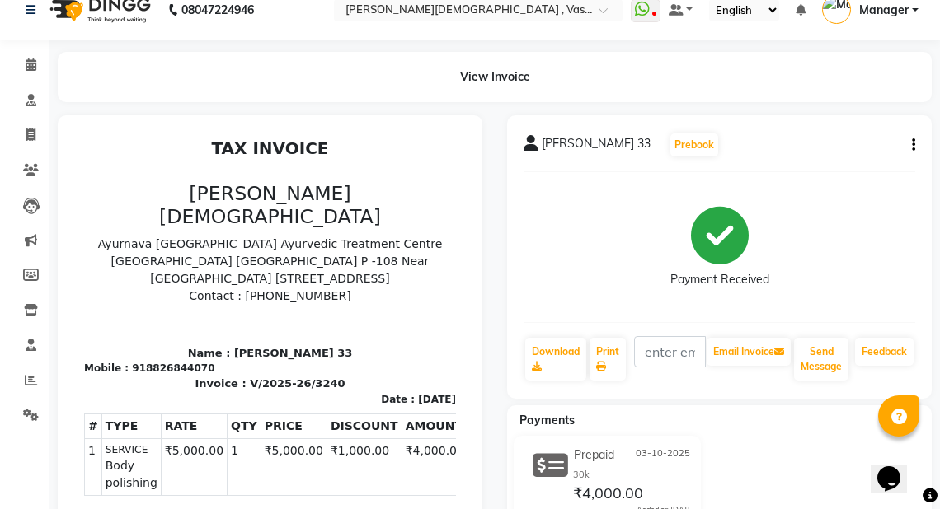
scroll to position [18, 0]
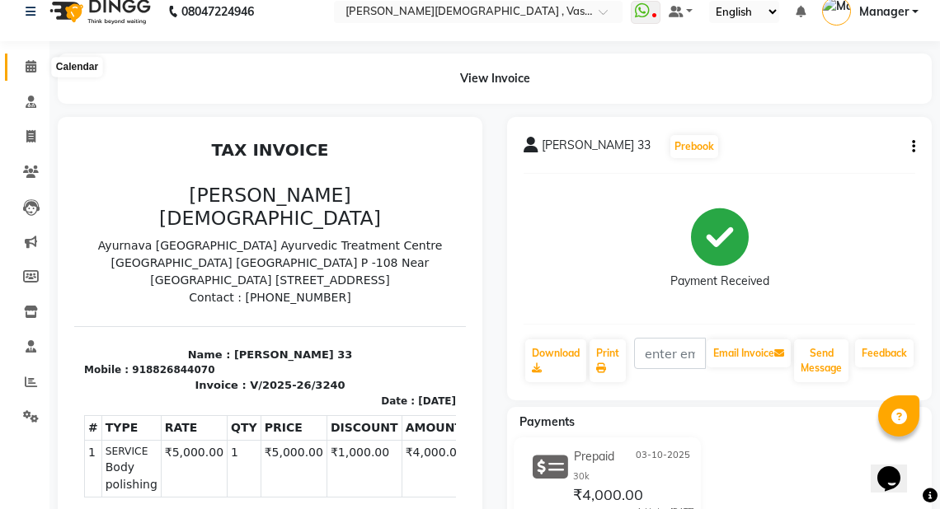
click at [32, 69] on icon at bounding box center [31, 66] width 11 height 12
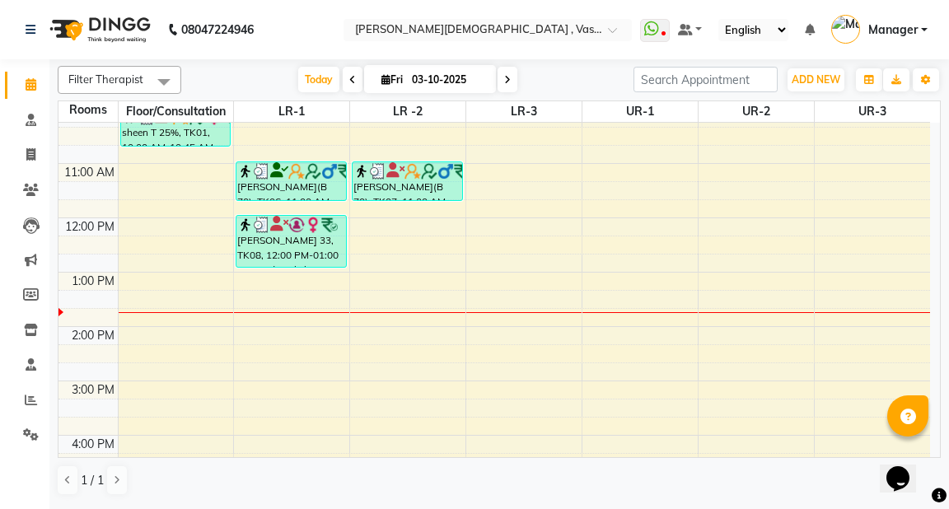
scroll to position [232, 0]
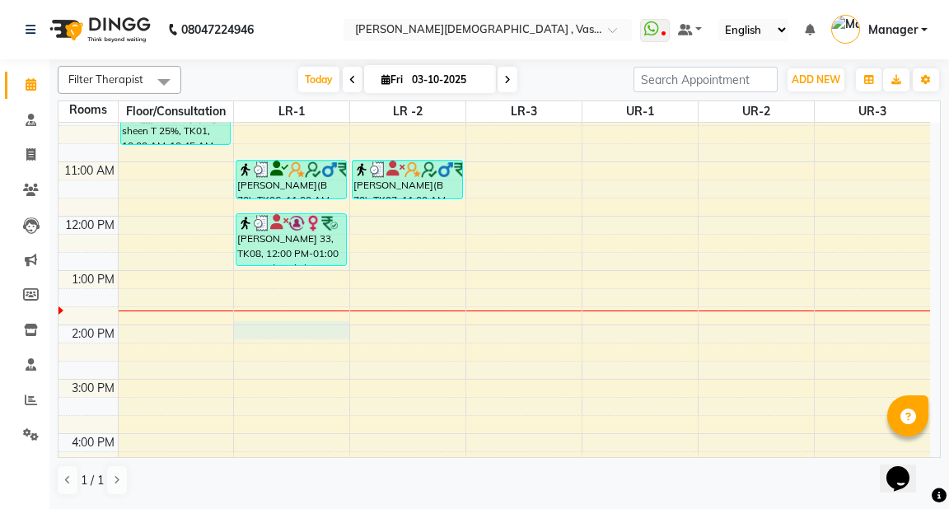
click at [244, 327] on div "6:00 AM 7:00 AM 8:00 AM 9:00 AM 10:00 AM 11:00 AM 12:00 PM 1:00 PM 2:00 PM 3:00…" at bounding box center [495, 297] width 872 height 815
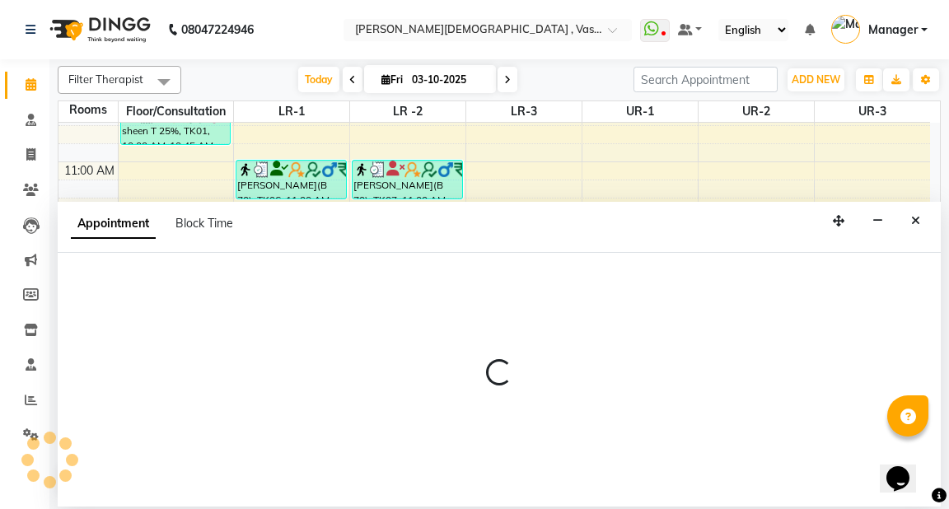
select select "840"
select select "tentative"
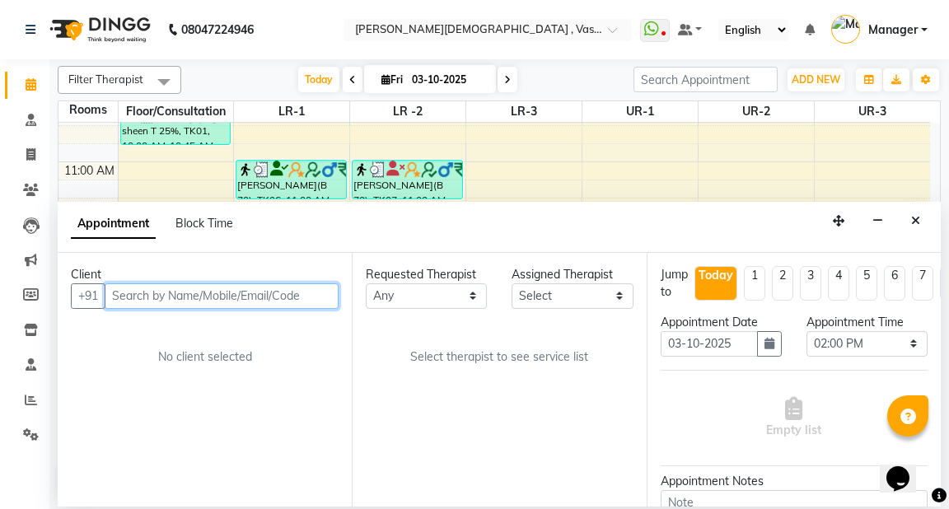
click at [131, 302] on input "text" at bounding box center [222, 297] width 234 height 26
type input "9899779507"
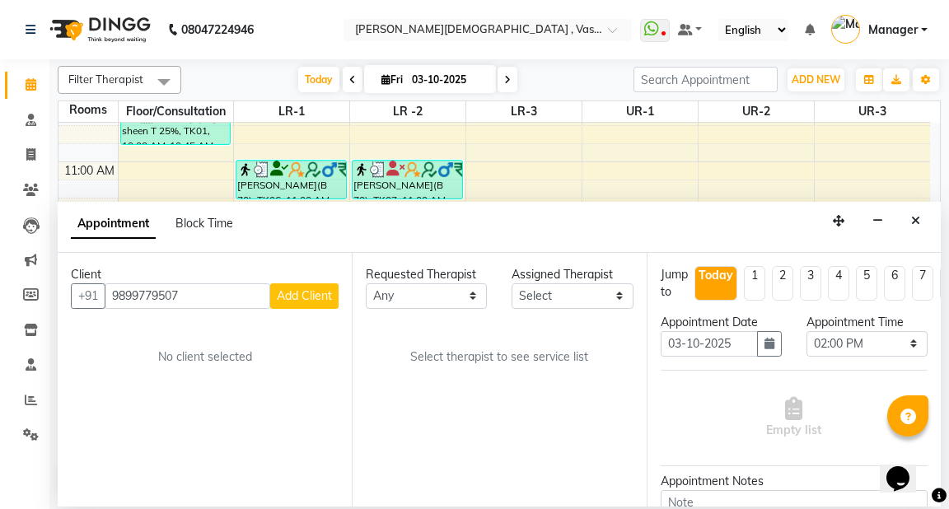
click at [320, 292] on span "Add Client" at bounding box center [304, 295] width 55 height 15
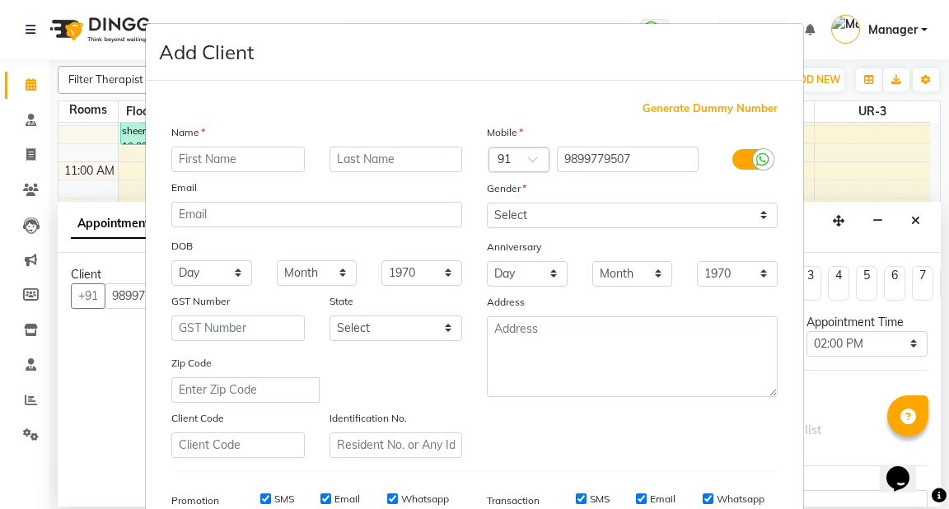
click at [245, 165] on input "text" at bounding box center [238, 160] width 134 height 26
type input "[PERSON_NAME]"
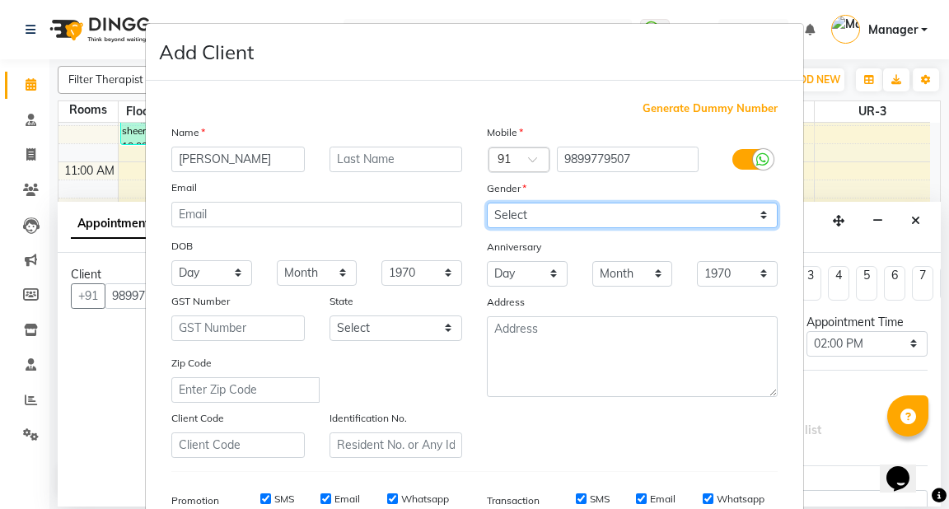
click at [693, 216] on select "Select [DEMOGRAPHIC_DATA] [DEMOGRAPHIC_DATA] Other Prefer Not To Say" at bounding box center [632, 216] width 291 height 26
select select "[DEMOGRAPHIC_DATA]"
click at [487, 204] on select "Select [DEMOGRAPHIC_DATA] [DEMOGRAPHIC_DATA] Other Prefer Not To Say" at bounding box center [632, 216] width 291 height 26
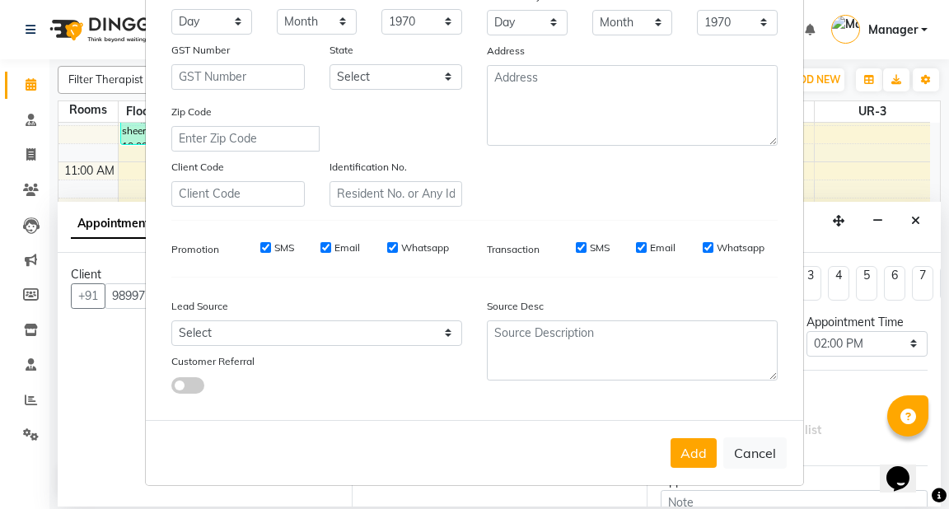
click at [691, 459] on button "Add" at bounding box center [694, 453] width 46 height 30
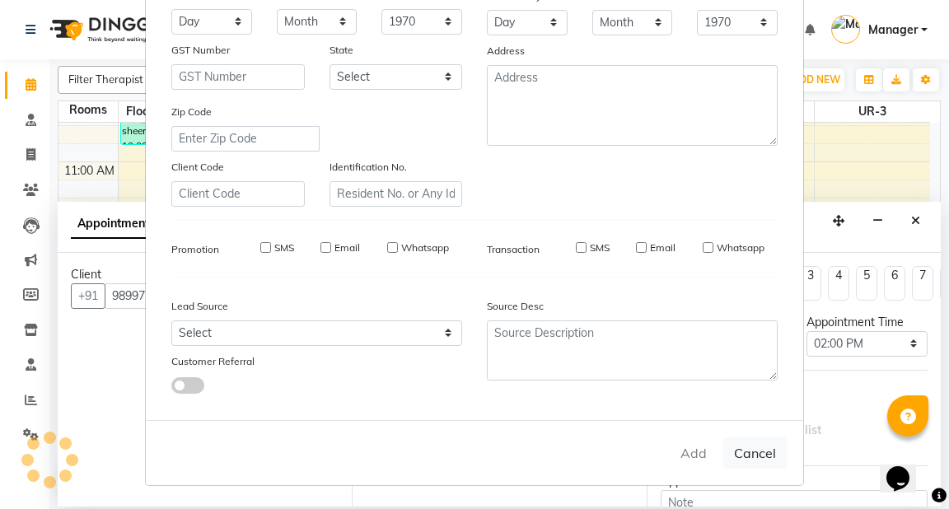
select select
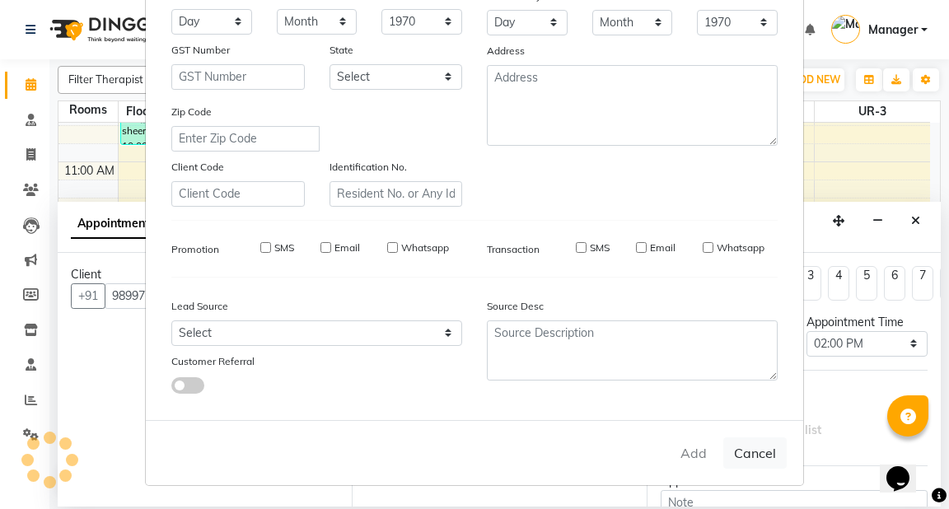
select select
checkbox input "false"
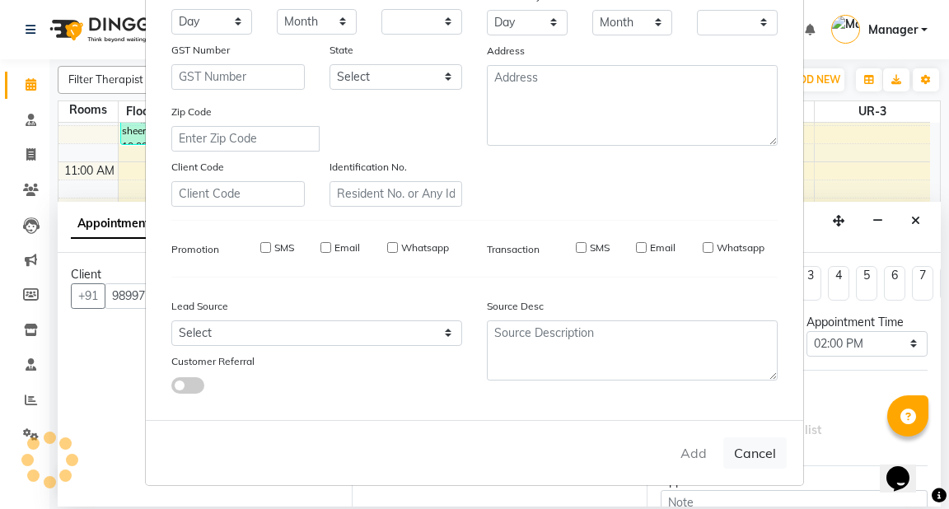
checkbox input "false"
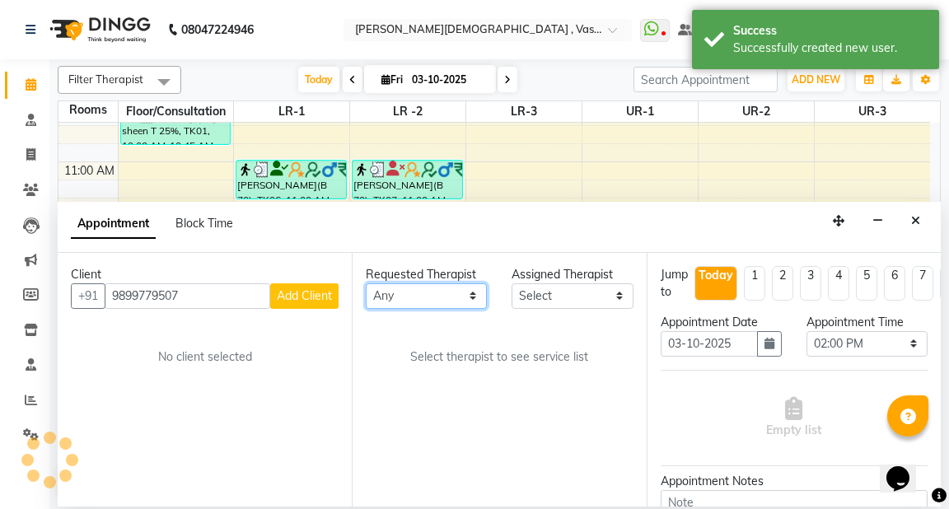
click at [469, 295] on select "Any [PERSON_NAME] V [PERSON_NAME] [PERSON_NAME] A K [PERSON_NAME] N [PERSON_NAM…" at bounding box center [426, 297] width 121 height 26
select select "39038"
click at [366, 284] on select "Any [PERSON_NAME] V [PERSON_NAME] [PERSON_NAME] A K [PERSON_NAME] N [PERSON_NAM…" at bounding box center [426, 297] width 121 height 26
select select "39038"
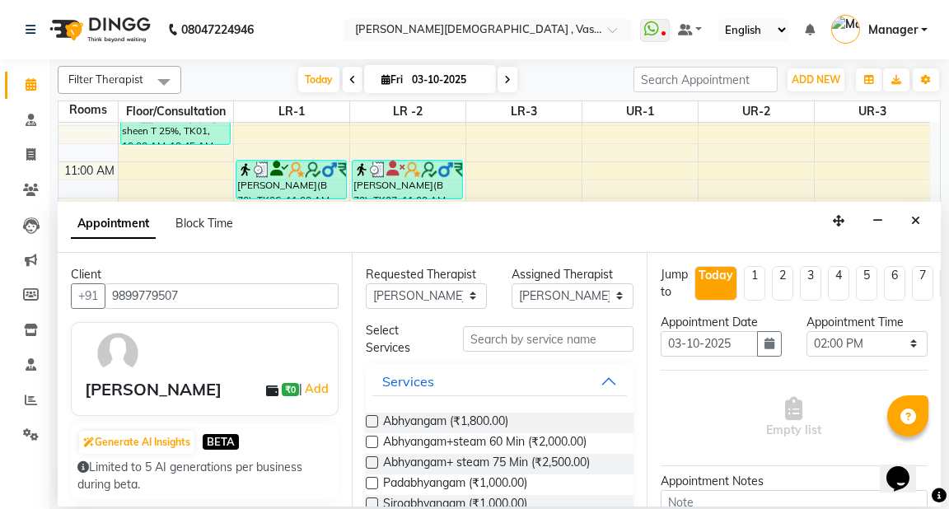
click at [369, 440] on label at bounding box center [372, 442] width 12 height 12
click at [369, 440] on input "checkbox" at bounding box center [371, 443] width 11 height 11
checkbox input "true"
select select "2647"
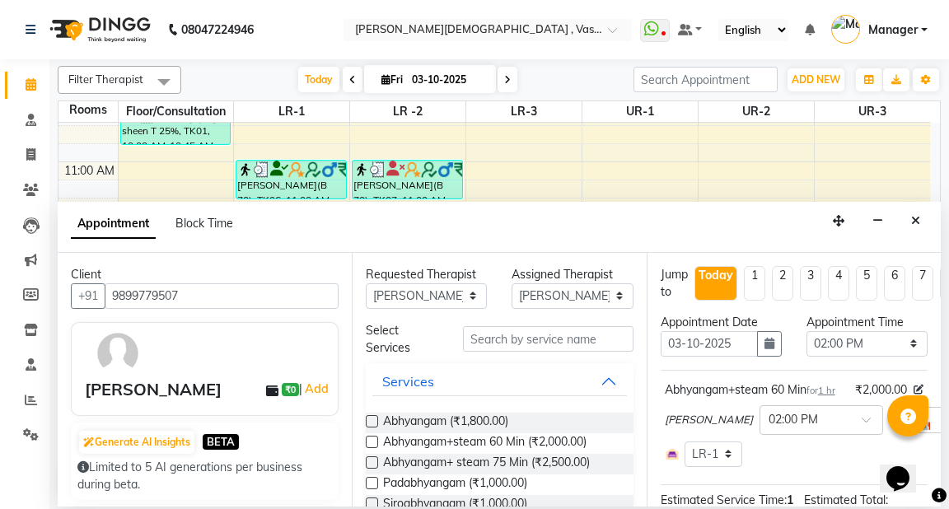
checkbox input "false"
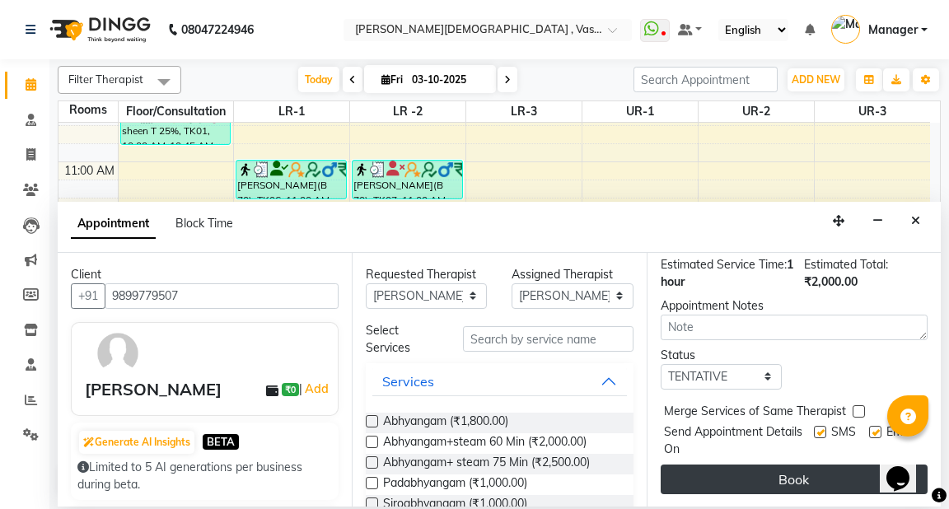
click at [841, 467] on button "Book" at bounding box center [794, 480] width 267 height 30
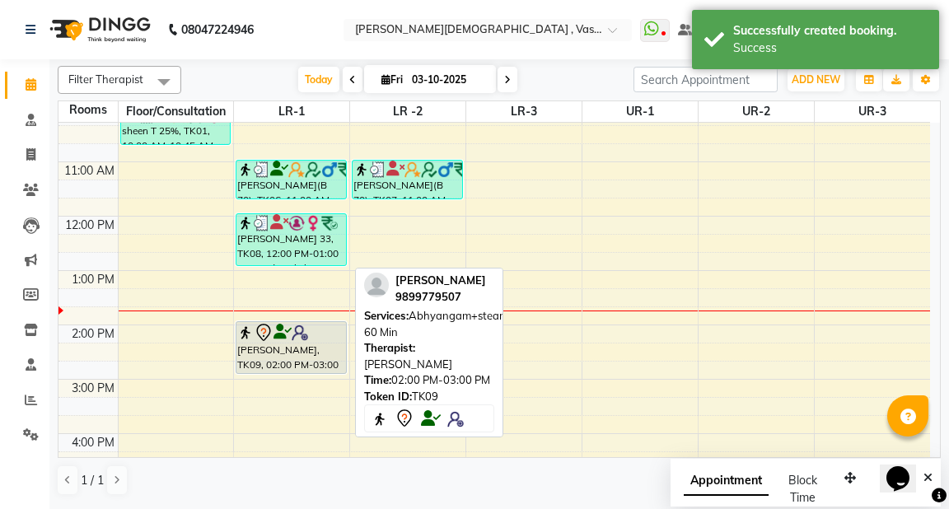
click at [262, 349] on div "[PERSON_NAME], TK09, 02:00 PM-03:00 PM, Abhyangam+steam 60 Min" at bounding box center [291, 347] width 109 height 51
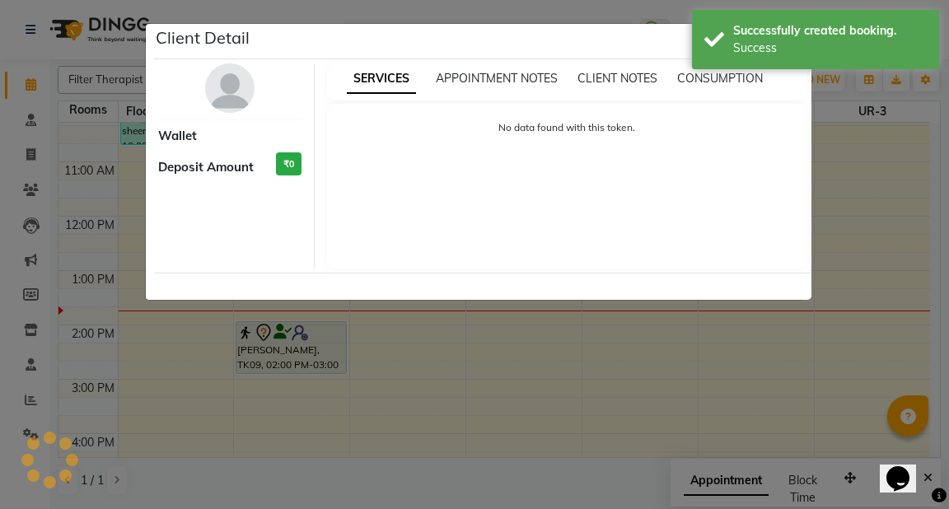
select select "7"
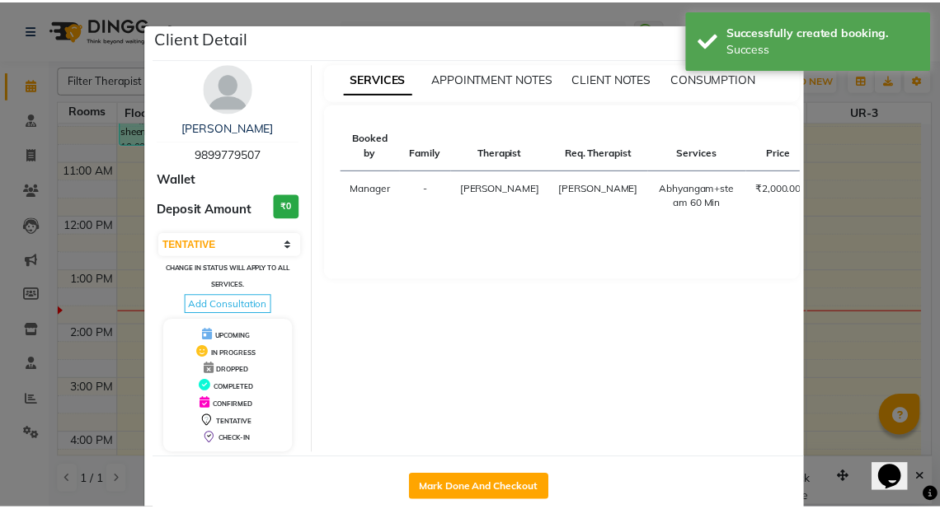
scroll to position [30, 0]
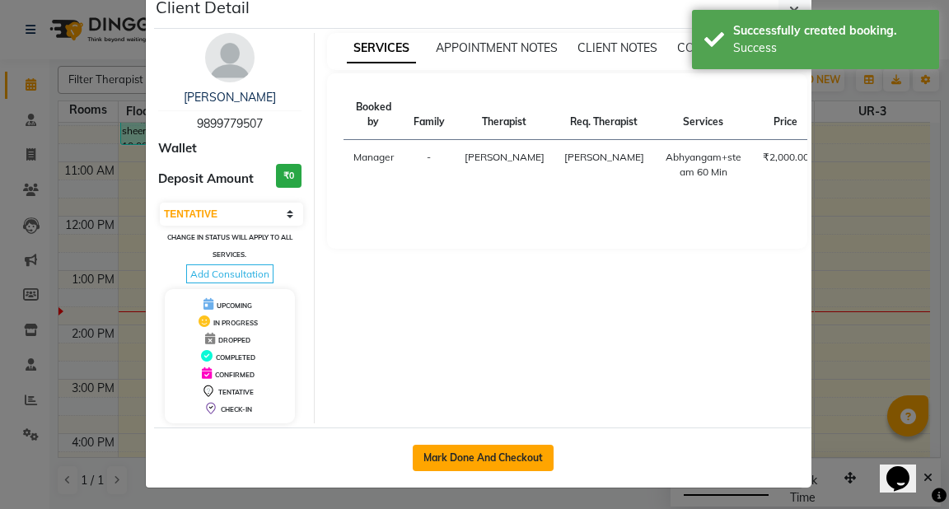
click at [508, 452] on button "Mark Done And Checkout" at bounding box center [483, 458] width 141 height 26
select select "service"
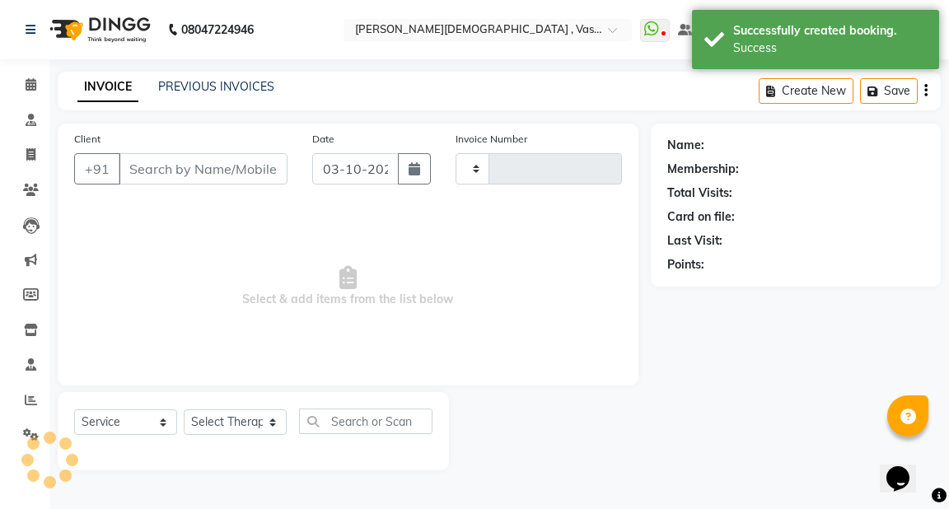
type input "3241"
select select "5571"
type input "9899779507"
select select "39038"
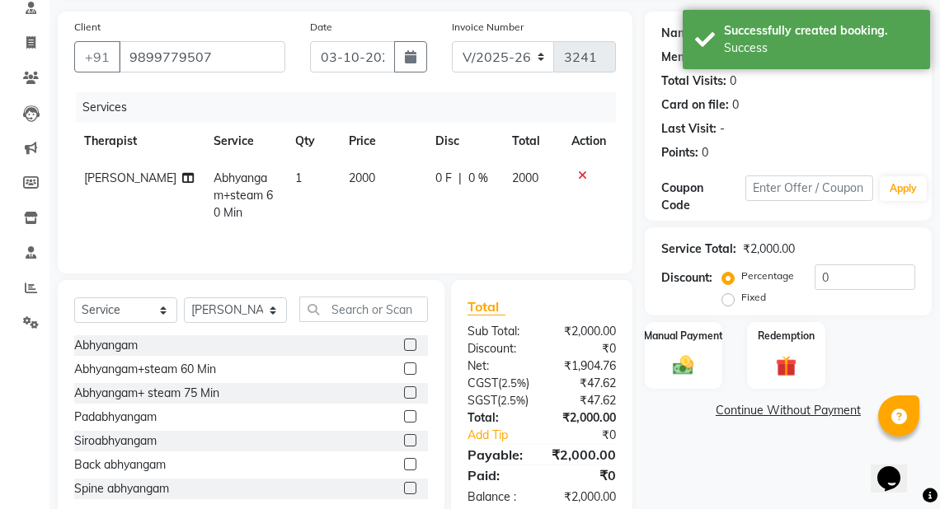
scroll to position [185, 0]
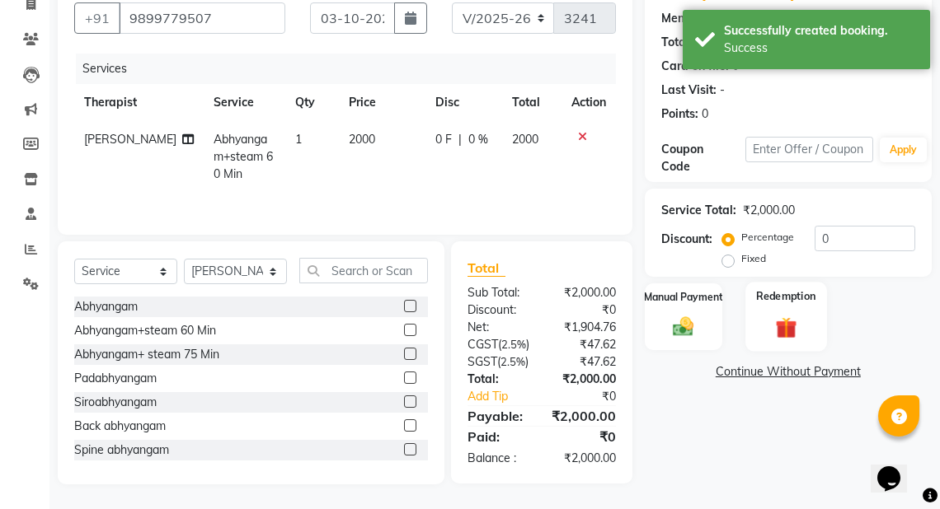
click at [789, 314] on img at bounding box center [785, 327] width 35 height 27
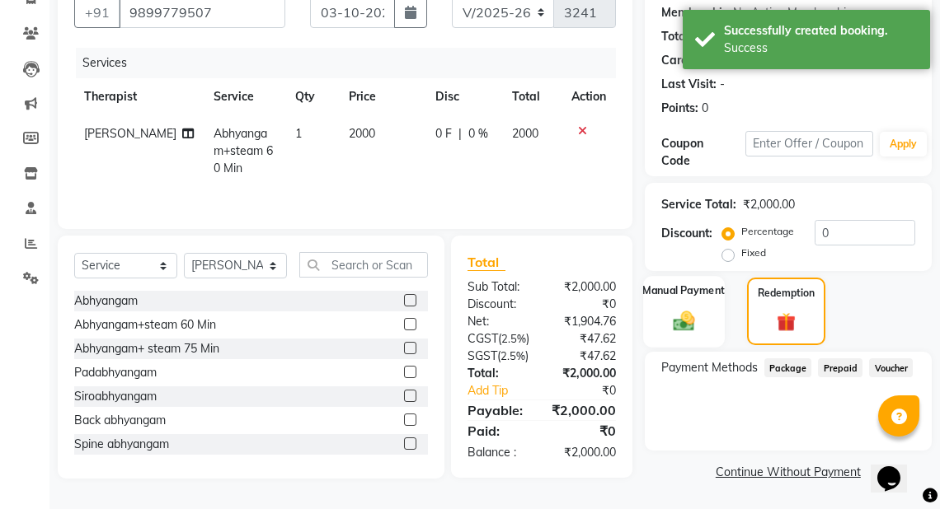
click at [672, 308] on img at bounding box center [683, 320] width 35 height 25
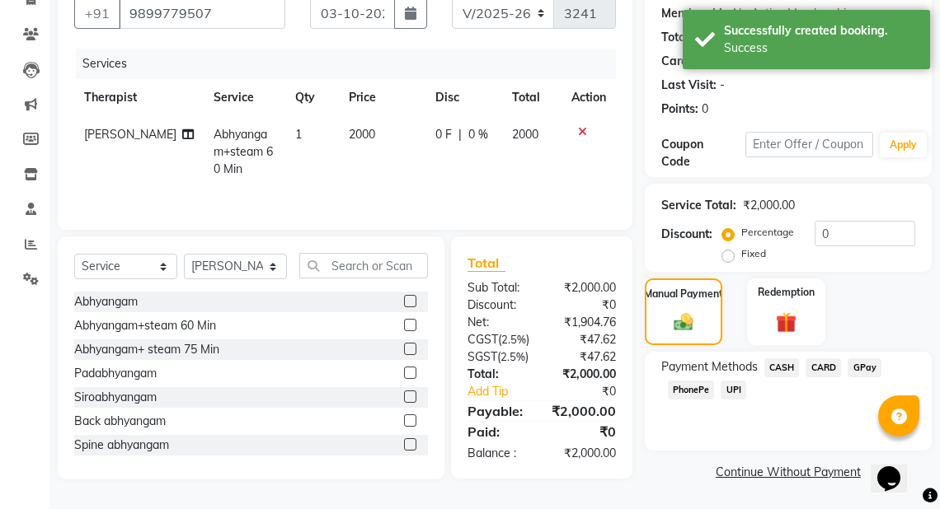
click at [863, 359] on span "GPay" at bounding box center [864, 368] width 34 height 19
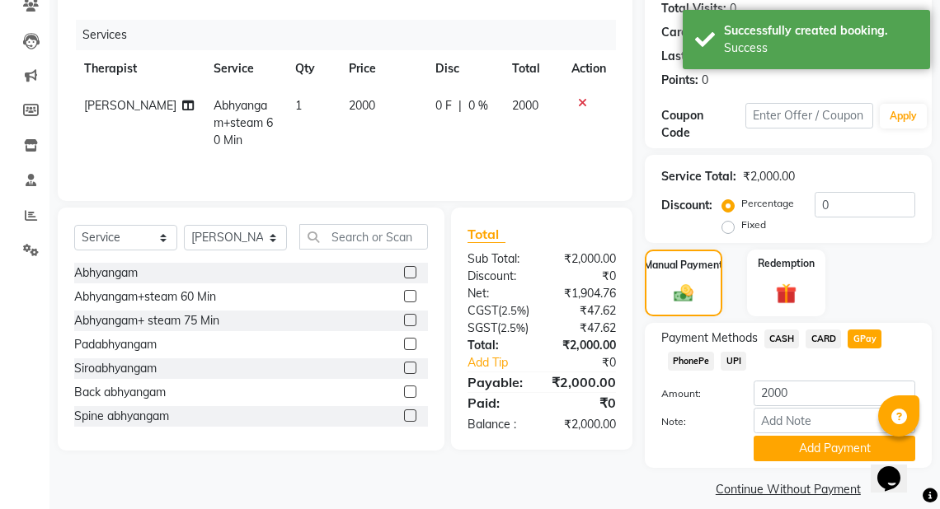
scroll to position [203, 0]
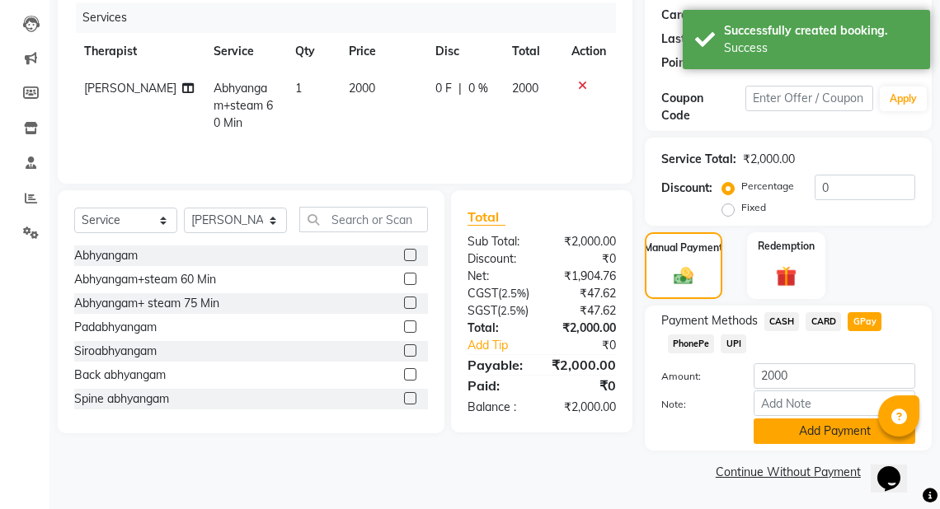
click at [826, 425] on button "Add Payment" at bounding box center [834, 432] width 162 height 26
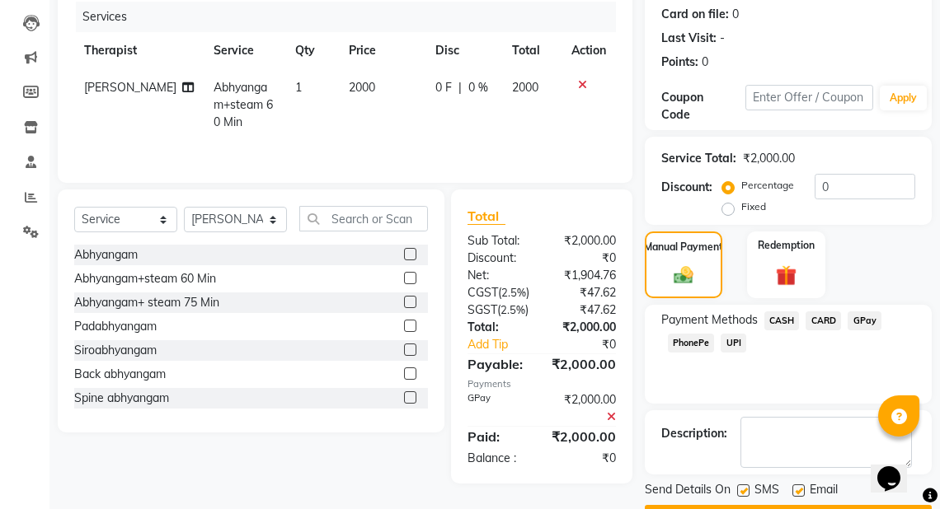
scroll to position [247, 0]
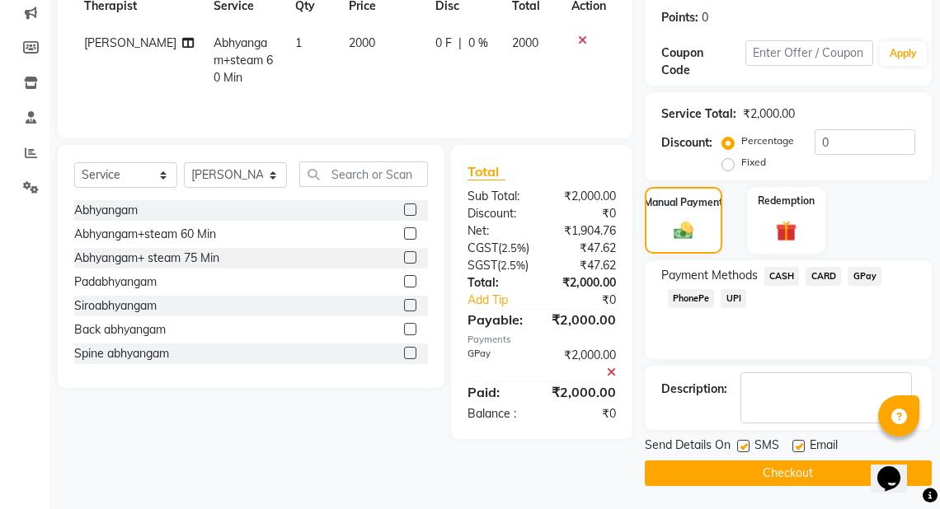
click at [801, 471] on button "Checkout" at bounding box center [788, 474] width 287 height 26
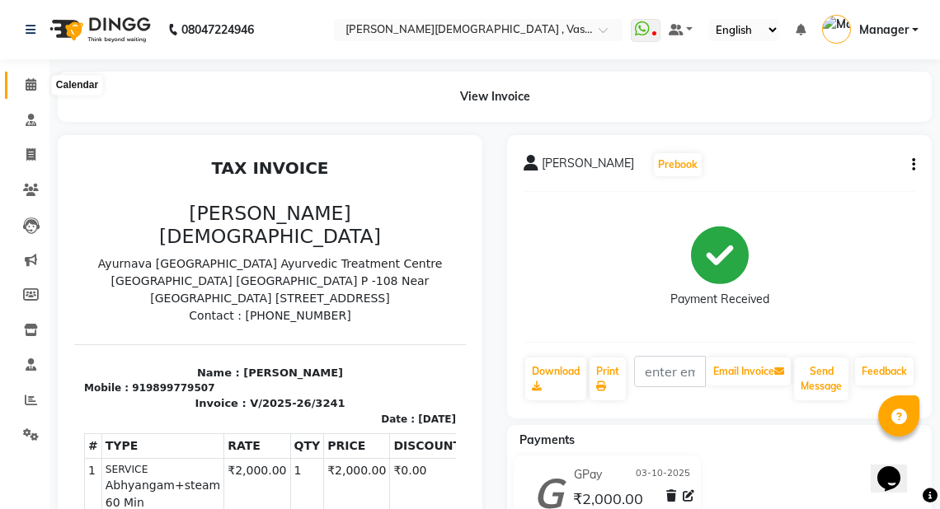
click at [32, 88] on icon at bounding box center [31, 84] width 11 height 12
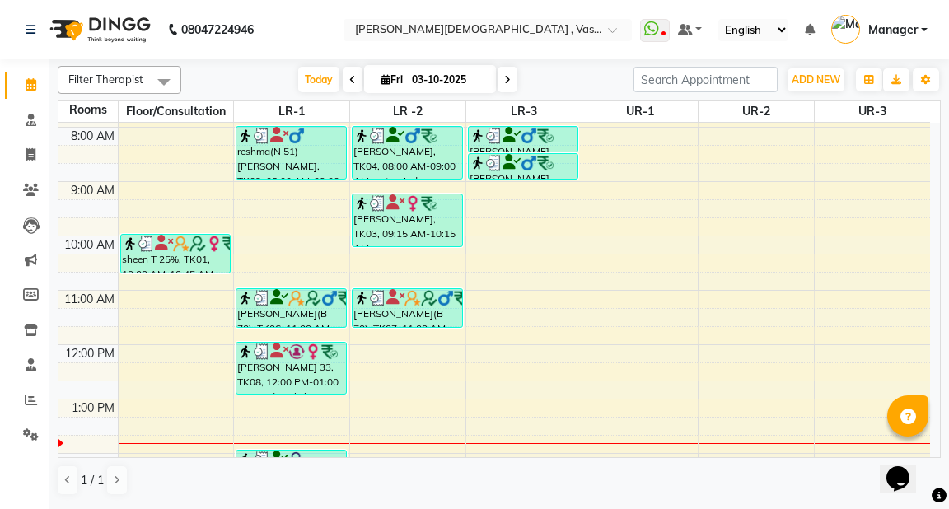
scroll to position [107, 0]
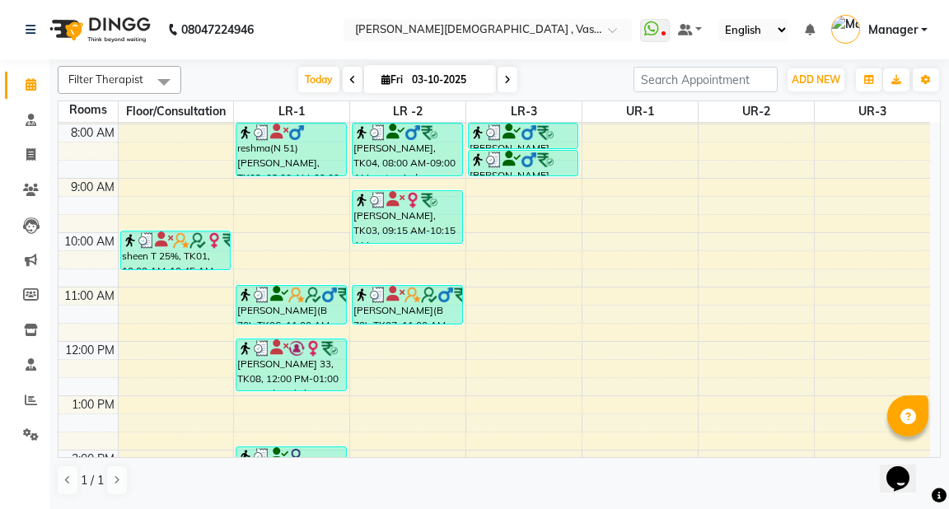
click at [386, 77] on icon at bounding box center [386, 79] width 9 height 11
select select "10"
select select "2025"
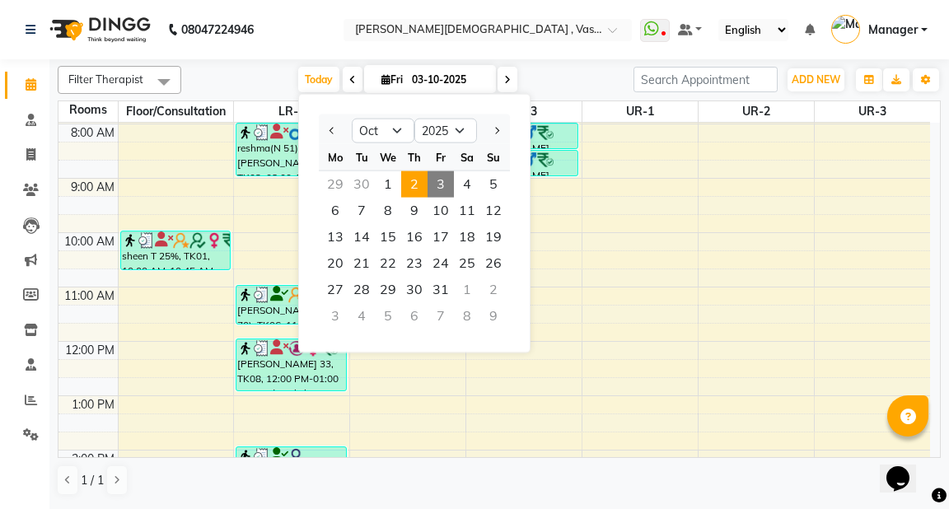
click at [412, 190] on span "2" at bounding box center [414, 184] width 26 height 26
type input "02-10-2025"
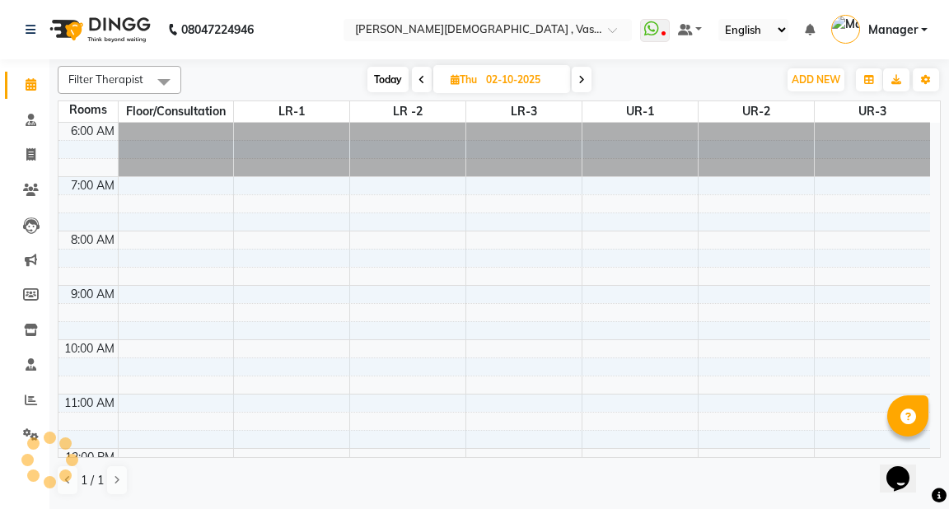
scroll to position [432, 0]
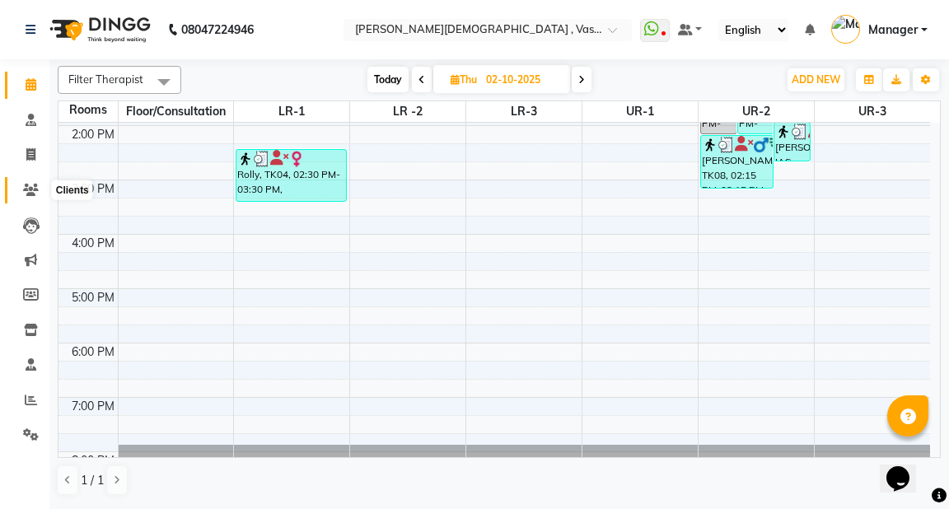
click at [25, 195] on icon at bounding box center [31, 190] width 16 height 12
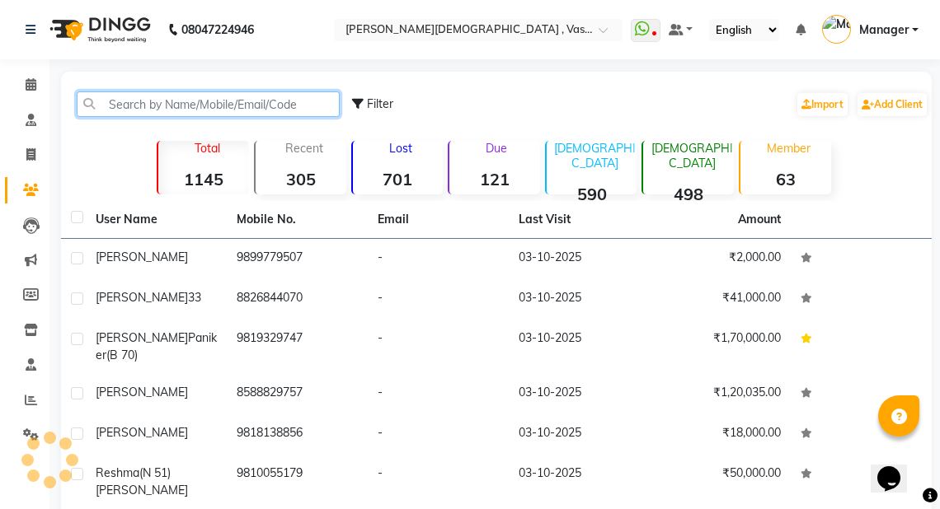
click at [138, 107] on input "text" at bounding box center [208, 104] width 263 height 26
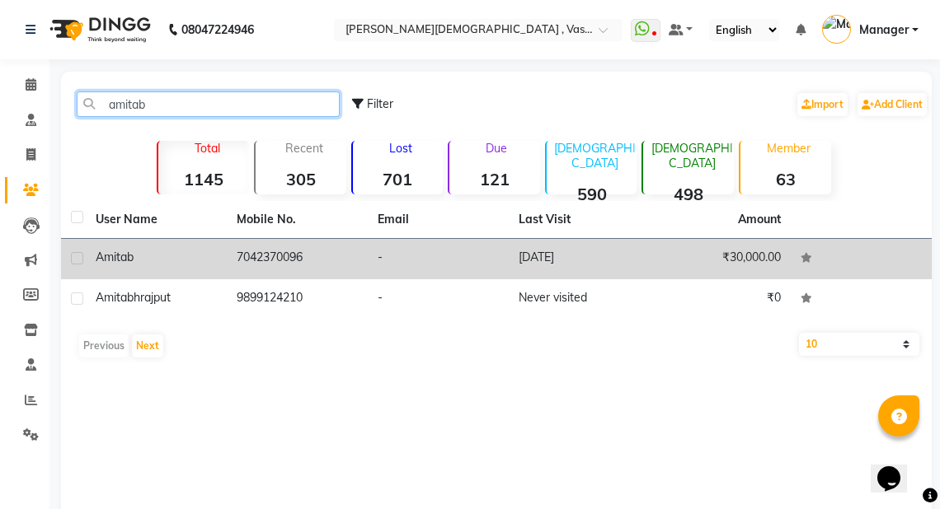
type input "amitab"
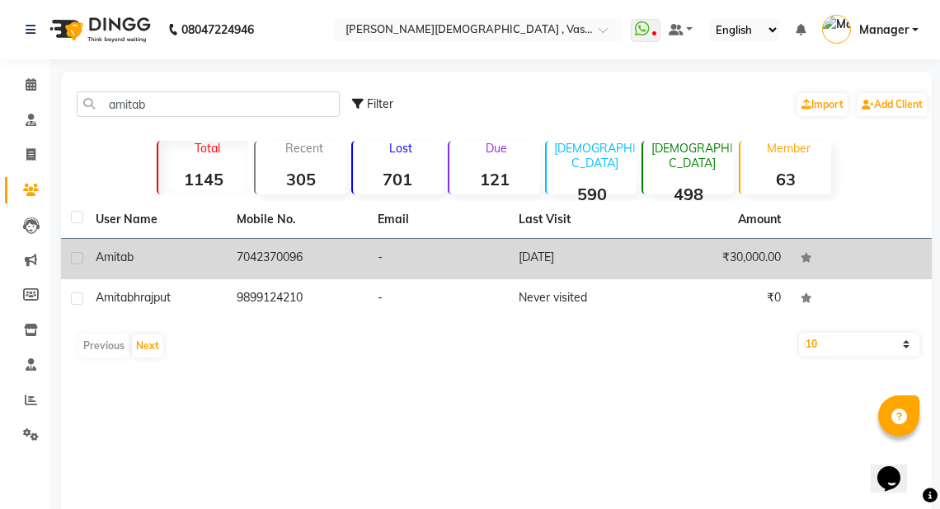
click at [221, 248] on td "Amitab" at bounding box center [156, 259] width 141 height 40
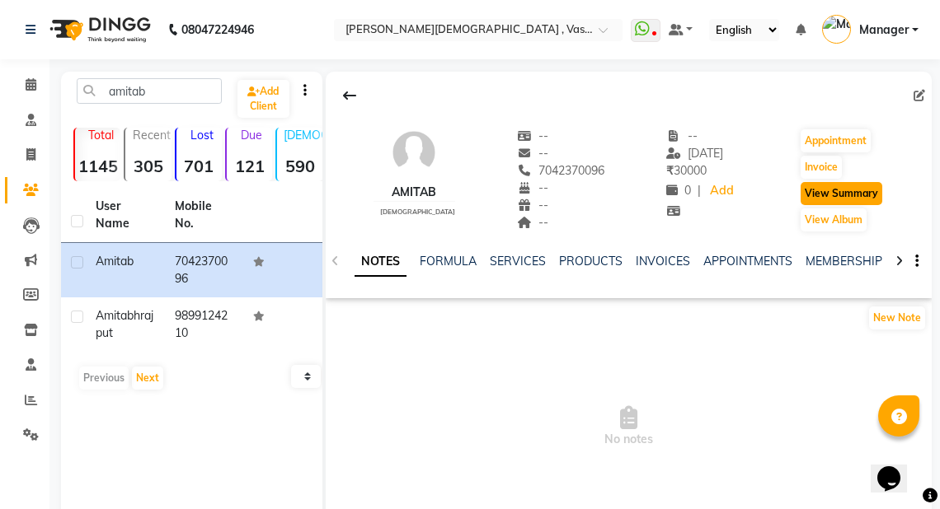
click at [866, 196] on button "View Summary" at bounding box center [841, 193] width 82 height 23
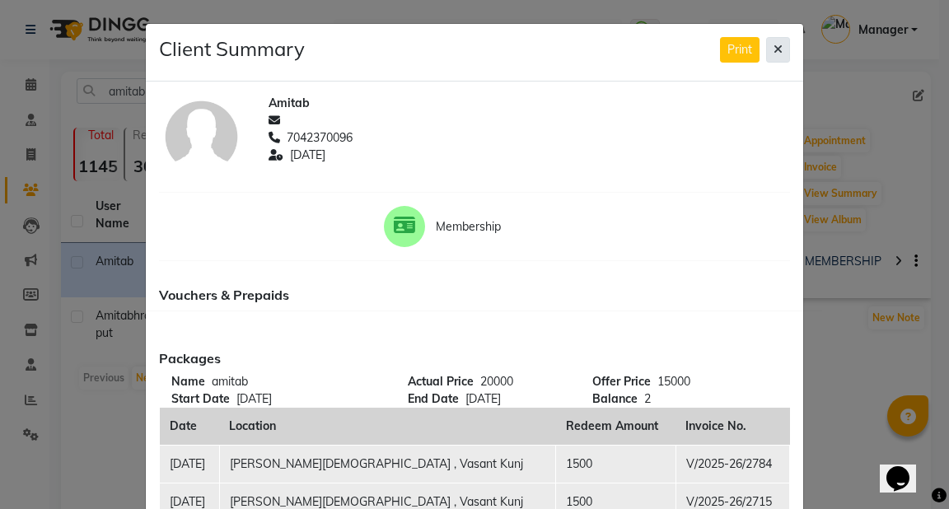
click at [775, 40] on button at bounding box center [778, 50] width 24 height 26
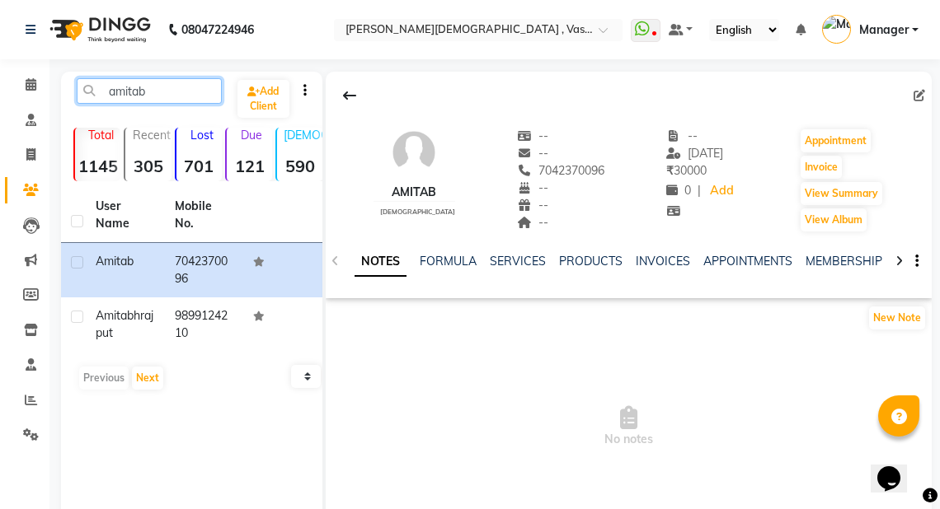
drag, startPoint x: 150, startPoint y: 87, endPoint x: 73, endPoint y: 99, distance: 78.3
click at [73, 99] on div "amitab" at bounding box center [149, 91] width 170 height 26
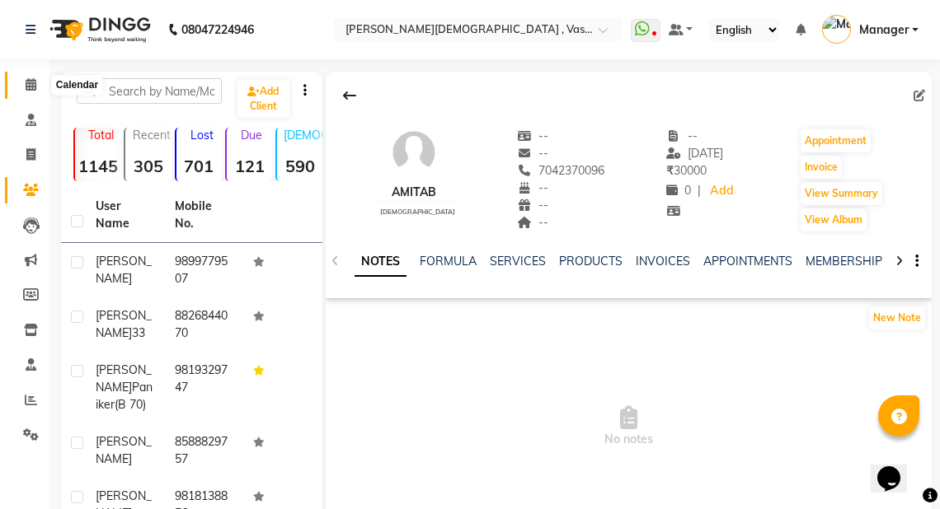
click at [26, 82] on icon at bounding box center [31, 84] width 11 height 12
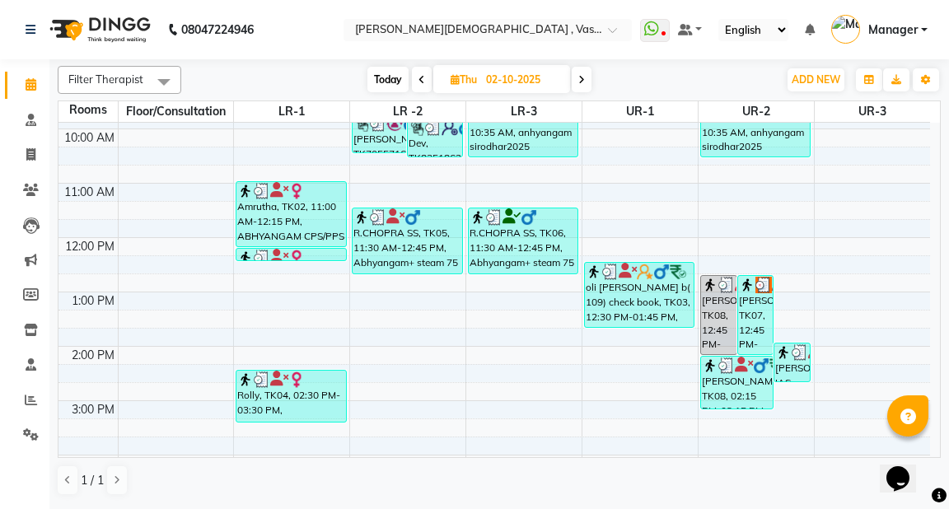
scroll to position [198, 0]
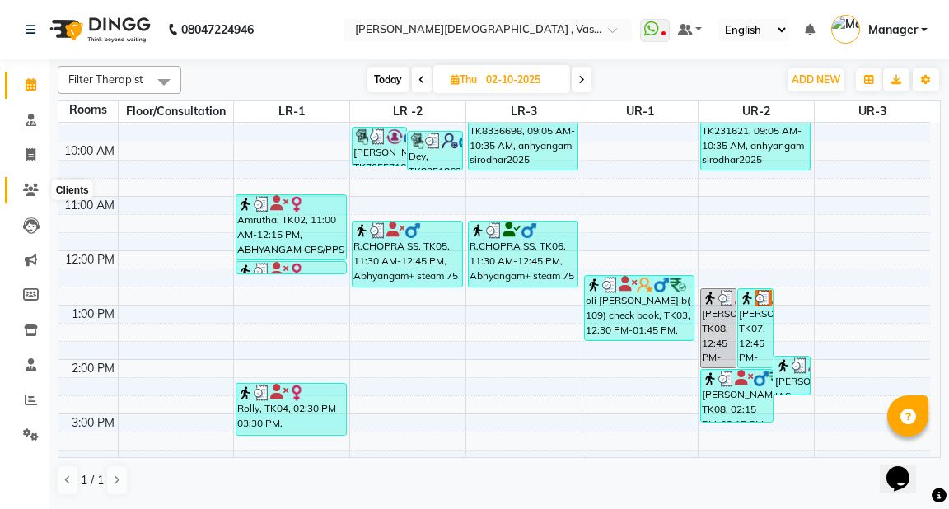
drag, startPoint x: 30, startPoint y: 188, endPoint x: 69, endPoint y: 177, distance: 40.2
click at [31, 188] on icon at bounding box center [31, 190] width 16 height 12
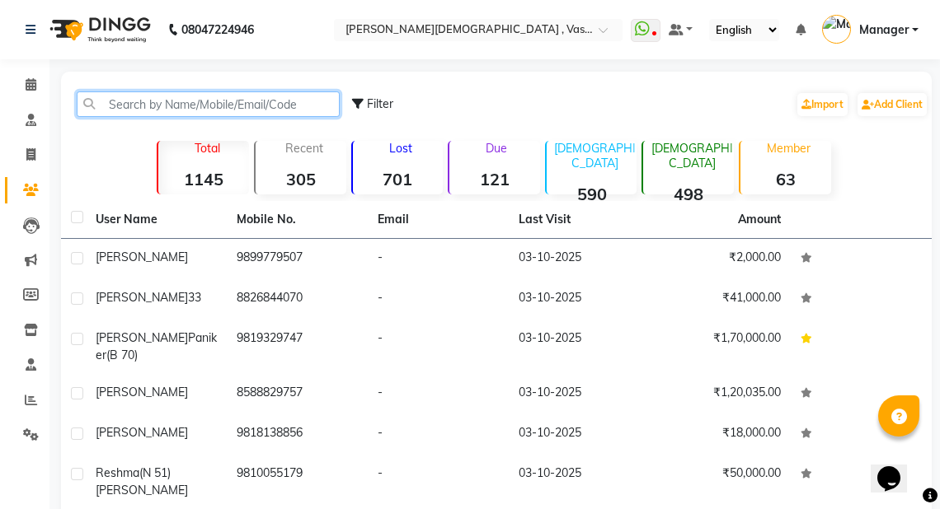
click at [144, 101] on input "text" at bounding box center [208, 104] width 263 height 26
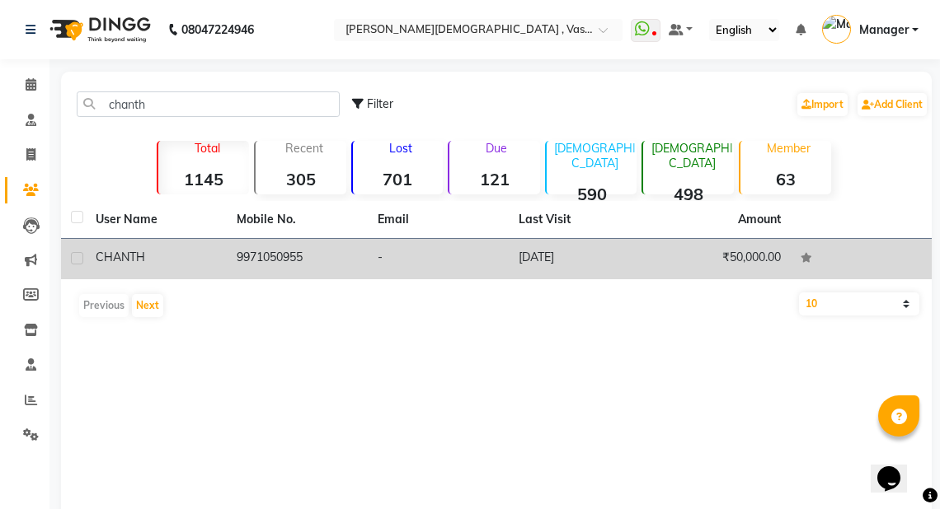
click at [195, 260] on div "CHANTH" at bounding box center [156, 257] width 121 height 17
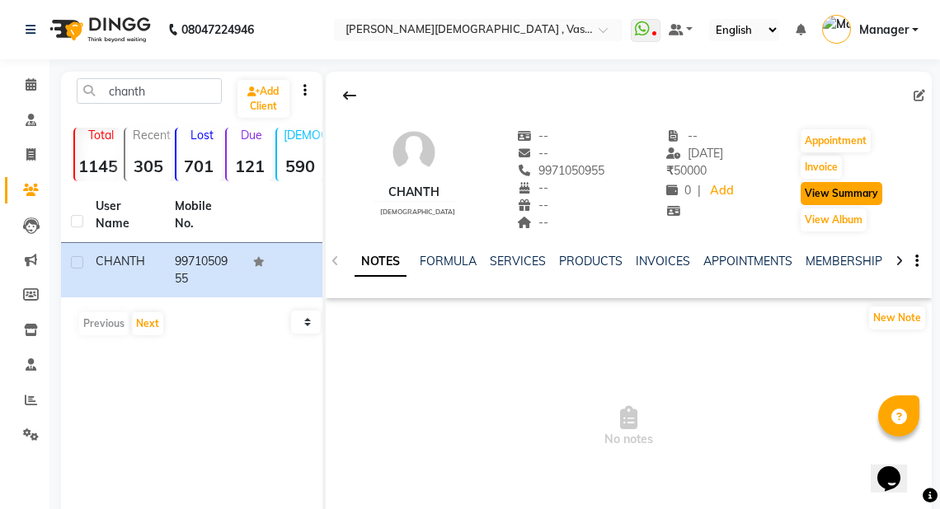
click at [875, 189] on button "View Summary" at bounding box center [841, 193] width 82 height 23
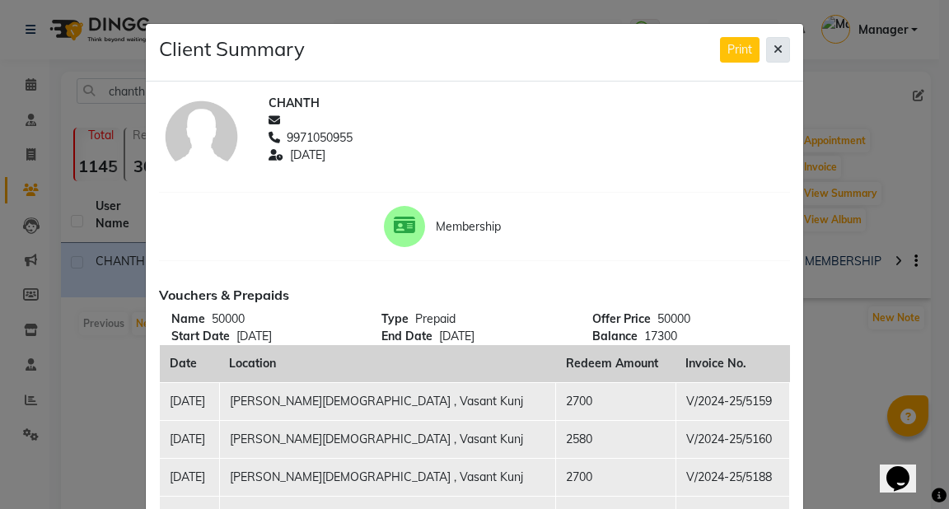
click at [778, 37] on button at bounding box center [778, 50] width 24 height 26
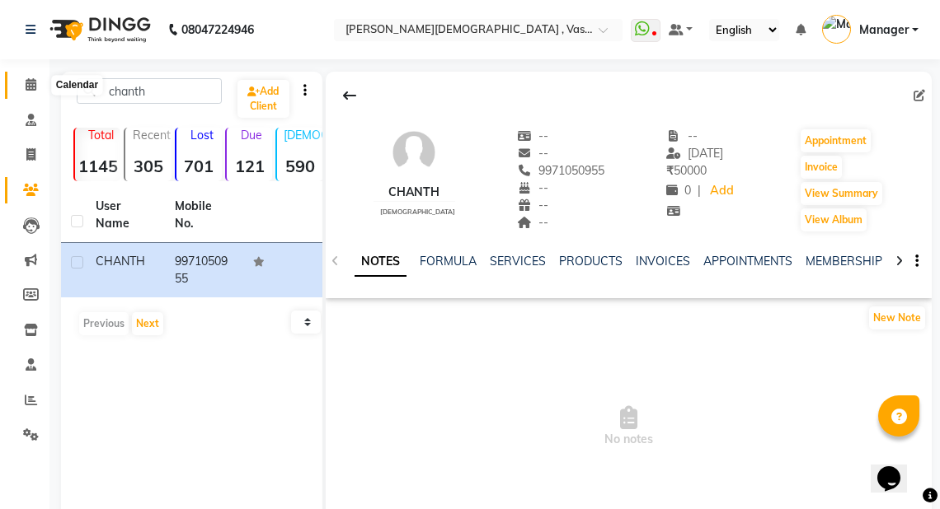
click at [30, 82] on icon at bounding box center [31, 84] width 11 height 12
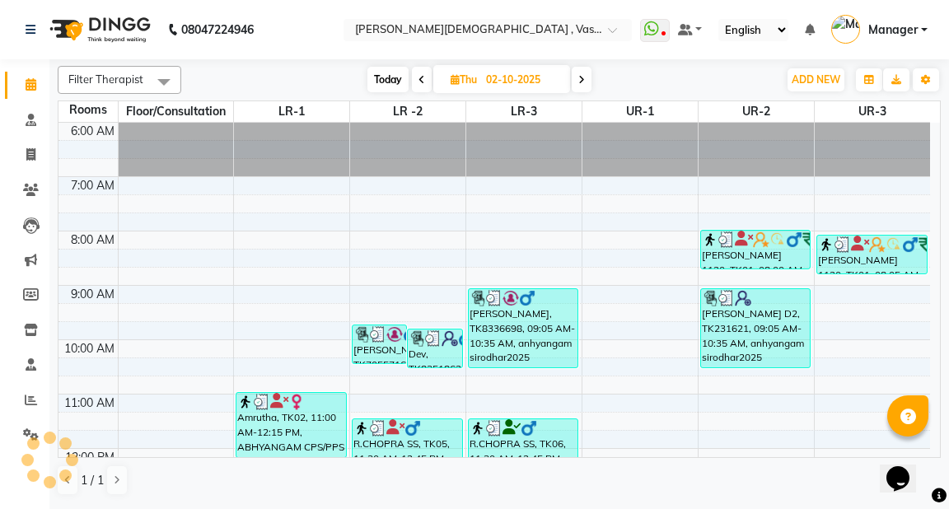
scroll to position [441, 0]
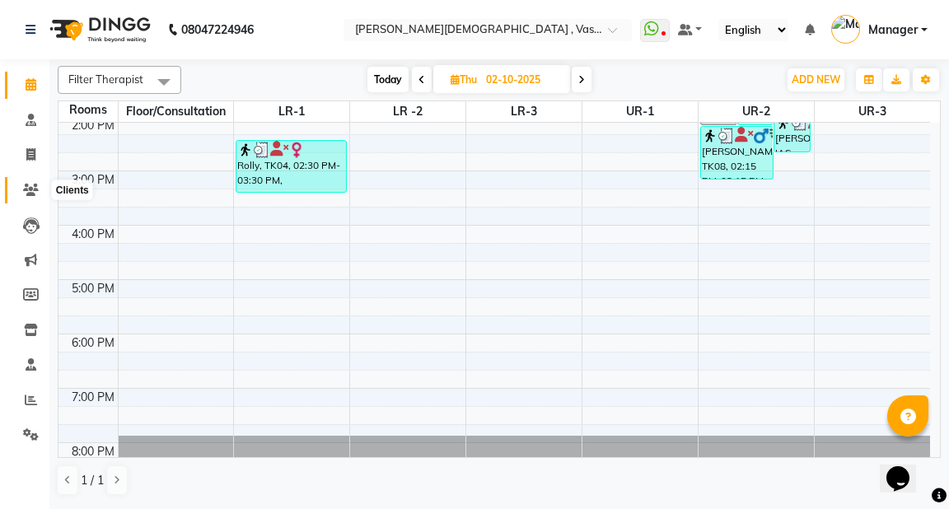
click at [28, 184] on icon at bounding box center [31, 190] width 16 height 12
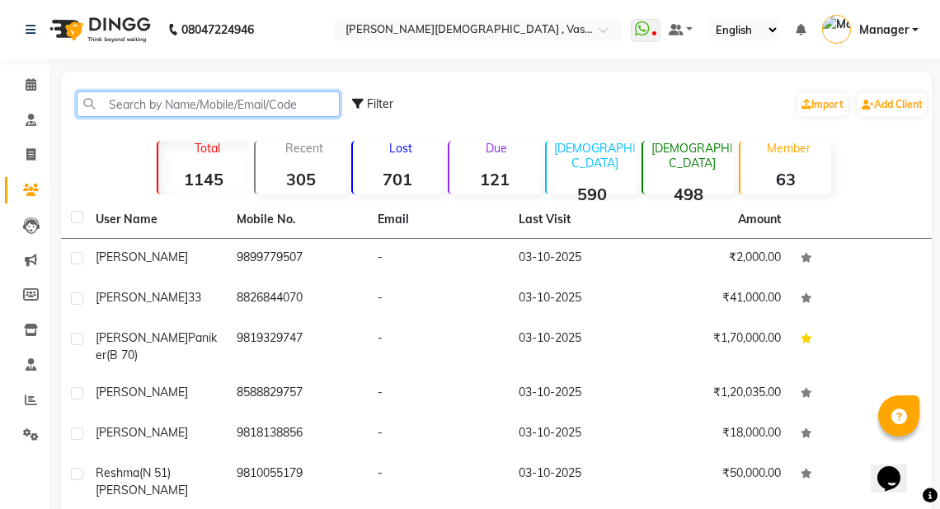
click at [158, 101] on input "text" at bounding box center [208, 104] width 263 height 26
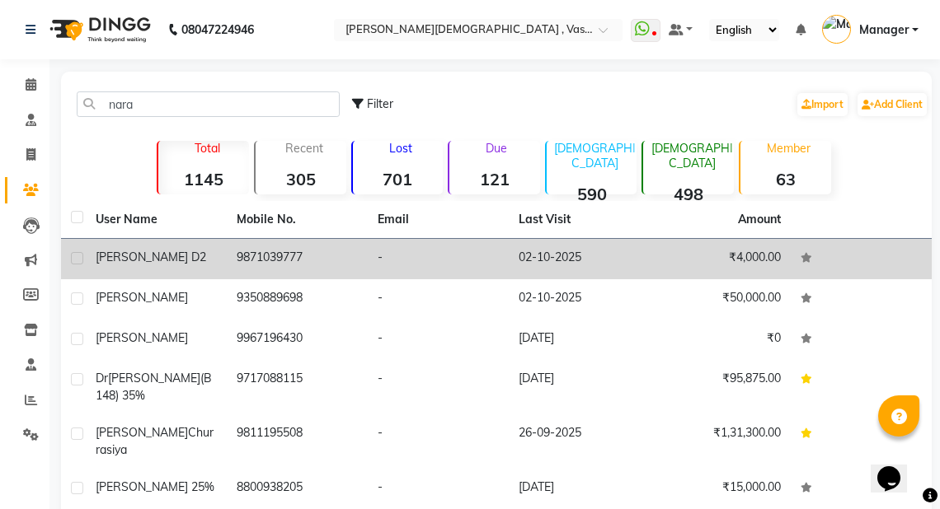
drag, startPoint x: 211, startPoint y: 253, endPoint x: 270, endPoint y: 246, distance: 58.9
click at [213, 253] on div "Anamika puri D2" at bounding box center [156, 257] width 121 height 17
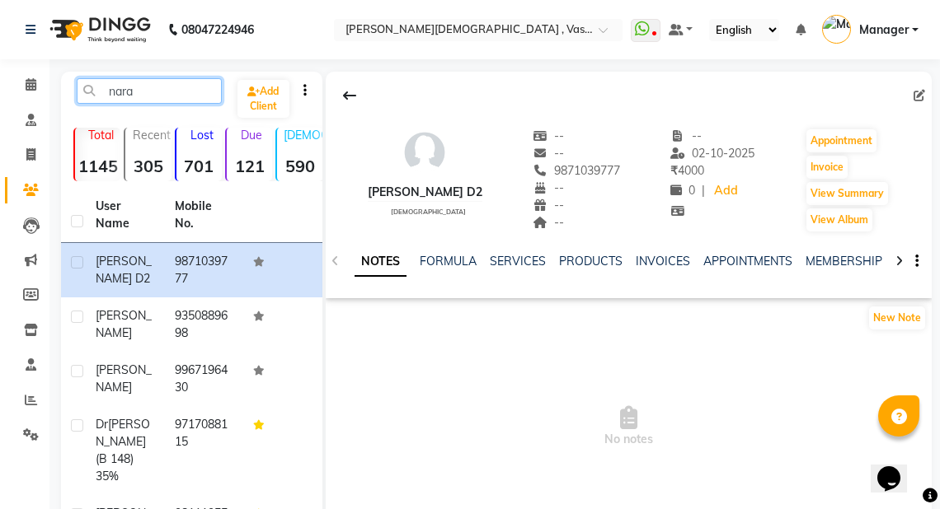
drag, startPoint x: 143, startPoint y: 94, endPoint x: 133, endPoint y: 96, distance: 10.0
click at [133, 96] on input "nara" at bounding box center [149, 91] width 145 height 26
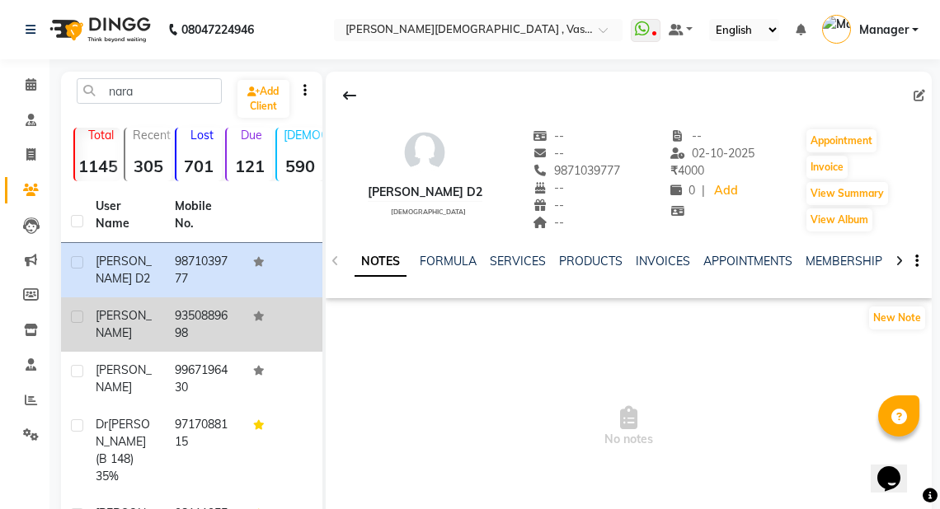
click at [198, 321] on td "9350889698" at bounding box center [204, 325] width 79 height 54
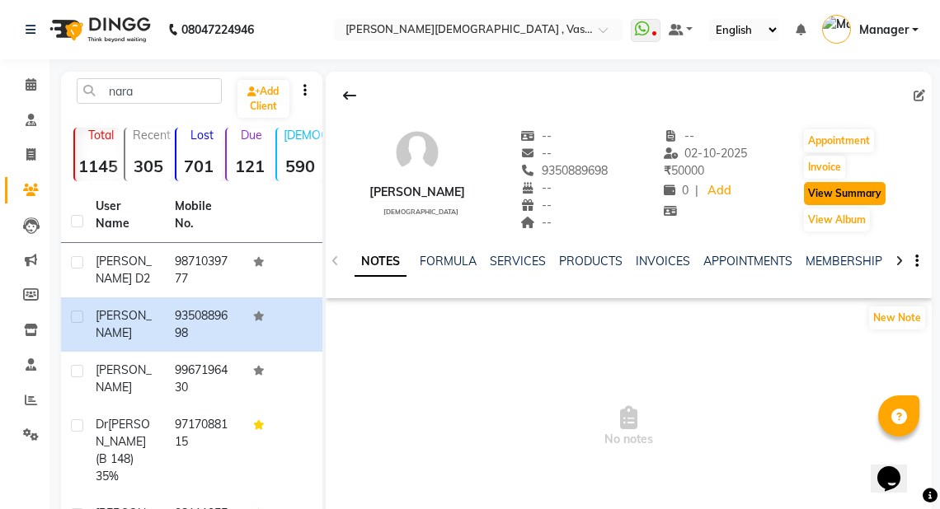
click at [864, 188] on button "View Summary" at bounding box center [845, 193] width 82 height 23
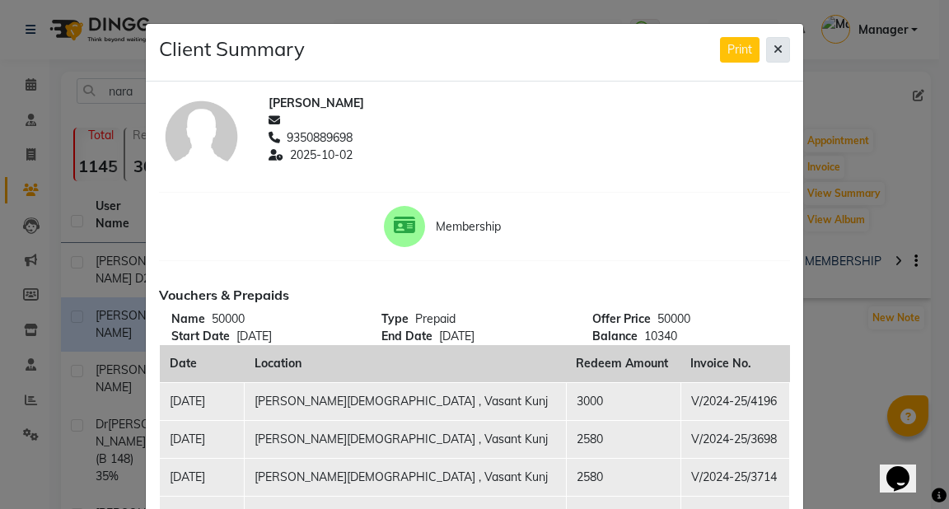
click at [774, 55] on icon at bounding box center [778, 50] width 9 height 12
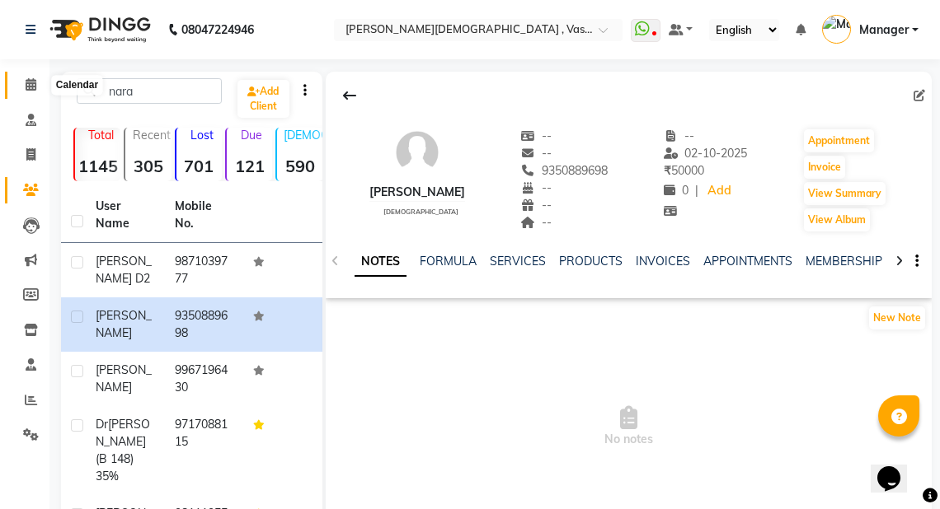
click at [28, 85] on icon at bounding box center [31, 84] width 11 height 12
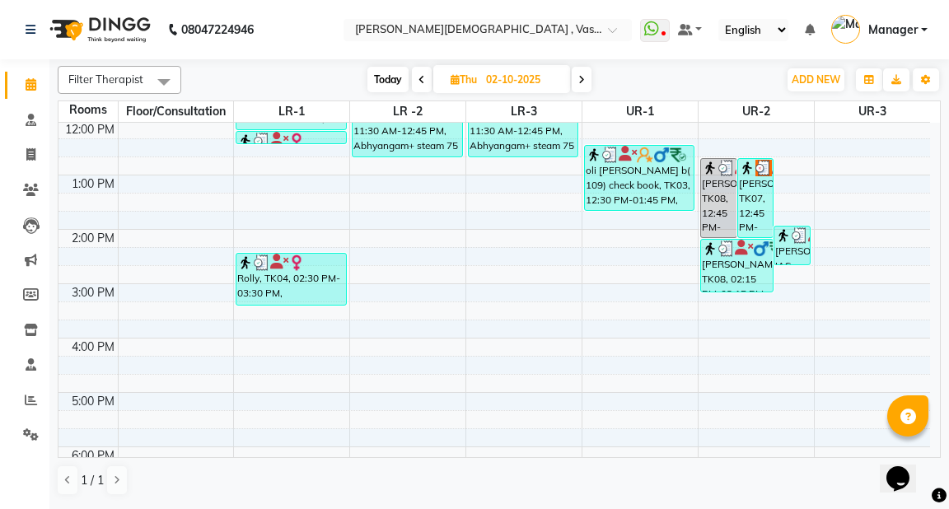
scroll to position [339, 0]
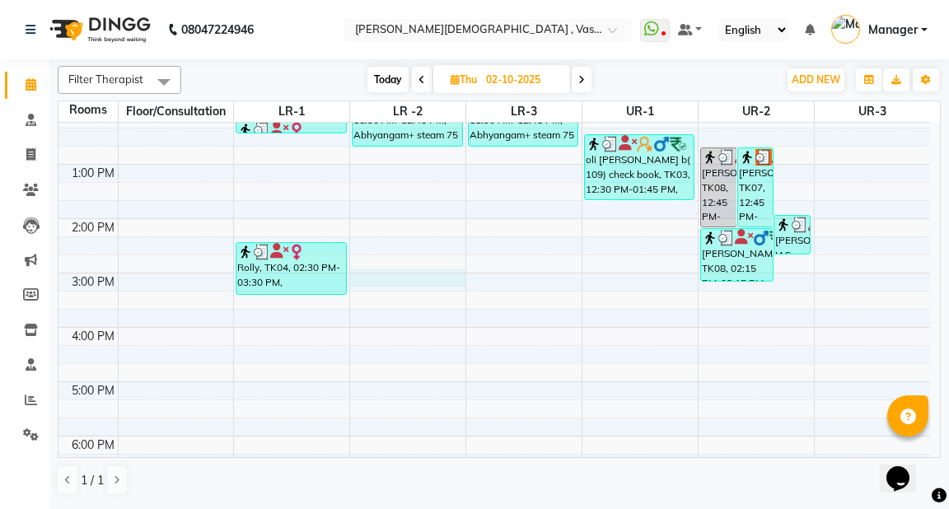
click at [369, 274] on div "6:00 AM 7:00 AM 8:00 AM 9:00 AM 10:00 AM 11:00 AM 12:00 PM 1:00 PM 2:00 PM 3:00…" at bounding box center [495, 191] width 872 height 815
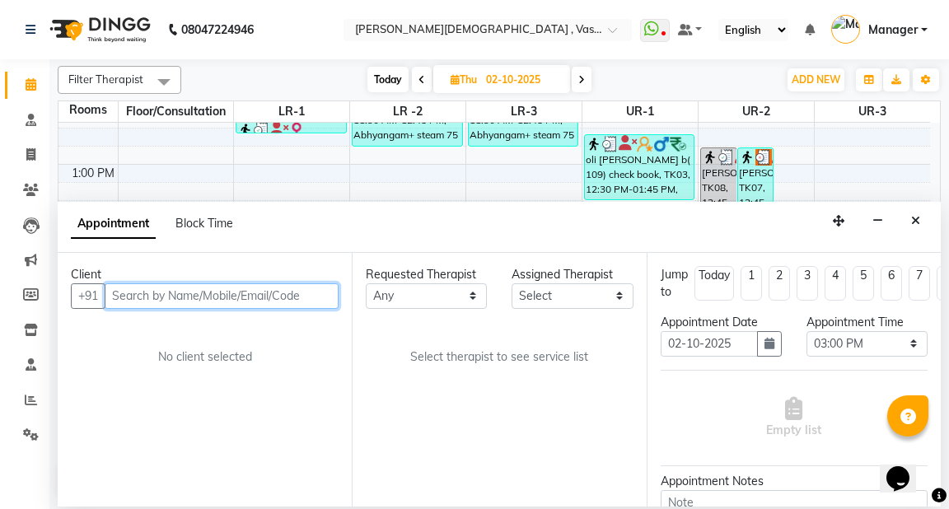
click at [144, 290] on input "text" at bounding box center [222, 297] width 234 height 26
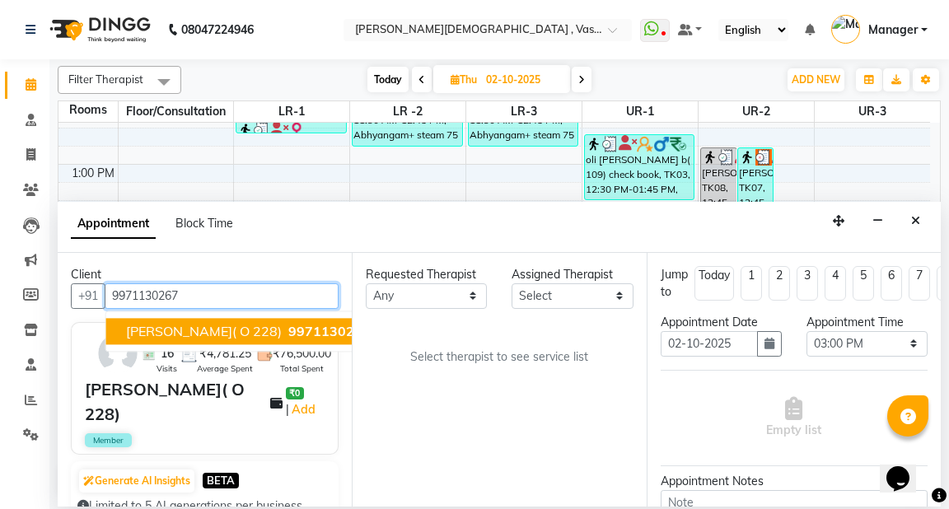
click at [241, 329] on span "sonali singh( O 228)" at bounding box center [204, 331] width 156 height 16
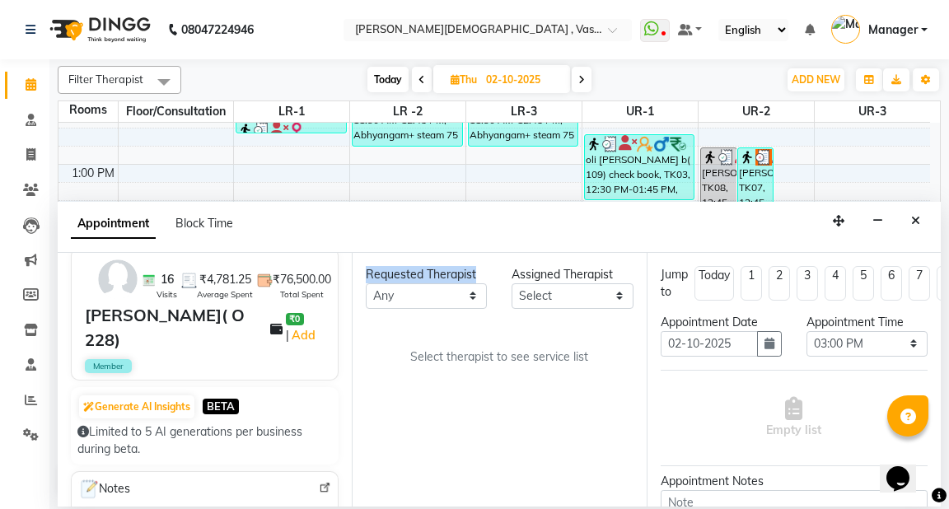
scroll to position [22, 0]
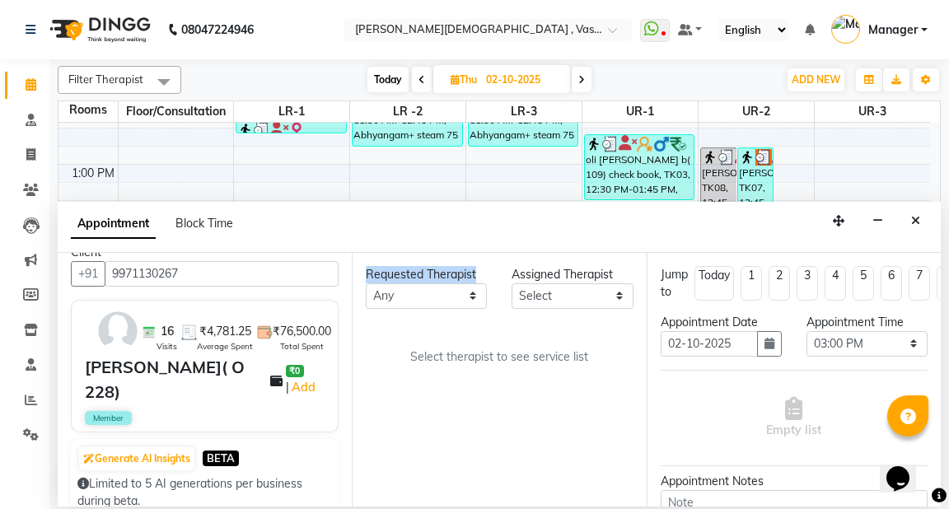
drag, startPoint x: 351, startPoint y: 340, endPoint x: 354, endPoint y: 284, distance: 56.1
click at [354, 284] on div "Client +91 9971130267 16 Visits ₹4,781.25 Average Spent ₹76,500.00 Total Spent …" at bounding box center [500, 380] width 884 height 255
click at [471, 293] on select "Any [PERSON_NAME] V [PERSON_NAME] [PERSON_NAME] A K [PERSON_NAME] N [PERSON_NAM…" at bounding box center [426, 297] width 121 height 26
click at [366, 284] on select "Any [PERSON_NAME] V [PERSON_NAME] [PERSON_NAME] A K [PERSON_NAME] N [PERSON_NAM…" at bounding box center [426, 297] width 121 height 26
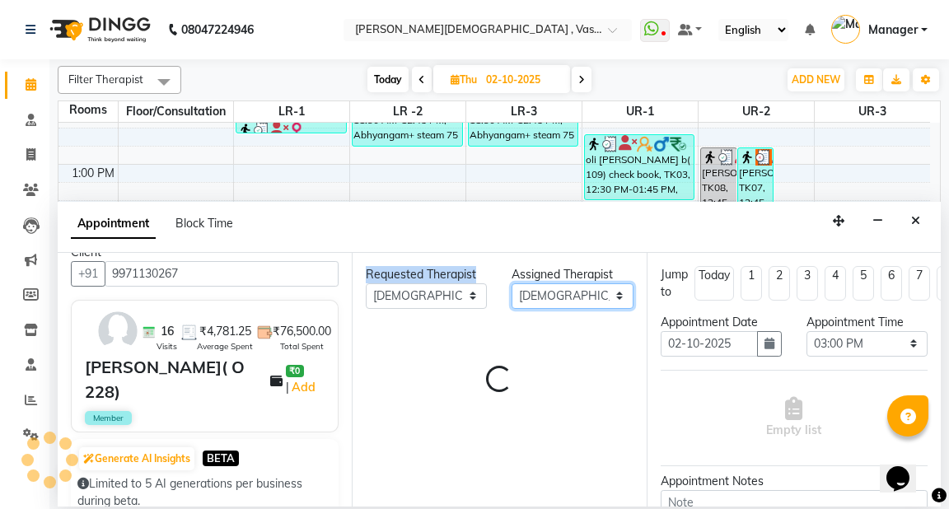
click at [559, 301] on select "Select [PERSON_NAME] V [PERSON_NAME] [PERSON_NAME] A K [PERSON_NAME] N [PERSON_…" at bounding box center [572, 297] width 121 height 26
click at [512, 284] on select "Select [PERSON_NAME] V [PERSON_NAME] [PERSON_NAME] A K [PERSON_NAME] N [PERSON_…" at bounding box center [572, 297] width 121 height 26
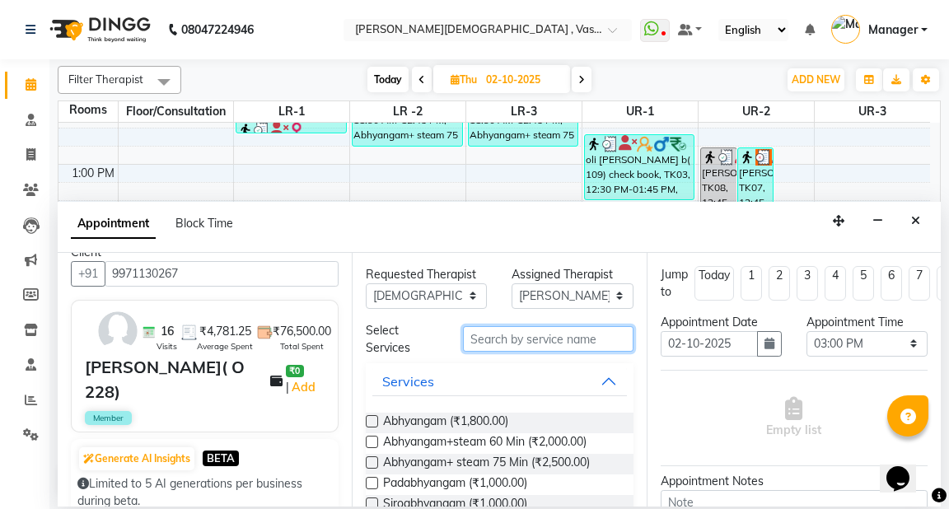
click at [501, 342] on input "text" at bounding box center [548, 339] width 170 height 26
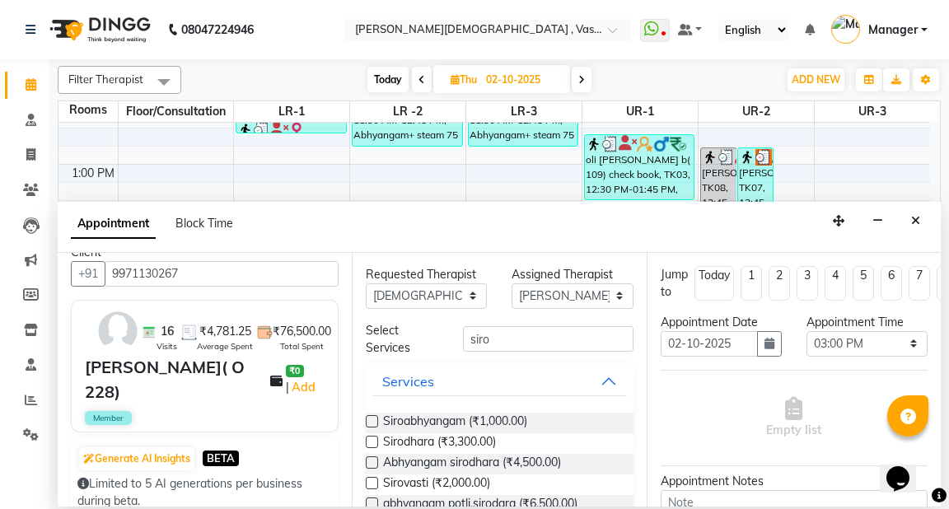
click at [372, 458] on label at bounding box center [372, 463] width 12 height 12
click at [372, 459] on input "checkbox" at bounding box center [371, 464] width 11 height 11
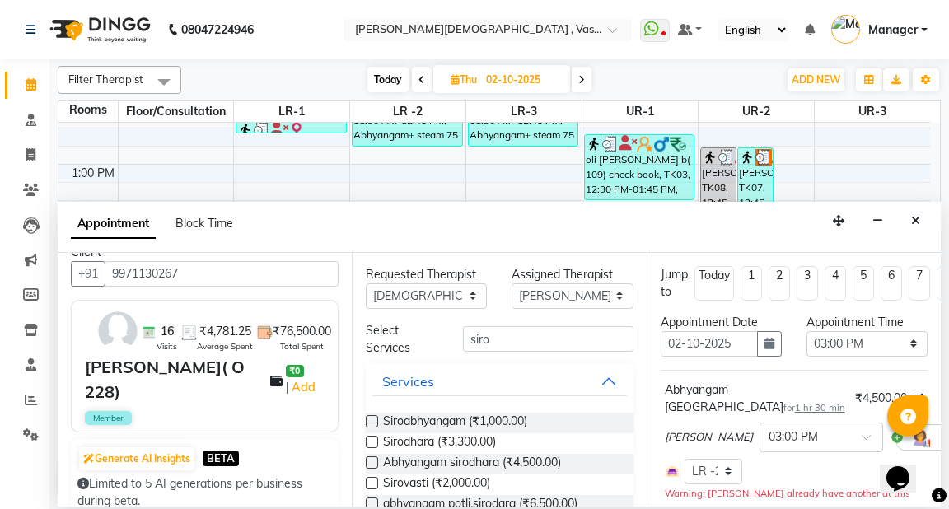
scroll to position [315, 0]
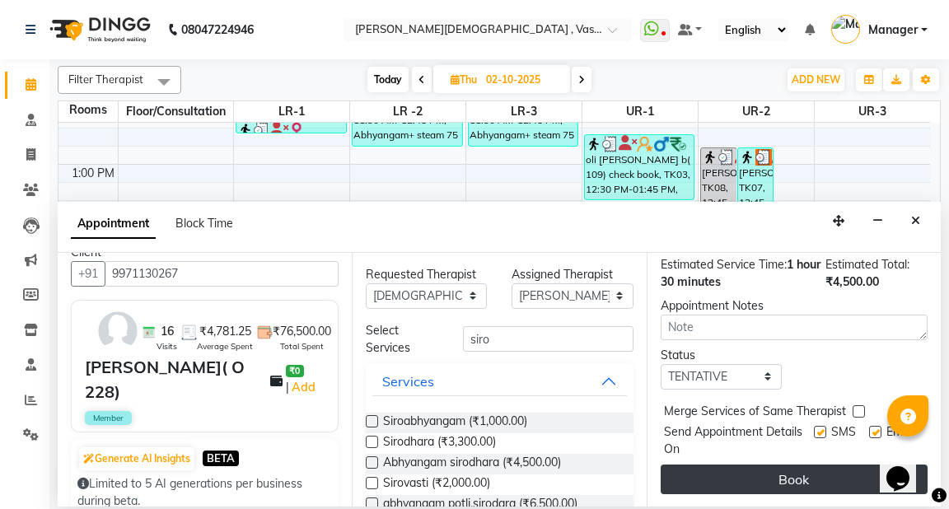
click at [719, 466] on button "Book" at bounding box center [794, 480] width 267 height 30
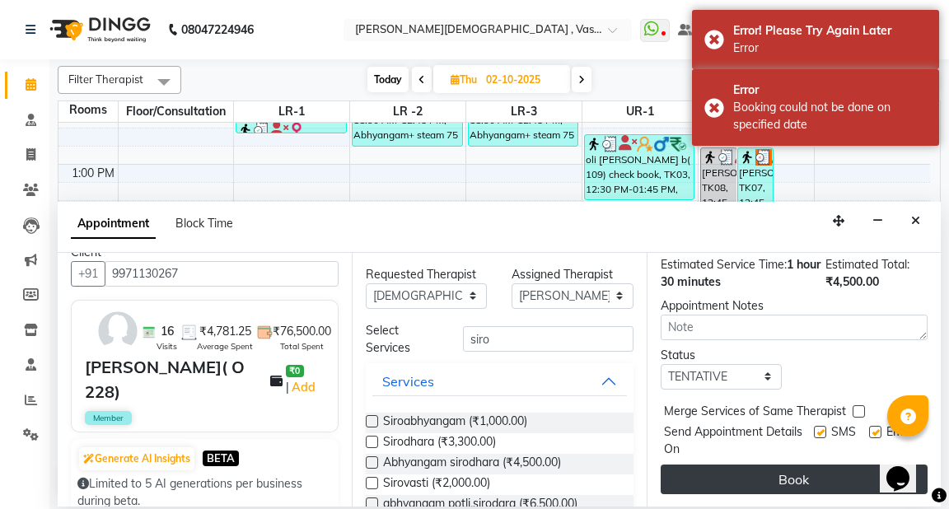
click at [770, 465] on button "Book" at bounding box center [794, 480] width 267 height 30
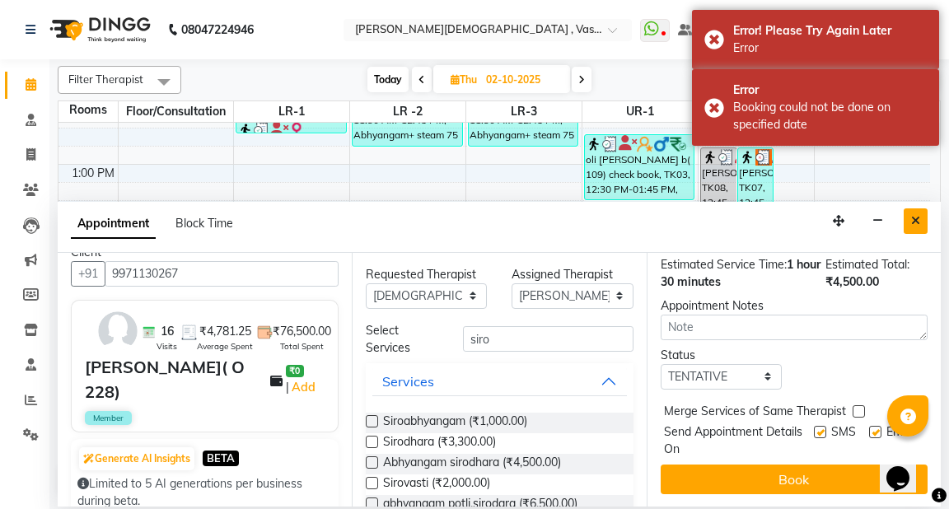
drag, startPoint x: 919, startPoint y: 218, endPoint x: 909, endPoint y: 218, distance: 9.9
click at [915, 218] on icon "Close" at bounding box center [916, 221] width 9 height 12
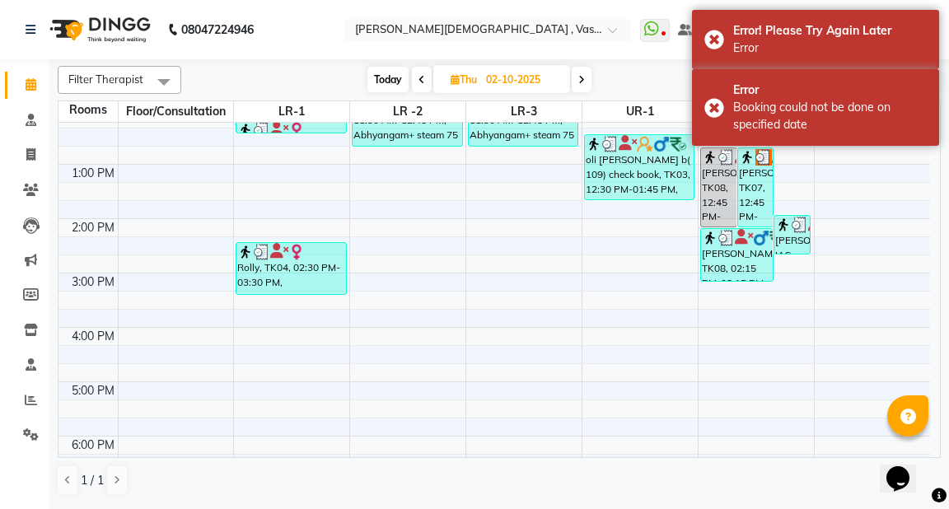
click at [451, 79] on icon at bounding box center [455, 79] width 9 height 11
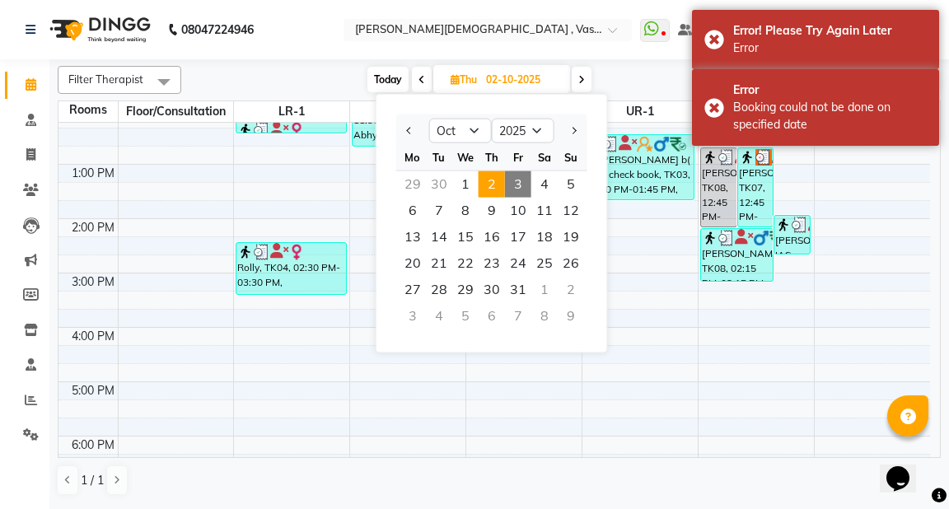
click at [514, 180] on span "3" at bounding box center [518, 184] width 26 height 26
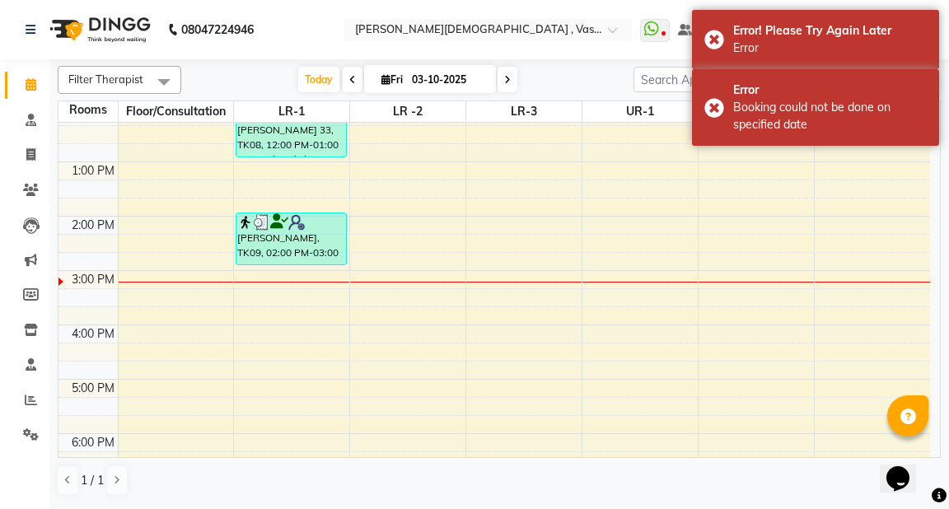
scroll to position [328, 0]
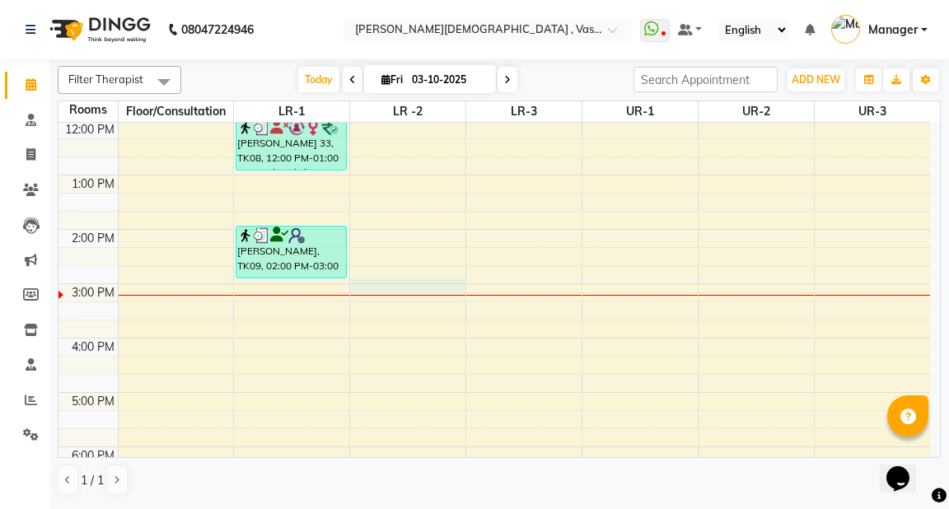
click at [373, 281] on div "6:00 AM 7:00 AM 8:00 AM 9:00 AM 10:00 AM 11:00 AM 12:00 PM 1:00 PM 2:00 PM 3:00…" at bounding box center [495, 202] width 872 height 815
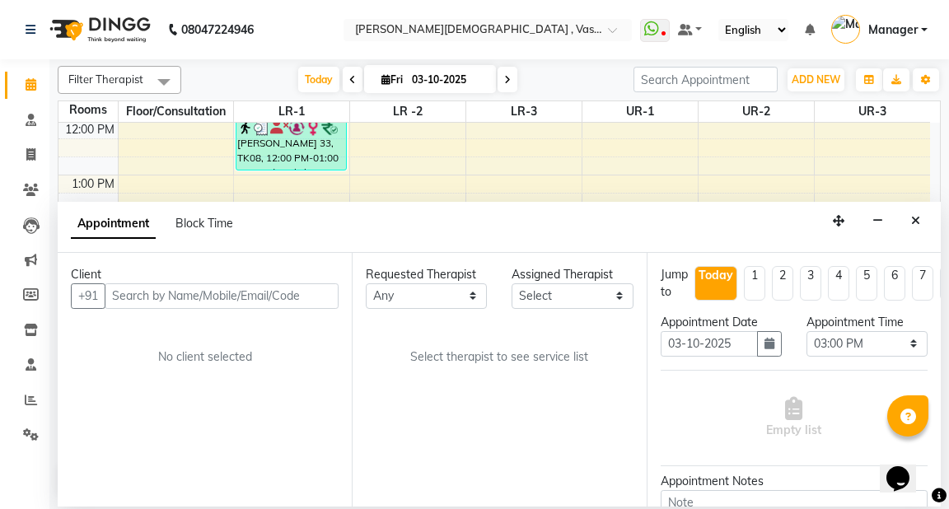
click at [214, 293] on input "text" at bounding box center [222, 297] width 234 height 26
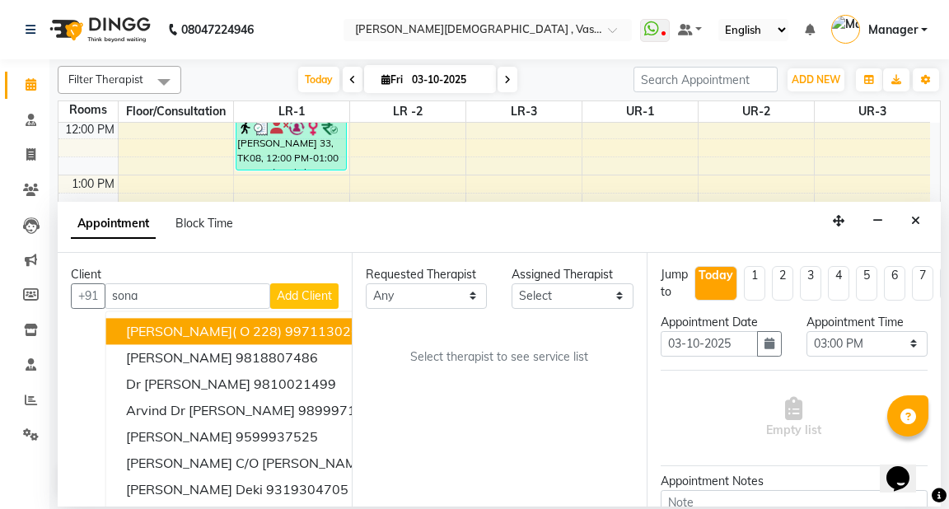
click at [227, 326] on span "sonali singh( O 228)" at bounding box center [204, 331] width 156 height 16
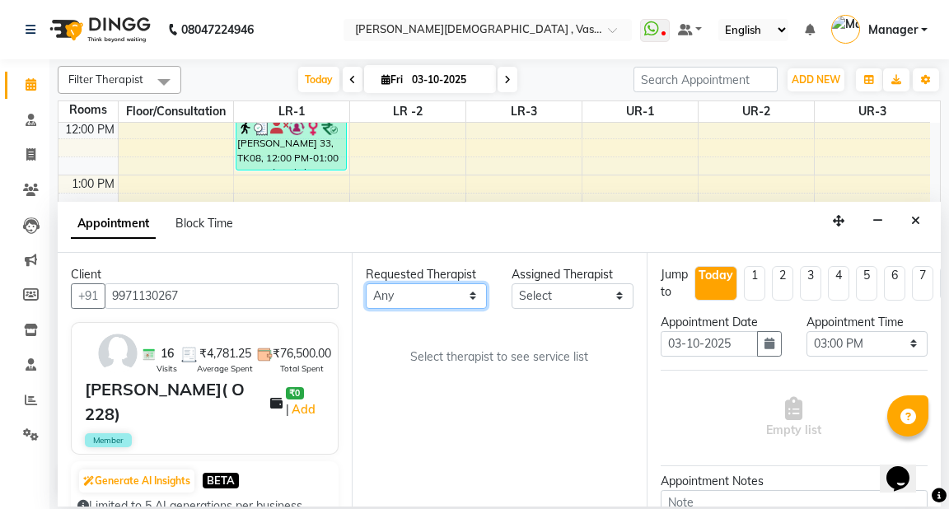
click at [423, 289] on select "Any [PERSON_NAME] V [PERSON_NAME] [PERSON_NAME] A K [PERSON_NAME] N [PERSON_NAM…" at bounding box center [426, 297] width 121 height 26
click at [366, 284] on select "Any [PERSON_NAME] V [PERSON_NAME] [PERSON_NAME] A K [PERSON_NAME] N [PERSON_NAM…" at bounding box center [426, 297] width 121 height 26
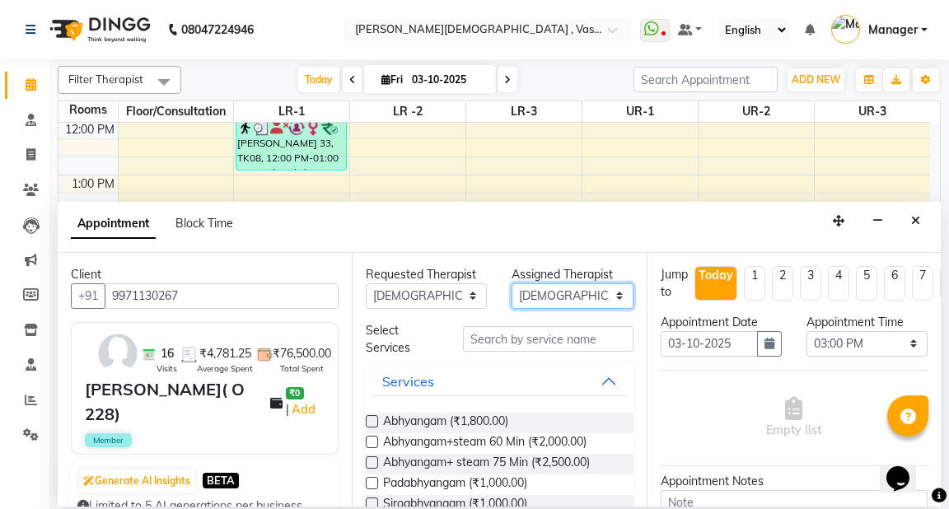
click at [566, 297] on select "Select [PERSON_NAME] V [PERSON_NAME] [PERSON_NAME] A K [PERSON_NAME] N [PERSON_…" at bounding box center [572, 297] width 121 height 26
click at [512, 284] on select "Select [PERSON_NAME] V [PERSON_NAME] [PERSON_NAME] A K [PERSON_NAME] N [PERSON_…" at bounding box center [572, 297] width 121 height 26
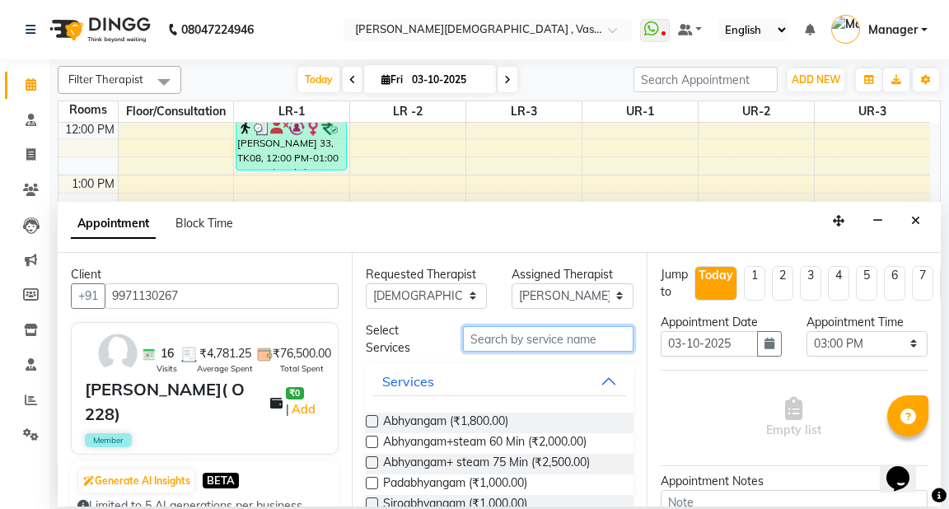
click at [482, 338] on input "text" at bounding box center [548, 339] width 170 height 26
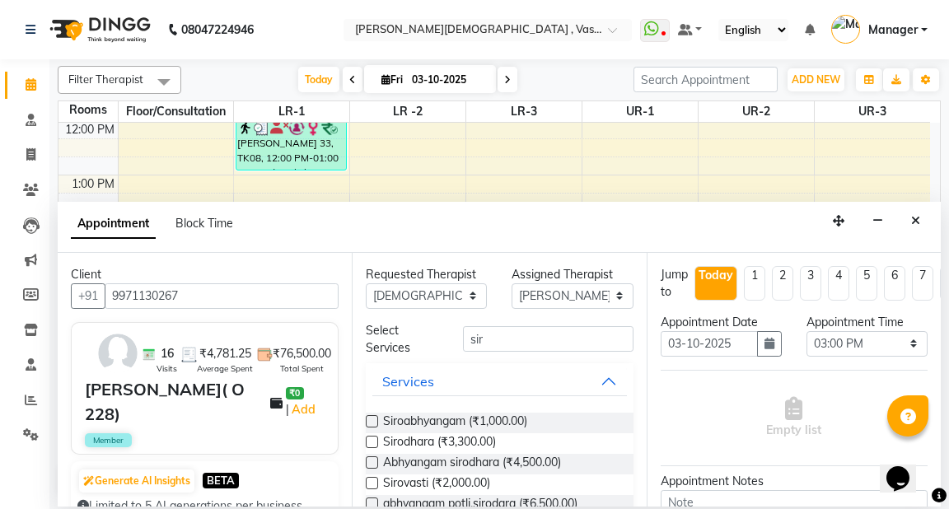
click at [375, 460] on label at bounding box center [372, 463] width 12 height 12
click at [375, 460] on input "checkbox" at bounding box center [371, 464] width 11 height 11
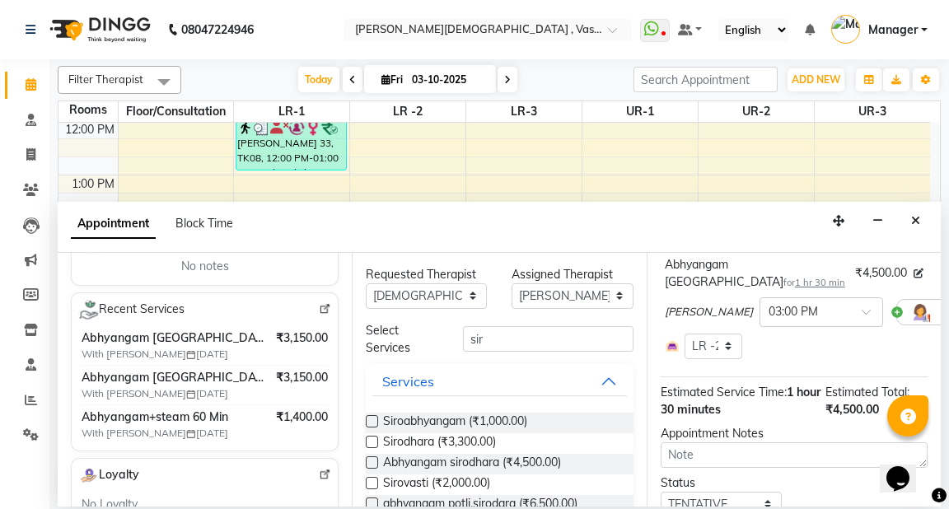
scroll to position [280, 0]
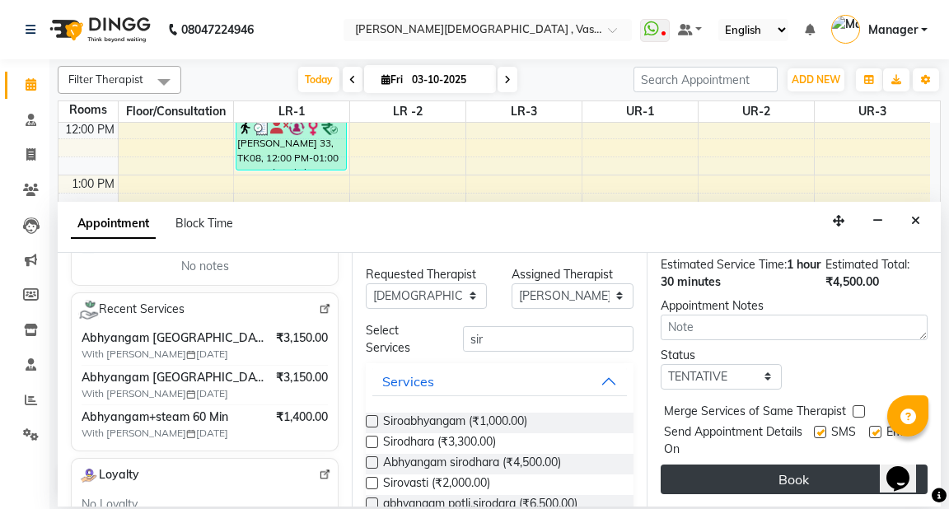
click at [745, 467] on button "Book" at bounding box center [794, 480] width 267 height 30
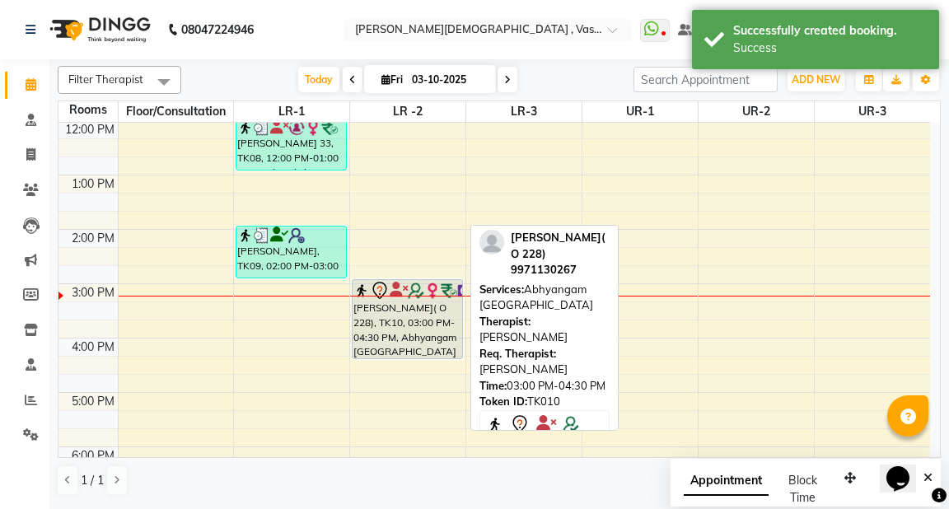
click at [413, 316] on div "[PERSON_NAME]( O 228), TK10, 03:00 PM-04:30 PM, Abhyangam [GEOGRAPHIC_DATA]" at bounding box center [407, 319] width 109 height 78
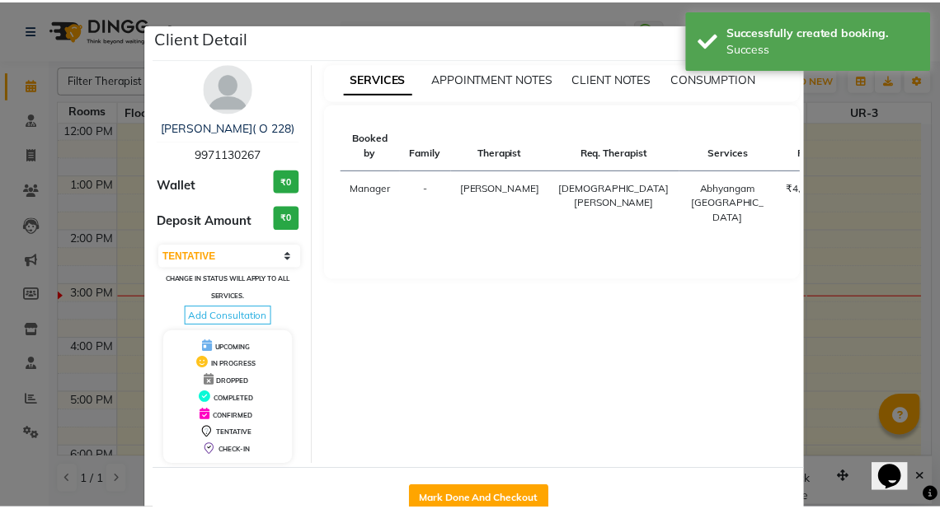
scroll to position [42, 0]
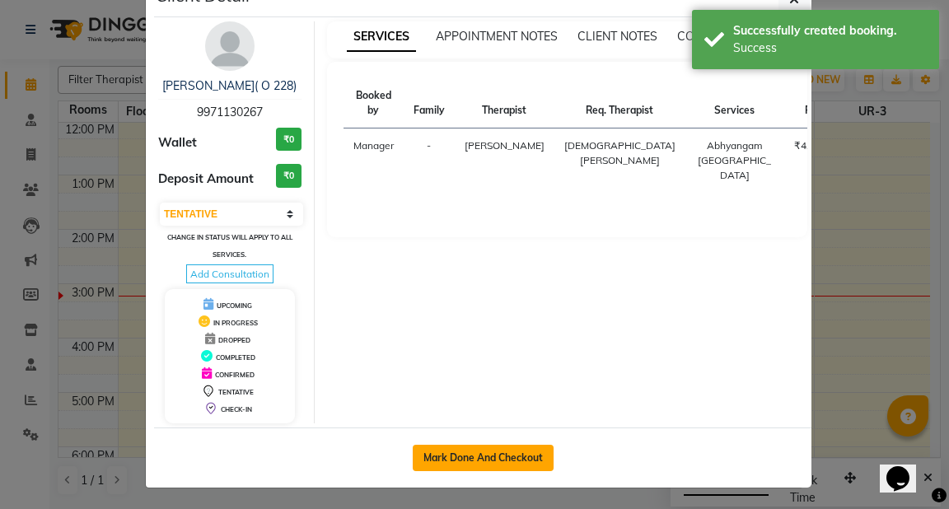
click at [500, 447] on button "Mark Done And Checkout" at bounding box center [483, 458] width 141 height 26
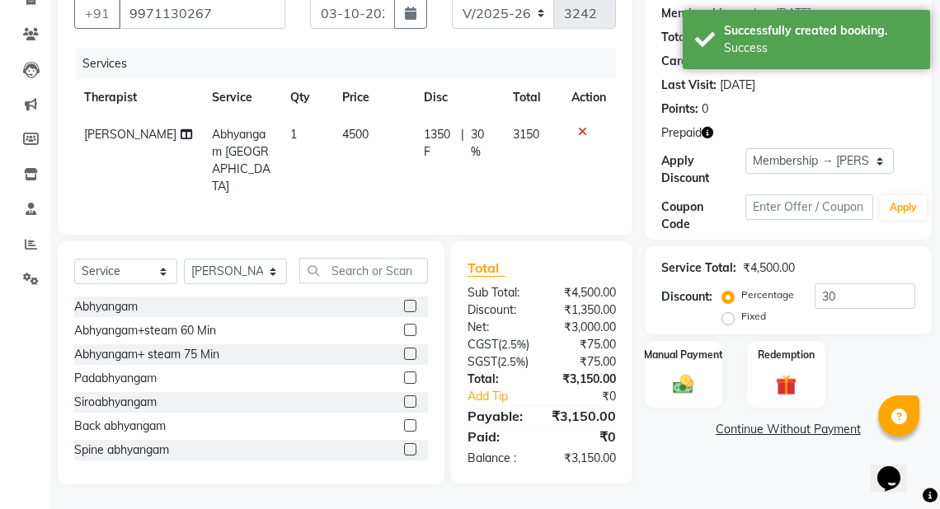
scroll to position [173, 0]
drag, startPoint x: 782, startPoint y: 366, endPoint x: 802, endPoint y: 366, distance: 19.8
click at [784, 372] on img at bounding box center [785, 385] width 35 height 27
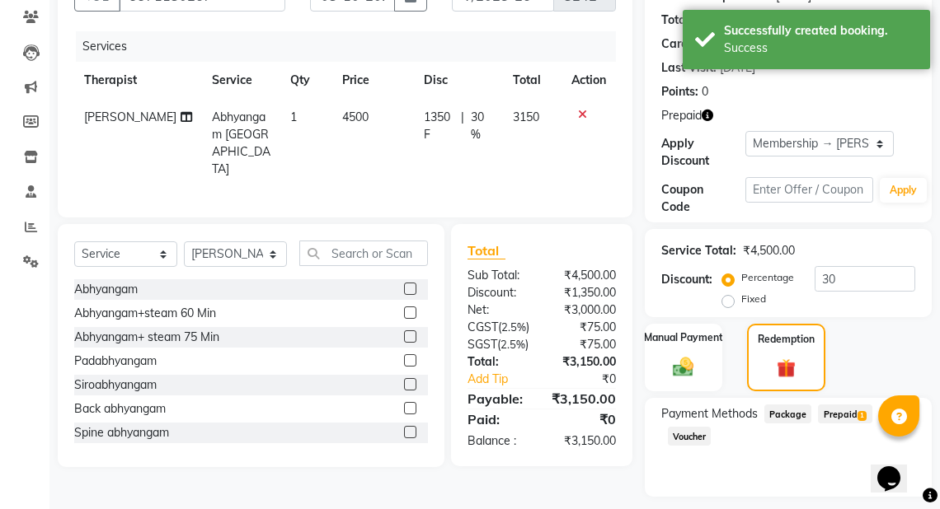
drag, startPoint x: 833, startPoint y: 412, endPoint x: 935, endPoint y: 385, distance: 105.8
click at [837, 410] on span "Prepaid 1" at bounding box center [845, 414] width 54 height 19
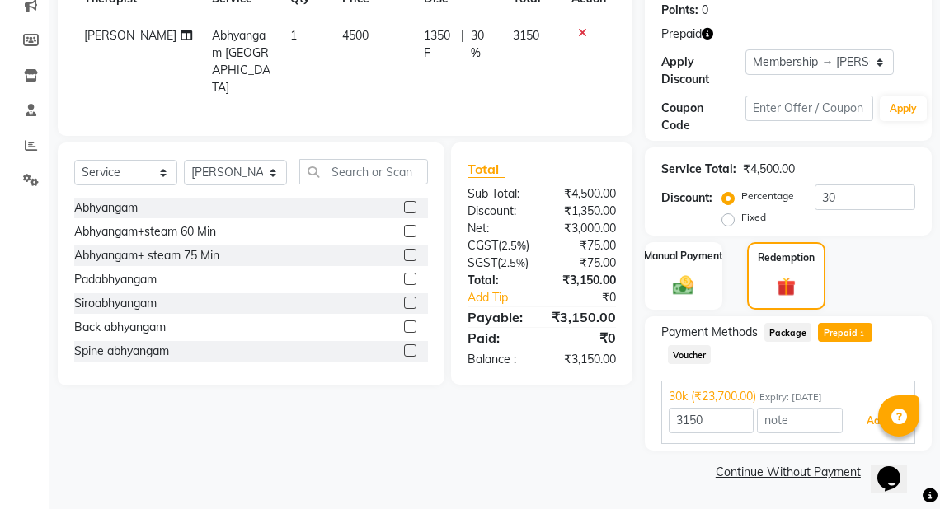
drag, startPoint x: 862, startPoint y: 420, endPoint x: 920, endPoint y: 415, distance: 57.8
click at [869, 417] on button "Add" at bounding box center [876, 421] width 60 height 28
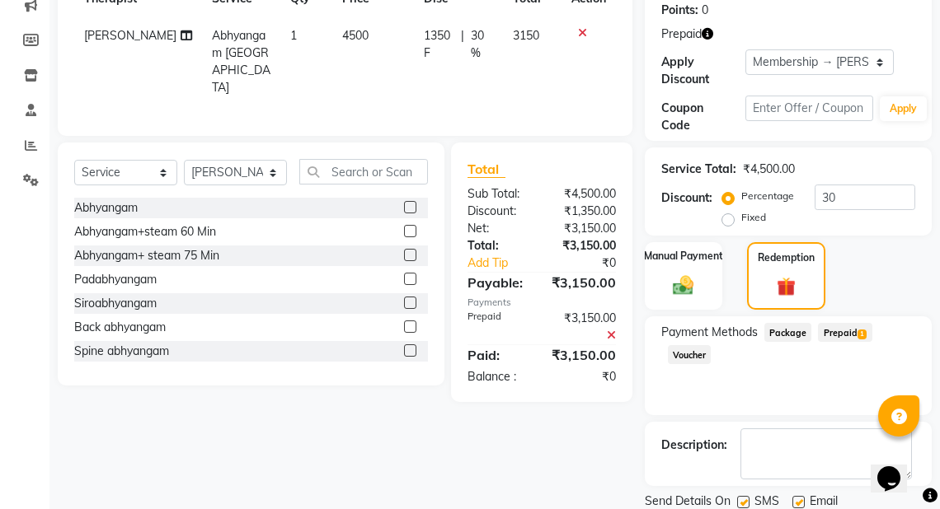
scroll to position [311, 0]
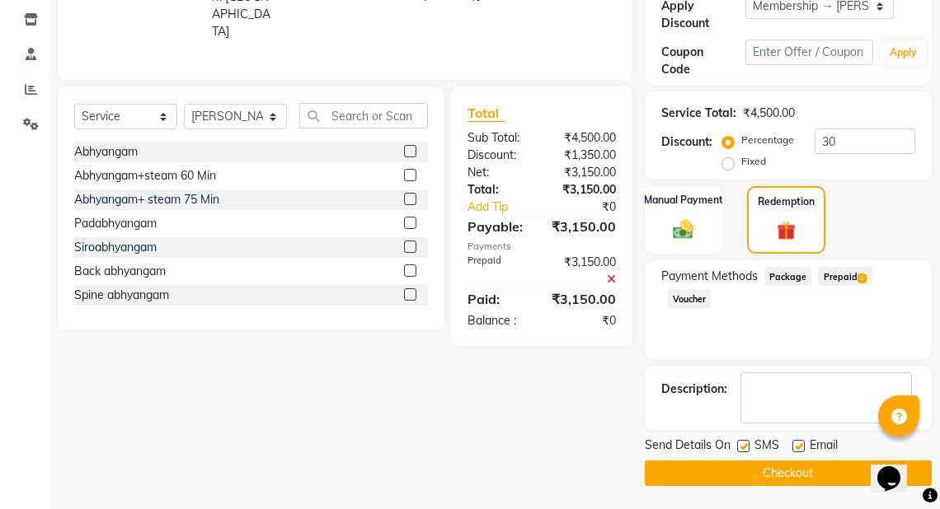
click at [792, 462] on button "Checkout" at bounding box center [788, 474] width 287 height 26
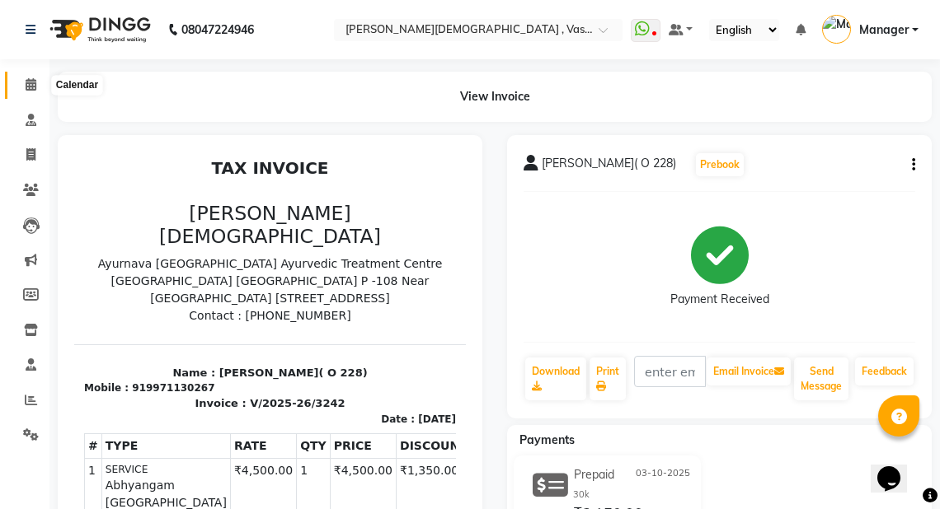
click at [33, 86] on icon at bounding box center [31, 84] width 11 height 12
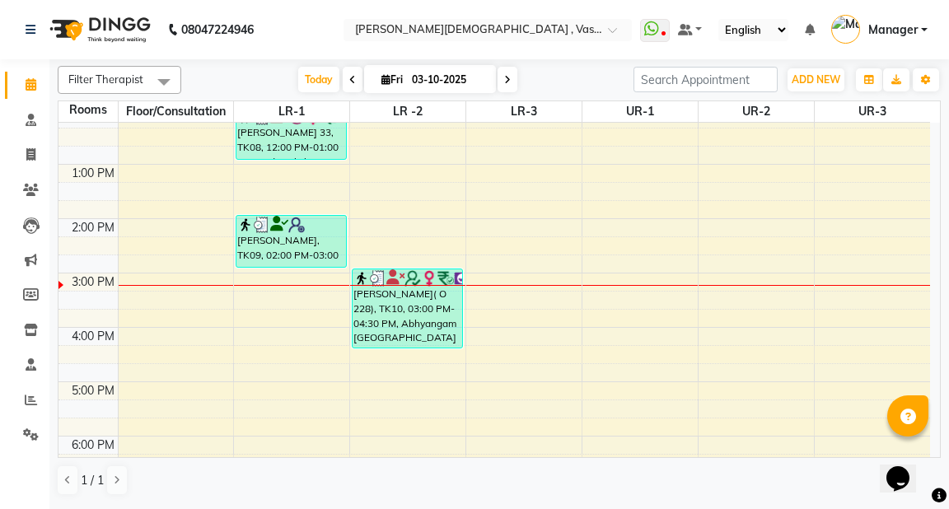
scroll to position [368, 0]
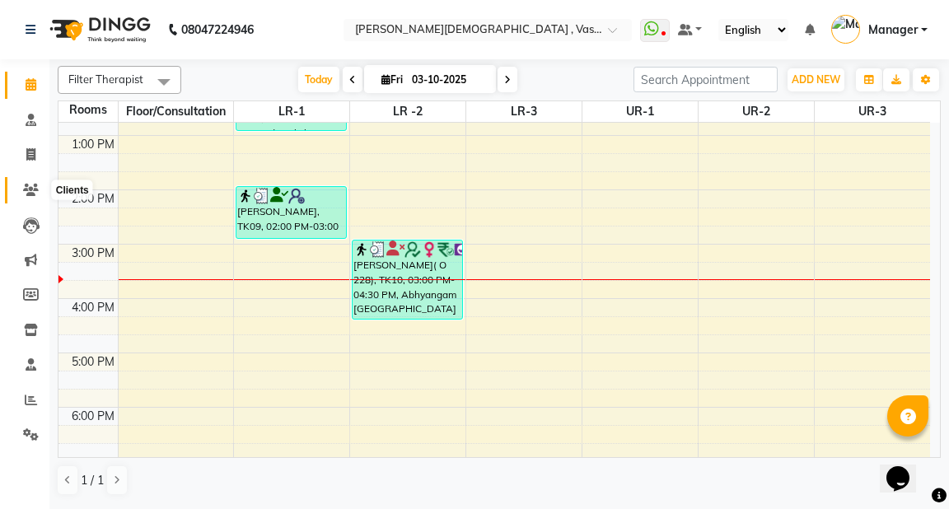
click at [36, 190] on icon at bounding box center [31, 190] width 16 height 12
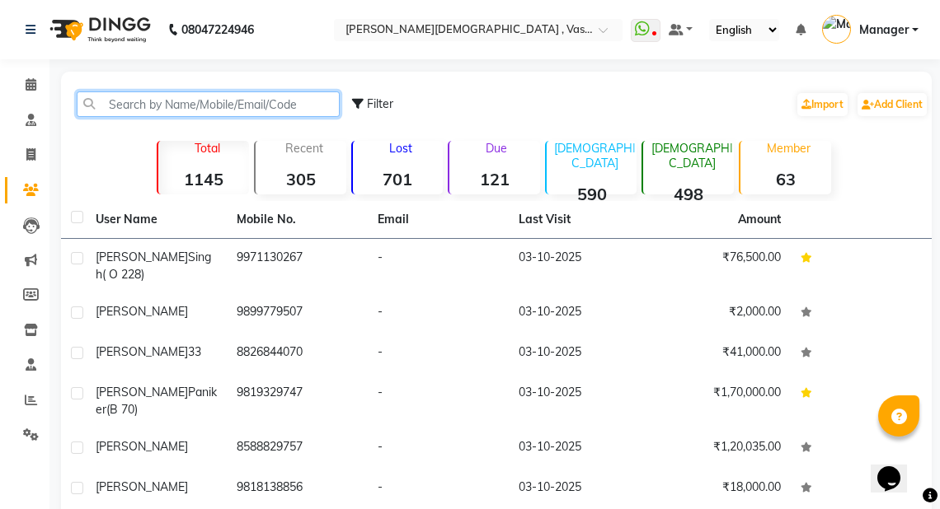
click at [141, 99] on input "text" at bounding box center [208, 104] width 263 height 26
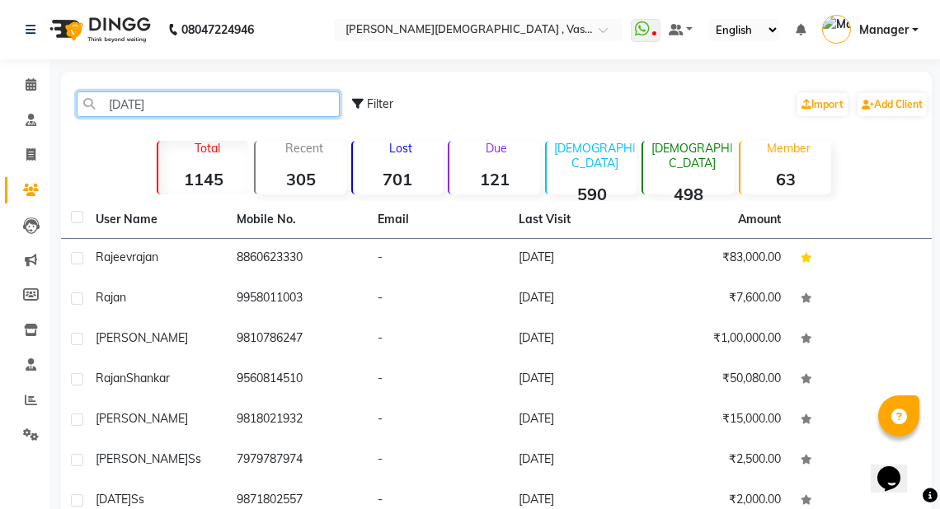
drag, startPoint x: 142, startPoint y: 105, endPoint x: 98, endPoint y: 115, distance: 45.0
click at [98, 115] on input "raja" at bounding box center [208, 104] width 263 height 26
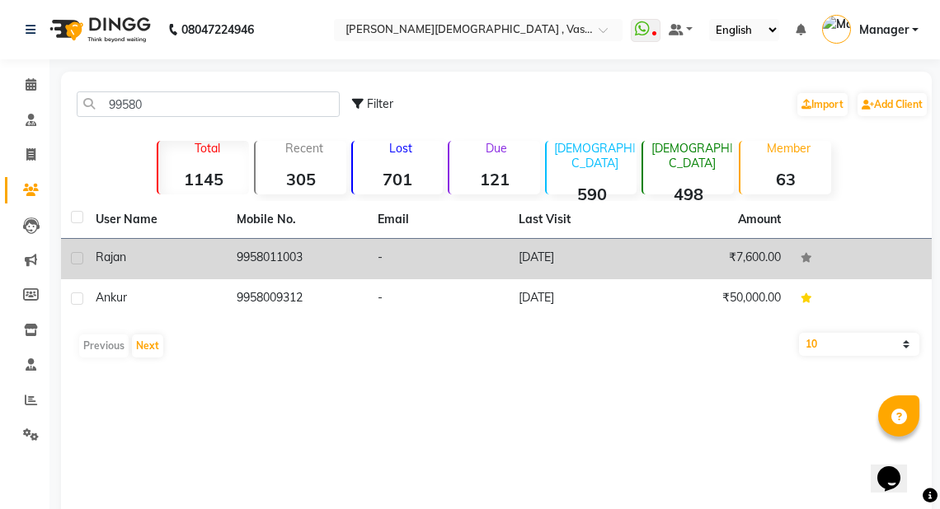
click at [270, 250] on td "9958011003" at bounding box center [297, 259] width 141 height 40
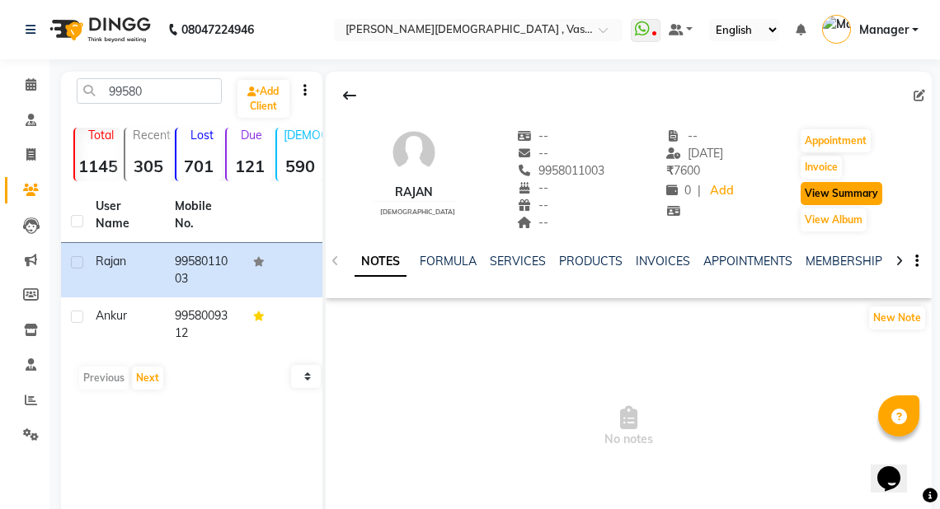
click at [844, 184] on button "View Summary" at bounding box center [841, 193] width 82 height 23
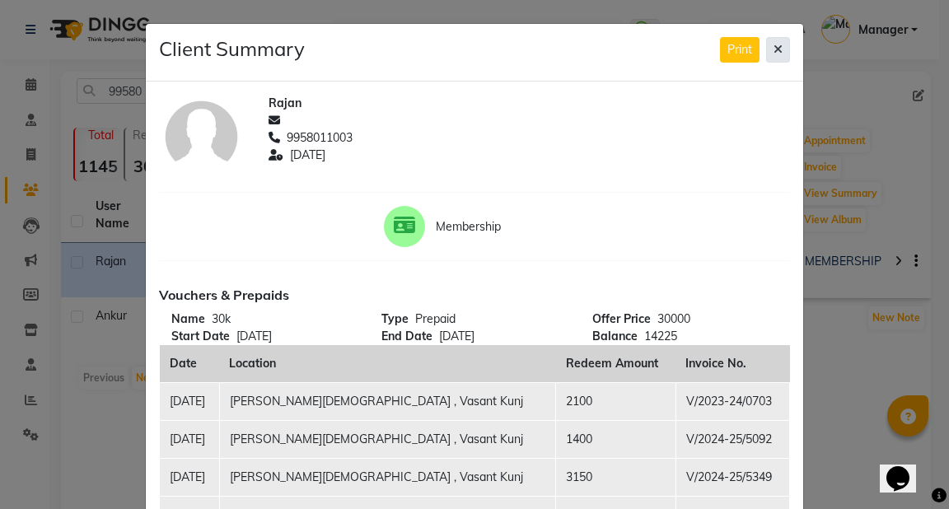
click at [780, 49] on button at bounding box center [778, 50] width 24 height 26
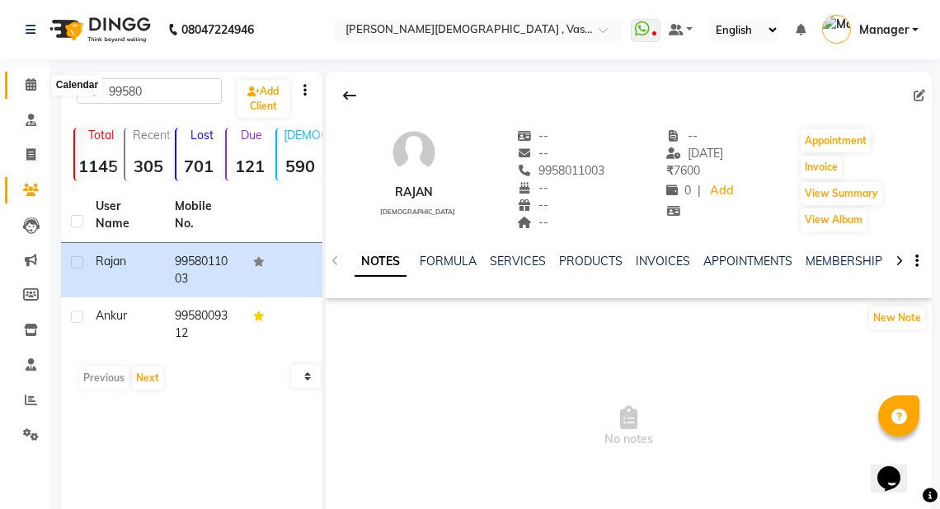
click at [27, 80] on icon at bounding box center [31, 84] width 11 height 12
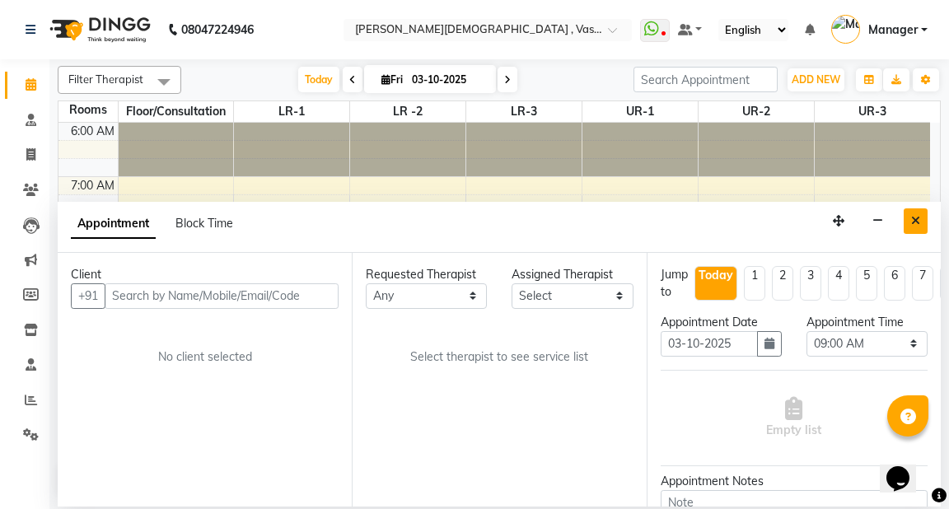
drag, startPoint x: 915, startPoint y: 223, endPoint x: 901, endPoint y: 218, distance: 14.6
click at [912, 221] on icon "Close" at bounding box center [916, 221] width 9 height 12
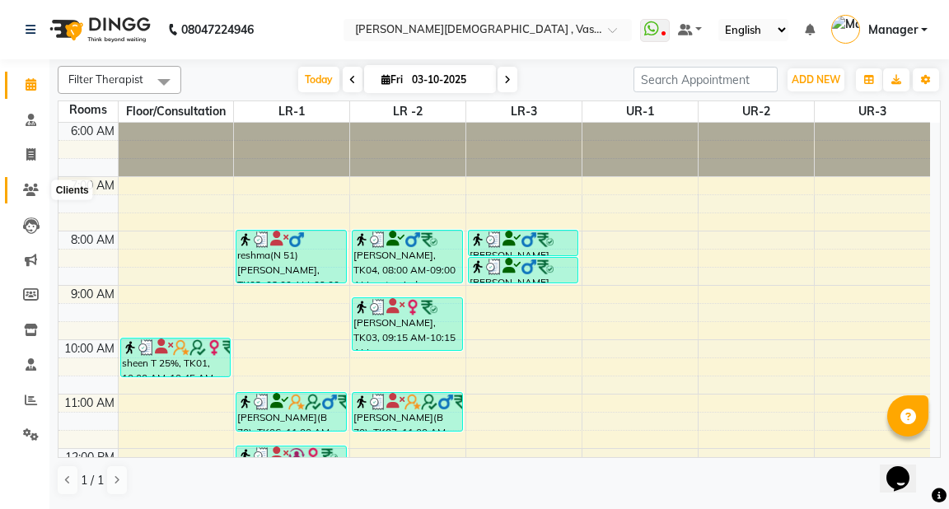
click at [20, 188] on span at bounding box center [30, 190] width 29 height 19
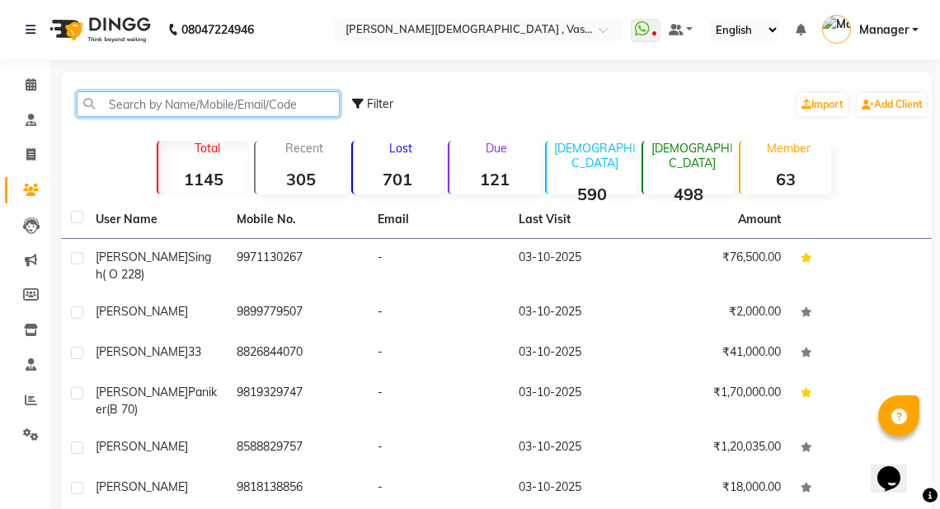
click at [129, 102] on input "text" at bounding box center [208, 104] width 263 height 26
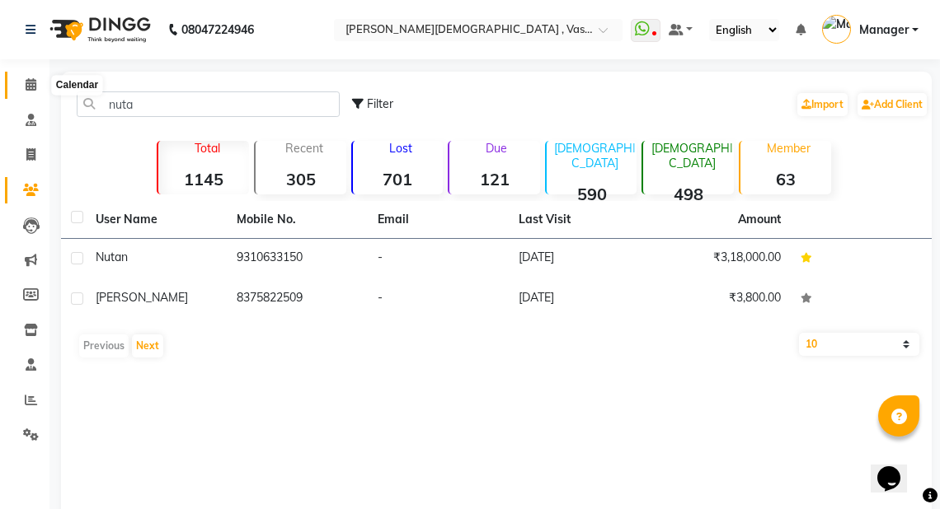
click at [25, 77] on span at bounding box center [30, 85] width 29 height 19
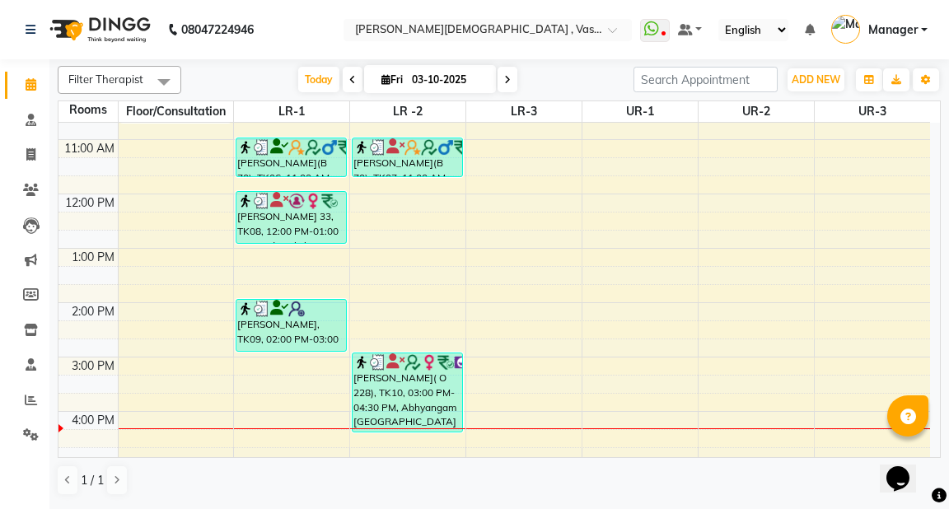
scroll to position [275, 0]
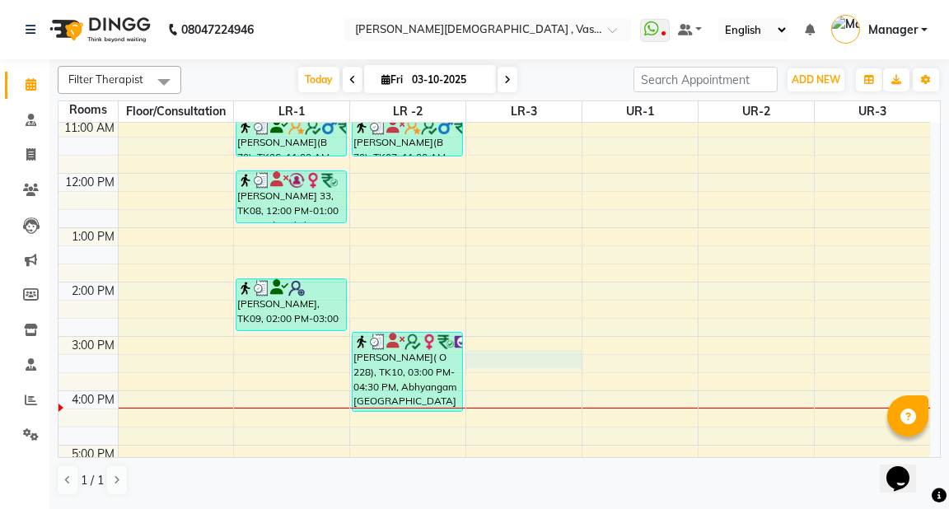
click at [510, 356] on div "6:00 AM 7:00 AM 8:00 AM 9:00 AM 10:00 AM 11:00 AM 12:00 PM 1:00 PM 2:00 PM 3:00…" at bounding box center [495, 255] width 872 height 815
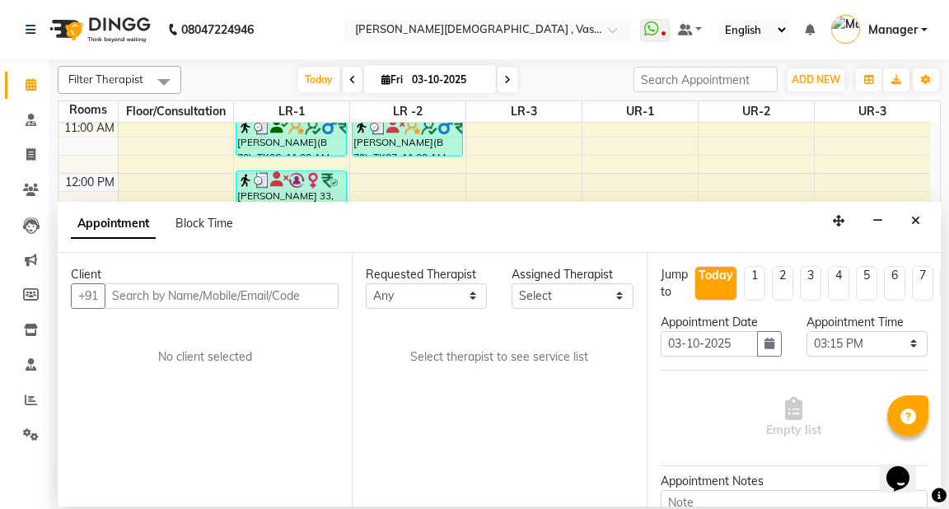
click at [145, 295] on input "text" at bounding box center [222, 297] width 234 height 26
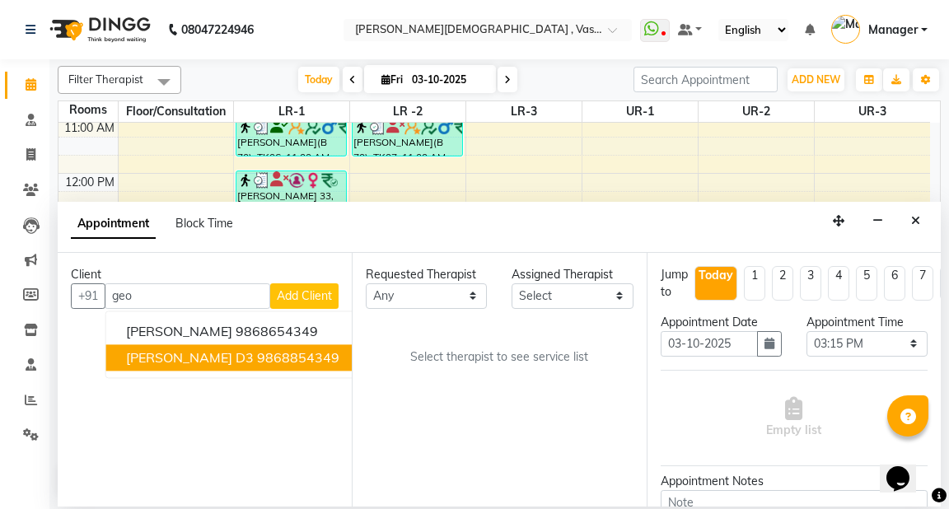
click at [257, 356] on ngb-highlight "9868854349" at bounding box center [298, 357] width 82 height 16
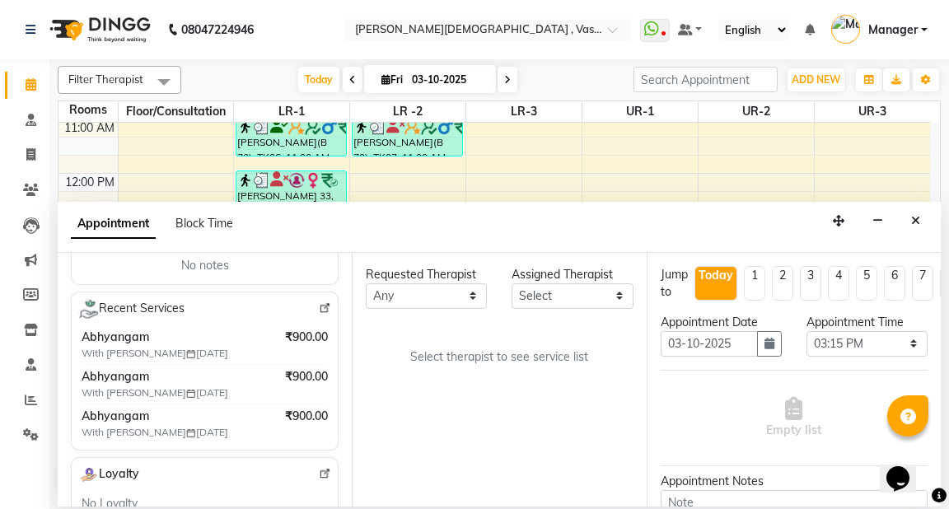
scroll to position [313, 0]
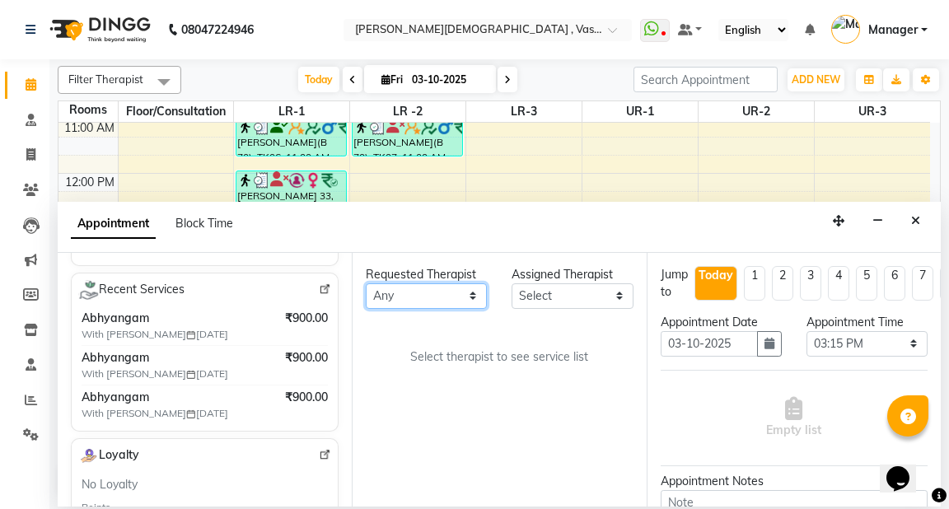
click at [450, 296] on select "Any [PERSON_NAME] V [PERSON_NAME] [PERSON_NAME] A K [PERSON_NAME] N [PERSON_NAM…" at bounding box center [426, 297] width 121 height 26
click at [366, 284] on select "Any [PERSON_NAME] V [PERSON_NAME] [PERSON_NAME] A K [PERSON_NAME] N [PERSON_NAM…" at bounding box center [426, 297] width 121 height 26
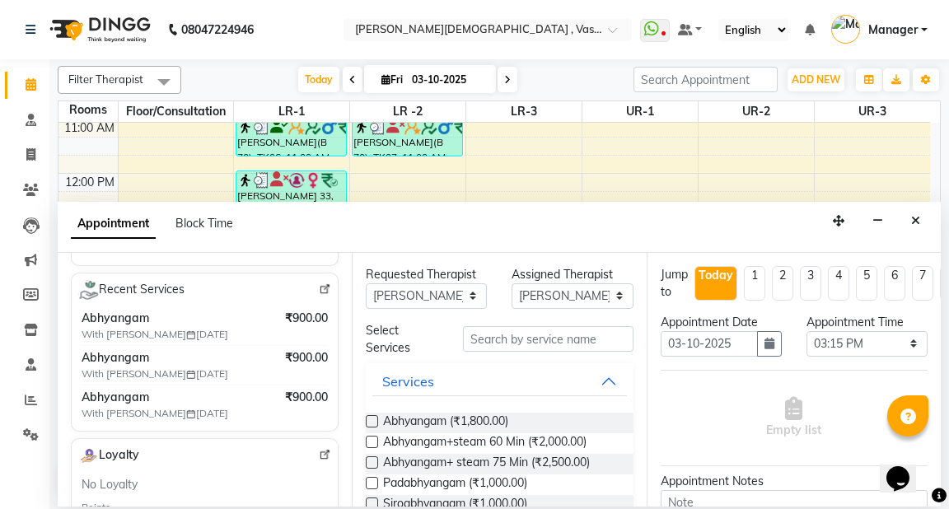
click at [368, 420] on label at bounding box center [372, 421] width 12 height 12
click at [368, 420] on input "checkbox" at bounding box center [371, 423] width 11 height 11
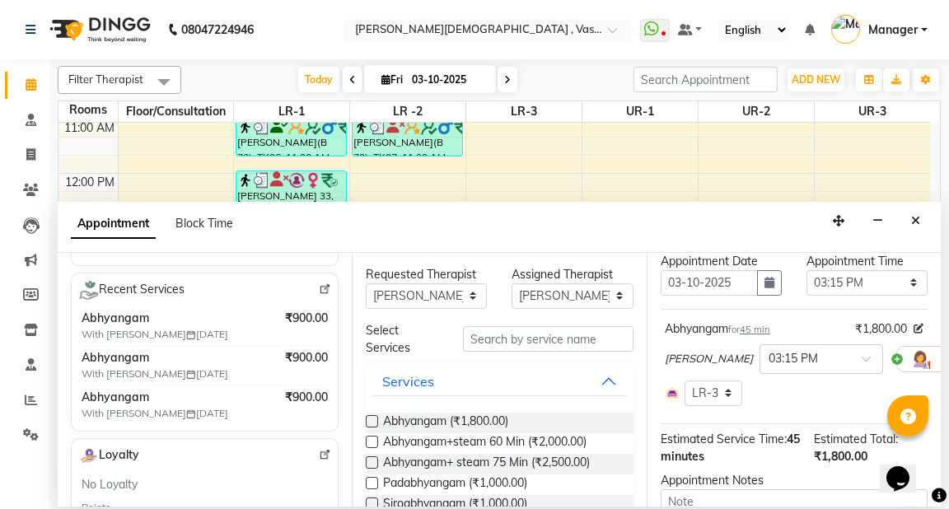
scroll to position [247, 0]
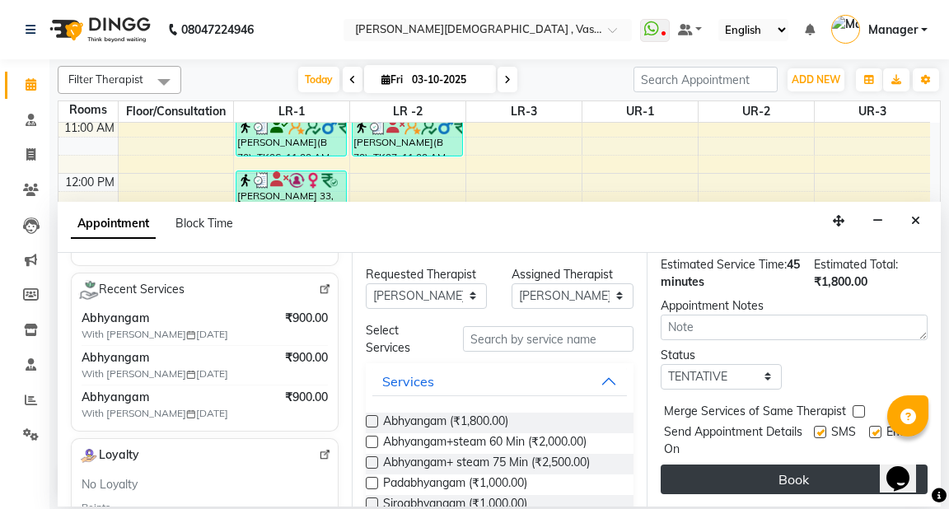
click at [800, 478] on button "Book" at bounding box center [794, 480] width 267 height 30
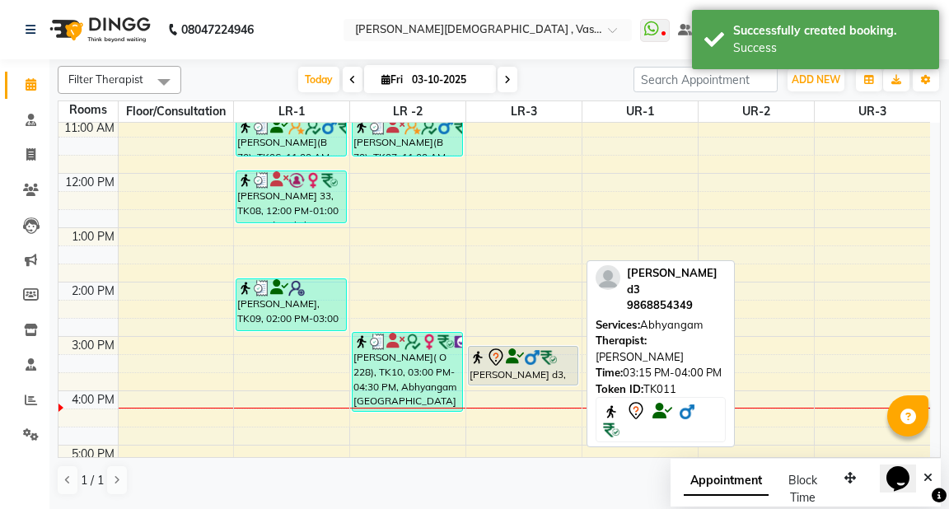
click at [552, 369] on div "[PERSON_NAME] d3, TK11, 03:15 PM-04:00 PM, [GEOGRAPHIC_DATA]" at bounding box center [523, 366] width 109 height 38
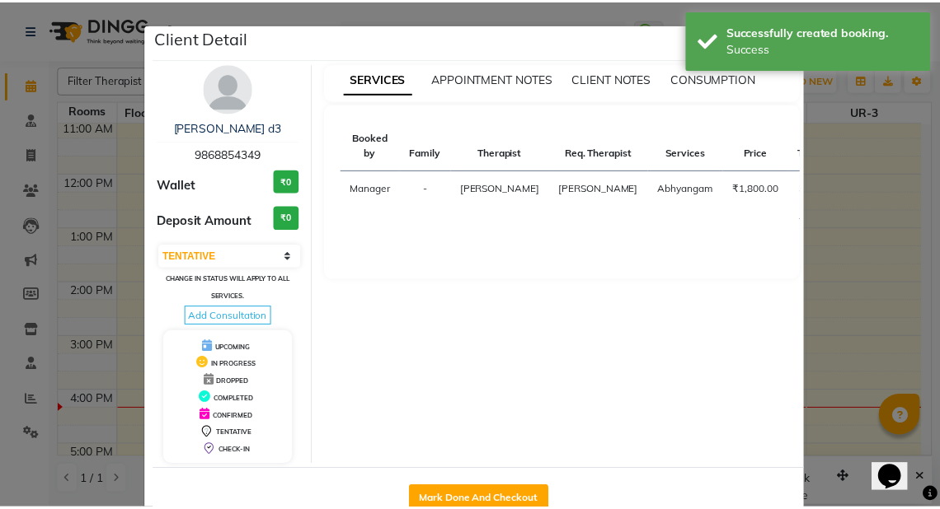
scroll to position [42, 0]
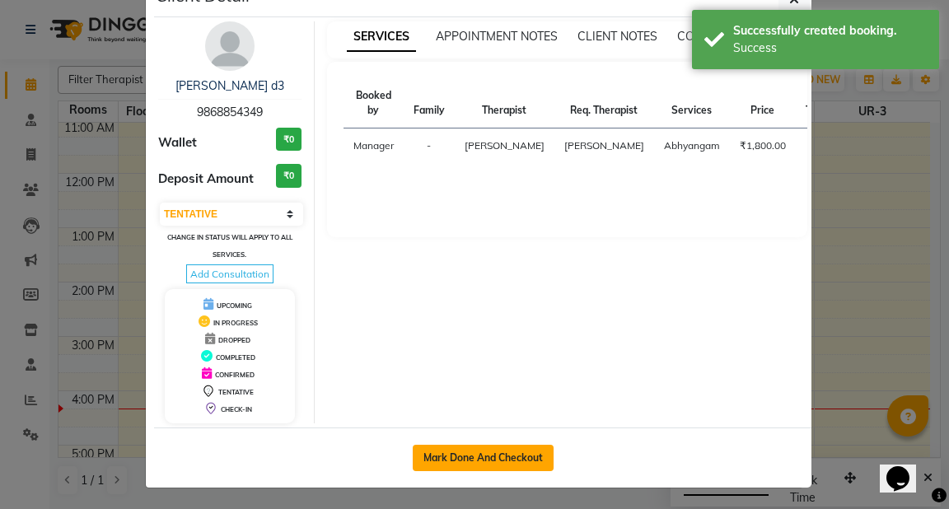
click at [443, 457] on button "Mark Done And Checkout" at bounding box center [483, 458] width 141 height 26
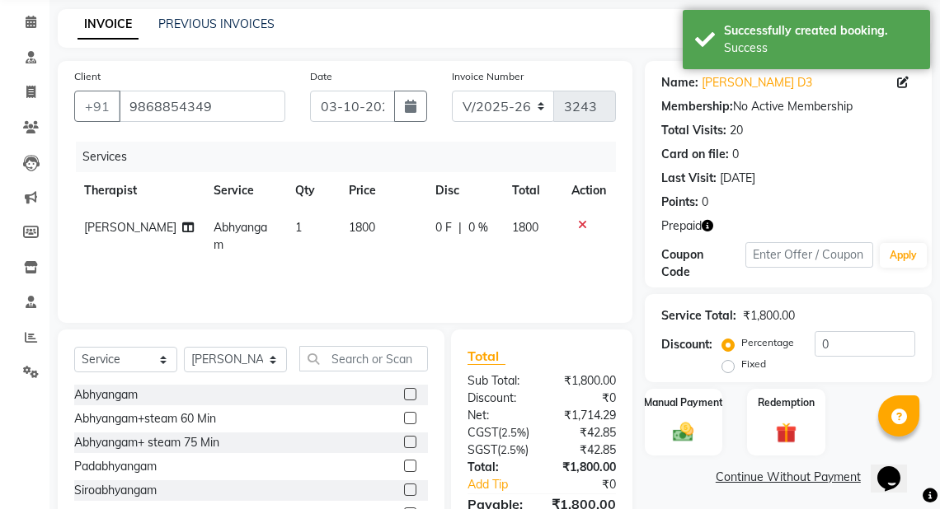
scroll to position [68, 0]
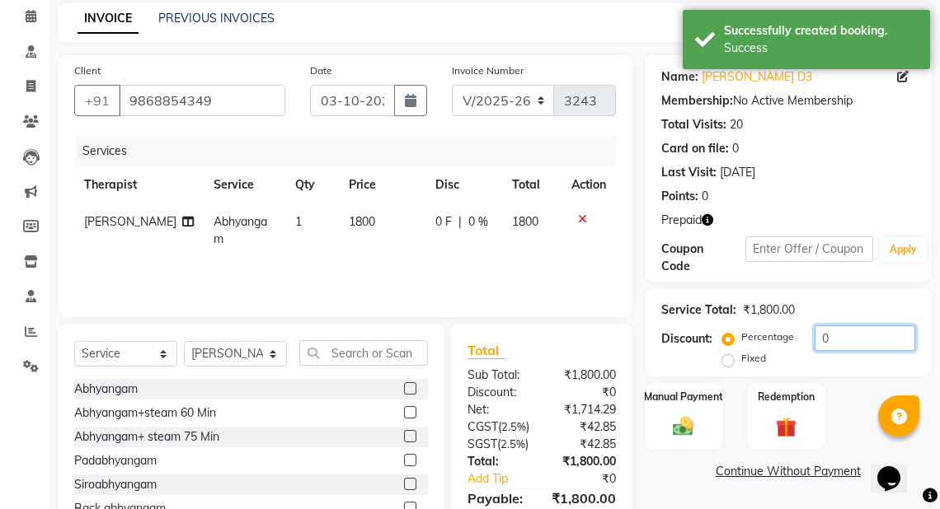
drag, startPoint x: 857, startPoint y: 335, endPoint x: 781, endPoint y: 354, distance: 78.4
click at [781, 354] on div "Percentage Fixed 0" at bounding box center [820, 348] width 190 height 45
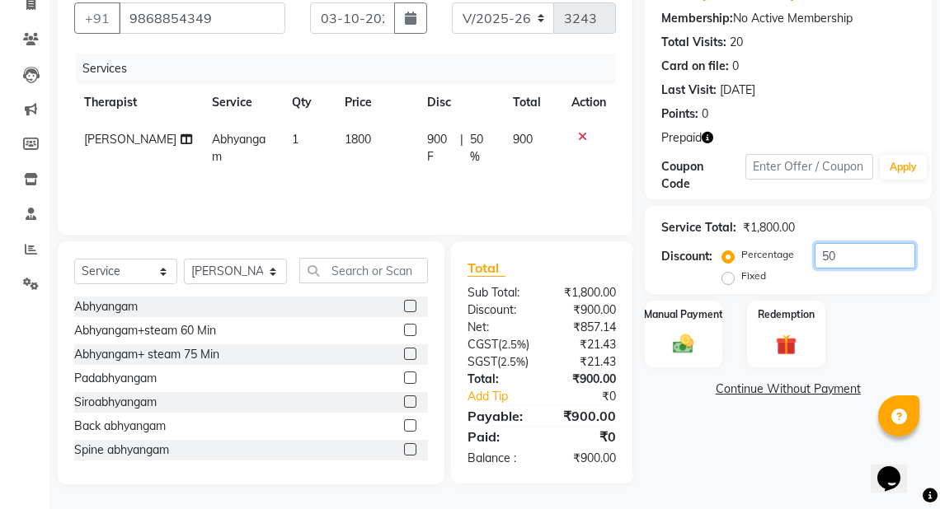
scroll to position [185, 0]
click at [769, 331] on img at bounding box center [785, 344] width 35 height 27
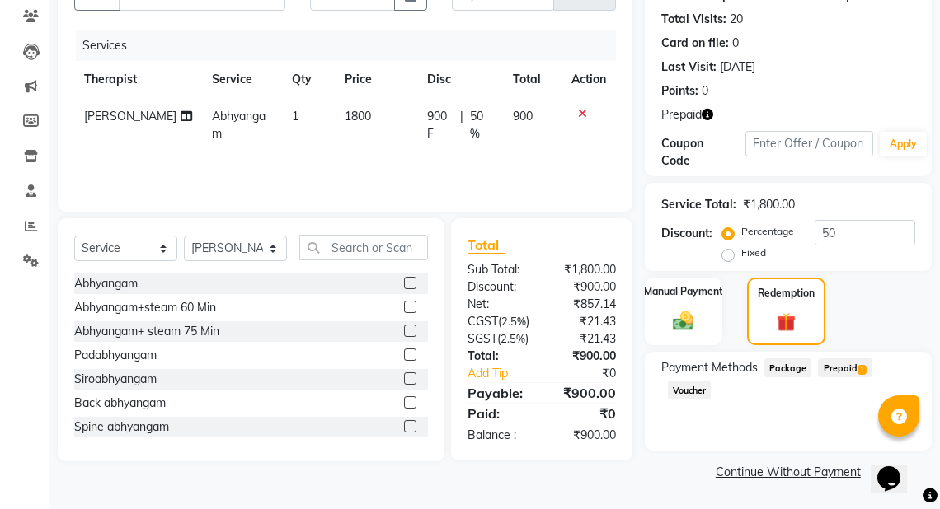
click at [844, 359] on span "Prepaid 1" at bounding box center [845, 368] width 54 height 19
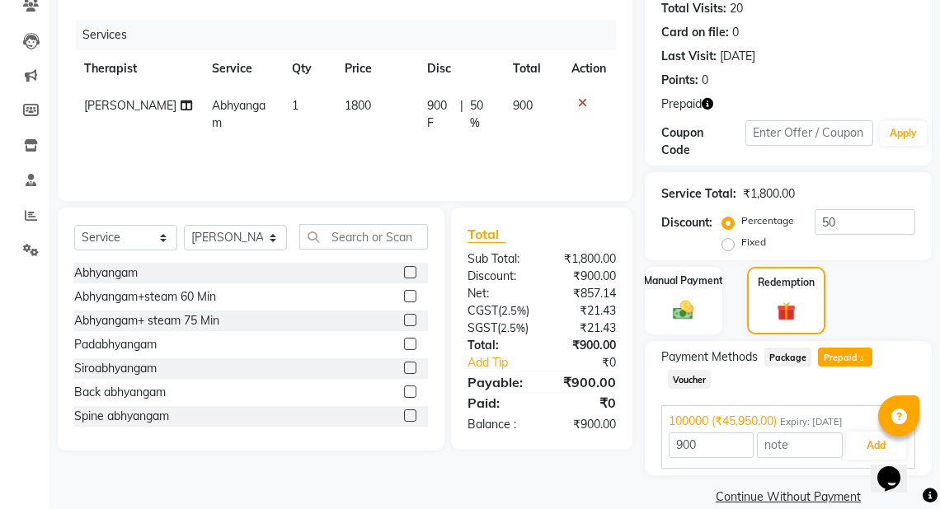
scroll to position [209, 0]
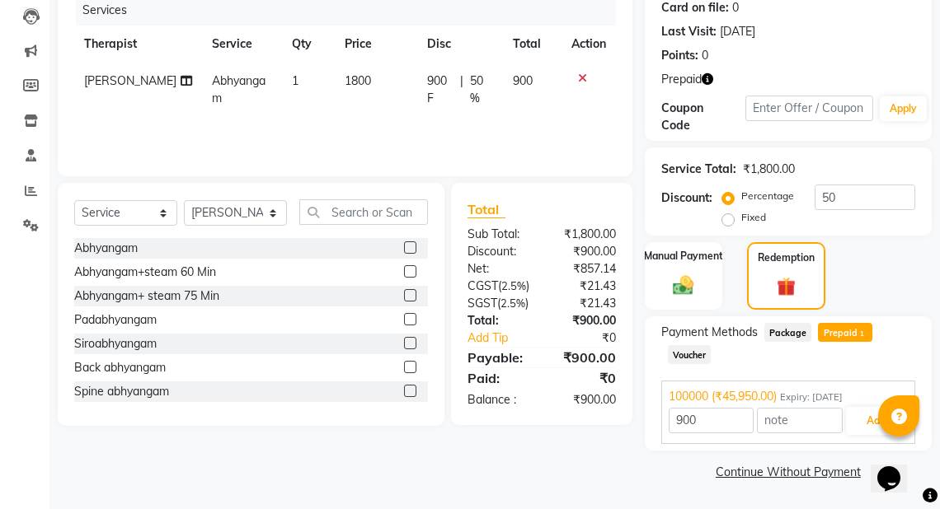
drag, startPoint x: 879, startPoint y: 421, endPoint x: 887, endPoint y: 415, distance: 10.1
click at [879, 419] on div at bounding box center [898, 416] width 41 height 41
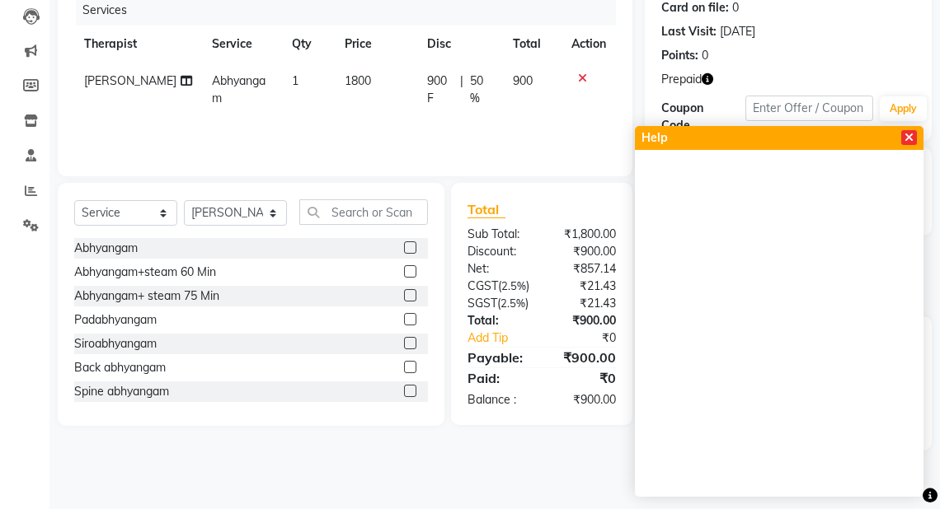
click at [912, 138] on icon at bounding box center [908, 138] width 9 height 12
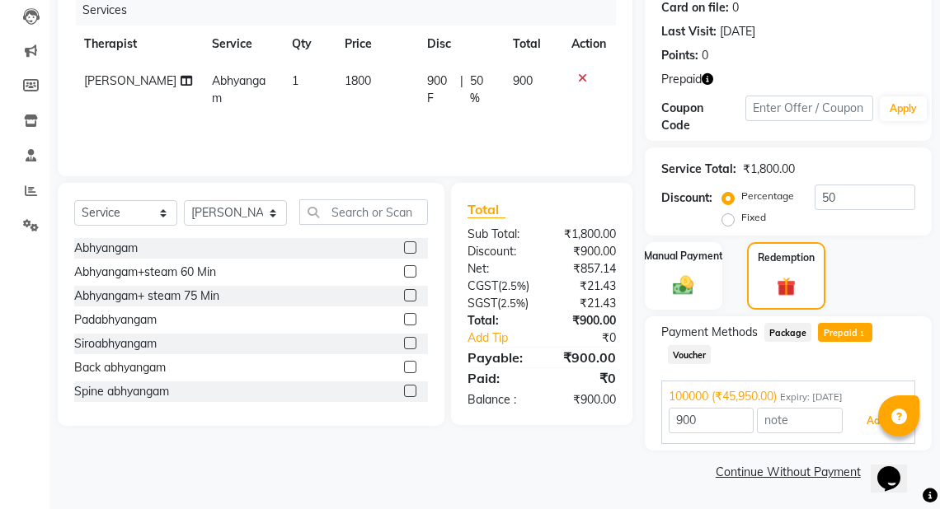
click at [874, 415] on button "Add" at bounding box center [876, 421] width 60 height 28
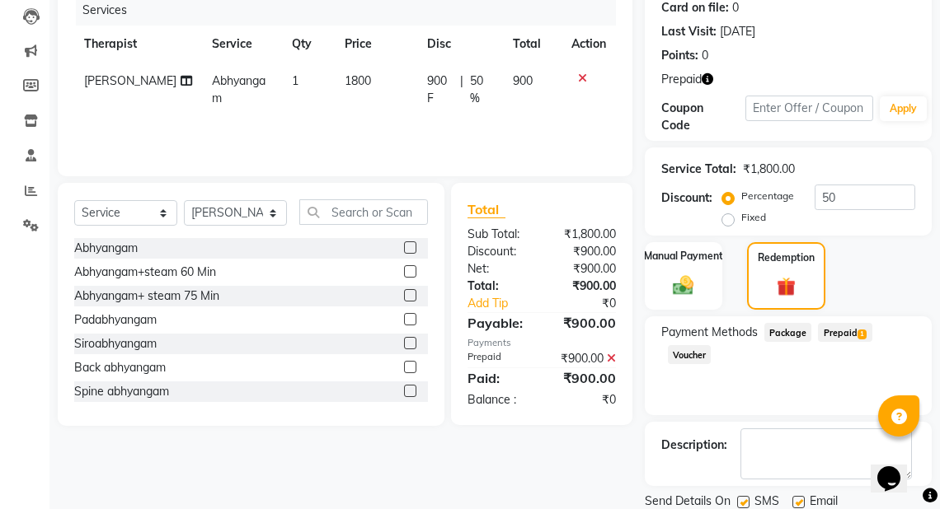
scroll to position [265, 0]
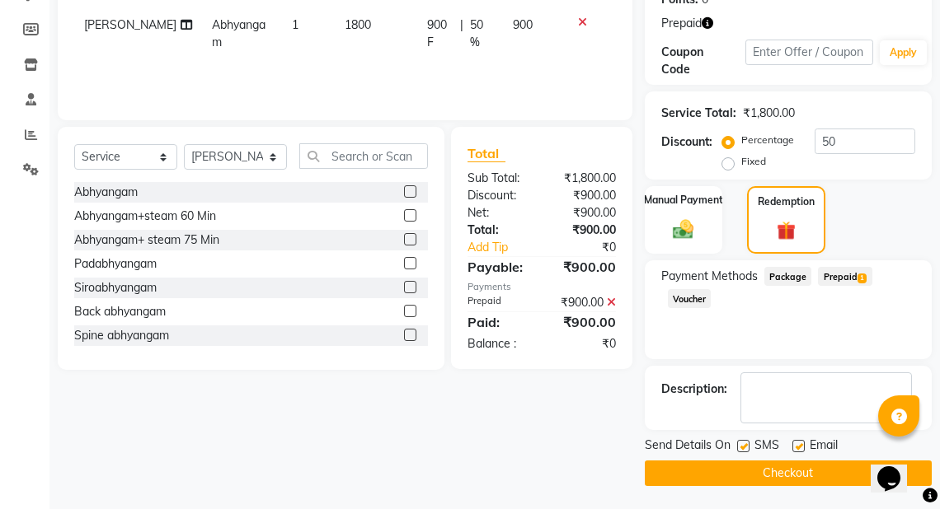
click at [808, 469] on button "Checkout" at bounding box center [788, 474] width 287 height 26
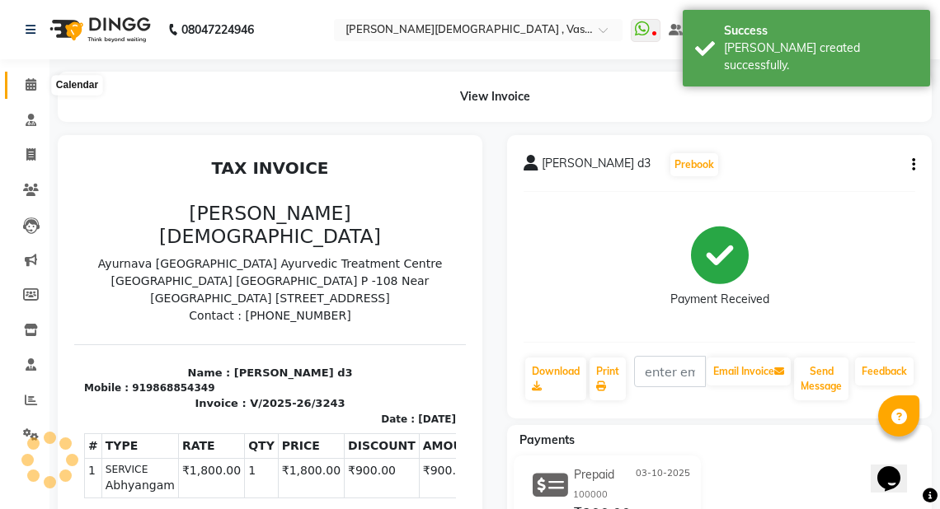
click at [32, 84] on icon at bounding box center [31, 84] width 11 height 12
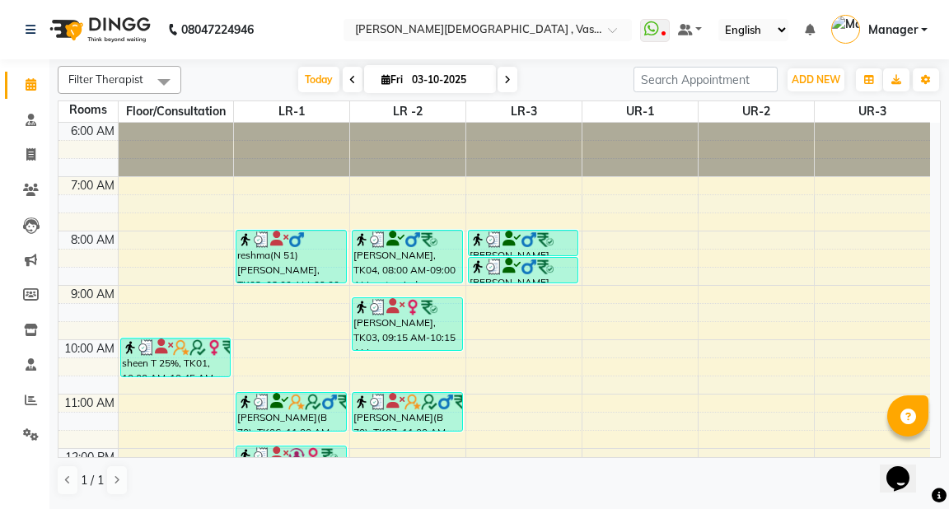
click at [462, 148] on div at bounding box center [407, 150] width 115 height 54
drag, startPoint x: 26, startPoint y: 189, endPoint x: 86, endPoint y: 176, distance: 61.6
click at [26, 189] on icon at bounding box center [31, 190] width 16 height 12
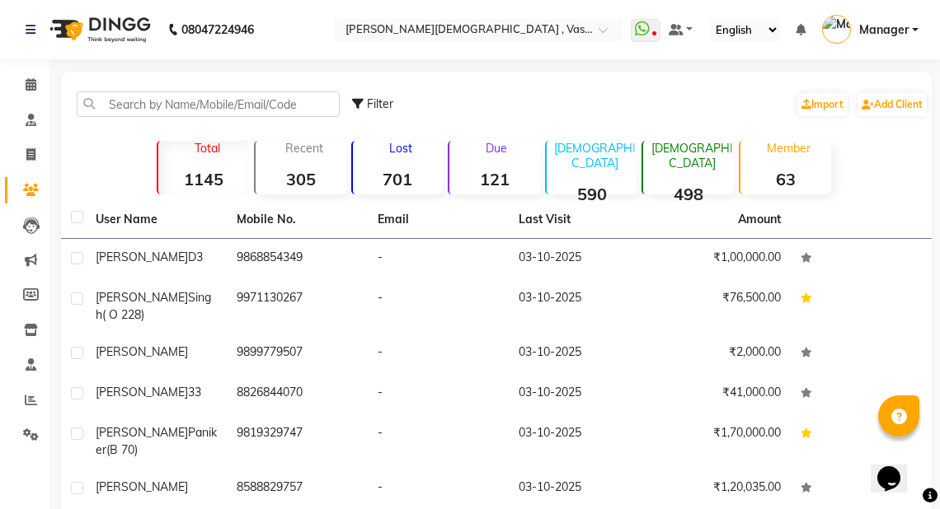
click at [129, 89] on div "Filter Import Add Client" at bounding box center [496, 104] width 864 height 52
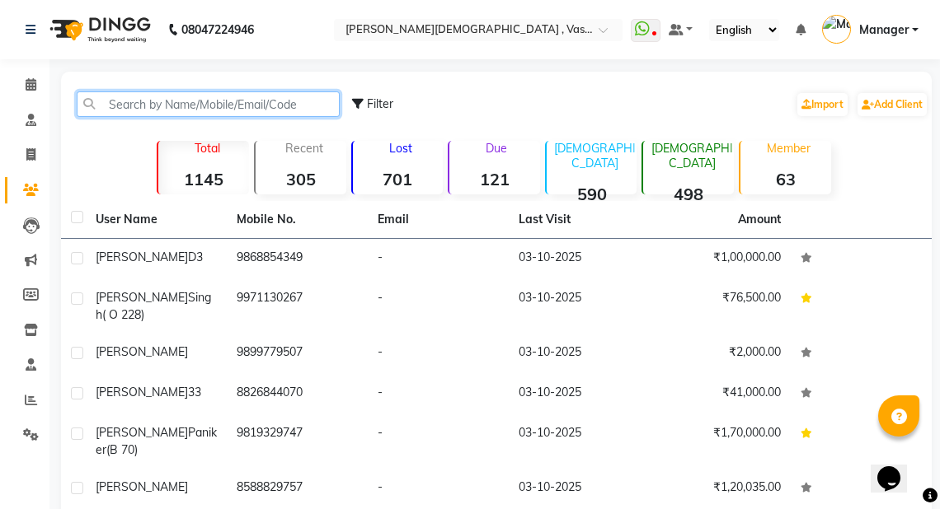
click at [124, 102] on input "text" at bounding box center [208, 104] width 263 height 26
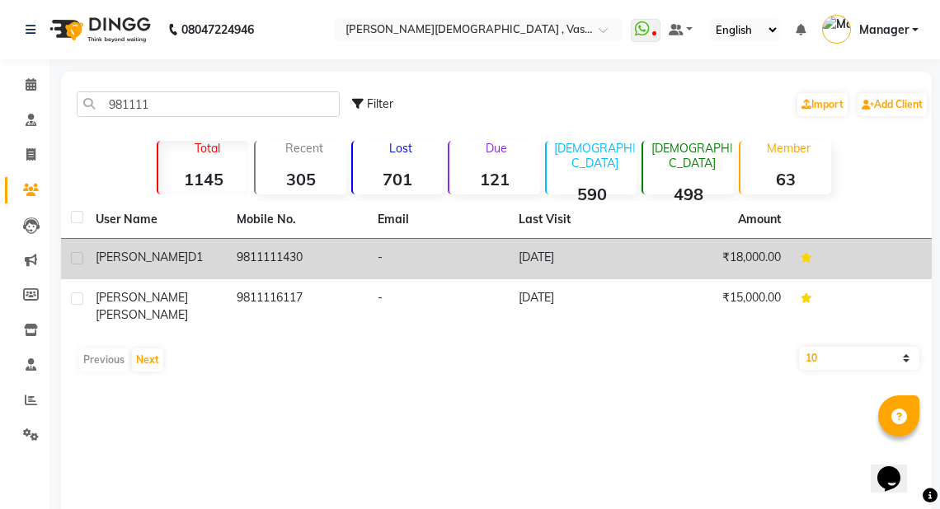
click at [158, 260] on div "Abilash d1" at bounding box center [156, 257] width 121 height 17
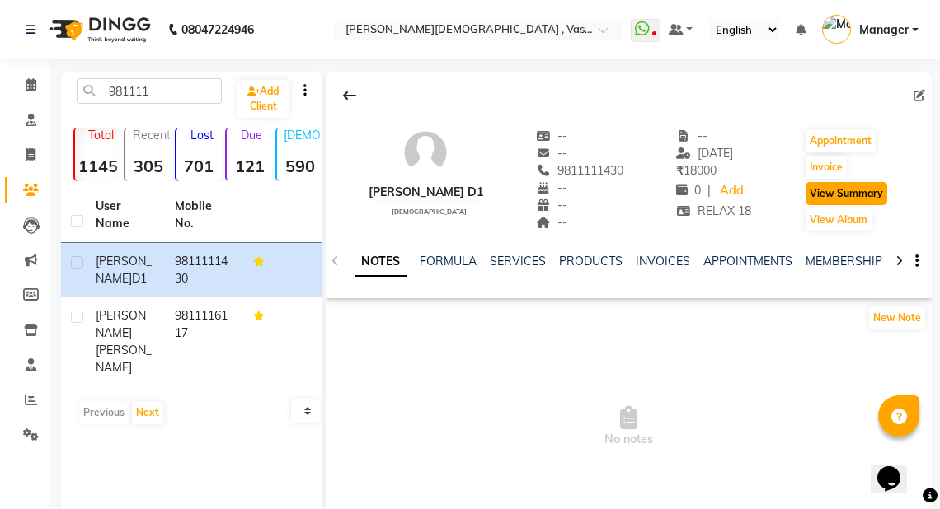
click at [809, 195] on button "View Summary" at bounding box center [846, 193] width 82 height 23
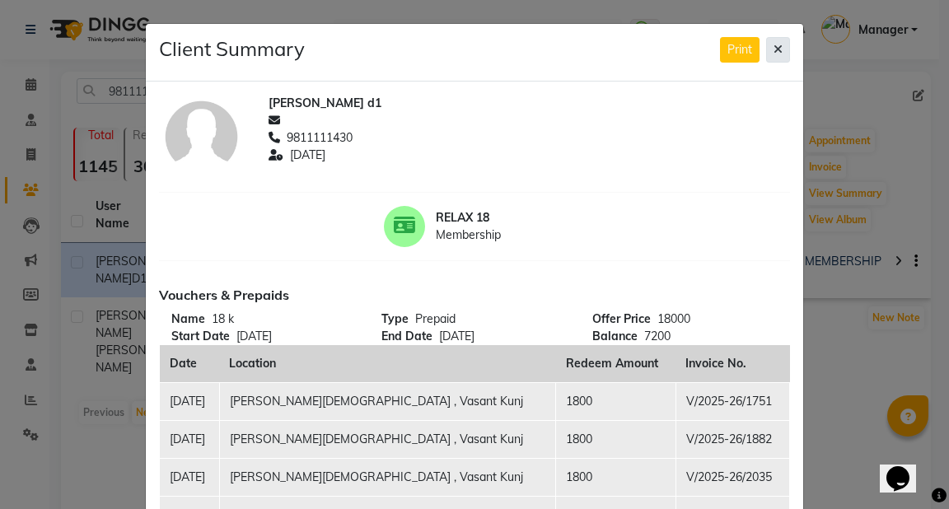
click at [776, 44] on icon at bounding box center [778, 50] width 9 height 12
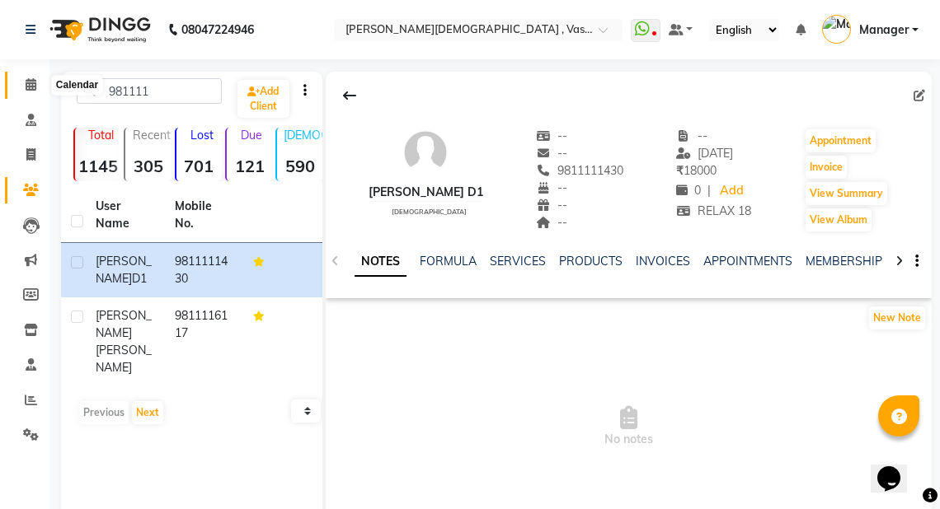
click at [21, 82] on span at bounding box center [30, 85] width 29 height 19
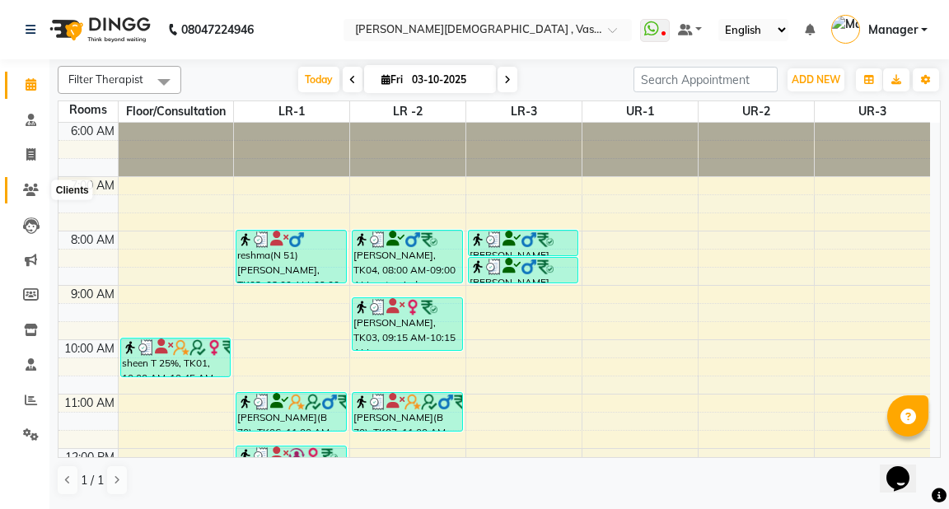
drag, startPoint x: 34, startPoint y: 195, endPoint x: 48, endPoint y: 167, distance: 30.6
click at [34, 194] on icon at bounding box center [31, 190] width 16 height 12
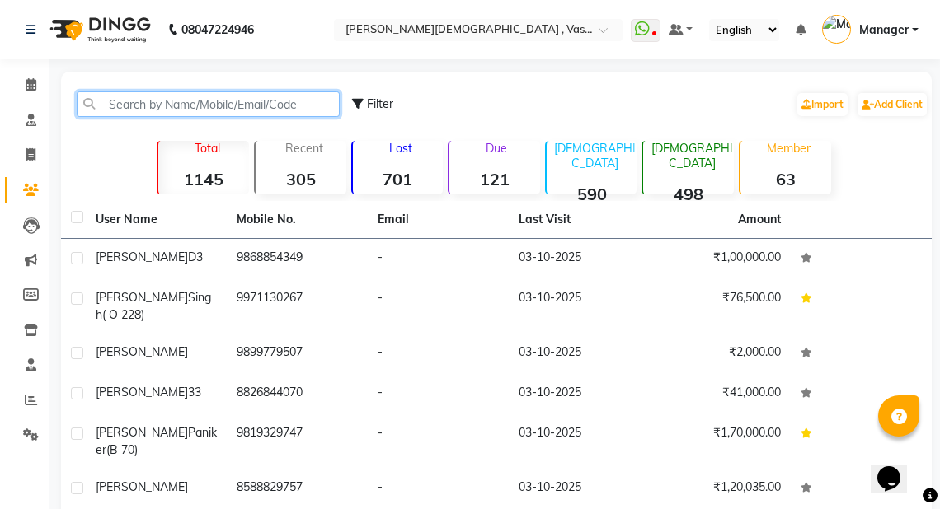
click at [124, 106] on input "text" at bounding box center [208, 104] width 263 height 26
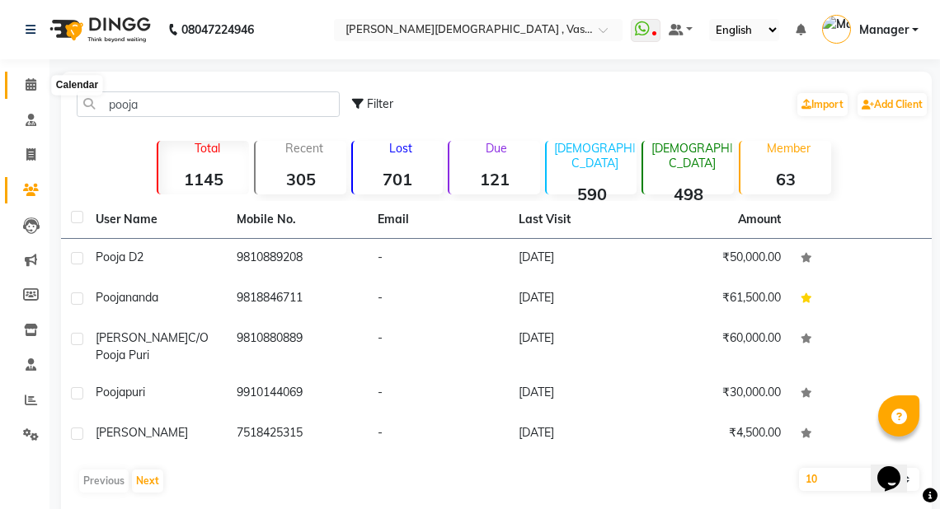
click at [27, 82] on icon at bounding box center [31, 84] width 11 height 12
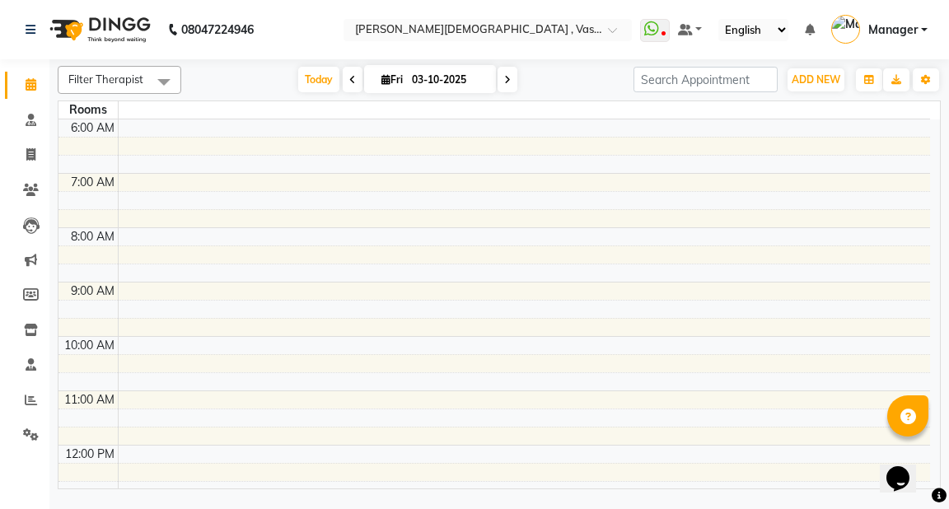
drag, startPoint x: 943, startPoint y: 270, endPoint x: 945, endPoint y: 324, distance: 53.6
click at [939, 345] on div "Filter Therapist Select All Adarsh Akshaya V Aleena Thankachan Anakha A K Anasw…" at bounding box center [499, 276] width 900 height 434
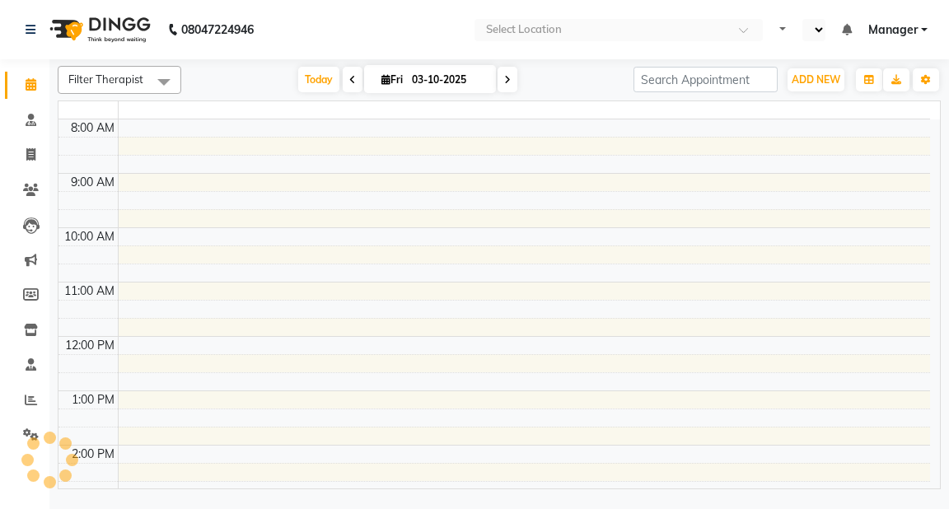
select select "en"
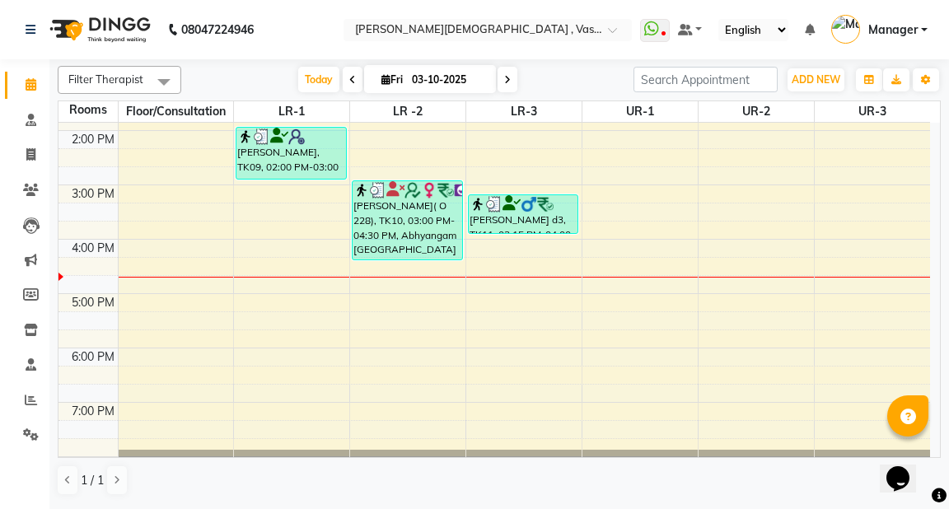
scroll to position [449, 0]
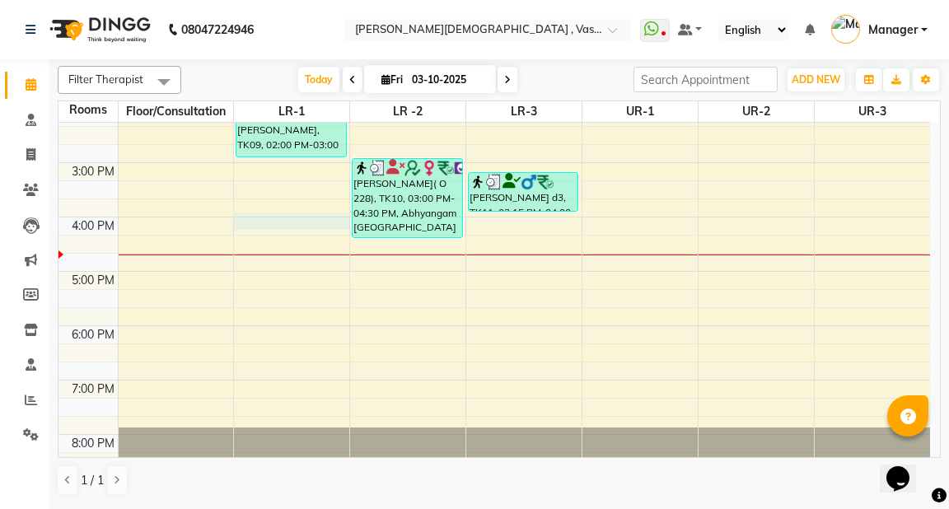
click at [253, 216] on div "6:00 AM 7:00 AM 8:00 AM 9:00 AM 10:00 AM 11:00 AM 12:00 PM 1:00 PM 2:00 PM 3:00…" at bounding box center [495, 81] width 872 height 815
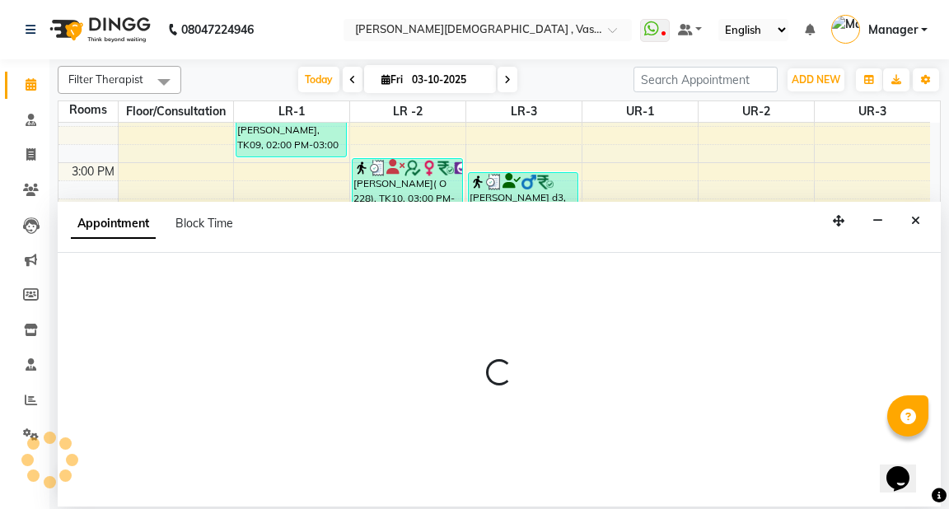
select select "tentative"
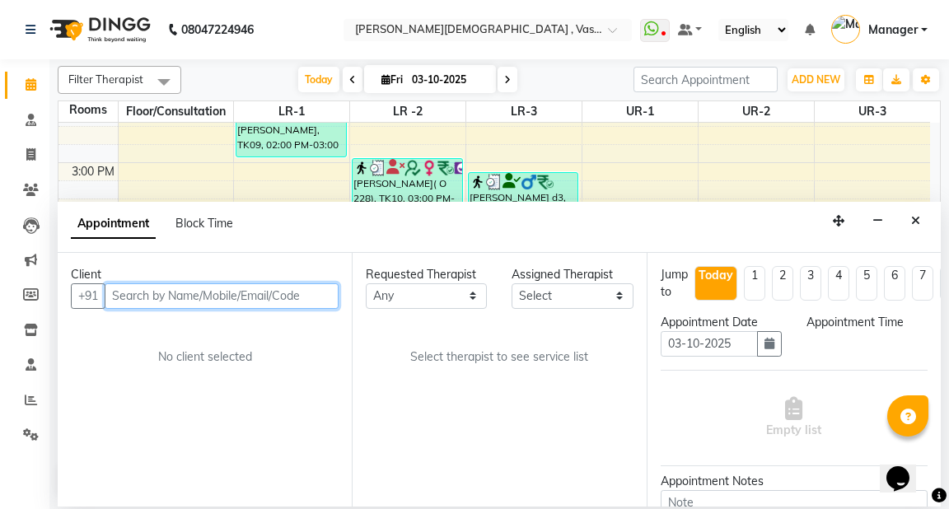
select select "960"
click at [146, 297] on input "text" at bounding box center [222, 297] width 234 height 26
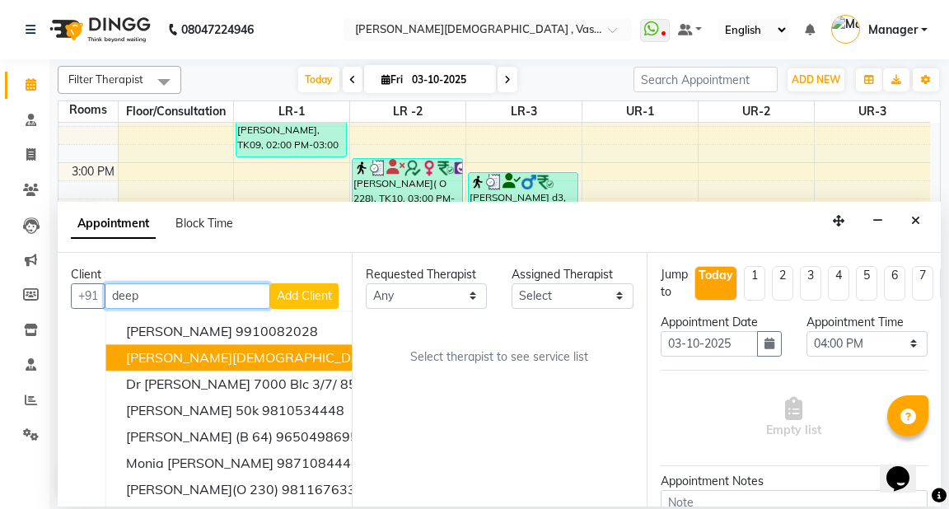
click at [195, 354] on span "[PERSON_NAME][DEMOGRAPHIC_DATA](B 186)" at bounding box center [276, 357] width 301 height 16
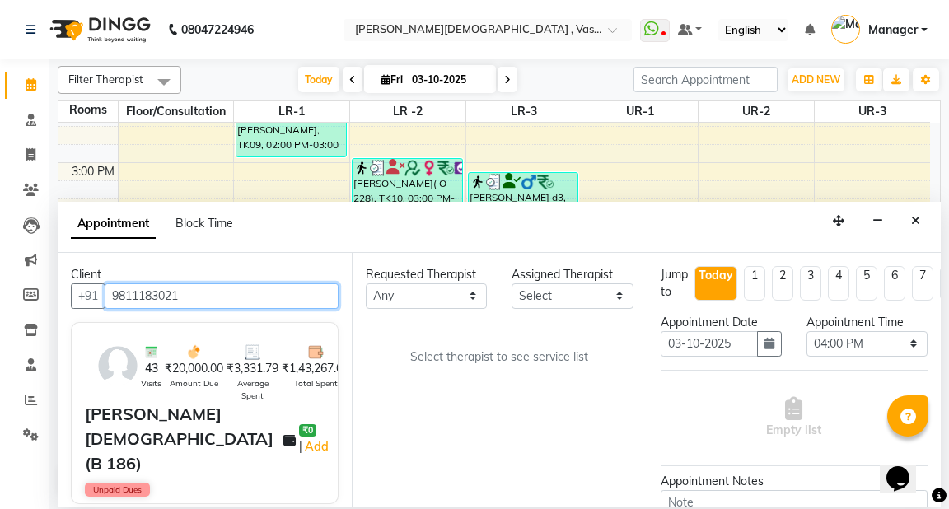
type input "9811183021"
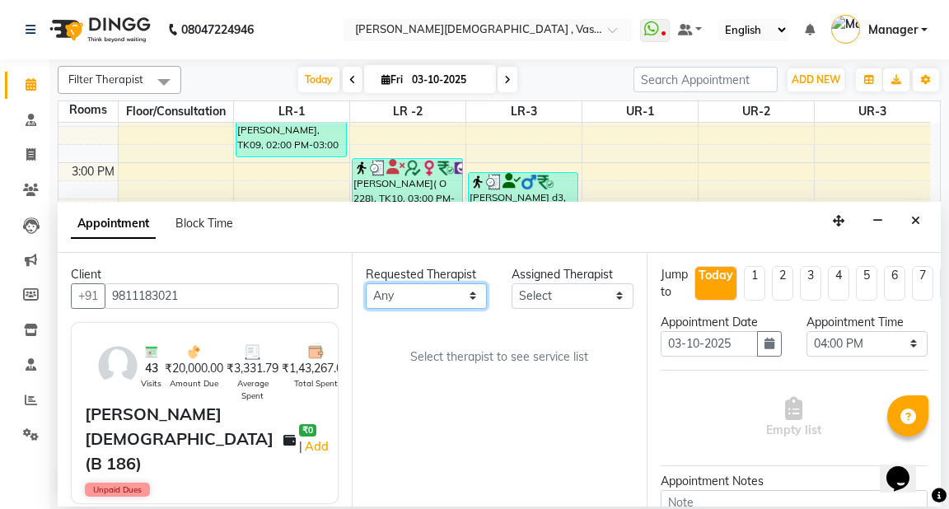
click at [475, 293] on select "Any [PERSON_NAME] V [PERSON_NAME] [PERSON_NAME] A K [PERSON_NAME] N [PERSON_NAM…" at bounding box center [426, 297] width 121 height 26
select select "71499"
click at [366, 284] on select "Any [PERSON_NAME] V [PERSON_NAME] [PERSON_NAME] A K [PERSON_NAME] N [PERSON_NAM…" at bounding box center [426, 297] width 121 height 26
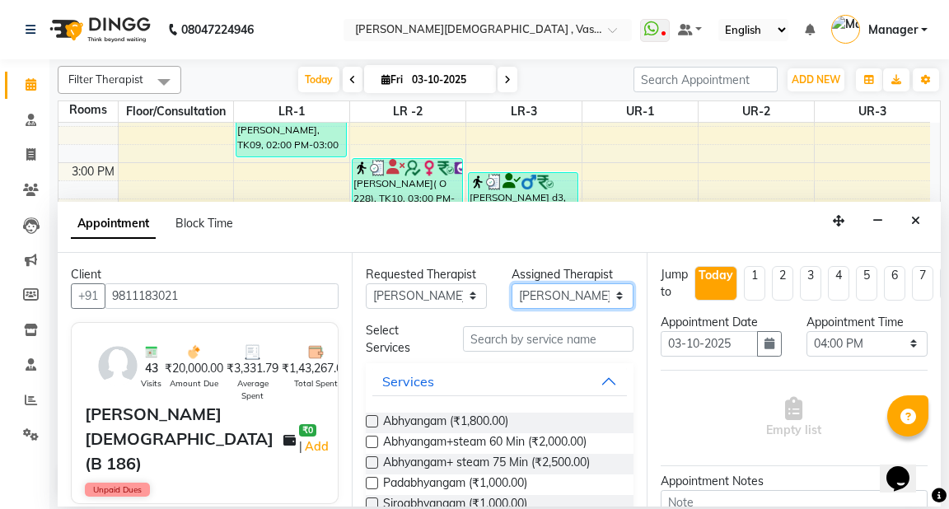
click at [585, 290] on select "Select [PERSON_NAME] V [PERSON_NAME] [PERSON_NAME] A K [PERSON_NAME] N [PERSON_…" at bounding box center [572, 297] width 121 height 26
select select "41713"
click at [512, 284] on select "Select [PERSON_NAME] V [PERSON_NAME] [PERSON_NAME] A K [PERSON_NAME] N [PERSON_…" at bounding box center [572, 297] width 121 height 26
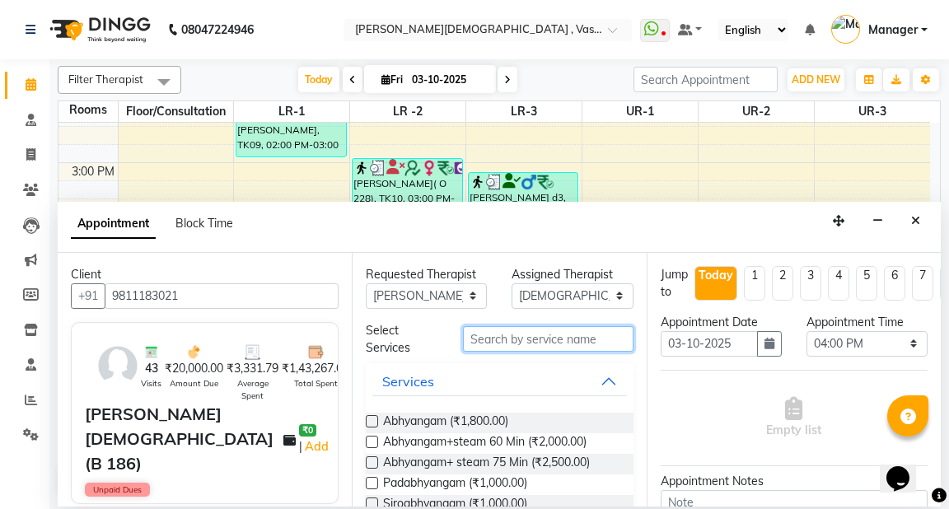
click at [477, 337] on input "text" at bounding box center [548, 339] width 170 height 26
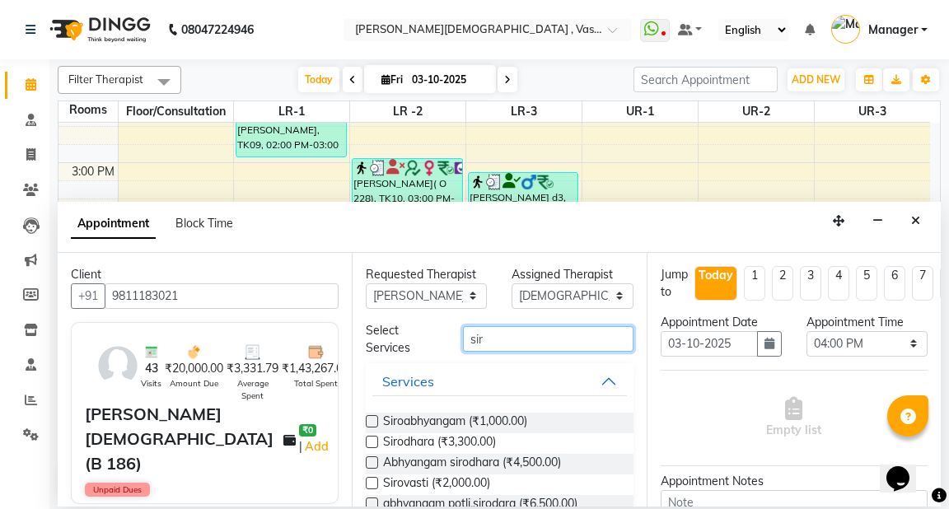
type input "sir"
click at [370, 461] on label at bounding box center [372, 463] width 12 height 12
click at [370, 461] on input "checkbox" at bounding box center [371, 464] width 11 height 11
checkbox input "true"
select select "2647"
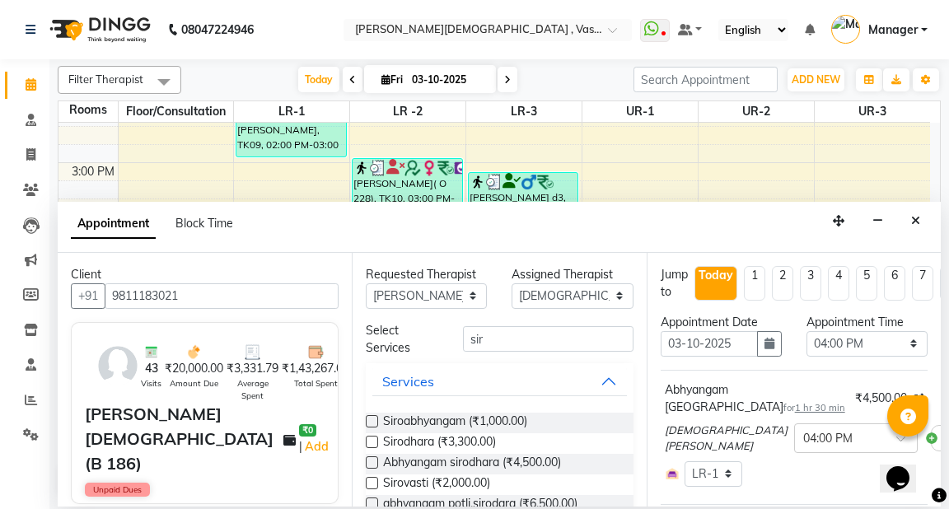
checkbox input "false"
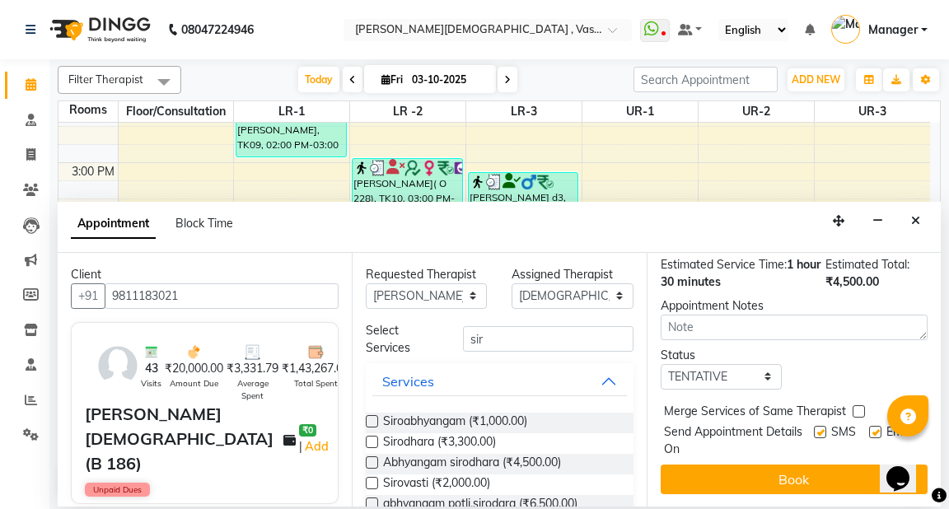
scroll to position [264, 0]
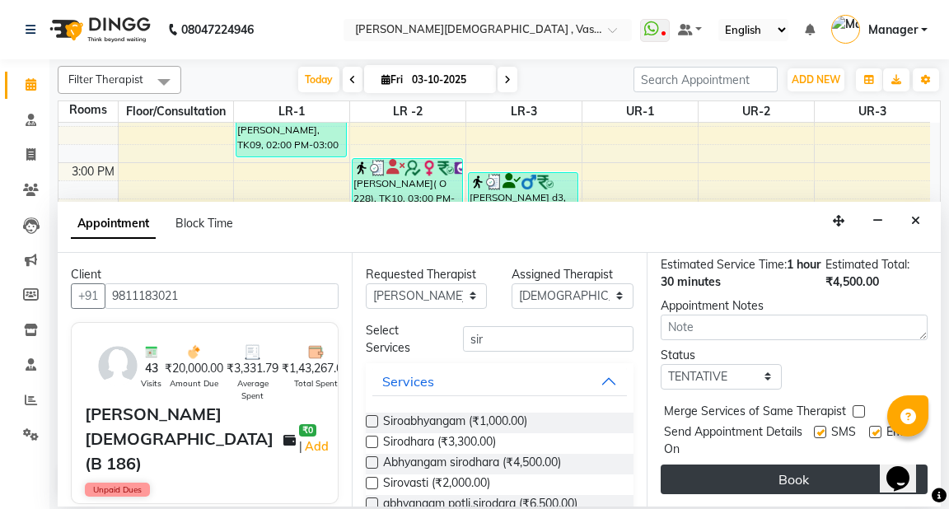
click at [791, 466] on button "Book" at bounding box center [794, 480] width 267 height 30
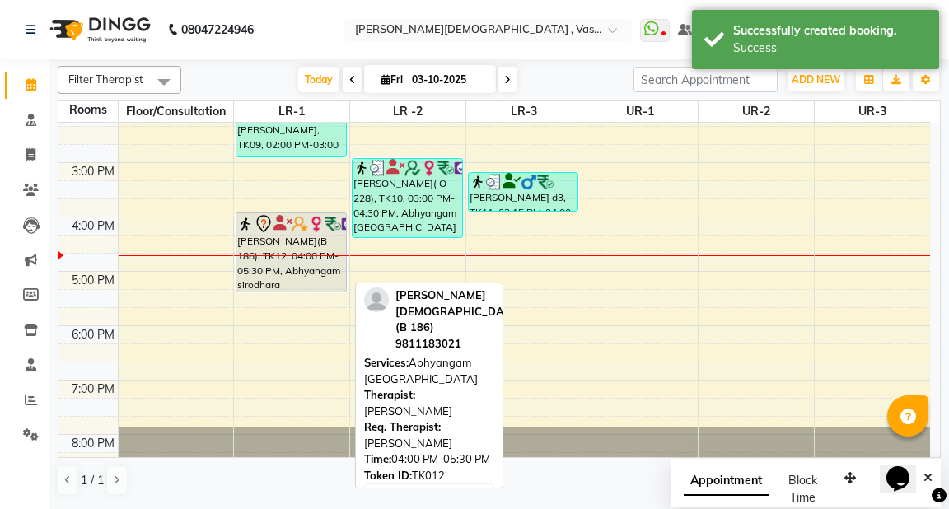
click at [304, 261] on div "[PERSON_NAME](B 186), TK12, 04:00 PM-05:30 PM, Abhyangam sirodhara" at bounding box center [291, 252] width 109 height 78
select select "7"
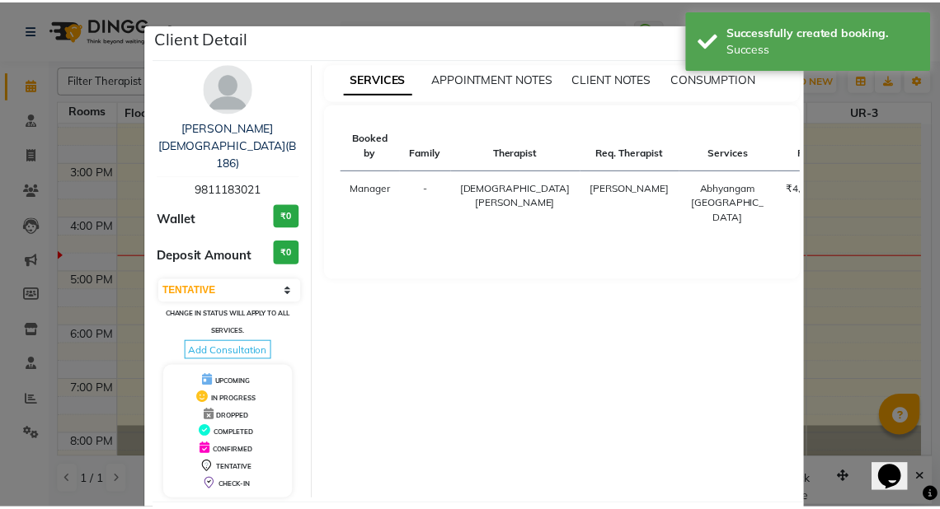
scroll to position [42, 0]
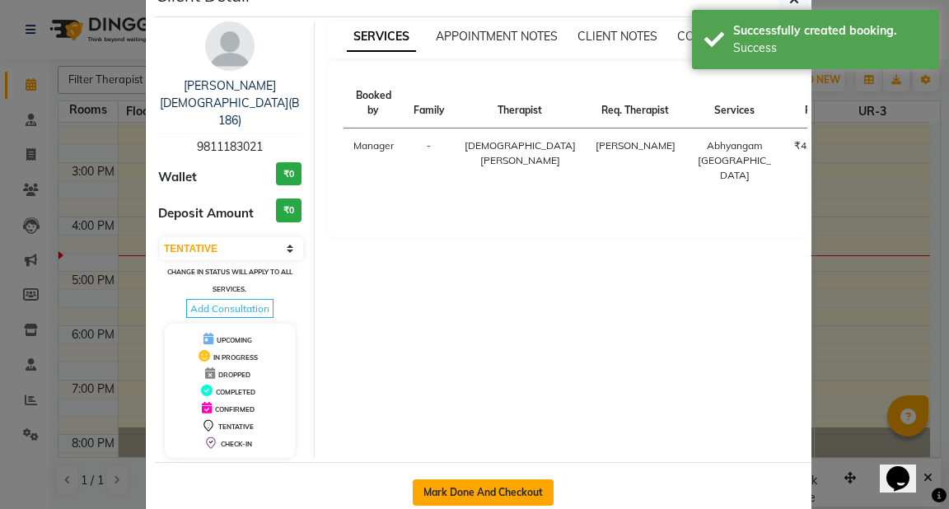
click at [498, 480] on button "Mark Done And Checkout" at bounding box center [483, 493] width 141 height 26
select select "service"
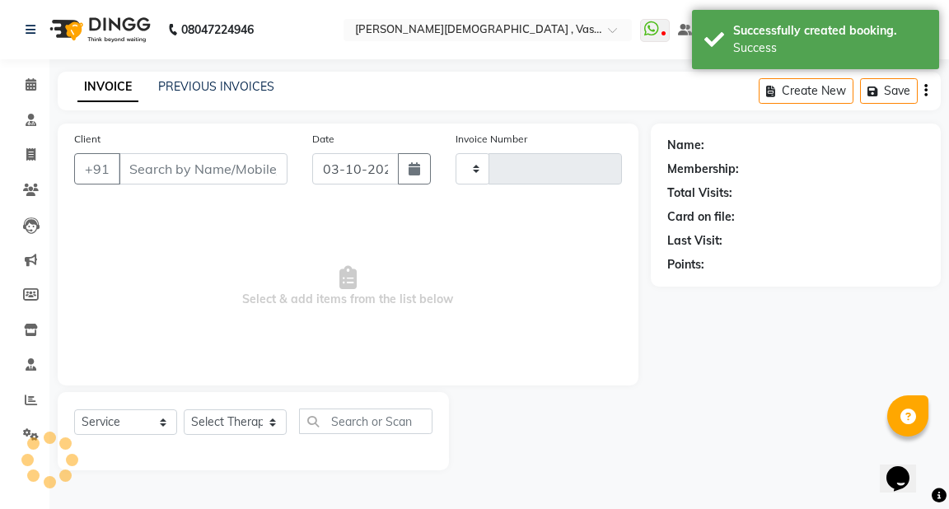
type input "3244"
select select "5571"
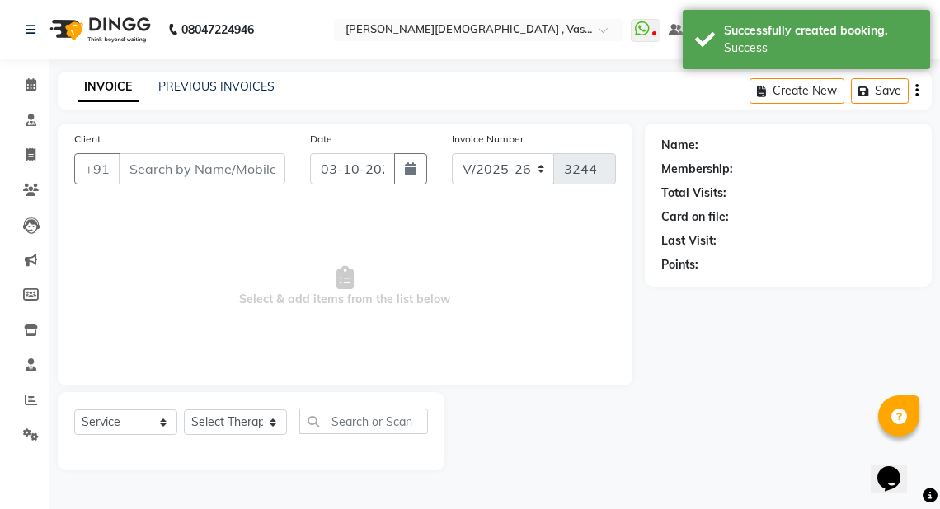
type input "9811183021"
select select "41713"
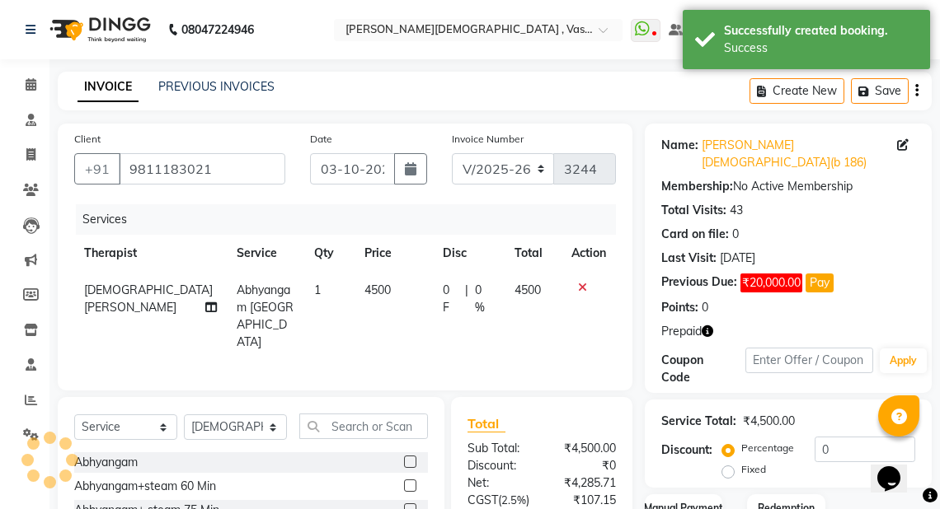
scroll to position [185, 0]
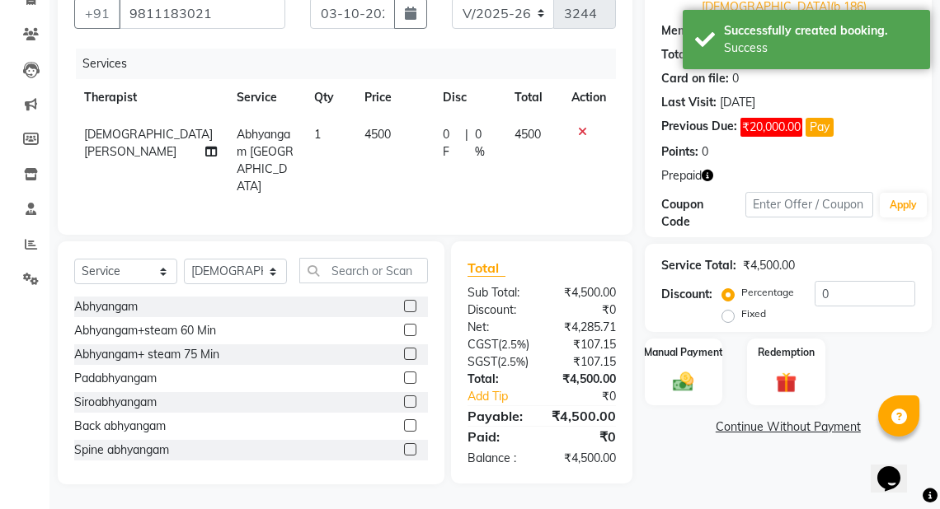
click at [741, 307] on label "Fixed" at bounding box center [753, 314] width 25 height 15
click at [725, 308] on input "Fixed" at bounding box center [731, 314] width 12 height 12
radio input "true"
drag, startPoint x: 868, startPoint y: 255, endPoint x: 778, endPoint y: 262, distance: 90.1
click at [780, 281] on div "Percentage Fixed 0" at bounding box center [820, 303] width 190 height 45
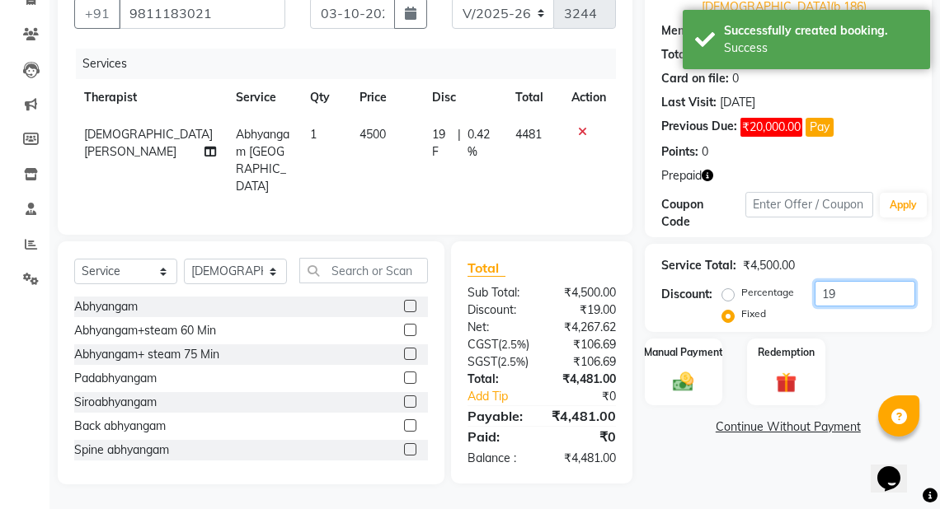
type input "1"
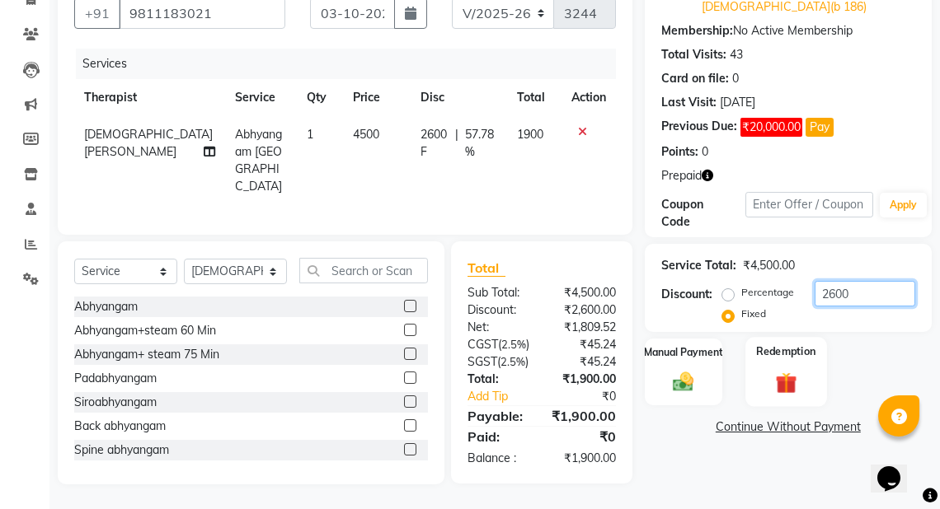
type input "2600"
click at [775, 369] on img at bounding box center [785, 382] width 35 height 27
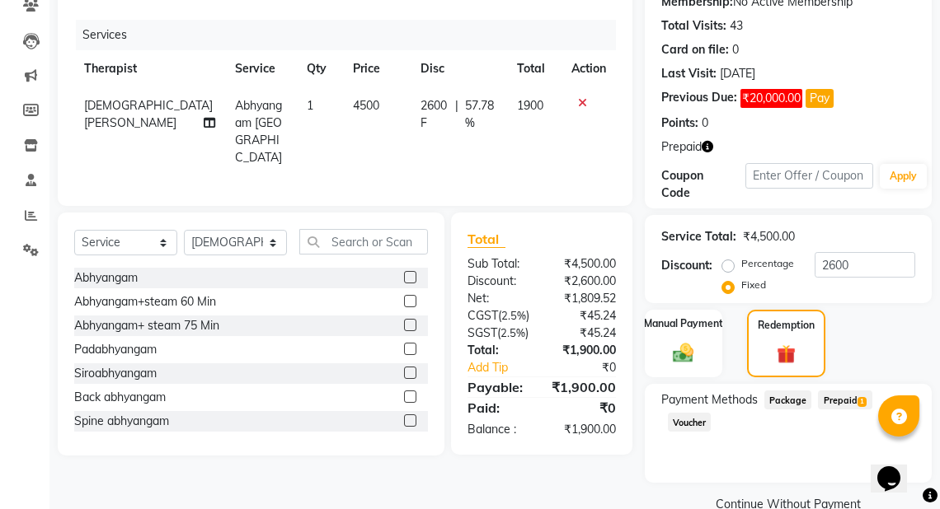
click at [841, 391] on span "Prepaid 1" at bounding box center [845, 400] width 54 height 19
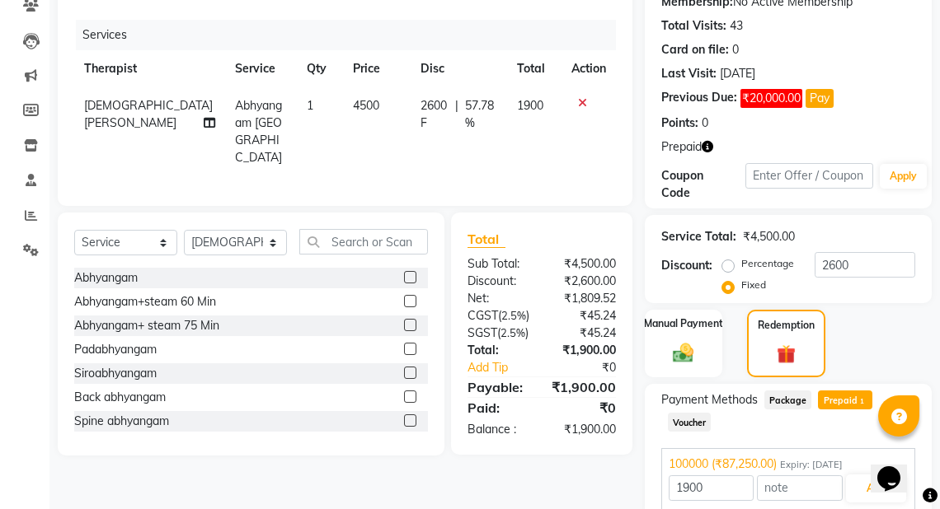
scroll to position [235, 0]
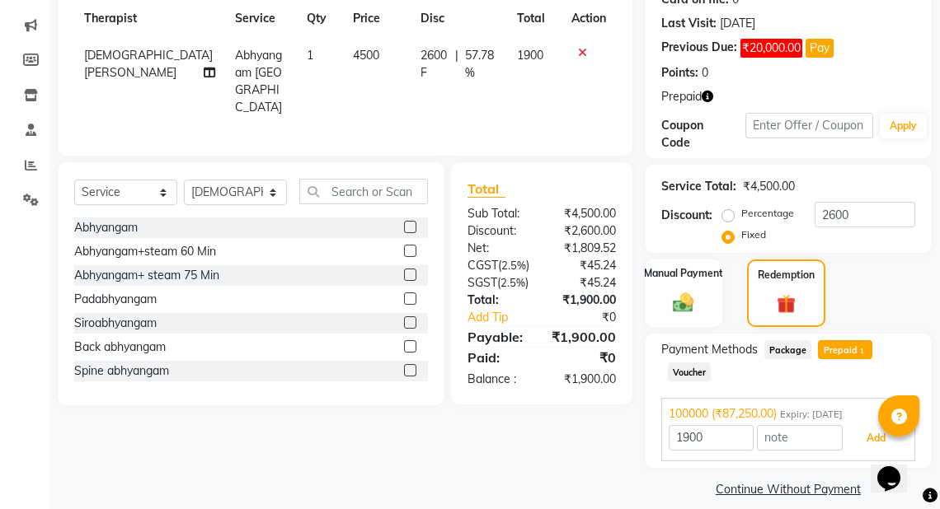
drag, startPoint x: 867, startPoint y: 419, endPoint x: 940, endPoint y: 405, distance: 73.7
click at [879, 274] on body "08047224946 Select Location × Ayurnava Ayurveda , Vasant Kunj WhatsApp Status ✕…" at bounding box center [470, 19] width 940 height 509
drag, startPoint x: 947, startPoint y: 414, endPoint x: 24, endPoint y: 29, distance: 1000.1
click at [867, 424] on button "Add" at bounding box center [876, 438] width 60 height 28
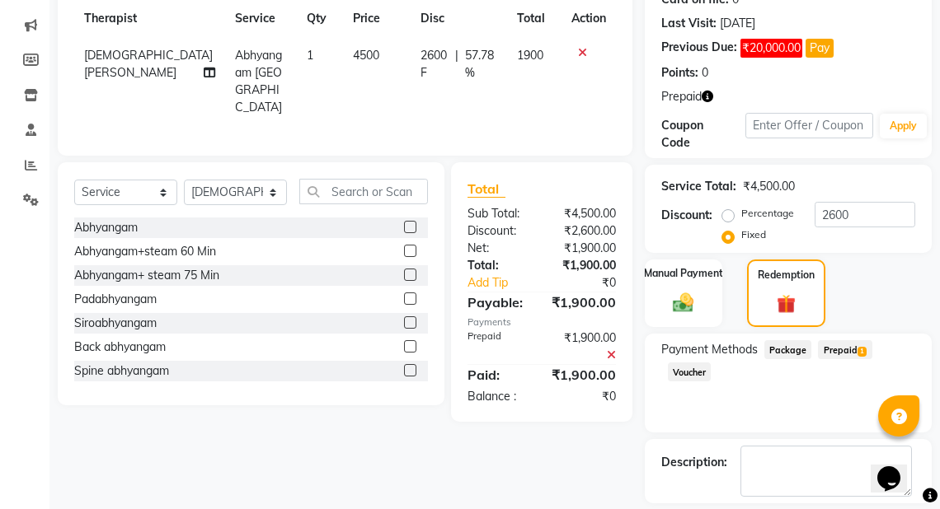
scroll to position [291, 0]
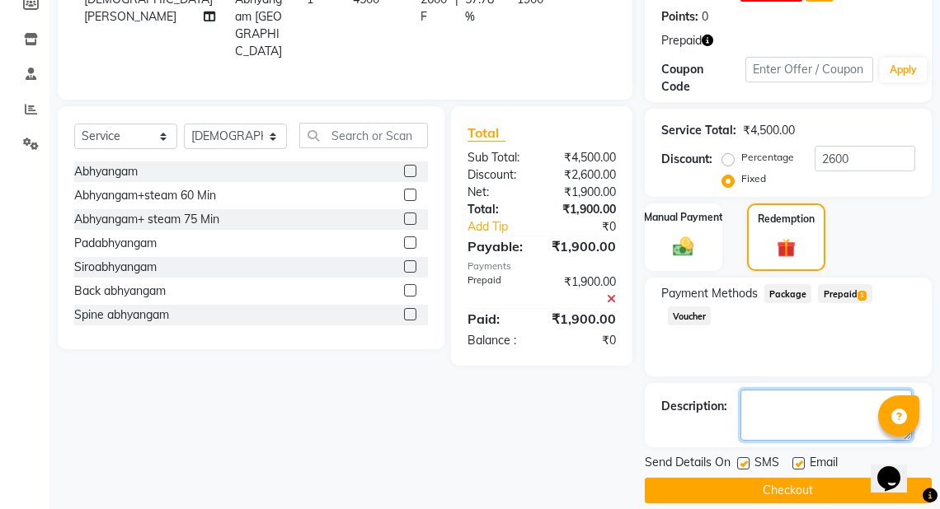
click at [791, 405] on textarea at bounding box center [825, 415] width 171 height 51
type textarea "neha"
click at [788, 478] on button "Checkout" at bounding box center [788, 491] width 287 height 26
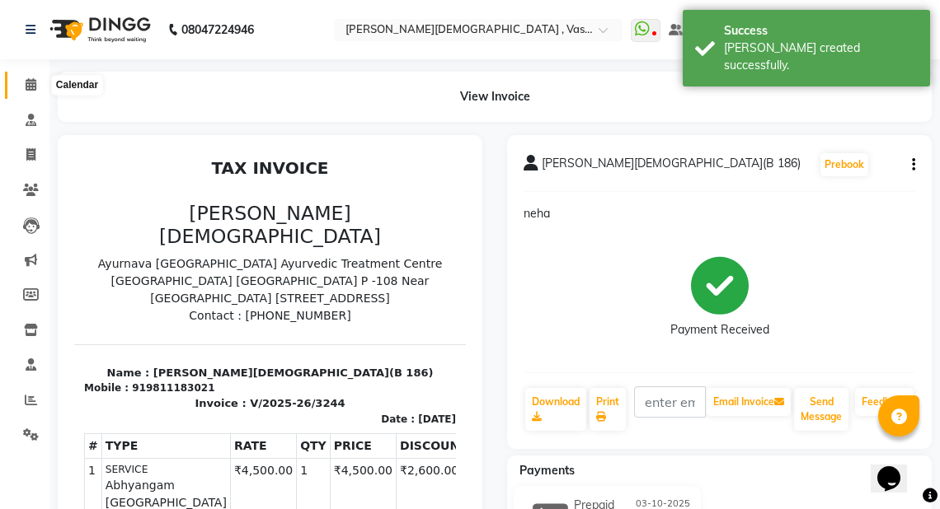
click at [33, 86] on icon at bounding box center [31, 84] width 11 height 12
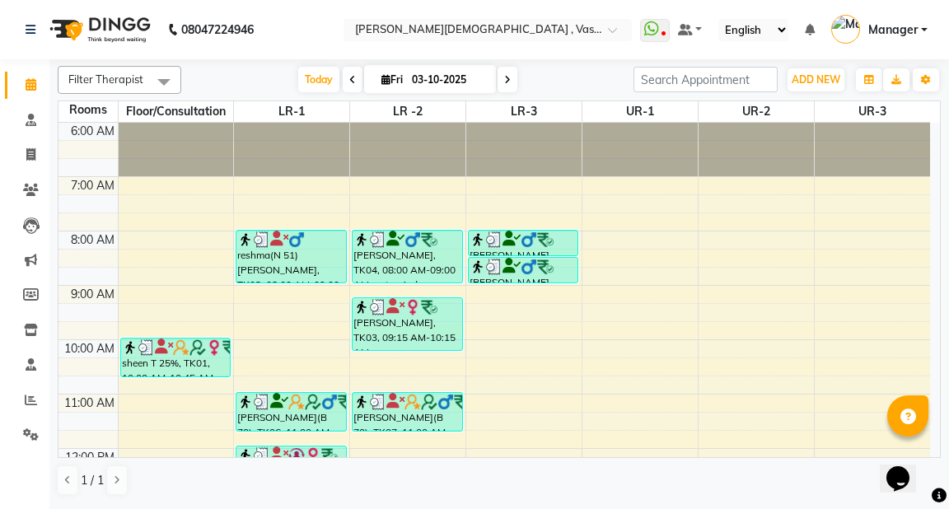
click at [382, 76] on icon at bounding box center [386, 79] width 9 height 11
select select "10"
select select "2025"
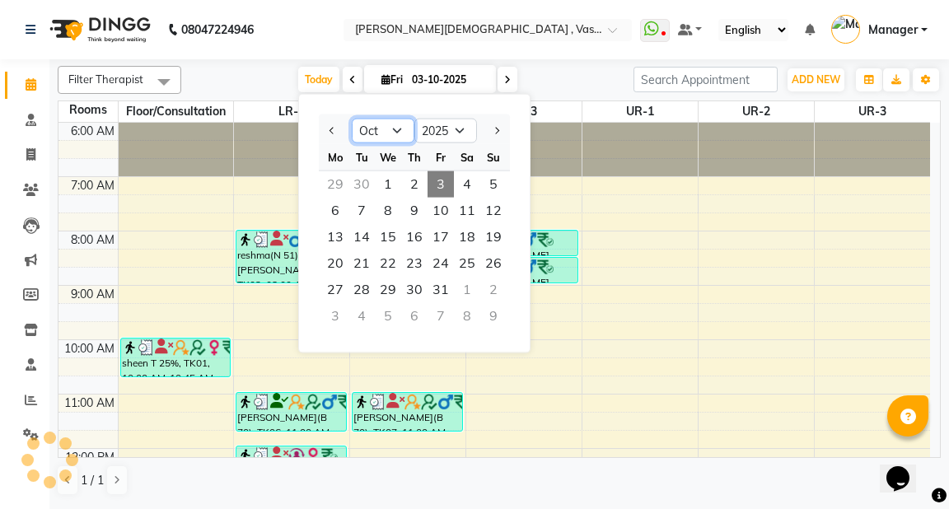
click at [392, 127] on select "Jan Feb Mar Apr May Jun [DATE] Aug Sep Oct Nov Dec" at bounding box center [383, 131] width 63 height 25
select select "9"
click at [352, 119] on select "Jan Feb Mar Apr May Jun [DATE] Aug Sep Oct Nov Dec" at bounding box center [383, 131] width 63 height 25
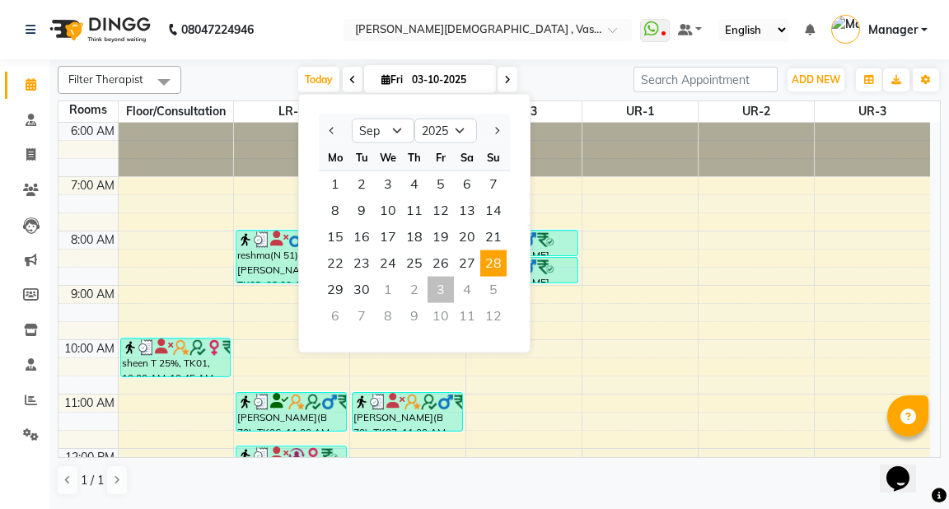
click at [488, 260] on span "28" at bounding box center [494, 264] width 26 height 26
type input "[DATE]"
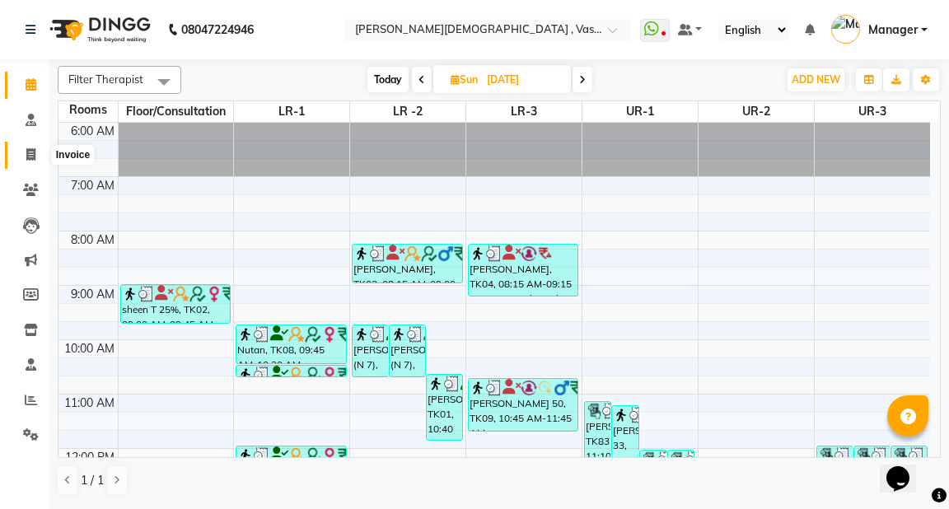
click at [28, 148] on icon at bounding box center [30, 154] width 9 height 12
select select "5571"
select select "service"
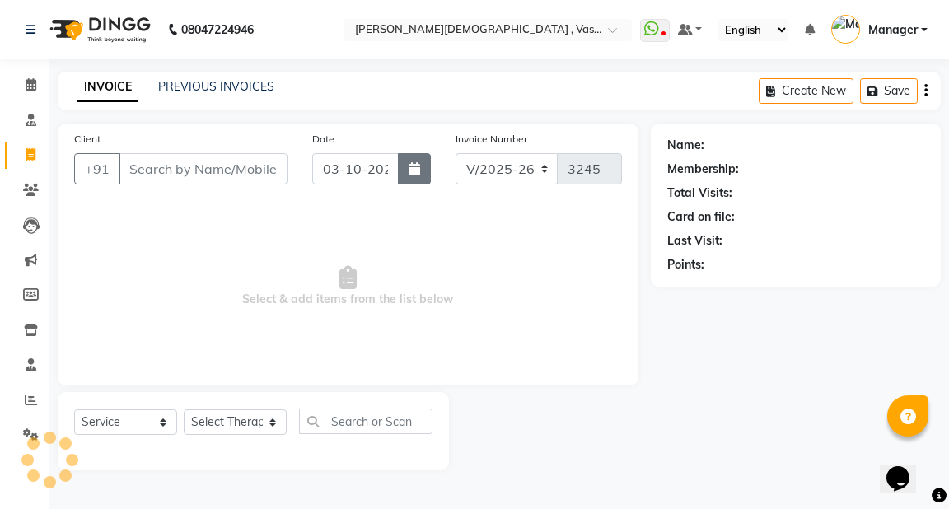
click at [415, 165] on icon "button" at bounding box center [415, 168] width 12 height 13
select select "10"
select select "2025"
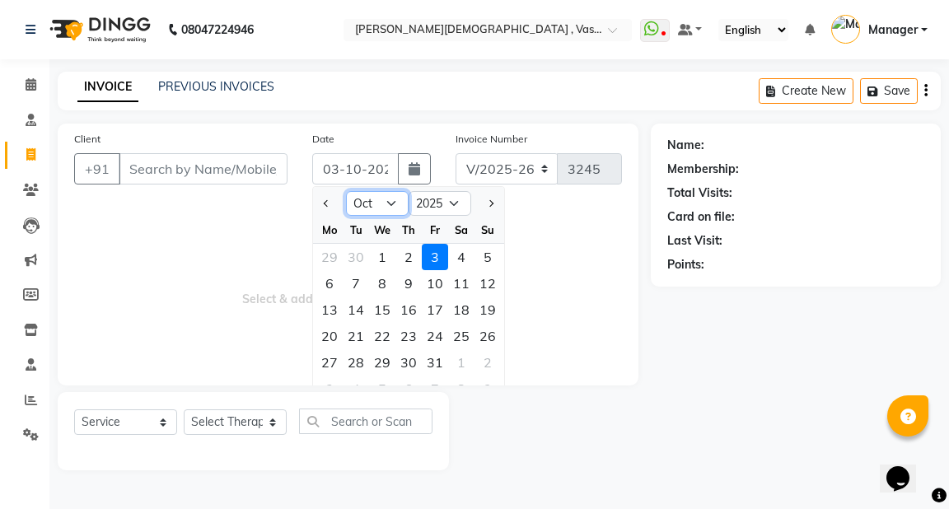
click at [390, 204] on select "Jan Feb Mar Apr May Jun [DATE] Aug Sep Oct Nov Dec" at bounding box center [377, 203] width 63 height 25
select select "9"
click at [346, 191] on select "Jan Feb Mar Apr May Jun [DATE] Aug Sep Oct Nov Dec" at bounding box center [377, 203] width 63 height 25
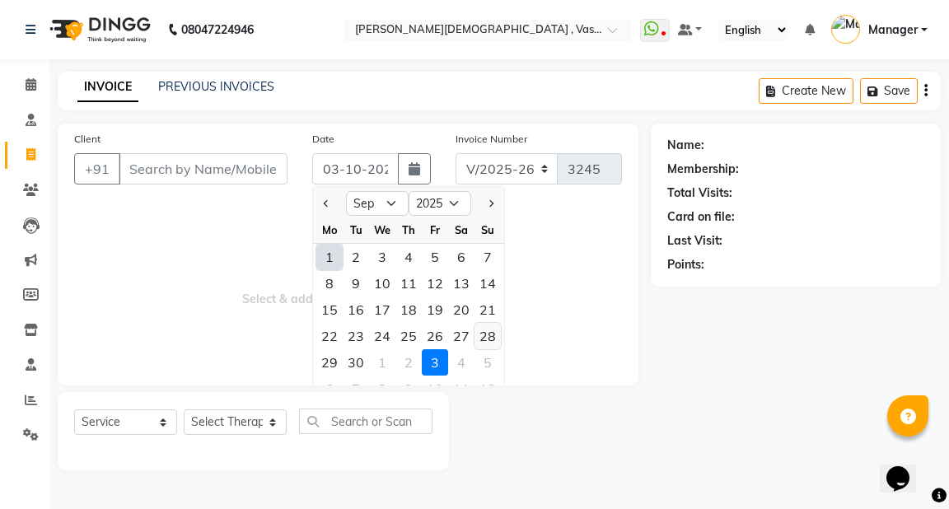
click at [487, 336] on div "28" at bounding box center [488, 336] width 26 height 26
type input "[DATE]"
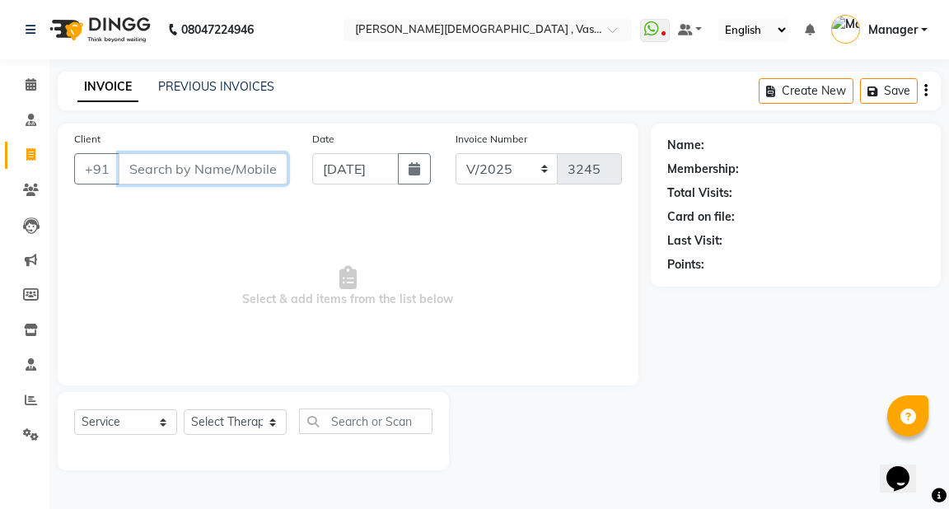
click at [175, 173] on input "Client" at bounding box center [203, 168] width 169 height 31
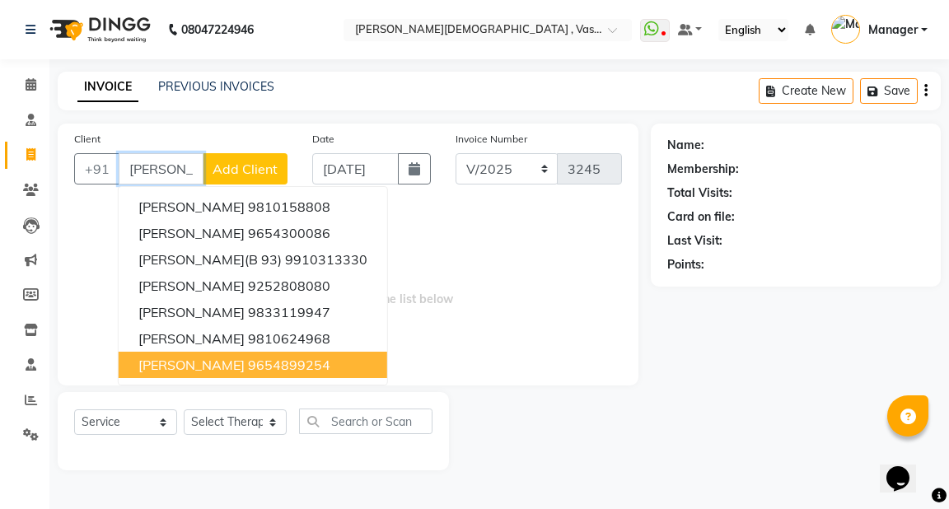
drag, startPoint x: 237, startPoint y: 359, endPoint x: 204, endPoint y: 395, distance: 48.4
click at [248, 360] on ngb-highlight "9654899254" at bounding box center [289, 365] width 82 height 16
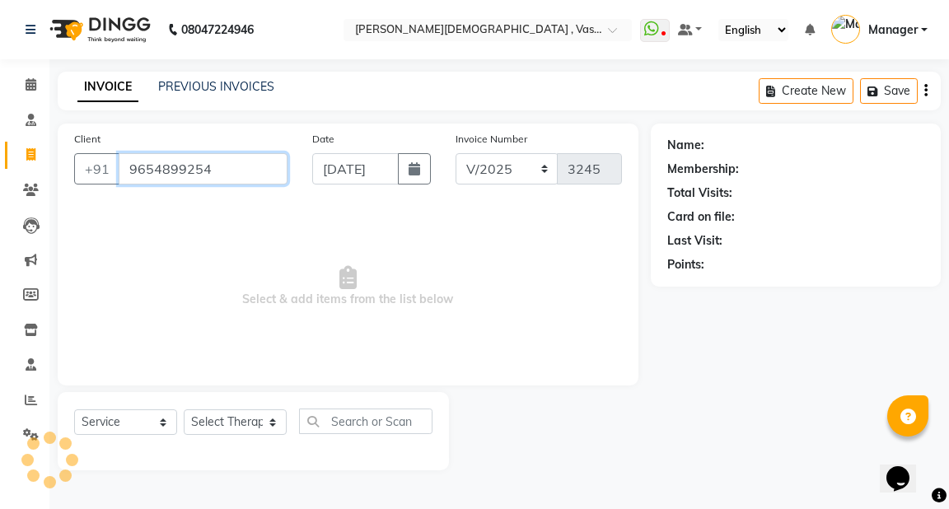
type input "9654899254"
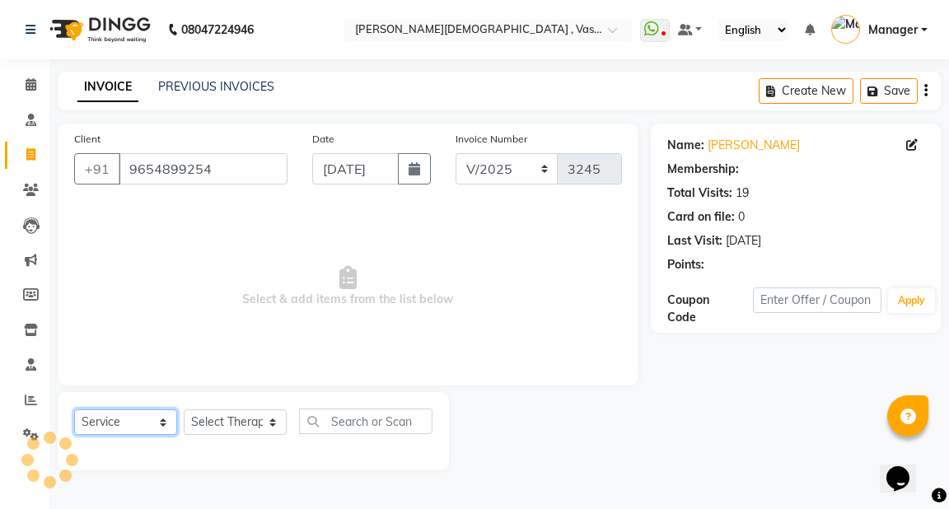
select select "1: Object"
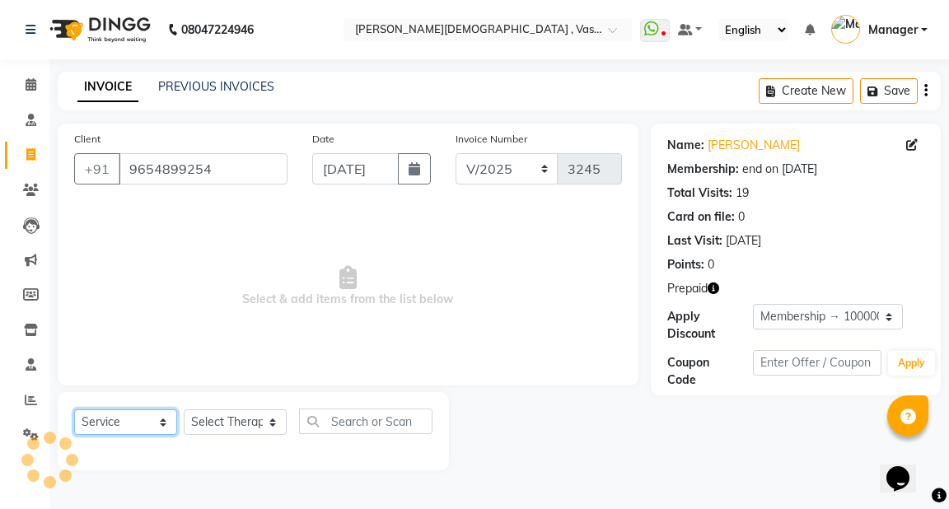
click at [162, 422] on select "Select Service Product Membership Package Voucher Prepaid Gift Card" at bounding box center [125, 423] width 103 height 26
click at [74, 410] on select "Select Service Product Membership Package Voucher Prepaid Gift Card" at bounding box center [125, 423] width 103 height 26
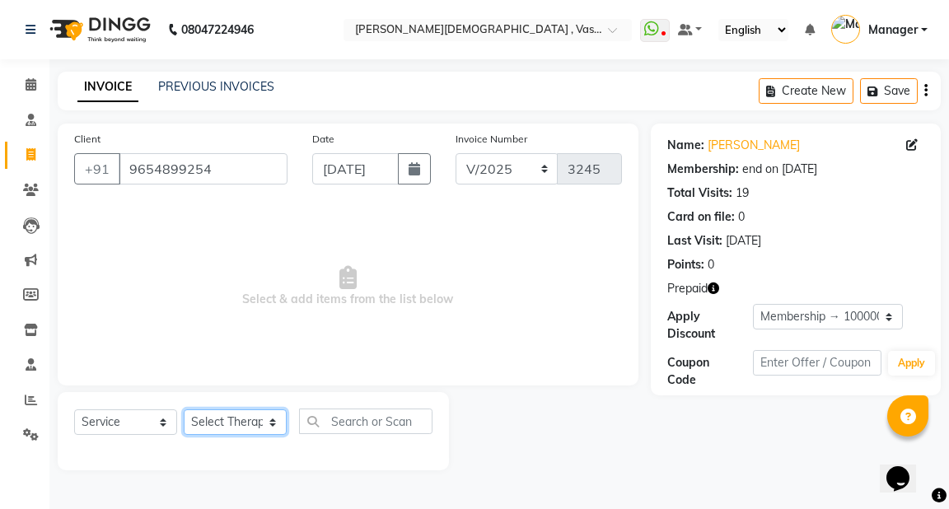
click at [241, 422] on select "Select Therapist [PERSON_NAME] V [PERSON_NAME] [PERSON_NAME] A K [PERSON_NAME] …" at bounding box center [235, 423] width 103 height 26
select select "71369"
click at [184, 410] on select "Select Therapist [PERSON_NAME] V [PERSON_NAME] [PERSON_NAME] A K [PERSON_NAME] …" at bounding box center [235, 423] width 103 height 26
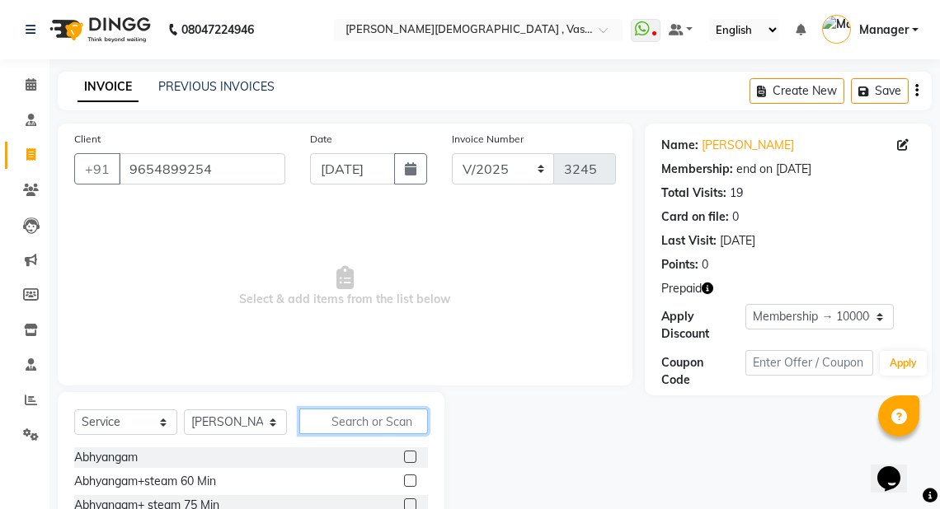
click at [335, 424] on input "text" at bounding box center [363, 422] width 129 height 26
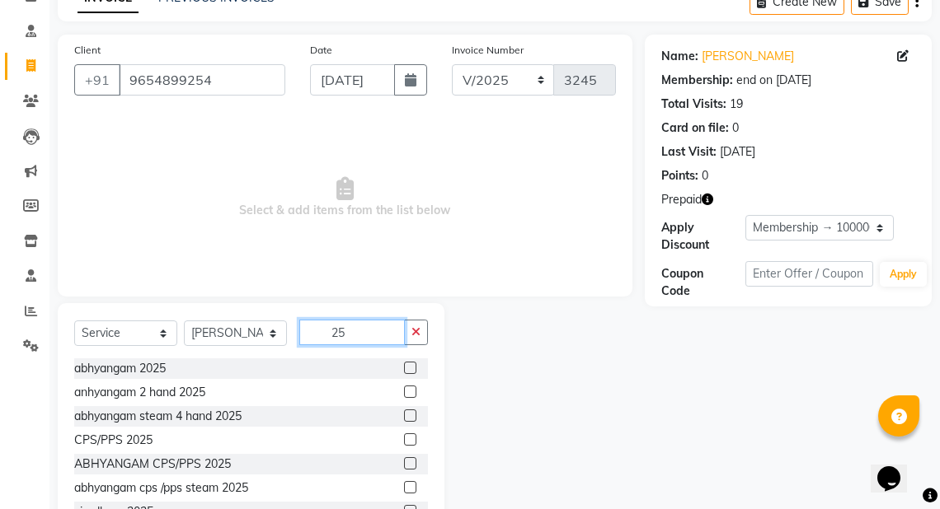
scroll to position [96, 0]
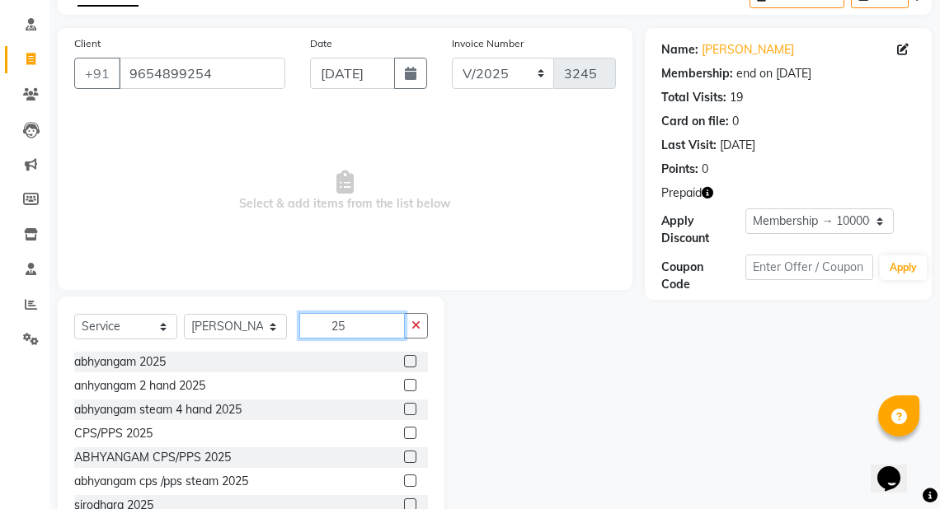
type input "25"
click at [289, 456] on div "ABHYANGAM CPS/PPS 2025" at bounding box center [251, 458] width 354 height 21
click at [404, 452] on label at bounding box center [410, 457] width 12 height 12
click at [404, 452] on input "checkbox" at bounding box center [409, 457] width 11 height 11
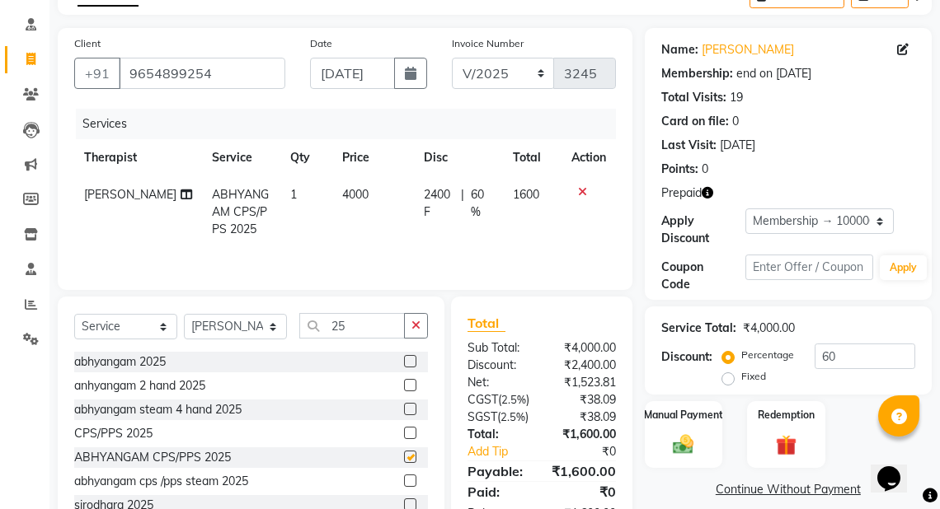
checkbox input "false"
drag, startPoint x: 852, startPoint y: 359, endPoint x: 770, endPoint y: 378, distance: 84.8
click at [770, 378] on div "Percentage Fixed 60" at bounding box center [820, 366] width 190 height 45
type input "40"
drag, startPoint x: 775, startPoint y: 452, endPoint x: 814, endPoint y: 430, distance: 45.4
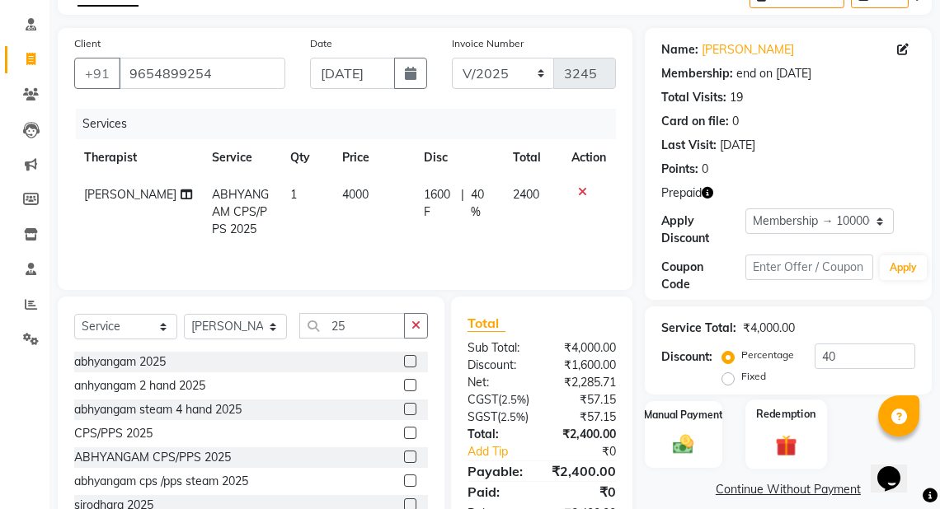
click at [774, 452] on img at bounding box center [785, 445] width 35 height 27
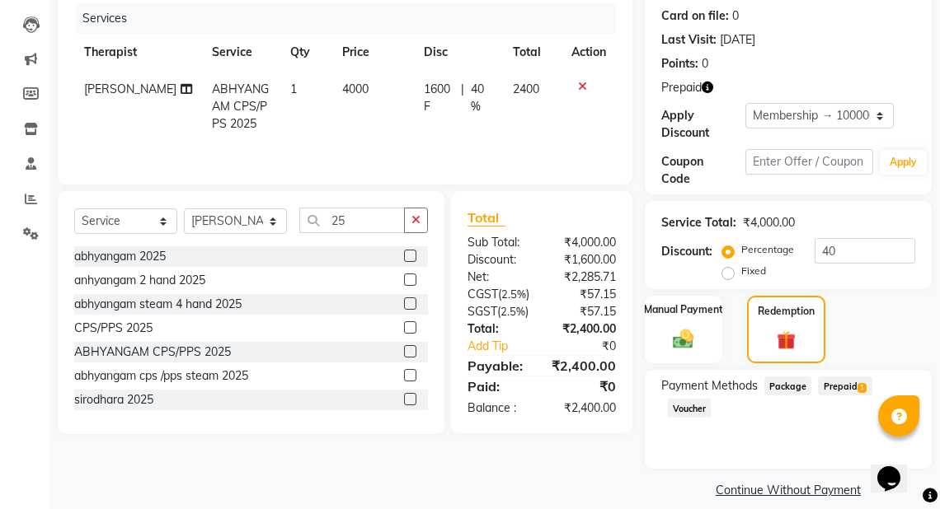
scroll to position [218, 0]
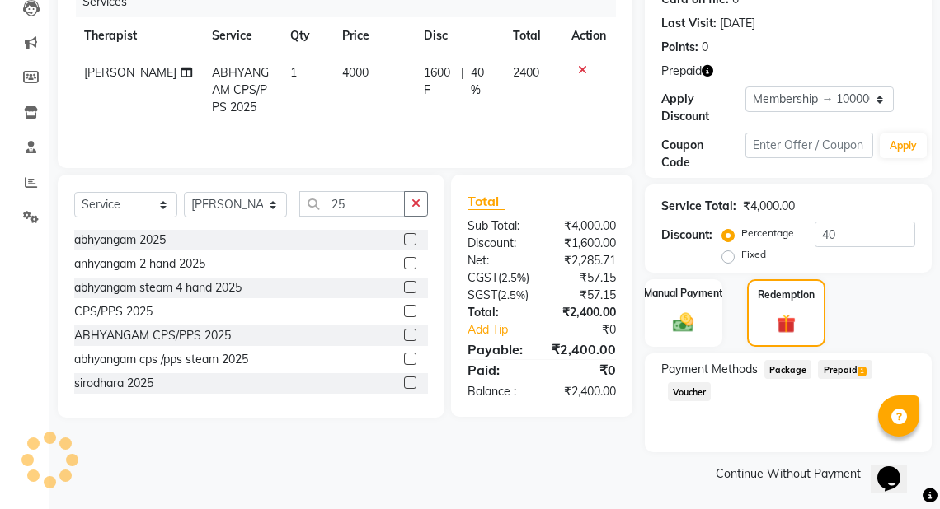
drag, startPoint x: 823, startPoint y: 368, endPoint x: 949, endPoint y: 367, distance: 125.3
click at [827, 367] on span "Prepaid 1" at bounding box center [845, 369] width 54 height 19
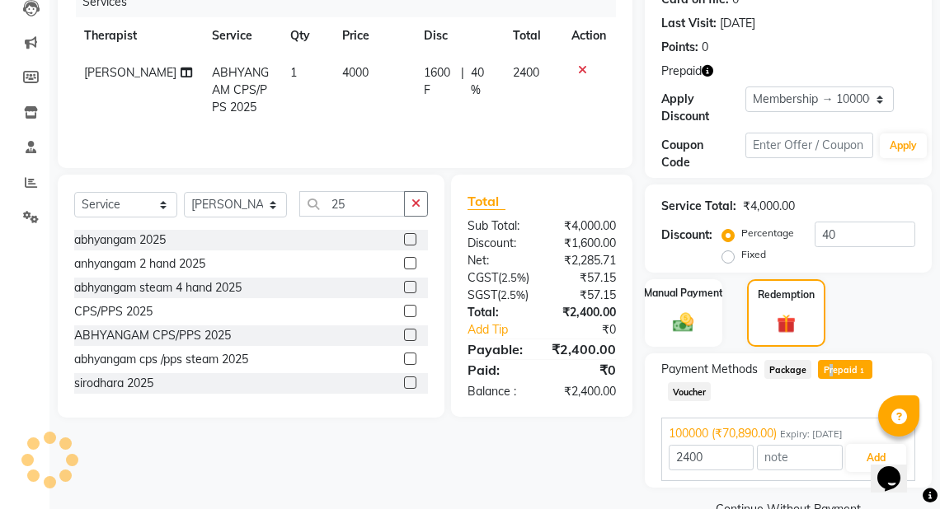
scroll to position [255, 0]
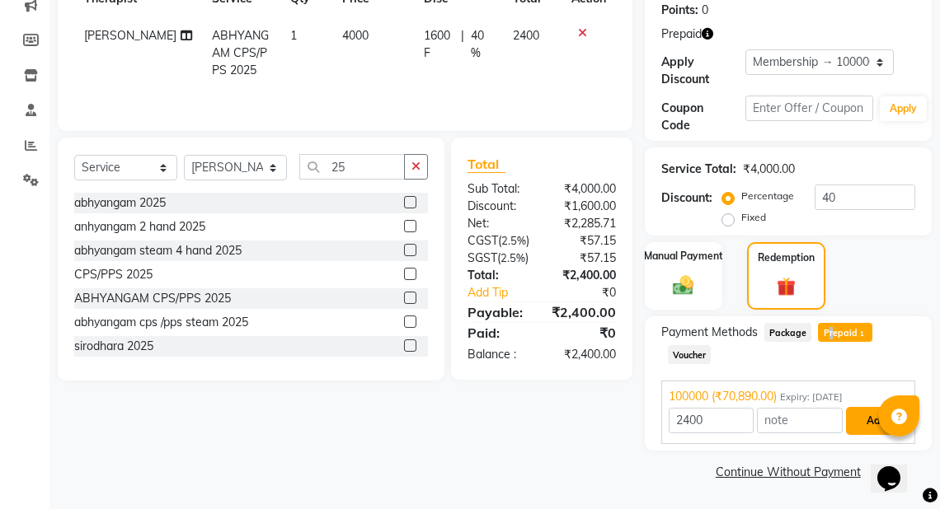
click at [867, 411] on button "Add" at bounding box center [876, 421] width 60 height 28
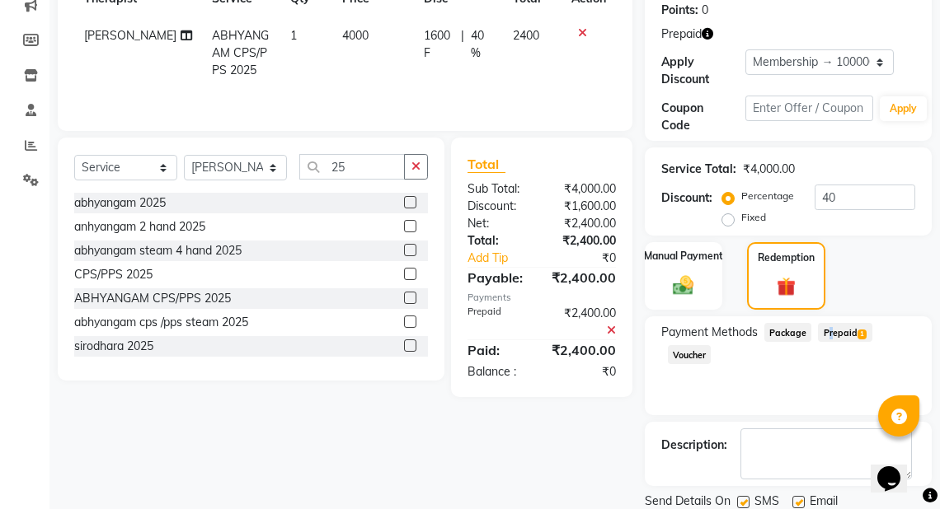
scroll to position [311, 0]
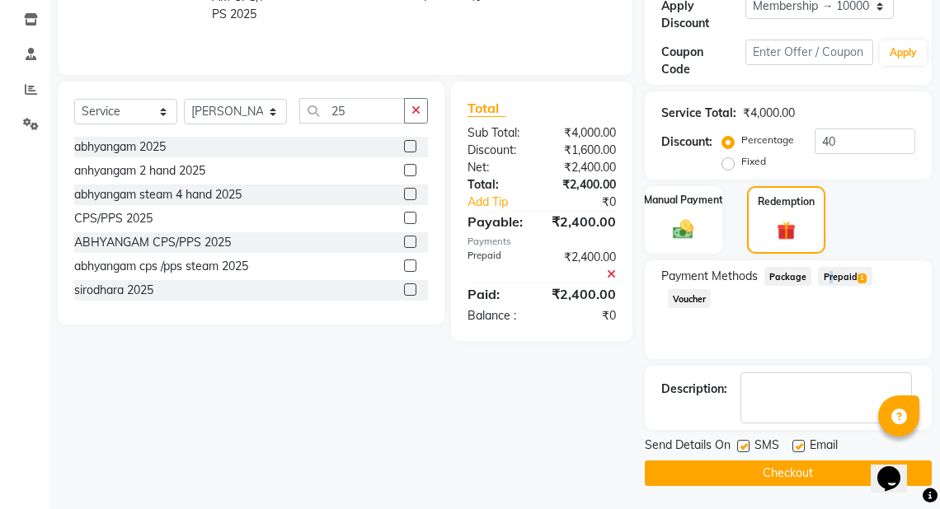
drag, startPoint x: 949, startPoint y: 385, endPoint x: 38, endPoint y: 30, distance: 977.3
click at [803, 448] on label at bounding box center [798, 446] width 12 height 12
click at [803, 448] on input "checkbox" at bounding box center [797, 447] width 11 height 11
checkbox input "false"
click at [741, 447] on label at bounding box center [743, 446] width 12 height 12
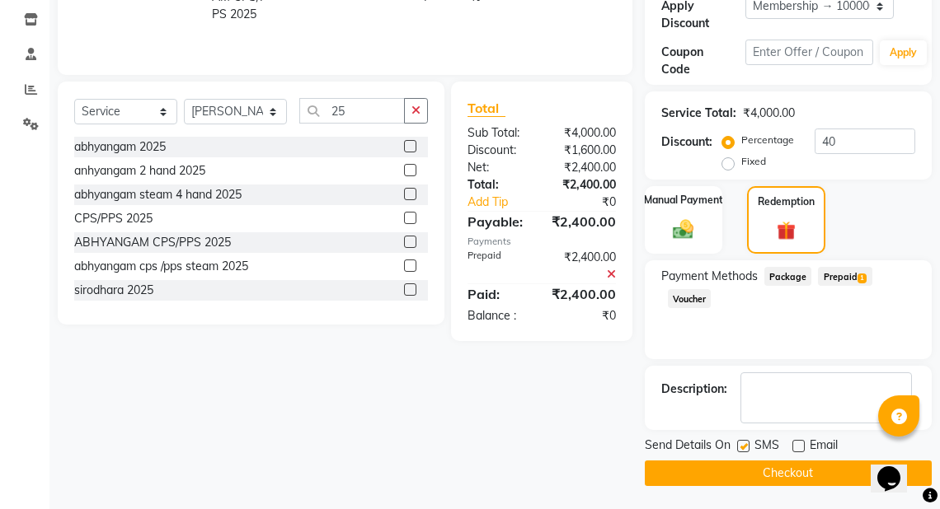
click at [741, 447] on input "checkbox" at bounding box center [742, 447] width 11 height 11
checkbox input "false"
click at [757, 466] on button "Checkout" at bounding box center [788, 474] width 287 height 26
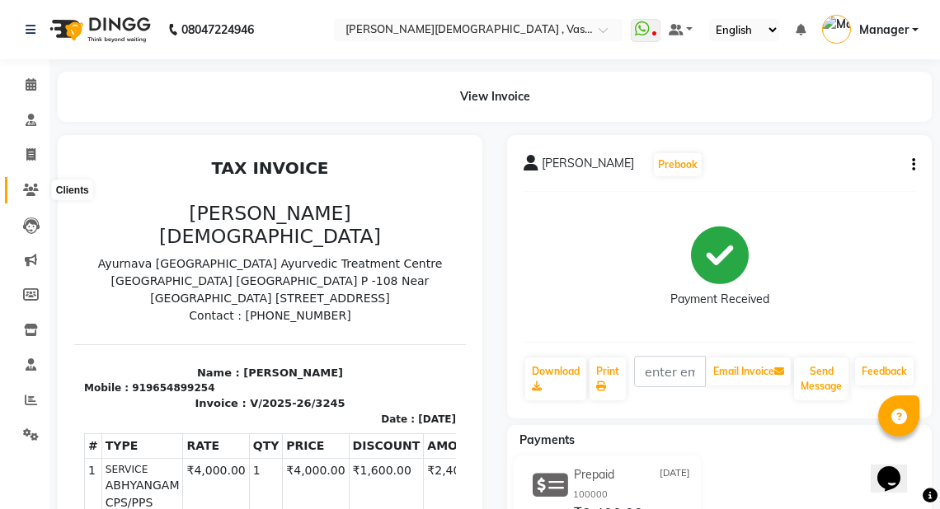
click at [17, 188] on span at bounding box center [30, 190] width 29 height 19
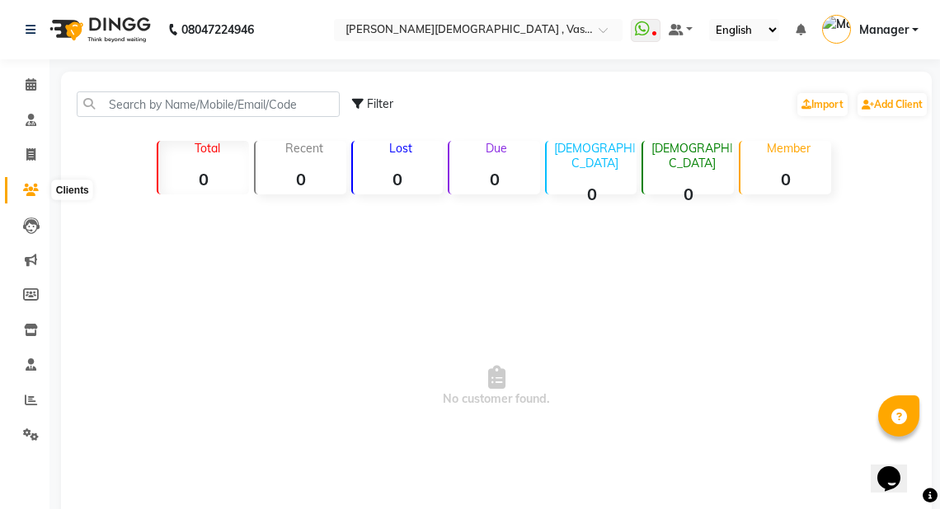
click at [30, 191] on icon at bounding box center [31, 190] width 16 height 12
click at [373, 96] on div "Filter" at bounding box center [372, 104] width 41 height 17
select select "1000000"
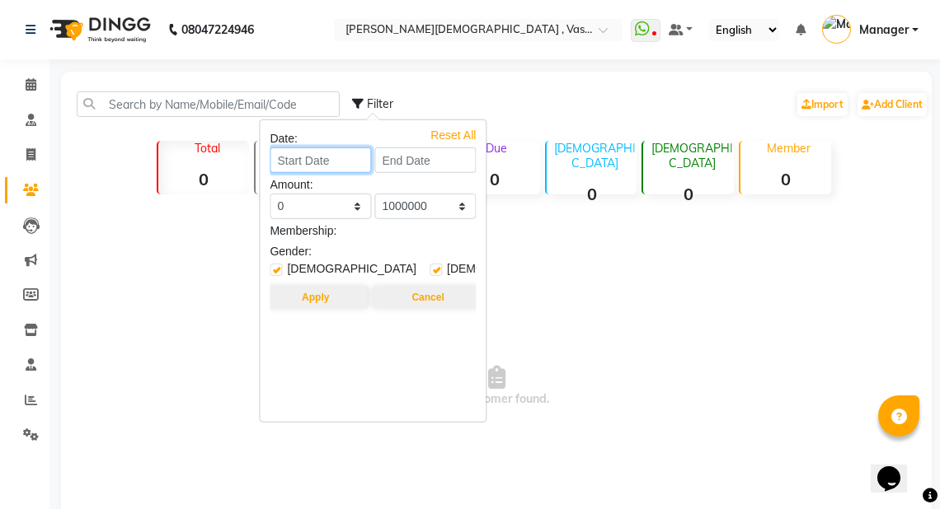
click at [340, 162] on input at bounding box center [320, 161] width 101 height 26
select select "10"
select select "2025"
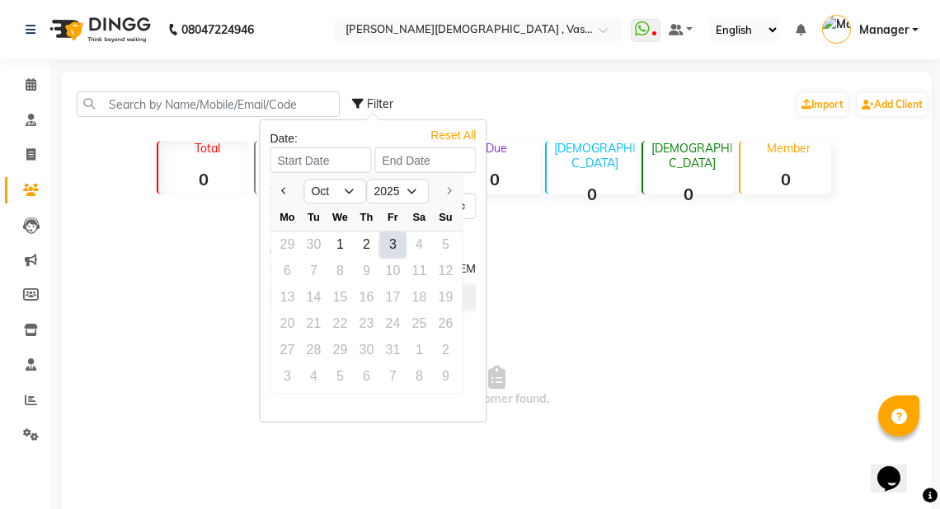
click at [383, 241] on div "3" at bounding box center [392, 245] width 26 height 26
type input "03-10-2025"
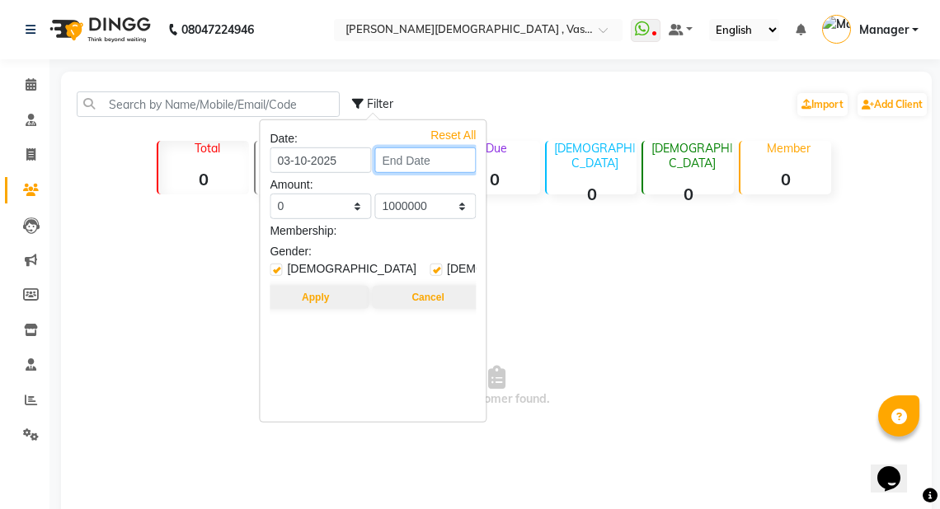
click at [412, 166] on input at bounding box center [424, 161] width 101 height 26
select select "10"
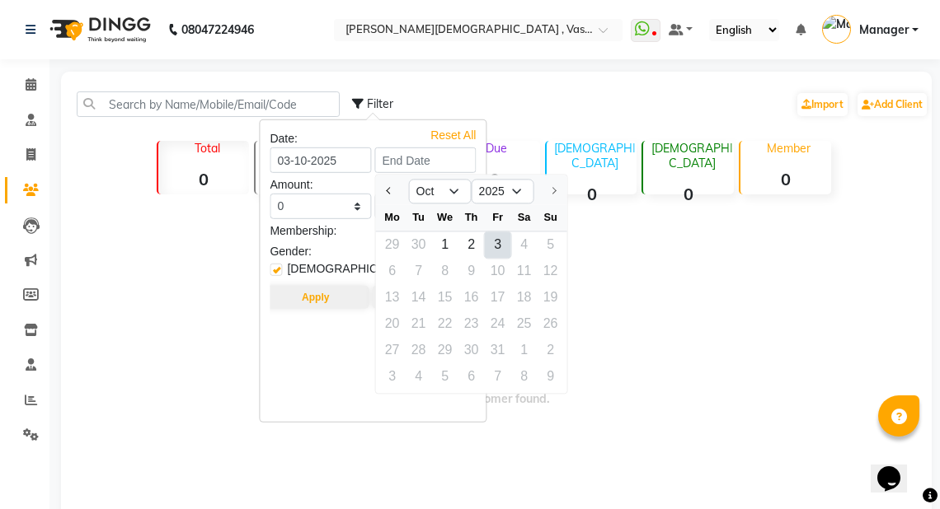
click at [490, 240] on div "3" at bounding box center [498, 245] width 26 height 26
type input "03-10-2025"
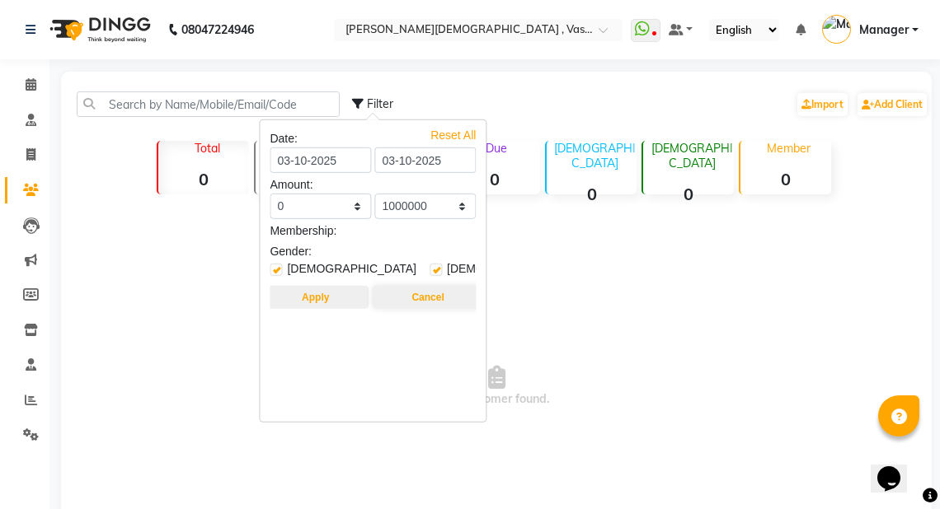
click at [329, 293] on button "Apply" at bounding box center [315, 297] width 106 height 23
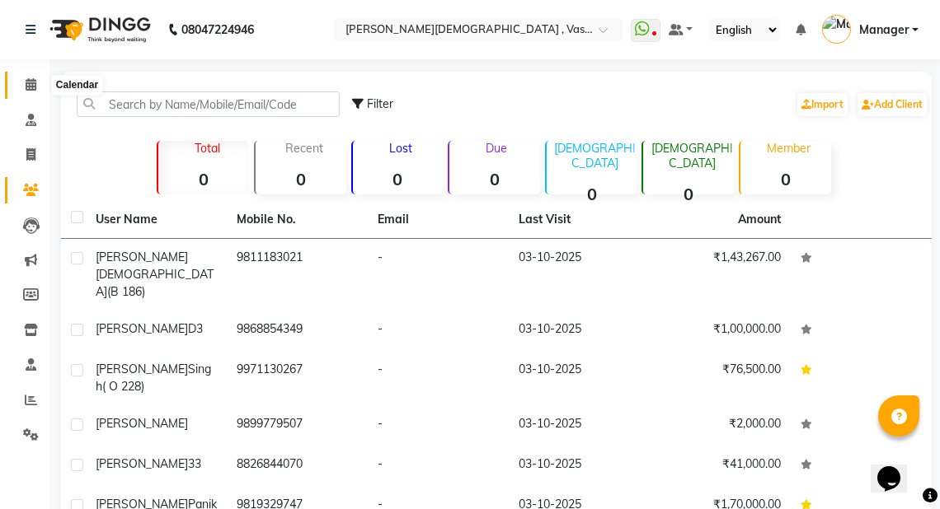
click at [37, 82] on span at bounding box center [30, 85] width 29 height 19
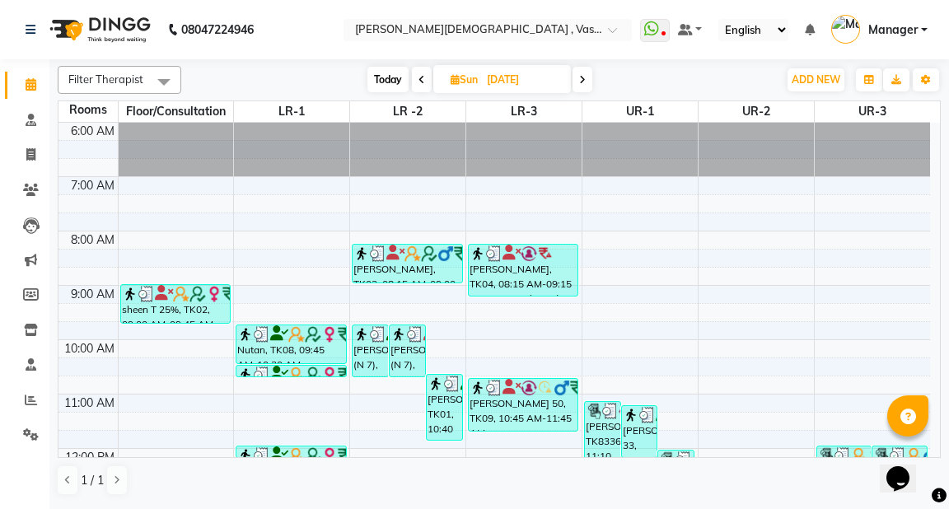
click at [451, 77] on icon at bounding box center [455, 79] width 9 height 11
select select "9"
select select "2025"
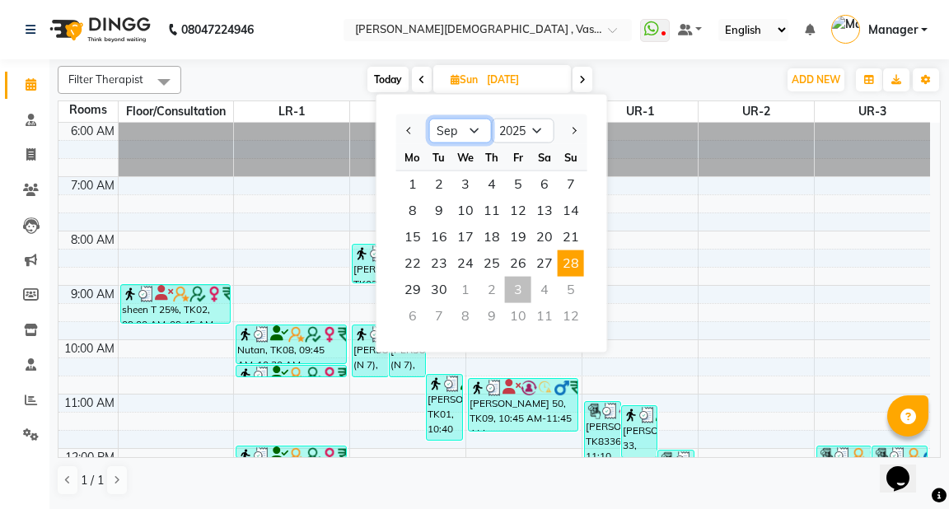
click at [475, 128] on select "Jan Feb Mar Apr May Jun [DATE] Aug Sep Oct Nov Dec" at bounding box center [460, 131] width 63 height 25
select select "10"
click at [429, 119] on select "Jan Feb Mar Apr May Jun [DATE] Aug Sep Oct Nov Dec" at bounding box center [460, 131] width 63 height 25
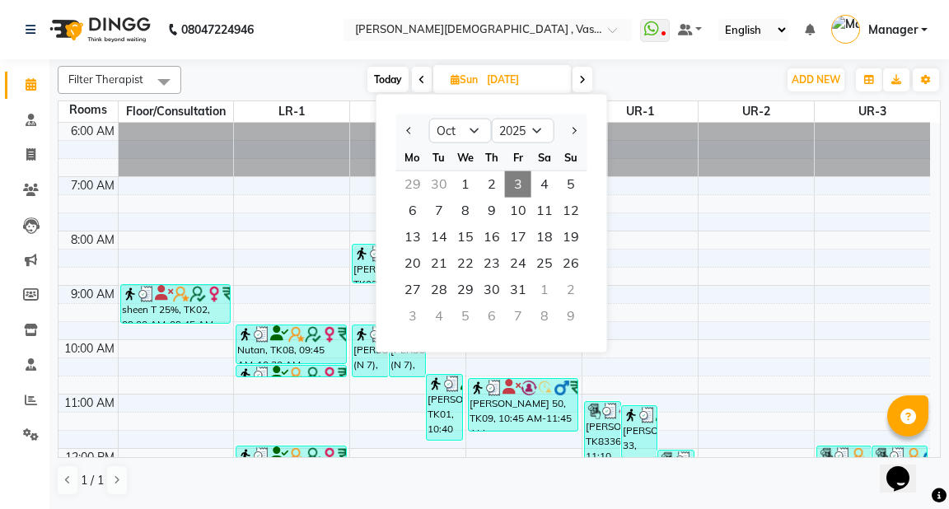
click at [520, 177] on span "3" at bounding box center [518, 184] width 26 height 26
type input "03-10-2025"
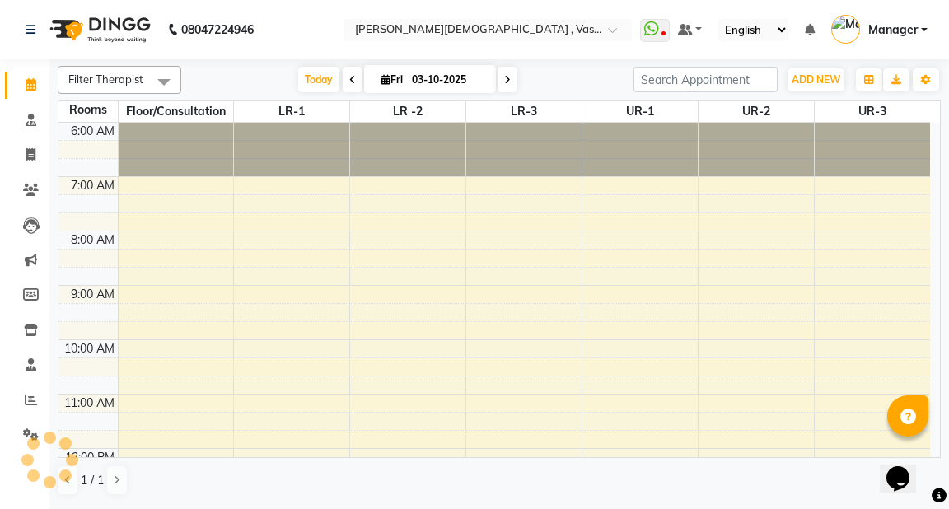
scroll to position [471, 0]
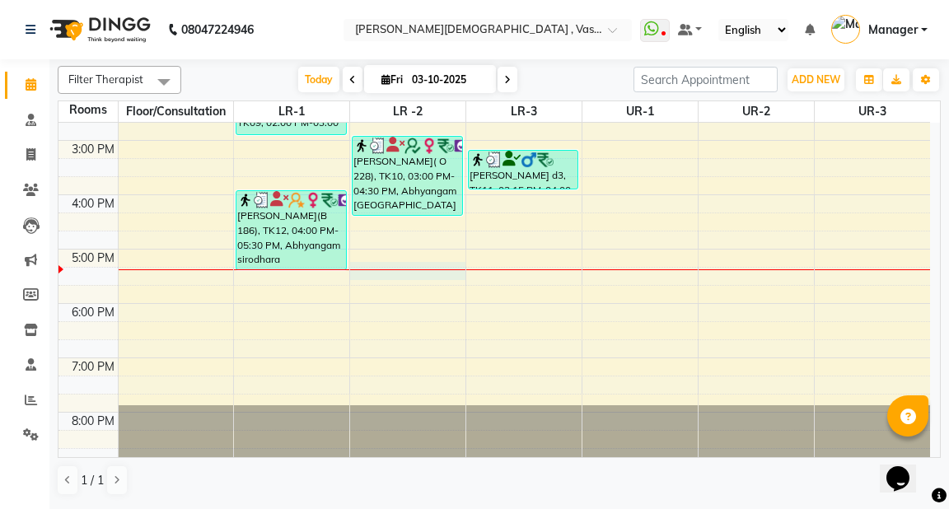
click at [368, 274] on div "6:00 AM 7:00 AM 8:00 AM 9:00 AM 10:00 AM 11:00 AM 12:00 PM 1:00 PM 2:00 PM 3:00…" at bounding box center [495, 58] width 872 height 815
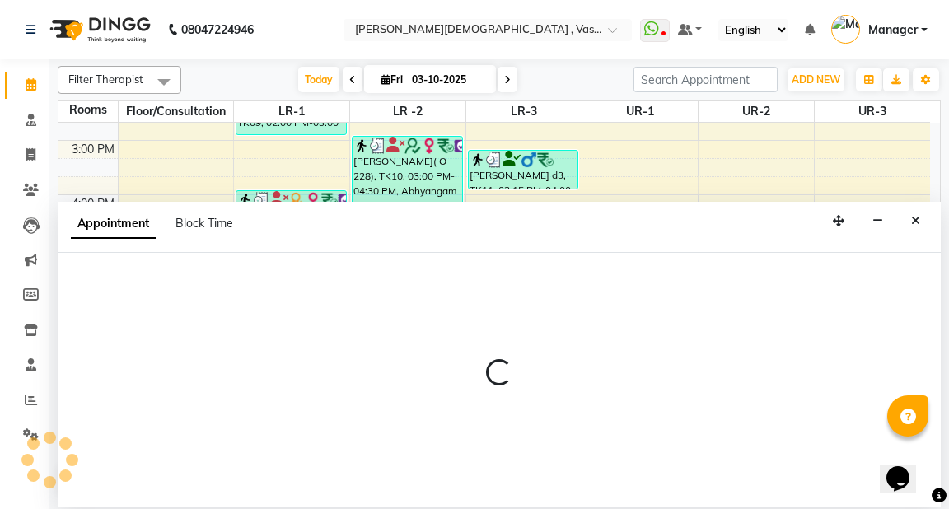
select select "tentative"
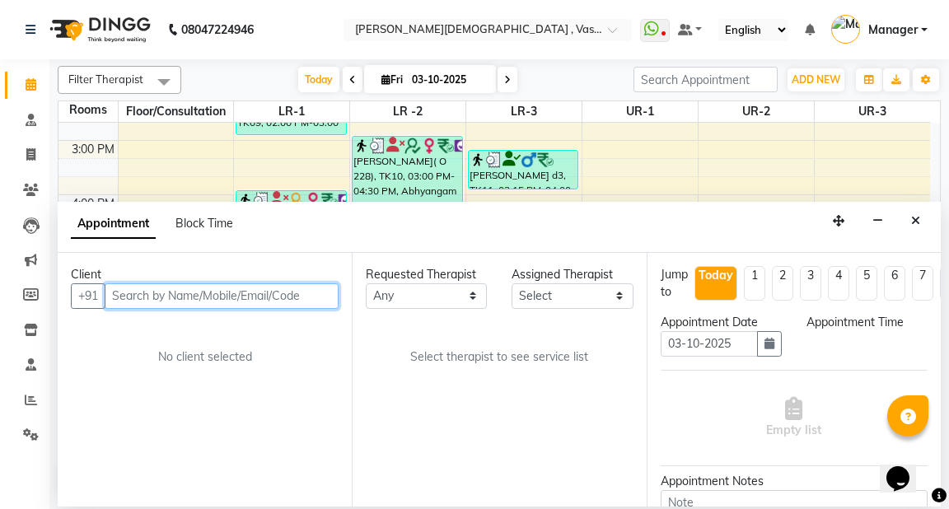
select select "1035"
click at [181, 285] on input "text" at bounding box center [222, 297] width 234 height 26
type input "8948000009"
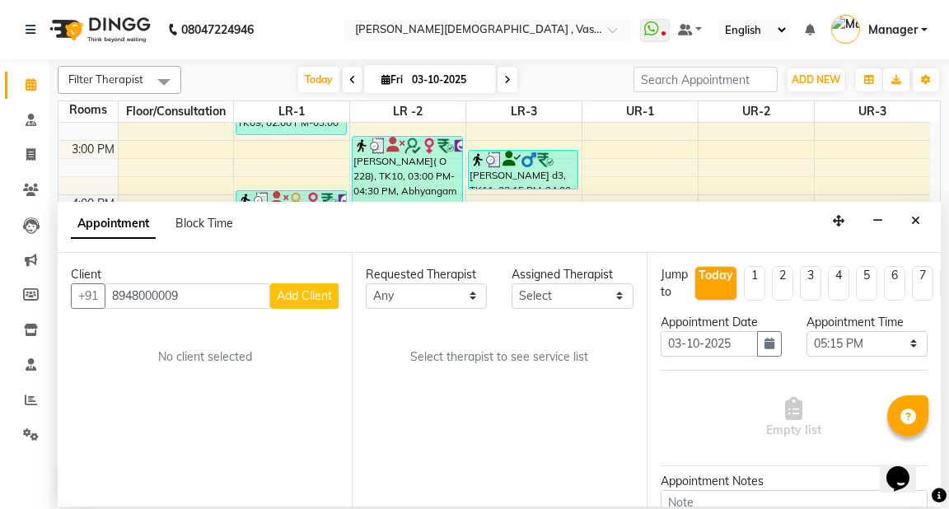
click at [287, 299] on span "Add Client" at bounding box center [304, 295] width 55 height 15
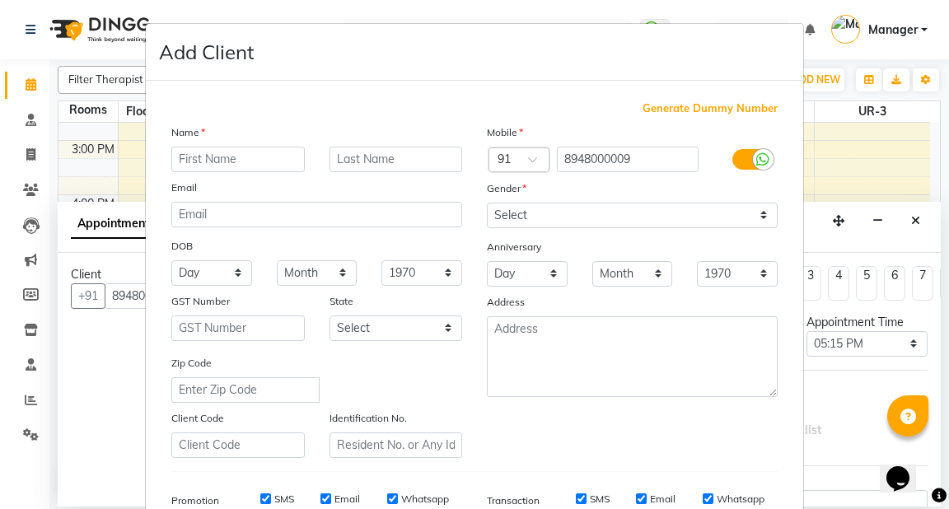
click at [241, 171] on input "text" at bounding box center [238, 160] width 134 height 26
type input "[PERSON_NAME]"
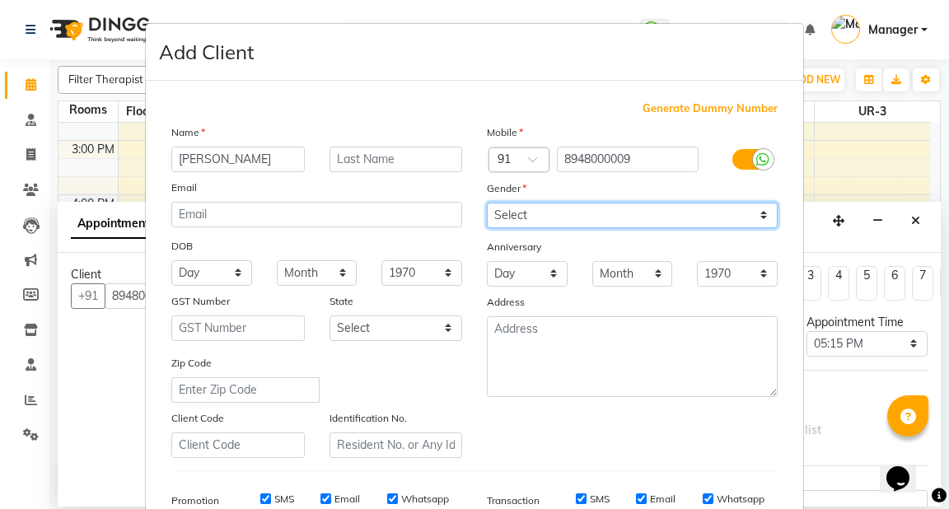
click at [699, 215] on select "Select [DEMOGRAPHIC_DATA] [DEMOGRAPHIC_DATA] Other Prefer Not To Say" at bounding box center [632, 216] width 291 height 26
select select "[DEMOGRAPHIC_DATA]"
click at [487, 204] on select "Select [DEMOGRAPHIC_DATA] [DEMOGRAPHIC_DATA] Other Prefer Not To Say" at bounding box center [632, 216] width 291 height 26
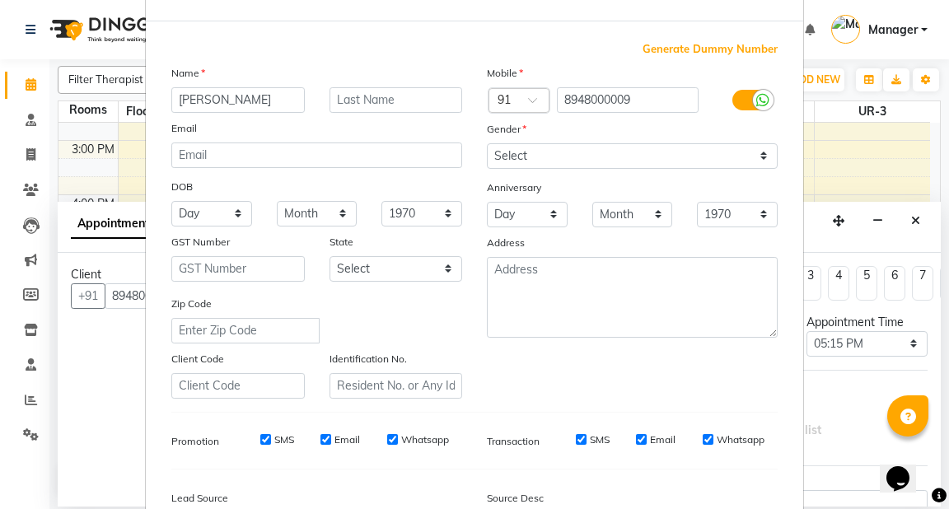
scroll to position [259, 0]
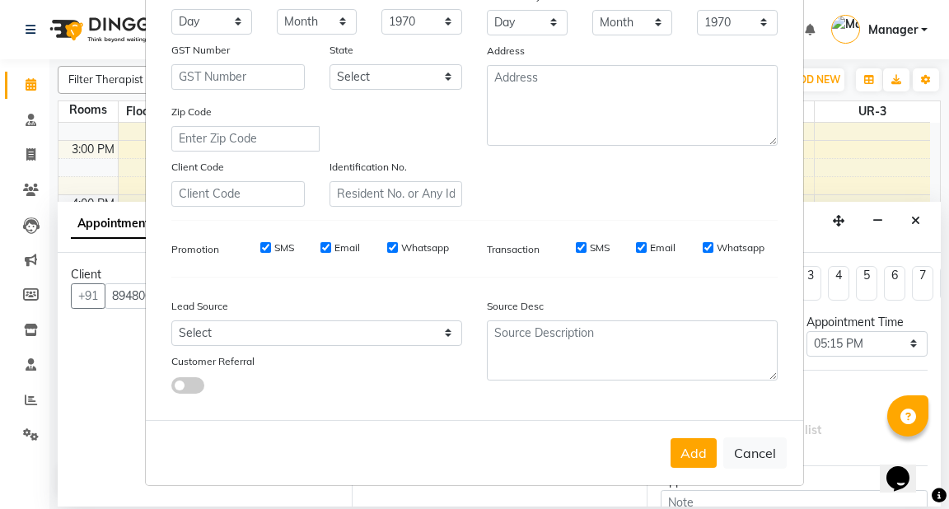
click at [693, 458] on button "Add" at bounding box center [694, 453] width 46 height 30
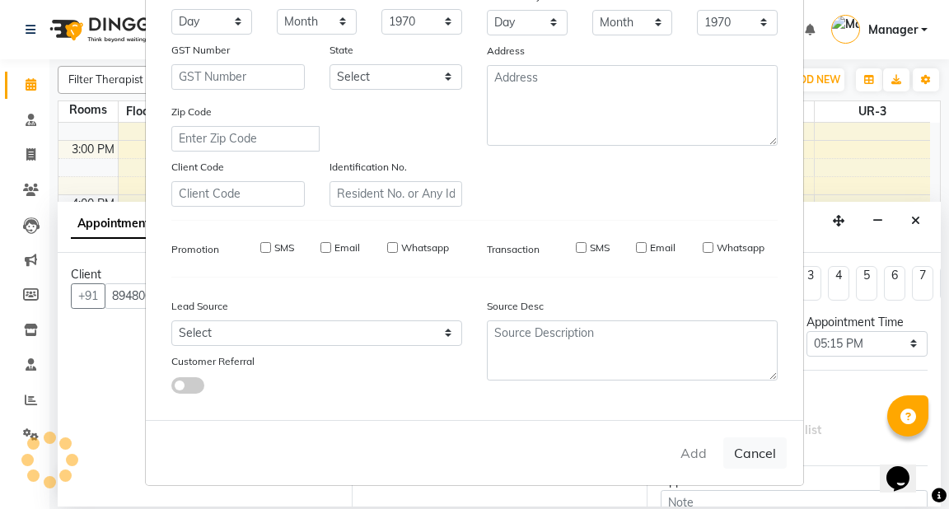
select select
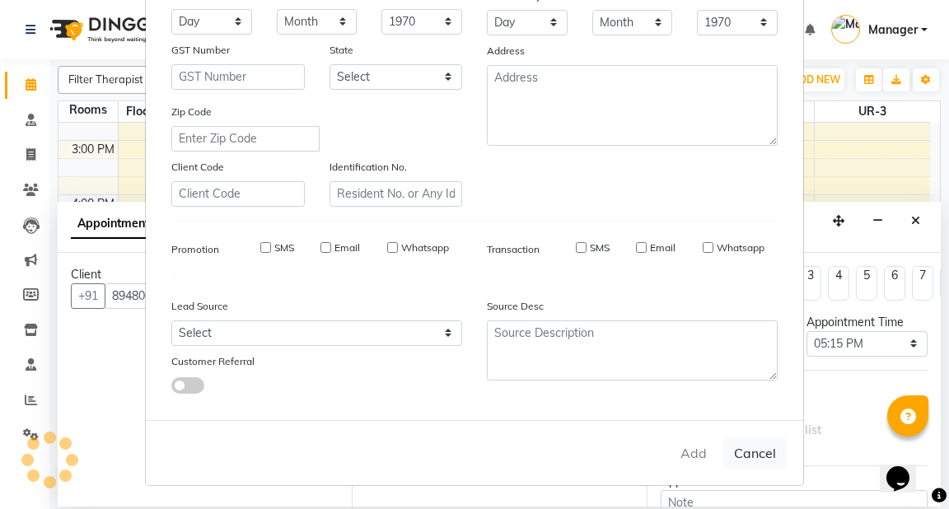
select select
checkbox input "false"
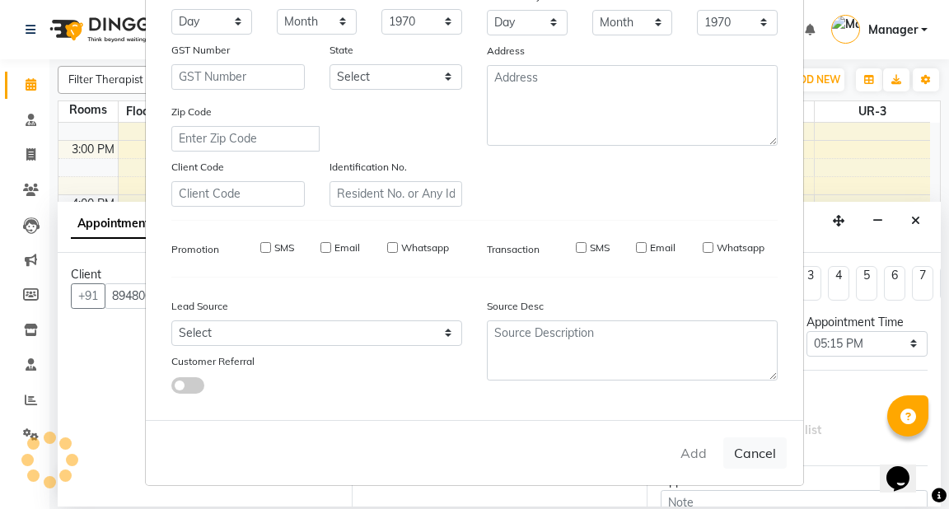
checkbox input "false"
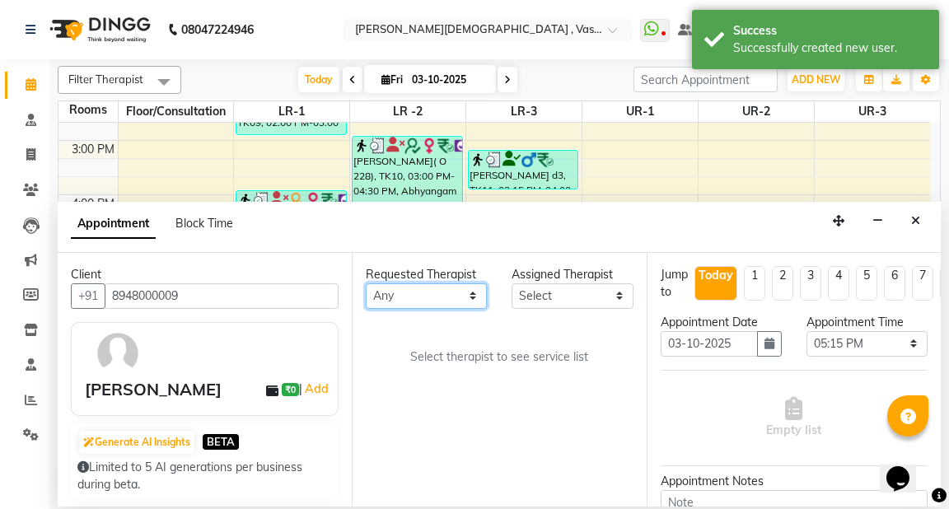
click at [467, 296] on select "Any [PERSON_NAME] V [PERSON_NAME] [PERSON_NAME] A K [PERSON_NAME] N [PERSON_NAM…" at bounding box center [426, 297] width 121 height 26
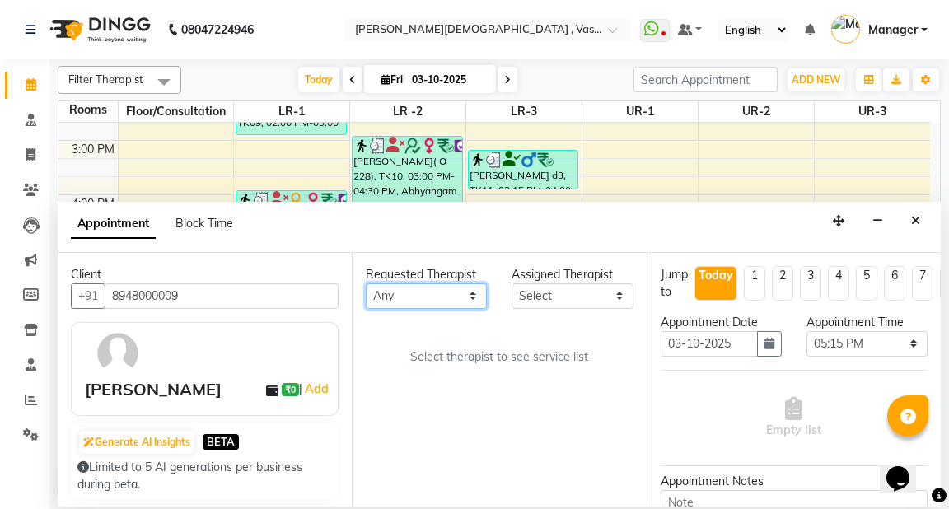
select select "39036"
click at [366, 284] on select "Any [PERSON_NAME] V [PERSON_NAME] [PERSON_NAME] A K [PERSON_NAME] N [PERSON_NAM…" at bounding box center [426, 297] width 121 height 26
select select "39036"
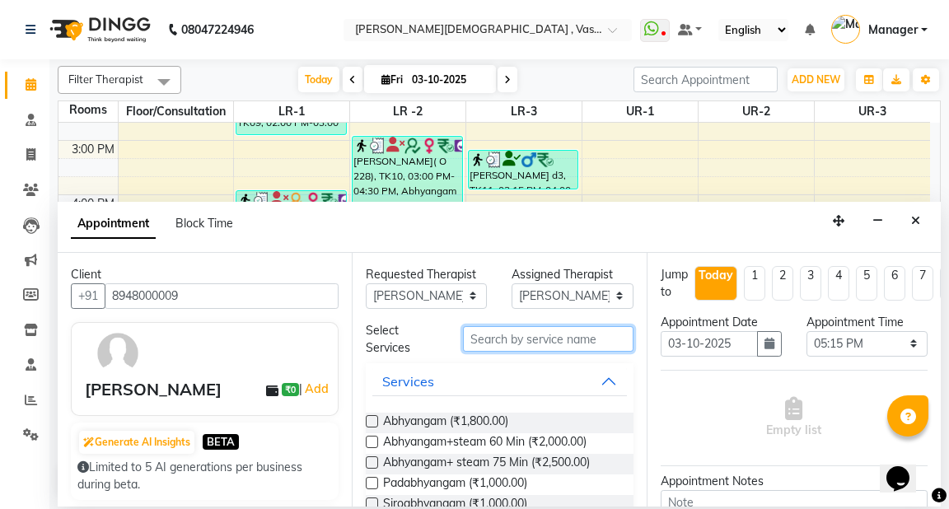
click at [498, 336] on input "text" at bounding box center [548, 339] width 170 height 26
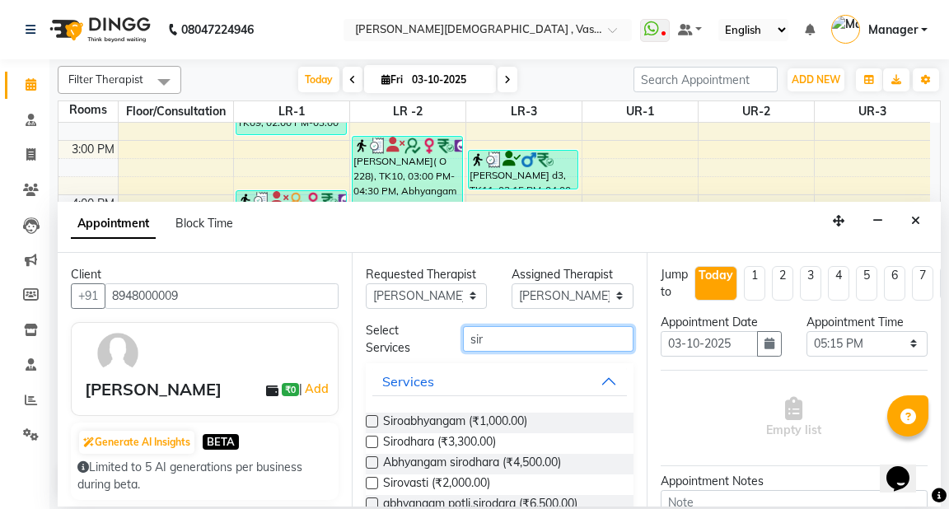
type input "sir"
